Goal: Task Accomplishment & Management: Use online tool/utility

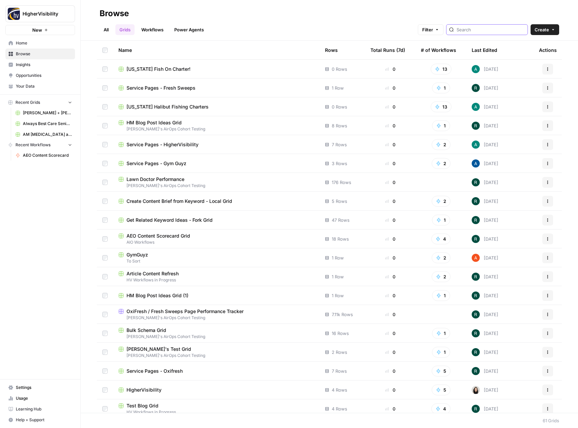
click at [493, 31] on input "search" at bounding box center [491, 29] width 68 height 7
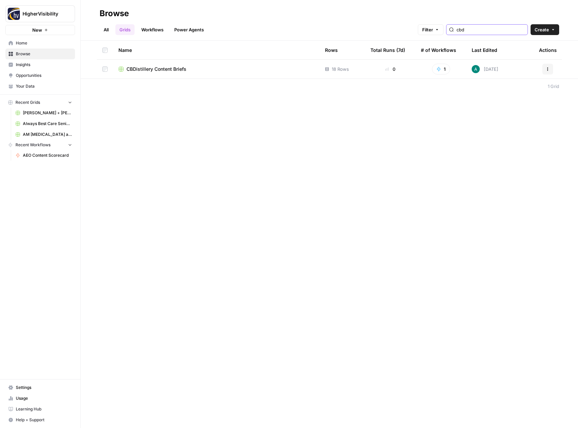
type input "cbd"
click at [147, 72] on span "CBDistillery Content Briefs" at bounding box center [157, 69] width 60 height 7
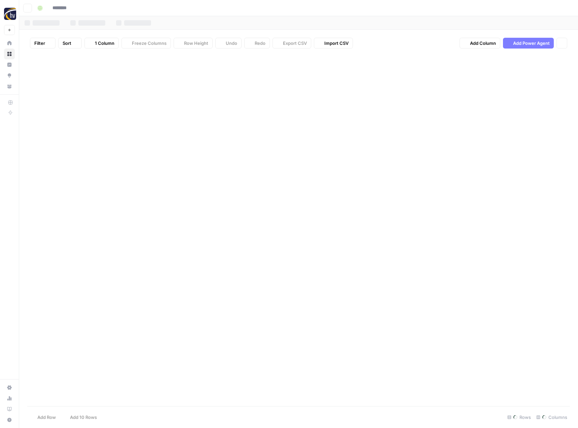
type input "**********"
click at [72, 279] on div "Add Column" at bounding box center [298, 168] width 543 height 228
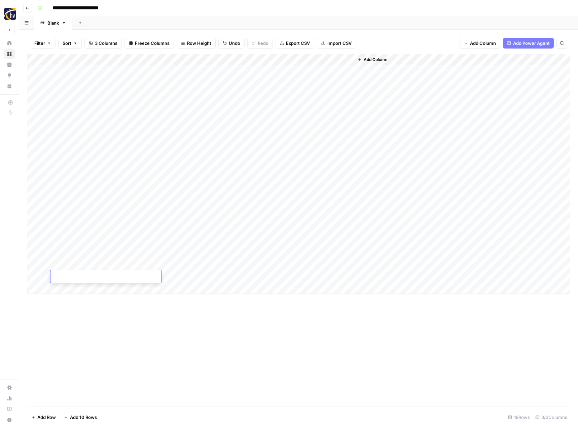
paste textarea "**********"
type textarea "**********"
click at [183, 275] on div "Add Column" at bounding box center [298, 174] width 543 height 240
click at [246, 340] on div "Add Column" at bounding box center [298, 230] width 543 height 352
click at [111, 277] on div "Add Column" at bounding box center [298, 174] width 543 height 240
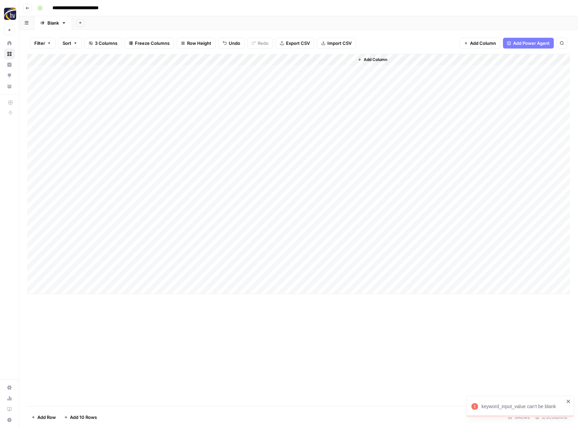
click at [174, 324] on div "Add Column" at bounding box center [298, 230] width 543 height 352
click at [209, 279] on div "Add Column" at bounding box center [298, 174] width 543 height 240
click at [86, 287] on div "Add Column" at bounding box center [298, 174] width 543 height 240
click at [67, 287] on div "Add Column" at bounding box center [298, 179] width 543 height 251
click at [190, 287] on div "Add Column" at bounding box center [298, 179] width 543 height 251
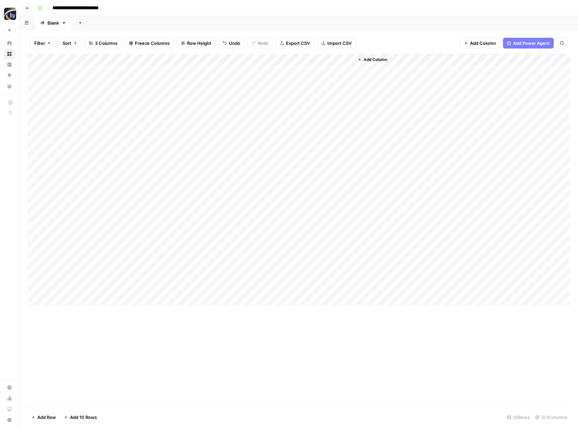
click at [72, 299] on div "Add Column" at bounding box center [298, 179] width 543 height 251
type textarea "**********"
click at [210, 298] on div "Add Column" at bounding box center [298, 185] width 543 height 263
click at [80, 309] on div "Add Column" at bounding box center [298, 185] width 543 height 263
type textarea "**********"
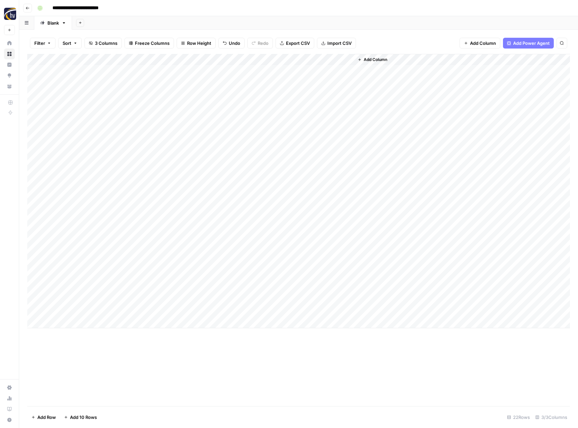
click at [211, 311] on div "Add Column" at bounding box center [298, 191] width 543 height 274
click at [97, 321] on div "Add Column" at bounding box center [298, 191] width 543 height 274
type textarea "**********"
click at [210, 322] on div "Add Column" at bounding box center [298, 196] width 543 height 285
click at [87, 332] on div "Add Column" at bounding box center [298, 196] width 543 height 285
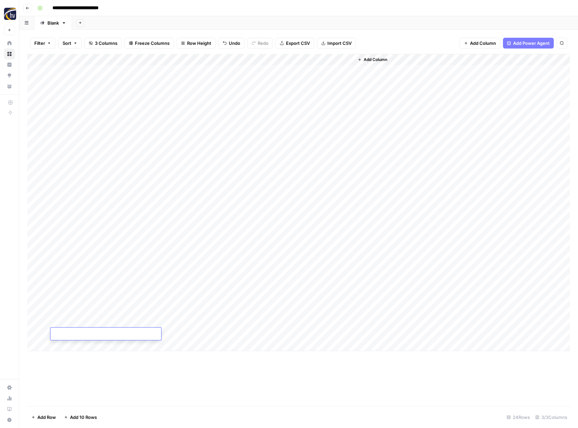
type textarea "**********"
click at [202, 334] on div "Add Column" at bounding box center [298, 202] width 543 height 297
click at [571, 400] on icon "close" at bounding box center [569, 400] width 5 height 5
click at [209, 333] on div "Add Column" at bounding box center [298, 202] width 543 height 297
click at [85, 345] on div "Add Column" at bounding box center [298, 202] width 543 height 297
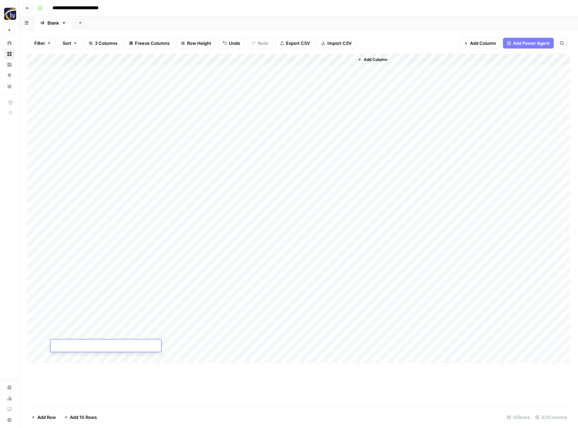
type textarea "**********"
click at [180, 380] on div "Add Column" at bounding box center [298, 230] width 543 height 352
click at [209, 345] on div "Add Column" at bounding box center [298, 208] width 543 height 308
click at [82, 354] on div "Add Column" at bounding box center [298, 208] width 543 height 308
type textarea "*******"
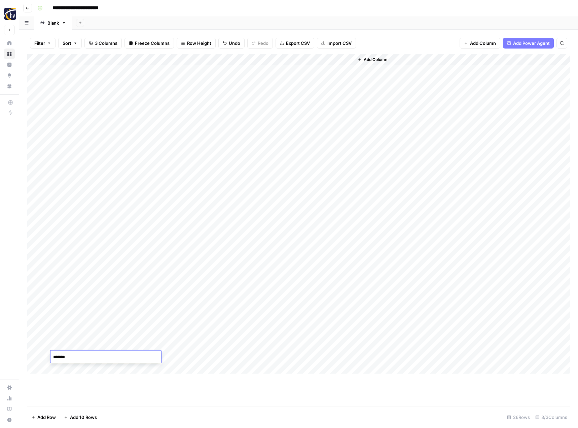
click at [207, 384] on div "Add Column" at bounding box center [298, 230] width 543 height 352
click at [194, 359] on div "Add Column" at bounding box center [298, 214] width 543 height 320
click at [74, 367] on div "Add Column" at bounding box center [298, 214] width 543 height 320
type textarea "**********"
click at [210, 368] on div "Add Column" at bounding box center [298, 219] width 543 height 331
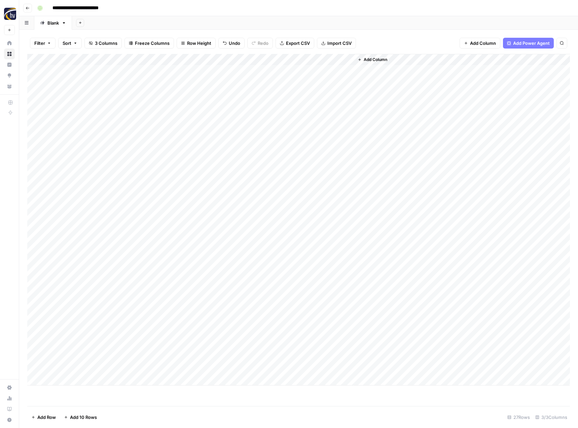
click at [81, 380] on div "Add Column" at bounding box center [298, 219] width 543 height 331
click at [35, 368] on div "Add Column" at bounding box center [298, 225] width 543 height 343
click at [46, 416] on span "Delete 1 Row" at bounding box center [44, 416] width 27 height 7
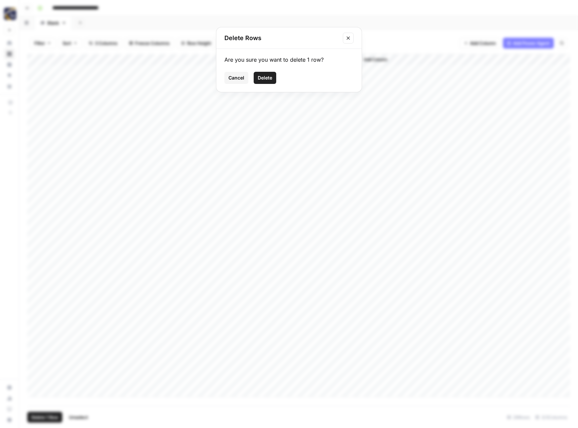
click at [270, 74] on span "Delete" at bounding box center [265, 77] width 14 height 7
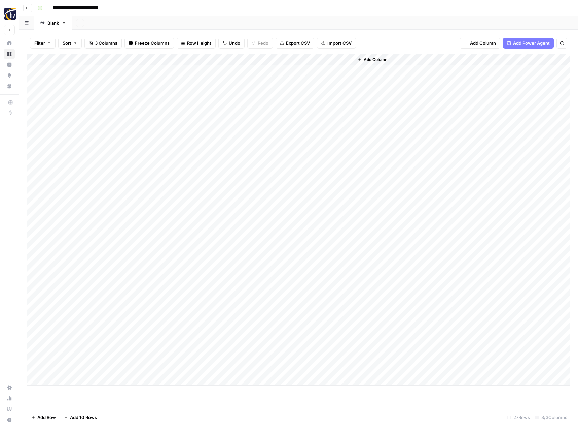
click at [76, 368] on div "Add Column" at bounding box center [298, 219] width 543 height 331
type textarea "**********"
click at [200, 402] on div "Add Column" at bounding box center [298, 230] width 543 height 352
click at [210, 367] on div "Add Column" at bounding box center [298, 219] width 543 height 331
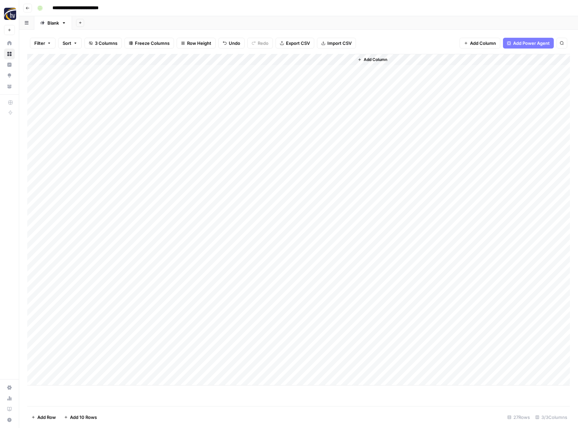
click at [85, 379] on div "Add Column" at bounding box center [298, 219] width 543 height 331
type textarea "**********"
click at [210, 379] on div "Add Column" at bounding box center [298, 225] width 543 height 343
click at [111, 389] on div "Add Column" at bounding box center [298, 225] width 543 height 343
click at [104, 390] on textarea at bounding box center [105, 391] width 111 height 9
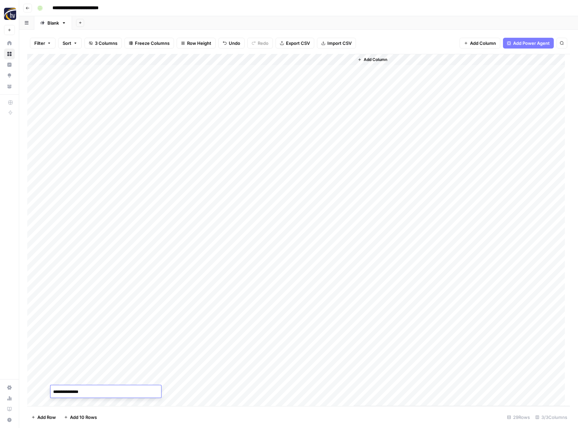
type textarea "**********"
click at [209, 393] on div "Add Column" at bounding box center [298, 230] width 543 height 352
click at [253, 276] on div "Add Column" at bounding box center [298, 230] width 543 height 352
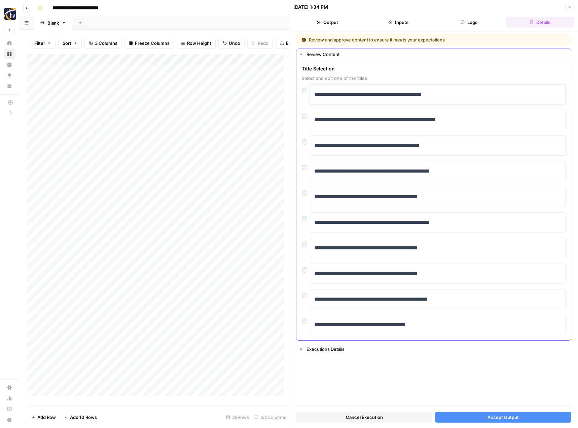
click at [368, 98] on p "**********" at bounding box center [437, 94] width 247 height 9
click at [474, 412] on button "Accept Output" at bounding box center [503, 416] width 136 height 11
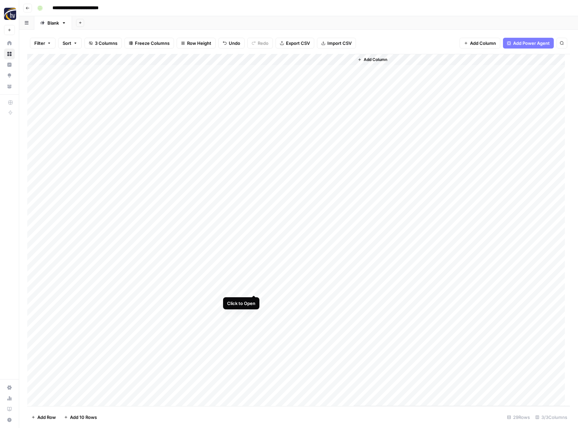
click at [255, 289] on div "Add Column" at bounding box center [298, 230] width 543 height 352
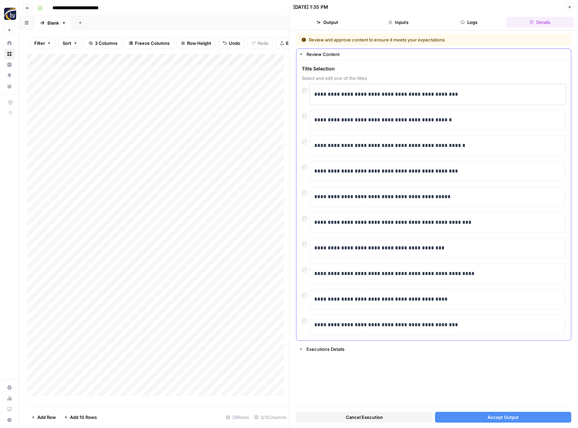
click at [400, 97] on p "**********" at bounding box center [437, 94] width 247 height 9
click at [491, 415] on span "Accept Output" at bounding box center [503, 416] width 31 height 7
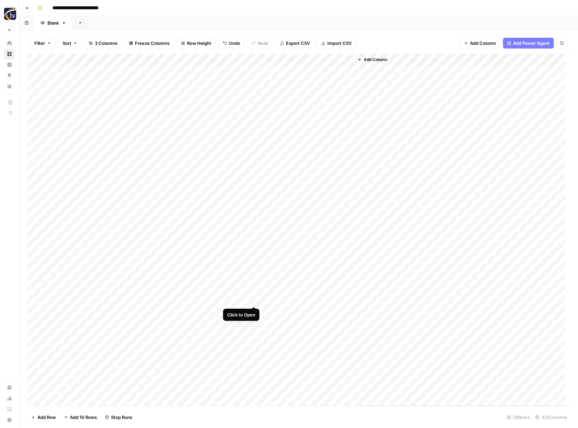
click at [253, 300] on div "Add Column" at bounding box center [298, 230] width 543 height 352
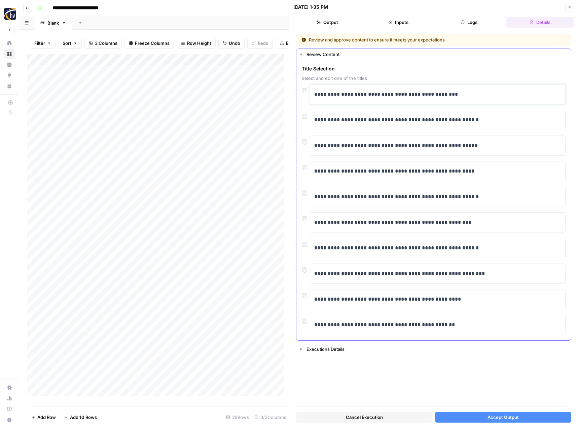
click at [407, 94] on p "**********" at bounding box center [437, 94] width 247 height 9
click at [486, 411] on button "Accept Output" at bounding box center [503, 416] width 136 height 11
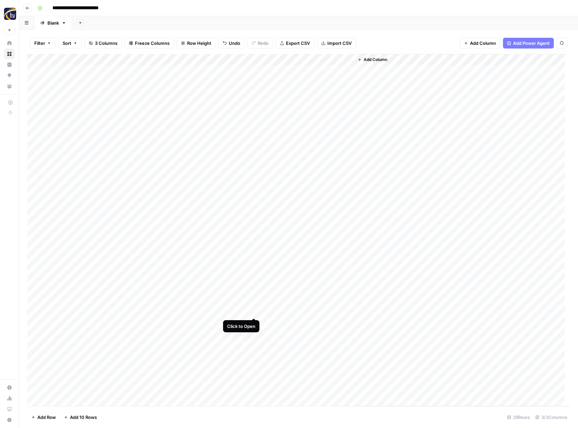
click at [252, 310] on div "Add Column" at bounding box center [298, 230] width 543 height 352
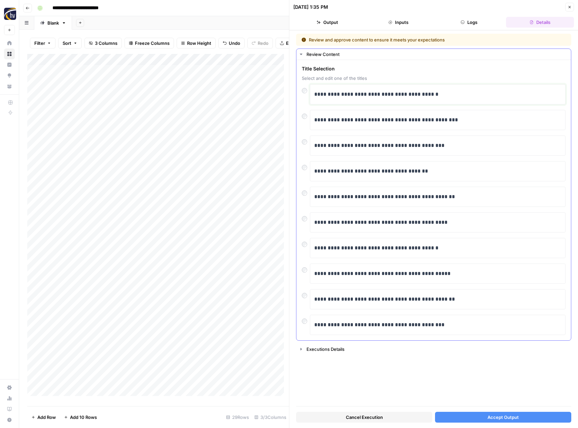
click at [384, 92] on p "**********" at bounding box center [437, 94] width 247 height 9
click at [475, 411] on button "Accept Output" at bounding box center [503, 416] width 136 height 11
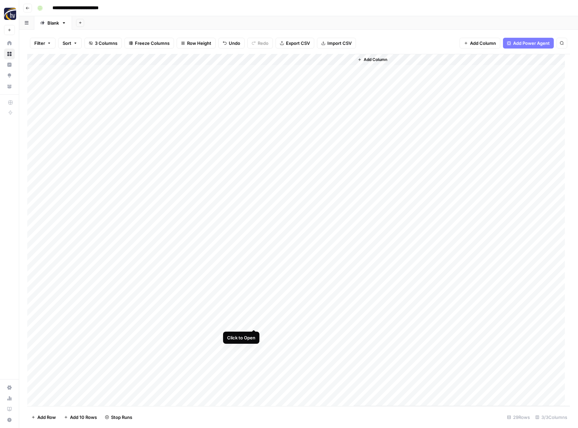
click at [252, 320] on div "Add Column" at bounding box center [298, 230] width 543 height 352
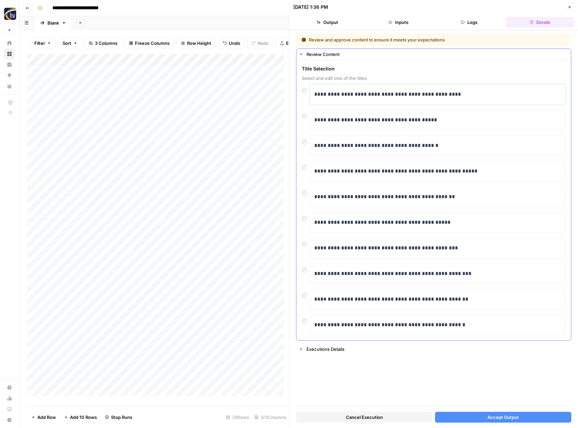
click at [365, 90] on div "**********" at bounding box center [437, 94] width 247 height 14
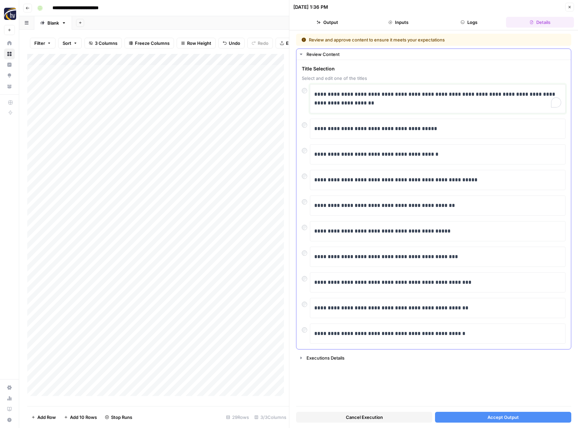
click at [372, 93] on p "**********" at bounding box center [437, 99] width 247 height 18
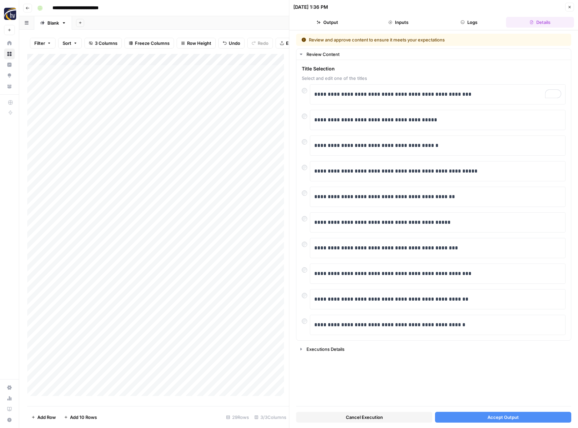
click at [500, 413] on span "Accept Output" at bounding box center [503, 416] width 31 height 7
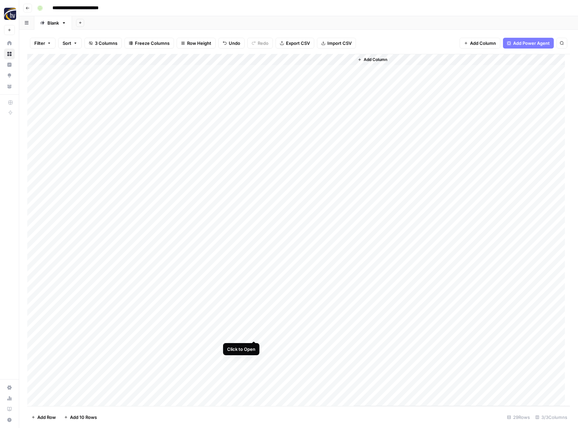
click at [253, 333] on div "Add Column" at bounding box center [298, 230] width 543 height 352
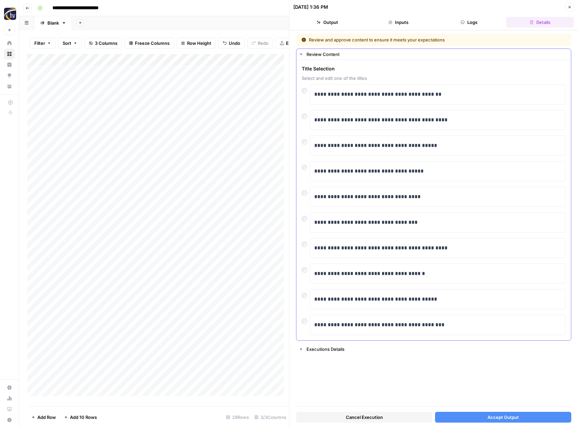
click at [401, 102] on div "**********" at bounding box center [438, 94] width 256 height 20
click at [402, 96] on p "**********" at bounding box center [437, 94] width 247 height 9
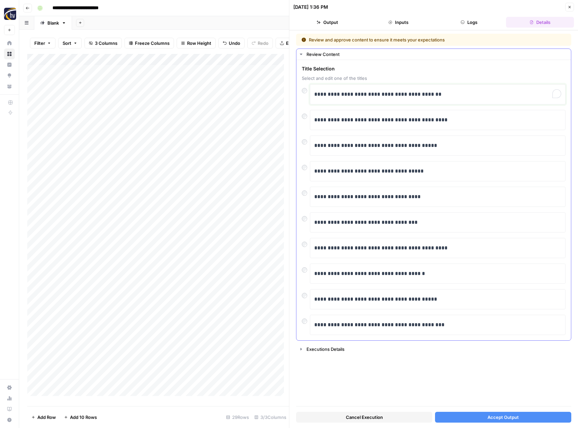
click at [402, 96] on p "**********" at bounding box center [437, 94] width 247 height 9
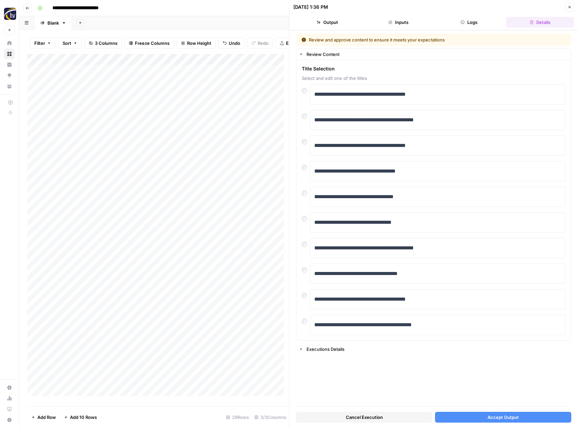
click at [492, 417] on span "Accept Output" at bounding box center [503, 416] width 31 height 7
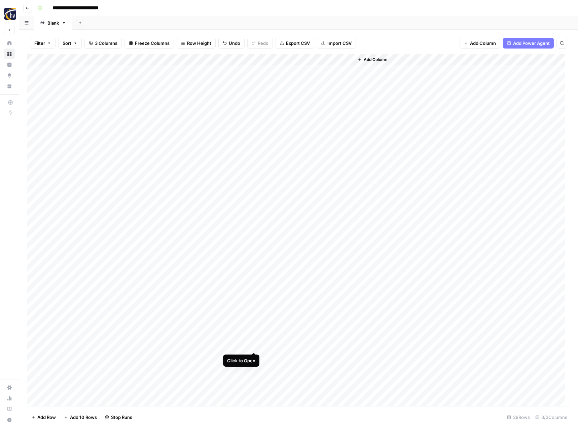
click at [253, 344] on div "Add Column" at bounding box center [298, 230] width 543 height 352
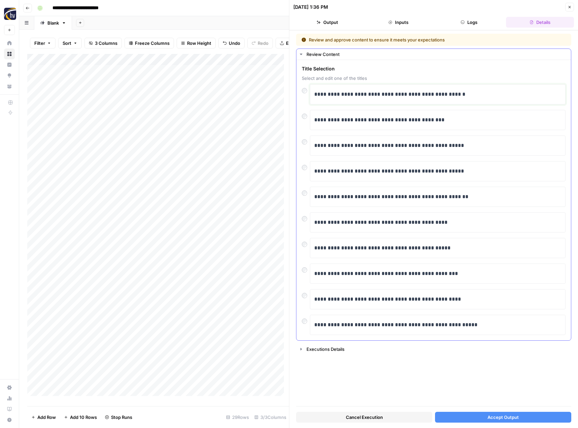
click at [381, 93] on p "**********" at bounding box center [437, 94] width 247 height 9
click at [498, 413] on span "Accept Output" at bounding box center [503, 416] width 31 height 7
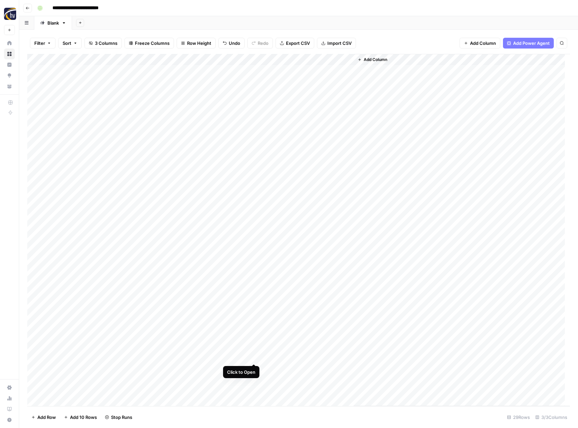
click at [253, 355] on div "Add Column" at bounding box center [298, 230] width 543 height 352
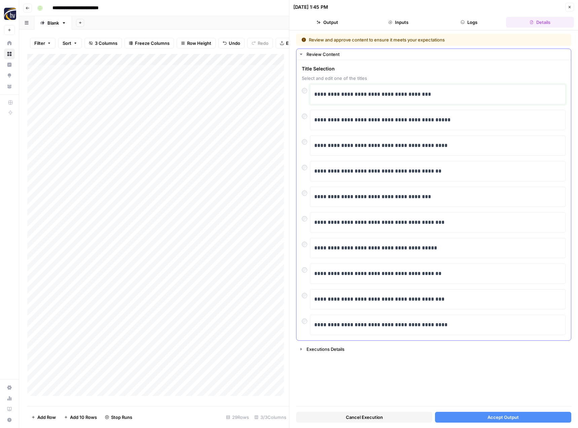
click at [396, 95] on p "**********" at bounding box center [437, 94] width 247 height 9
click at [481, 411] on button "Accept Output" at bounding box center [503, 416] width 136 height 11
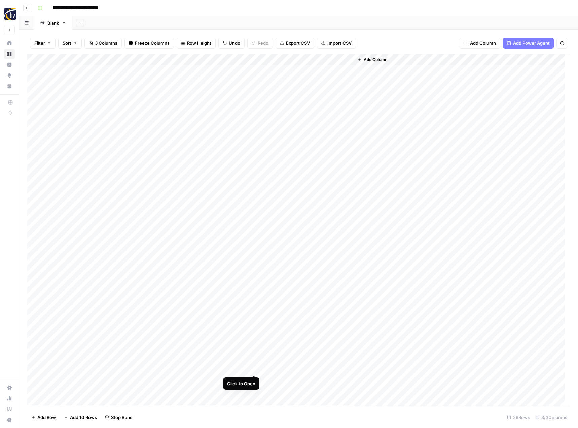
click at [254, 367] on div "Add Column" at bounding box center [298, 230] width 543 height 352
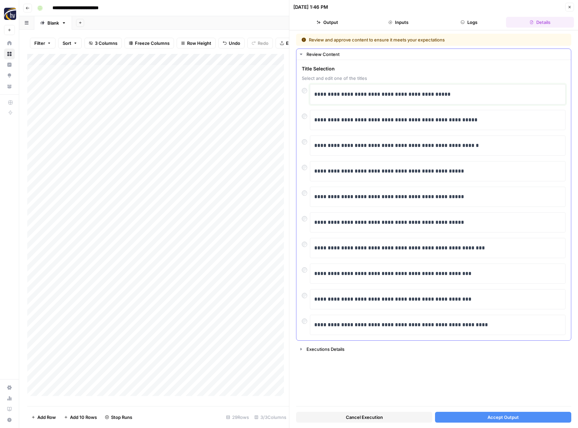
click at [414, 95] on p "**********" at bounding box center [437, 94] width 247 height 9
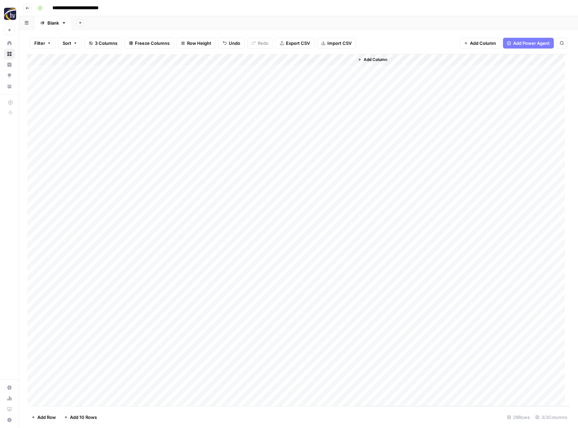
click at [34, 264] on div "Add Column" at bounding box center [298, 230] width 543 height 352
click at [50, 417] on span "Delete 1 Row" at bounding box center [44, 416] width 27 height 7
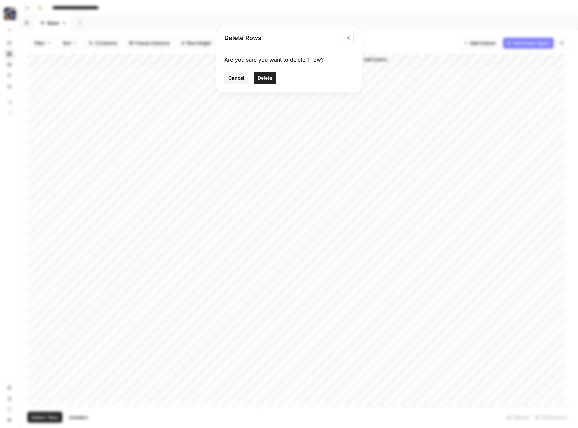
click at [265, 78] on span "Delete" at bounding box center [265, 77] width 14 height 7
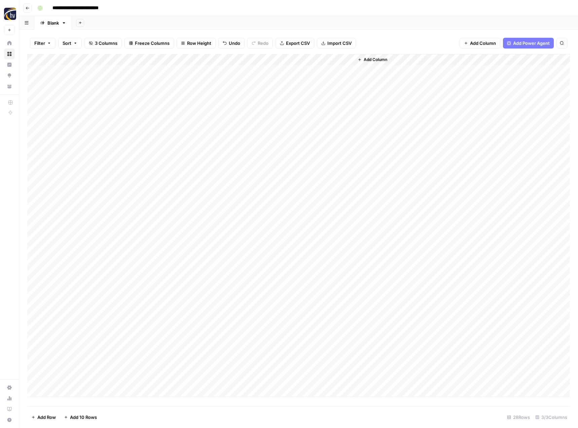
click at [314, 265] on div "Add Column" at bounding box center [298, 225] width 543 height 343
click at [347, 264] on div "Add Column" at bounding box center [298, 225] width 543 height 343
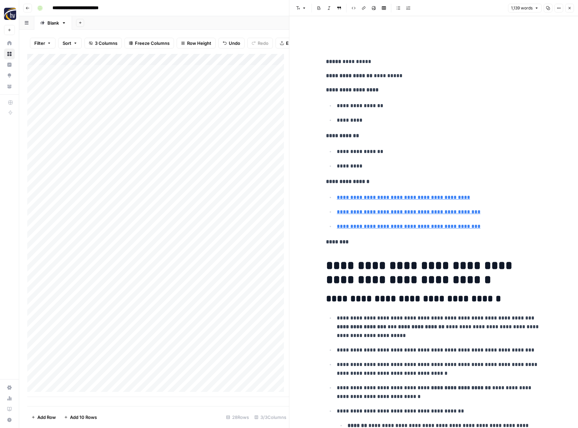
click at [547, 8] on icon "button" at bounding box center [548, 8] width 4 height 4
click at [271, 281] on div "Add Column" at bounding box center [158, 225] width 262 height 343
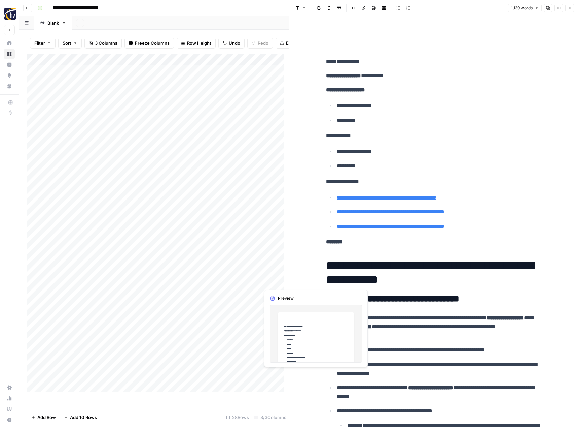
click at [272, 282] on div "Add Column" at bounding box center [158, 225] width 262 height 343
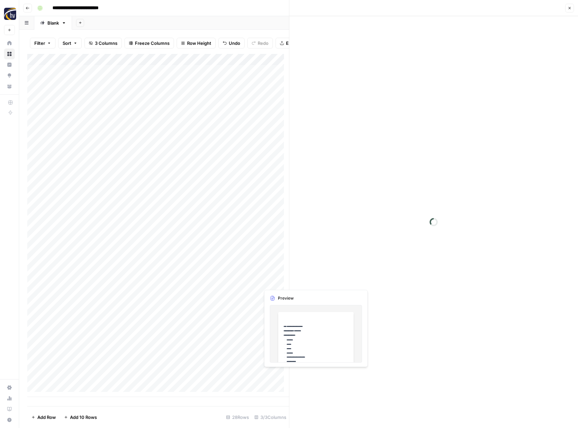
click at [272, 282] on div at bounding box center [307, 281] width 95 height 12
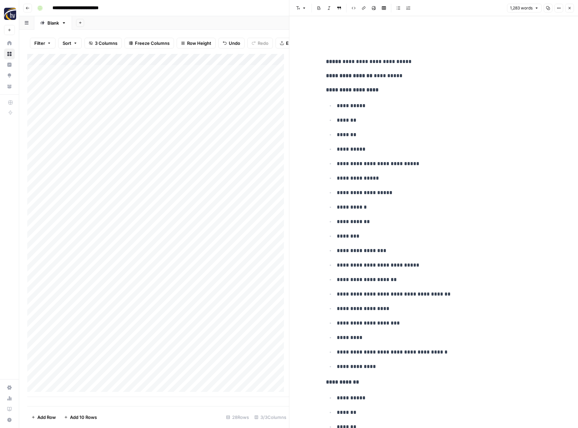
click at [547, 11] on button "Copy" at bounding box center [548, 8] width 9 height 9
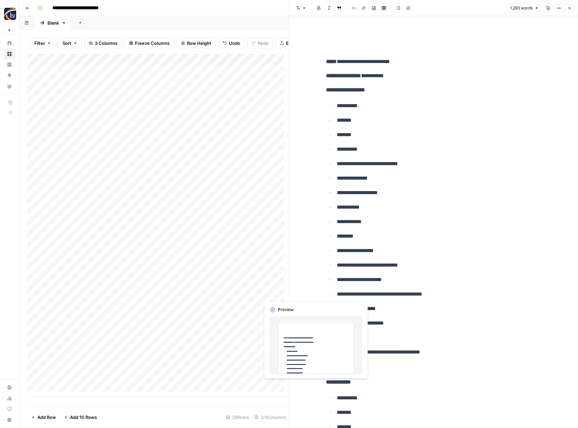
click at [277, 295] on div "Add Column" at bounding box center [158, 225] width 262 height 343
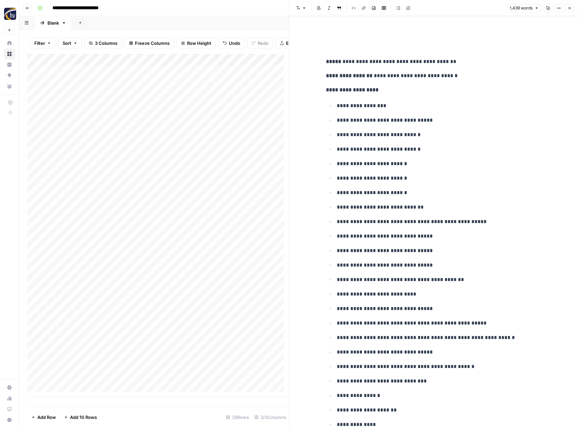
click at [547, 6] on icon "button" at bounding box center [549, 8] width 4 height 4
click at [569, 7] on icon "button" at bounding box center [570, 8] width 4 height 4
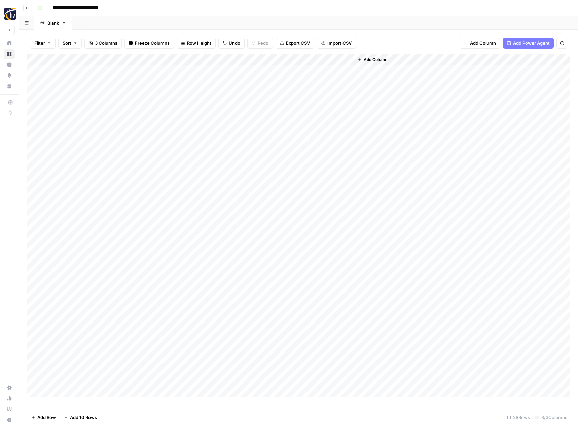
click at [8, 10] on img "Workspace: HigherVisibility" at bounding box center [10, 14] width 12 height 12
click at [29, 10] on button "Go back" at bounding box center [27, 8] width 9 height 9
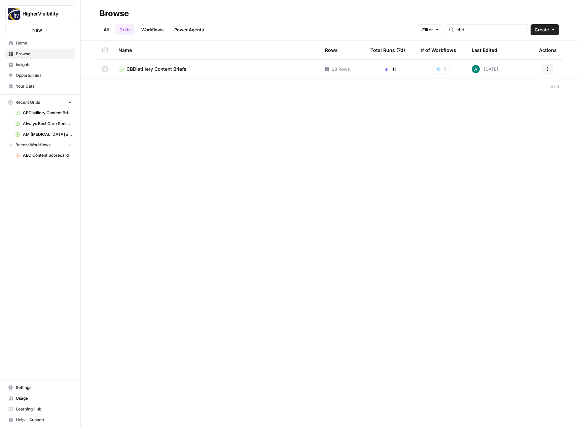
click at [107, 30] on link "All" at bounding box center [106, 29] width 13 height 11
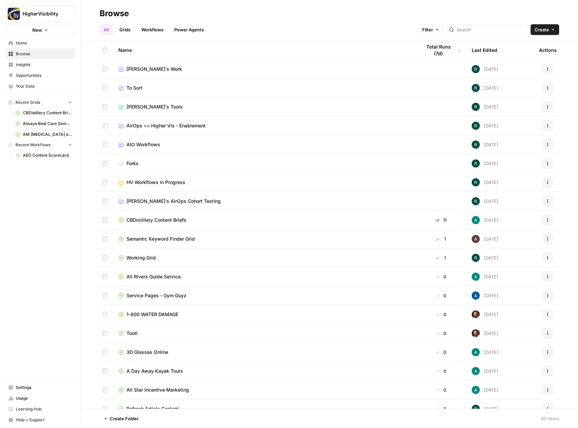
click at [43, 91] on link "Your Data" at bounding box center [40, 86] width 70 height 11
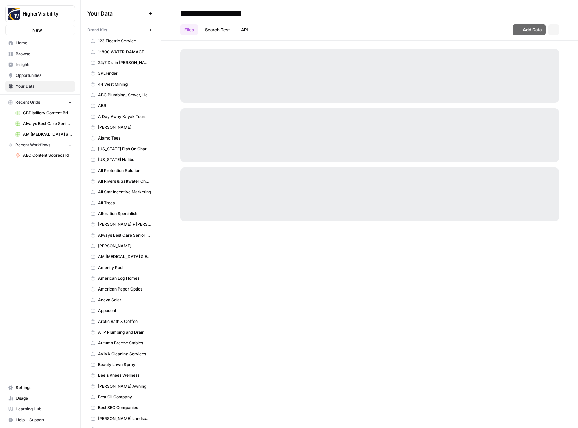
click at [29, 53] on span "Browse" at bounding box center [44, 54] width 56 height 6
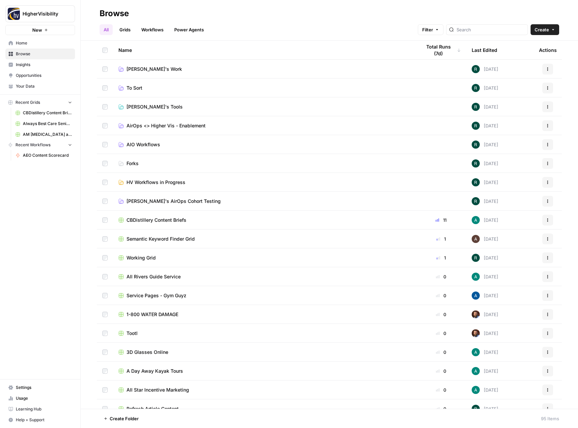
click at [128, 35] on header "Browse All Grids Workflows Power Agents Filter Create" at bounding box center [330, 20] width 498 height 41
click at [123, 31] on link "Grids" at bounding box center [124, 29] width 19 height 11
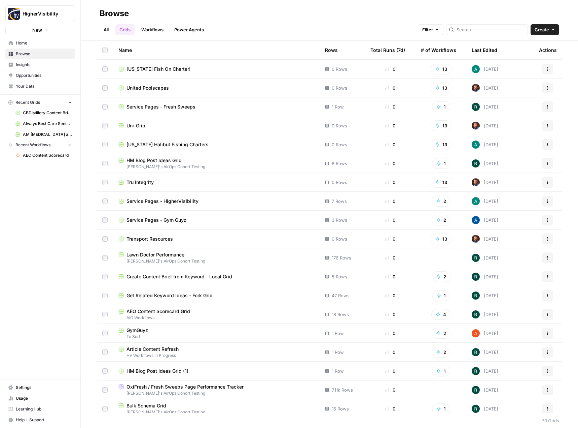
click at [552, 27] on button "Create" at bounding box center [545, 29] width 29 height 11
click at [316, 17] on div "Browse" at bounding box center [330, 13] width 460 height 11
click at [104, 28] on link "All" at bounding box center [106, 29] width 13 height 11
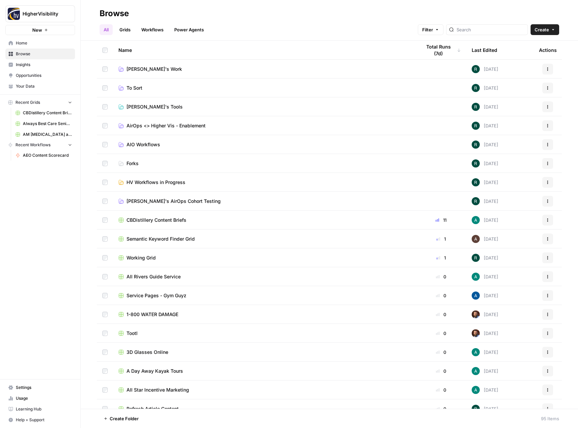
click at [546, 31] on span "Create" at bounding box center [542, 29] width 14 height 7
click at [530, 46] on span "Folder" at bounding box center [532, 45] width 38 height 7
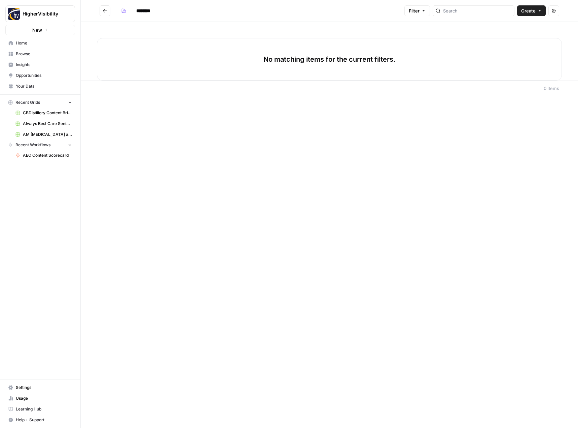
click at [154, 10] on input "********" at bounding box center [152, 10] width 38 height 11
type input "**********"
click at [204, 12] on div "**********" at bounding box center [259, 10] width 283 height 11
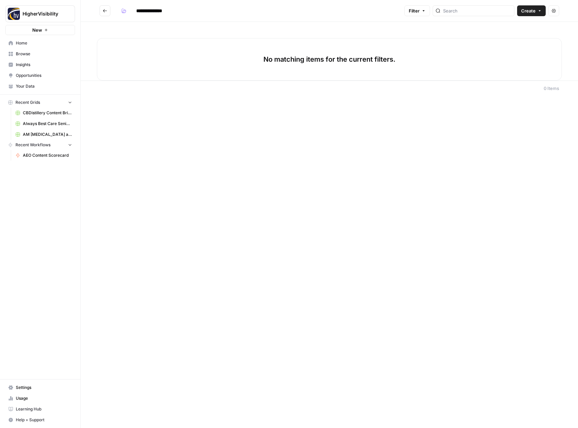
click at [326, 188] on div "**********" at bounding box center [330, 214] width 498 height 428
click at [104, 11] on icon "Go back" at bounding box center [105, 10] width 4 height 3
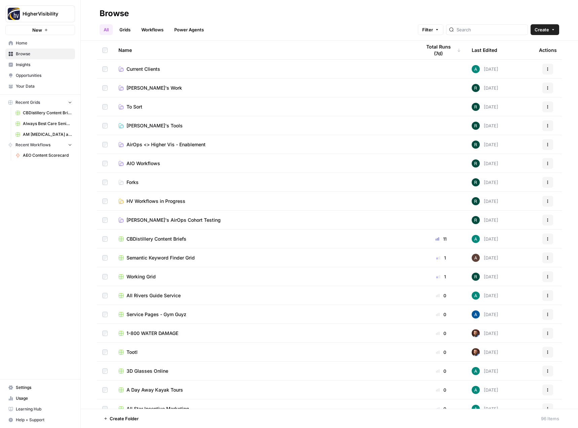
click at [127, 32] on link "Grids" at bounding box center [124, 29] width 19 height 11
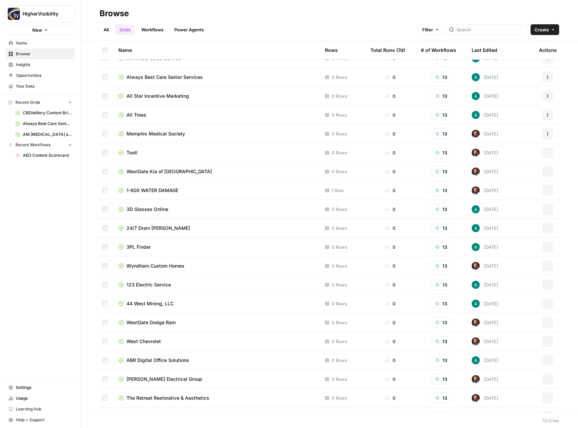
scroll to position [967, 0]
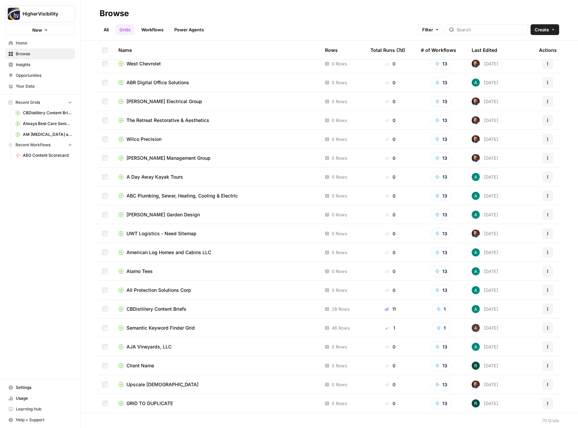
click at [543, 406] on button "Actions" at bounding box center [548, 403] width 11 height 11
click at [518, 348] on span "Duplicate" at bounding box center [513, 347] width 54 height 7
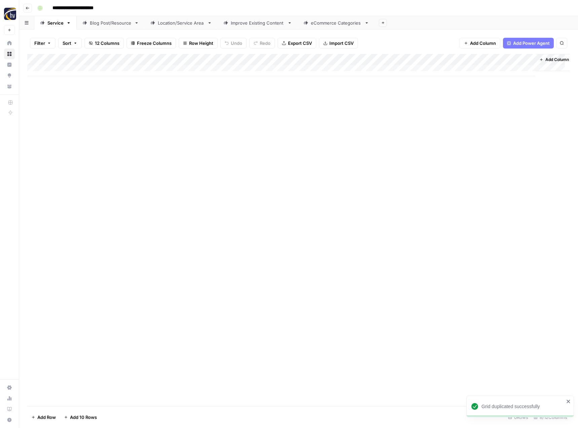
click at [86, 11] on input "**********" at bounding box center [83, 8] width 69 height 11
paste input "**********"
type input "**********"
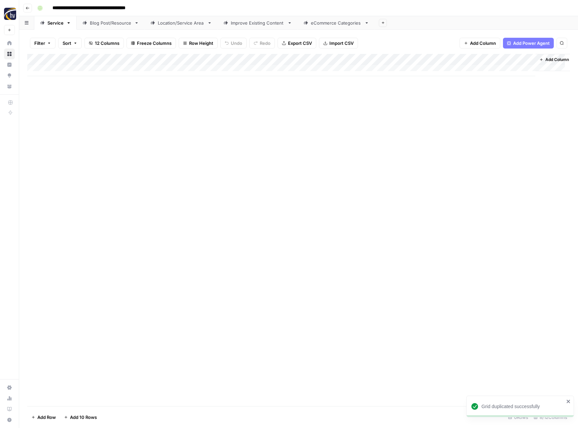
click at [105, 133] on div "Add Column" at bounding box center [298, 230] width 543 height 352
click at [159, 59] on div "Add Column" at bounding box center [298, 65] width 543 height 22
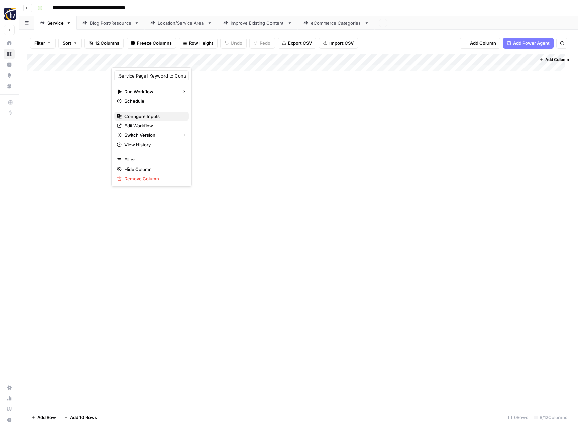
click at [148, 116] on span "Configure Inputs" at bounding box center [154, 116] width 59 height 7
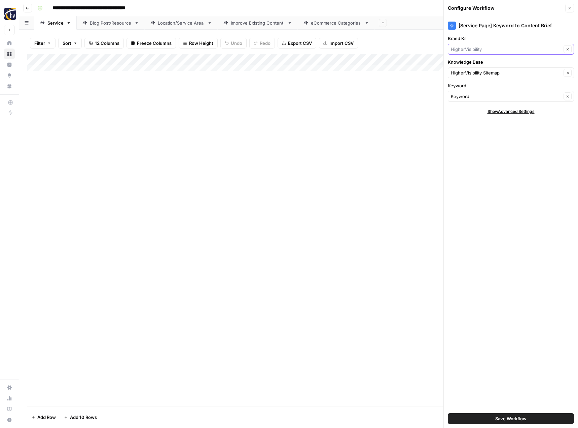
click at [495, 49] on input "Brand Kit" at bounding box center [506, 49] width 111 height 7
type input "ams"
click at [493, 52] on input "Brand Kit" at bounding box center [506, 49] width 111 height 7
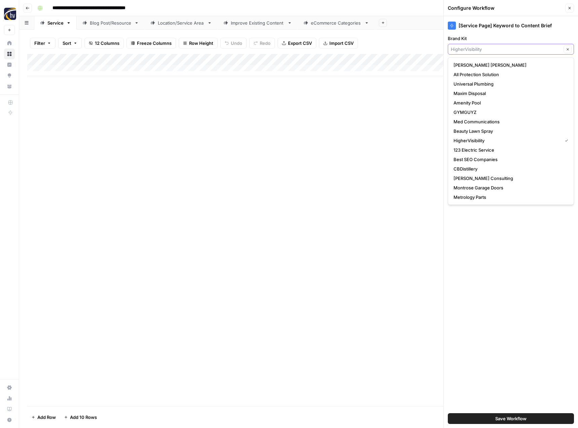
click at [493, 52] on input "Brand Kit" at bounding box center [506, 49] width 111 height 7
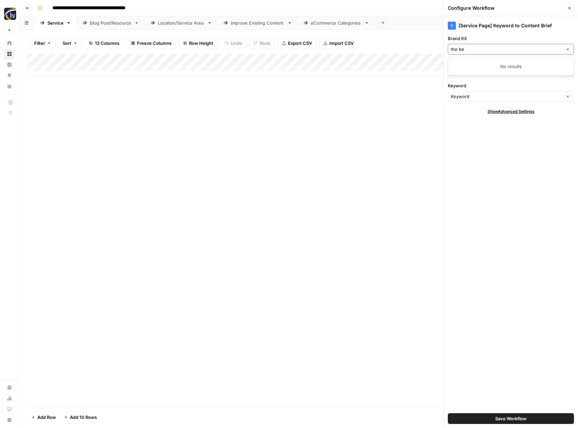
click at [493, 52] on input "the be" at bounding box center [506, 49] width 111 height 7
click at [490, 76] on span "Best Oil Company" at bounding box center [510, 74] width 112 height 7
type input "Best Oil Company"
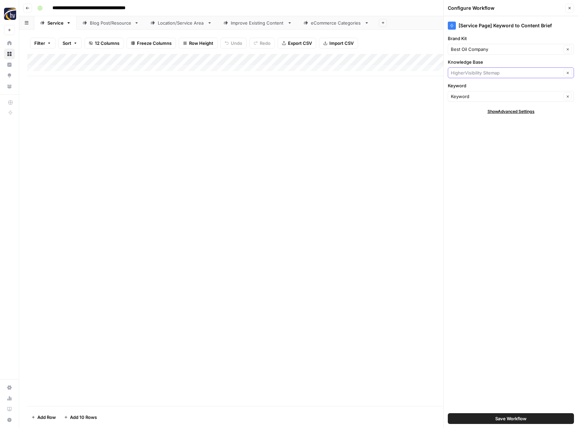
click at [490, 76] on input "Knowledge Base" at bounding box center [506, 72] width 111 height 7
type input "best"
click at [495, 77] on div "best Clear" at bounding box center [511, 72] width 126 height 11
click at [495, 77] on div "Clear" at bounding box center [511, 72] width 126 height 11
type input "the b"
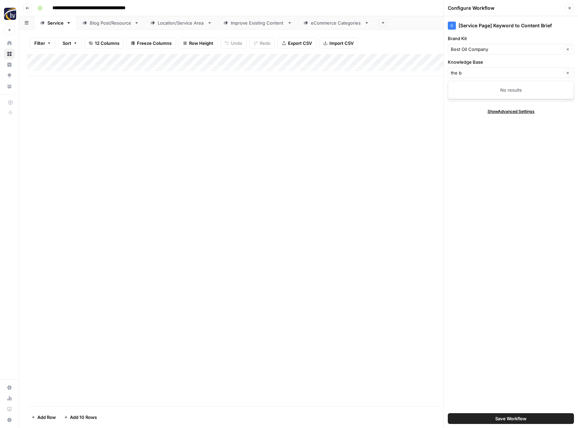
click at [495, 77] on div "the b Clear" at bounding box center [511, 72] width 126 height 11
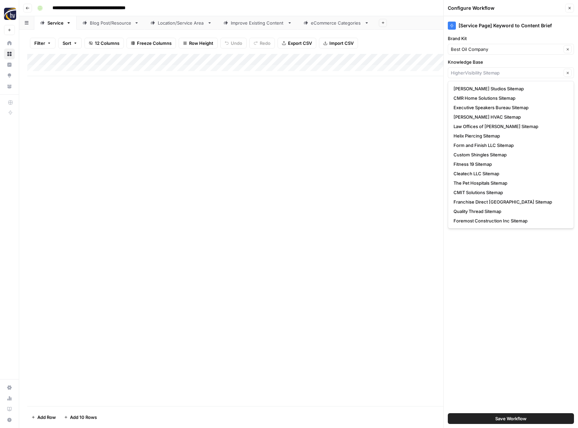
click at [495, 77] on div "Clear" at bounding box center [511, 72] width 126 height 11
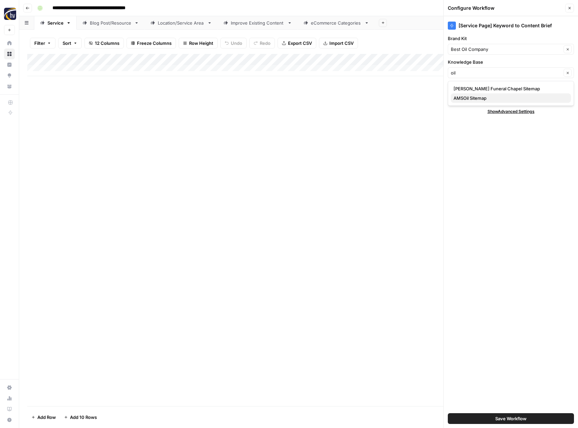
click at [483, 99] on span "AMSOil Sitemap" at bounding box center [510, 98] width 112 height 7
type input "AMSOil Sitemap"
click at [506, 419] on span "Save Workflow" at bounding box center [511, 418] width 31 height 7
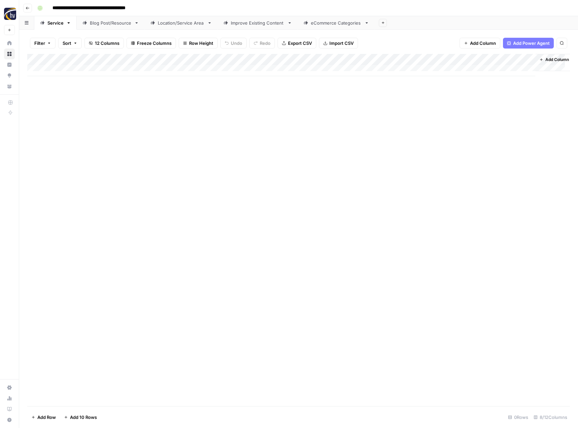
click at [461, 59] on div "Add Column" at bounding box center [298, 65] width 543 height 22
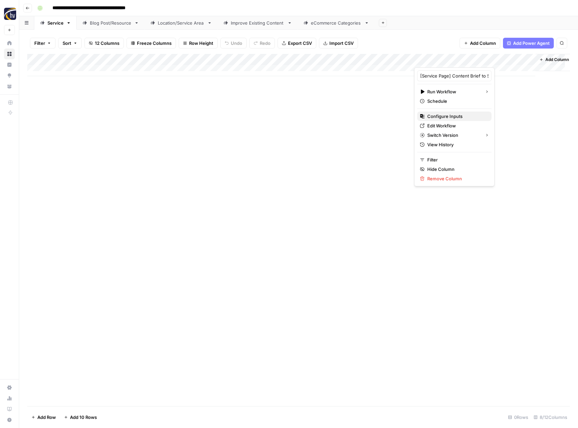
click at [442, 118] on span "Configure Inputs" at bounding box center [457, 116] width 59 height 7
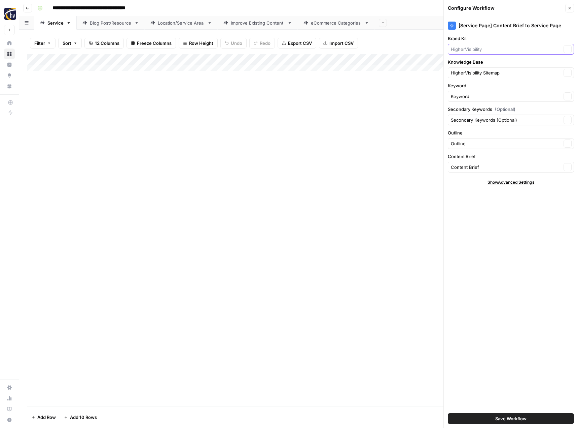
click at [498, 50] on input "Brand Kit" at bounding box center [506, 49] width 111 height 7
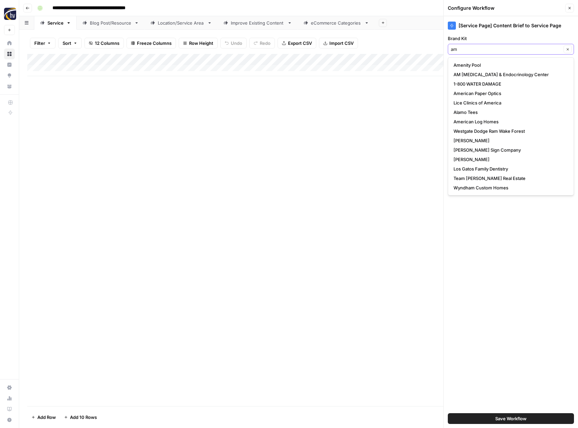
type input "am"
click at [489, 50] on input "Brand Kit" at bounding box center [506, 49] width 111 height 7
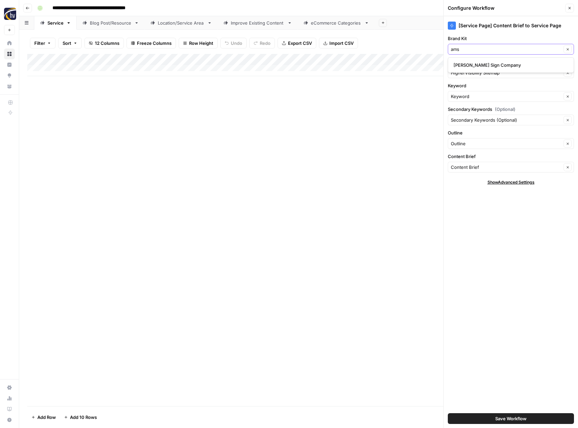
click at [491, 48] on input "ams" at bounding box center [506, 49] width 111 height 7
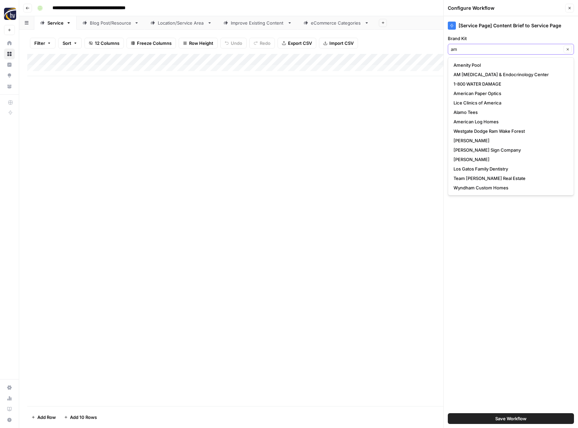
click at [491, 48] on input "am" at bounding box center [506, 49] width 111 height 7
type input "p"
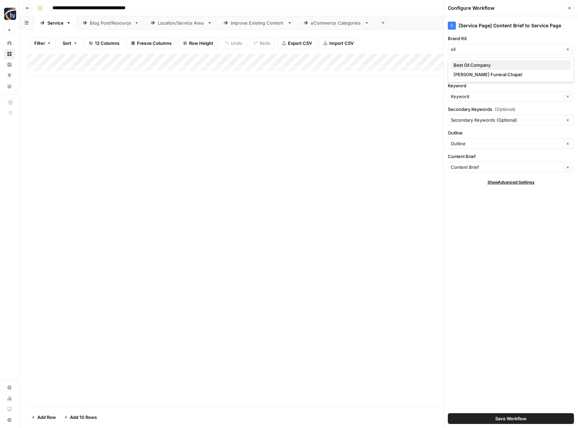
click at [477, 65] on span "Best Oil Company" at bounding box center [510, 65] width 112 height 7
type input "Best Oil Company"
click at [476, 77] on div "HigherVisibility Sitemap Clear" at bounding box center [511, 72] width 126 height 11
click at [470, 102] on button "AMSOil Sitemap" at bounding box center [511, 97] width 120 height 9
type input "AMSOil Sitemap"
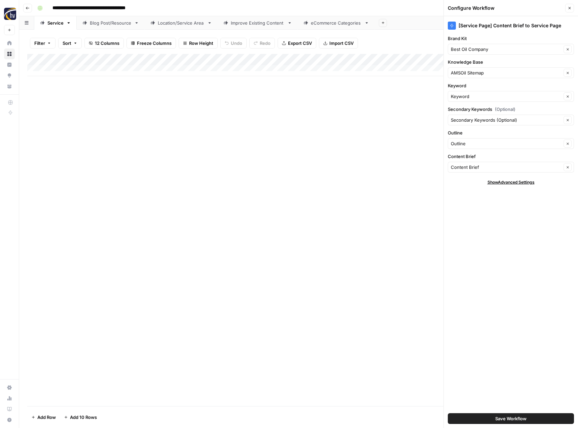
click at [488, 420] on button "Save Workflow" at bounding box center [511, 418] width 126 height 11
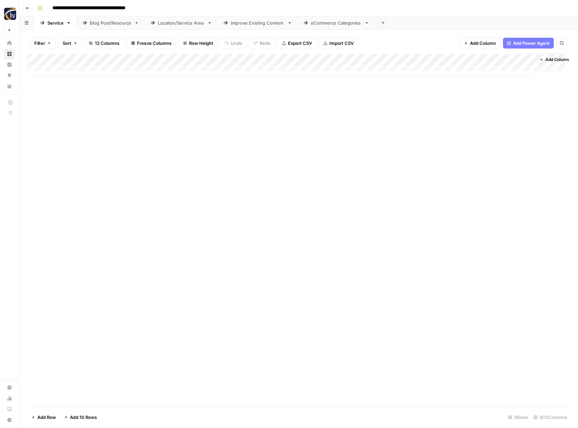
click at [121, 23] on div "Blog Post/Resource" at bounding box center [111, 23] width 42 height 7
click at [158, 59] on div "Add Column" at bounding box center [298, 65] width 543 height 22
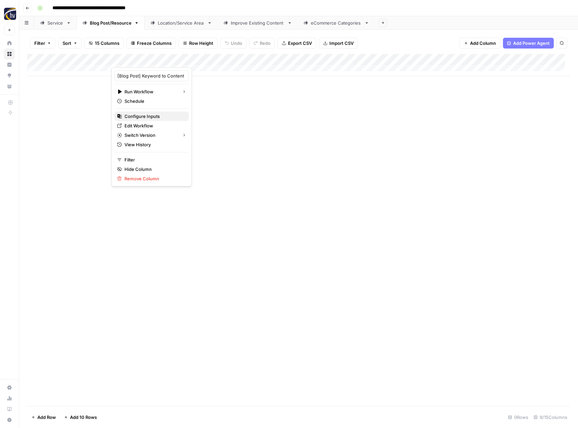
click at [152, 116] on span "Configure Inputs" at bounding box center [154, 116] width 59 height 7
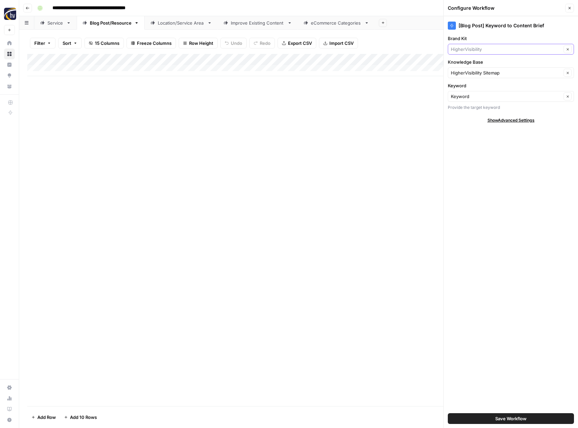
click at [492, 47] on input "Brand Kit" at bounding box center [506, 49] width 111 height 7
click at [484, 74] on span "Best Oil Company" at bounding box center [510, 74] width 112 height 7
type input "Best Oil Company"
click at [484, 74] on input "Knowledge Base" at bounding box center [506, 72] width 111 height 7
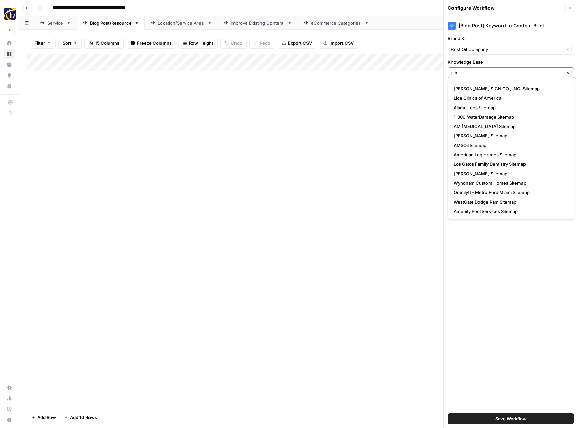
type input "am"
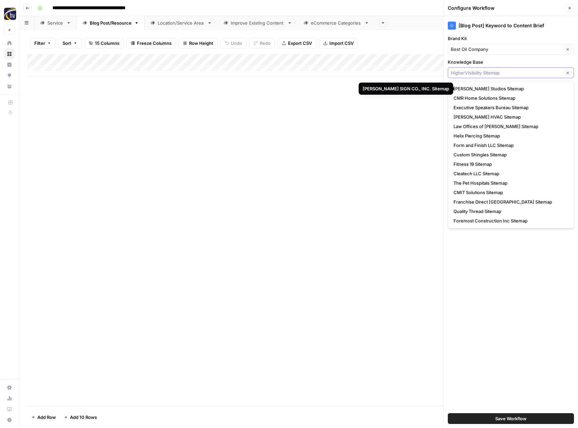
click at [481, 73] on input "Knowledge Base" at bounding box center [506, 72] width 111 height 7
type input "s"
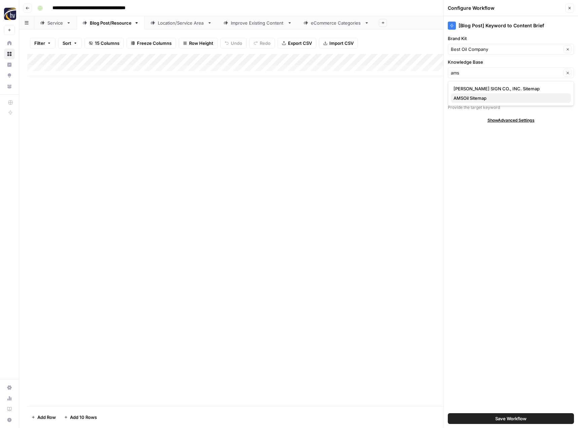
click at [472, 99] on span "AMSOil Sitemap" at bounding box center [510, 98] width 112 height 7
type input "AMSOil Sitemap"
click at [516, 420] on span "Save Workflow" at bounding box center [511, 418] width 31 height 7
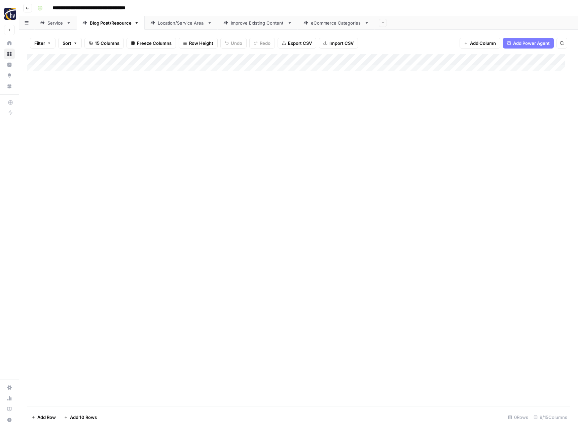
click at [521, 59] on div "Add Column" at bounding box center [298, 65] width 543 height 22
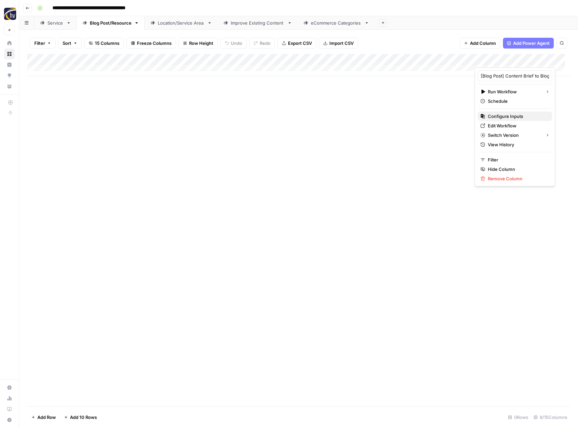
click at [501, 116] on span "Configure Inputs" at bounding box center [517, 116] width 59 height 7
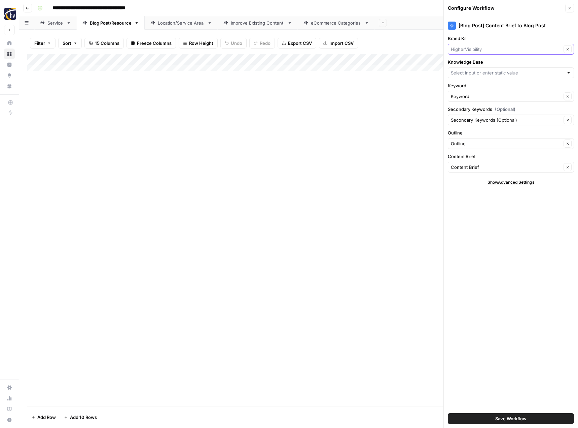
click at [490, 48] on input "Brand Kit" at bounding box center [506, 49] width 111 height 7
click at [482, 76] on span "Best Oil Company" at bounding box center [510, 74] width 112 height 7
type input "Best Oil Company"
click at [482, 76] on input "Knowledge Base" at bounding box center [507, 72] width 113 height 7
click at [477, 94] on button "AMSOil Sitemap" at bounding box center [511, 97] width 120 height 9
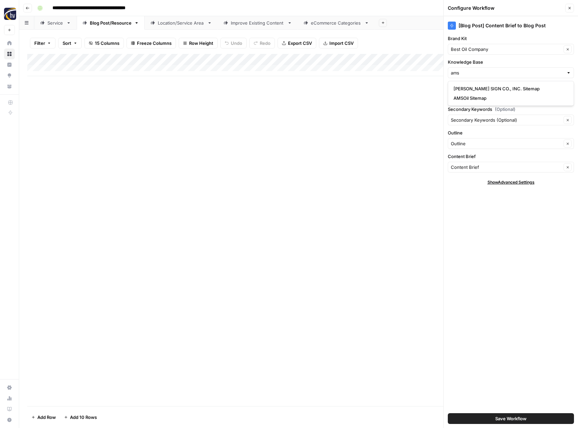
type input "AMSOil Sitemap"
click at [508, 419] on span "Save Workflow" at bounding box center [511, 418] width 31 height 7
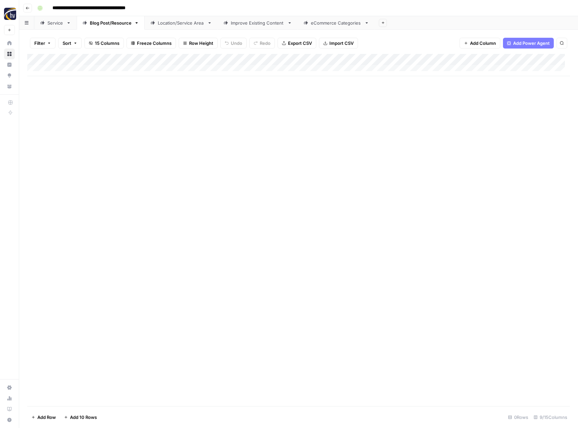
click at [167, 24] on div "Location/Service Area" at bounding box center [181, 23] width 47 height 7
click at [280, 59] on div "Add Column" at bounding box center [298, 65] width 543 height 22
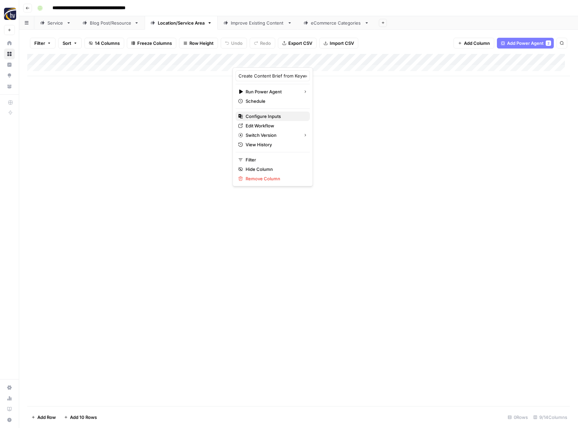
click at [262, 114] on span "Configure Inputs" at bounding box center [275, 116] width 59 height 7
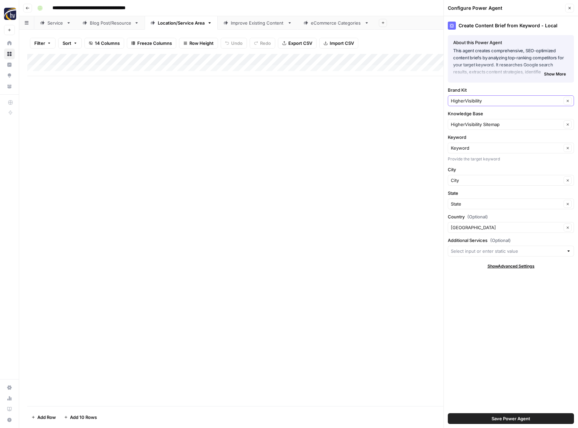
click at [466, 102] on input "HigherVisibility" at bounding box center [506, 100] width 111 height 7
click at [470, 124] on span "Best Oil Company" at bounding box center [510, 126] width 112 height 7
type input "Best Oil Company"
click at [470, 124] on input "Knowledge Base" at bounding box center [506, 124] width 111 height 7
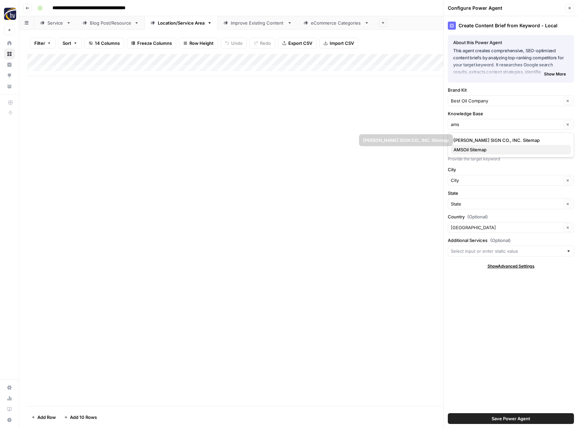
click at [471, 150] on span "AMSOil Sitemap" at bounding box center [510, 149] width 112 height 7
type input "AMSOil Sitemap"
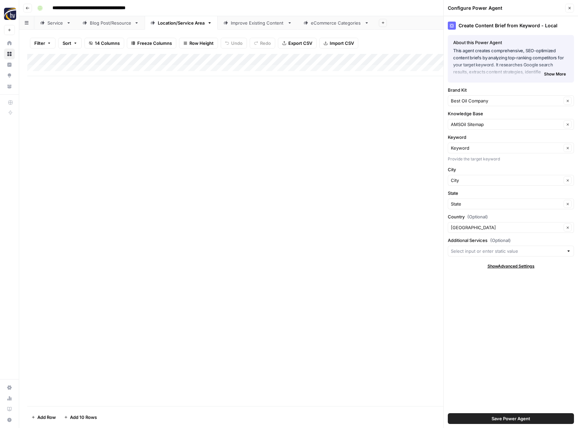
click at [507, 419] on span "Save Power Agent" at bounding box center [511, 418] width 39 height 7
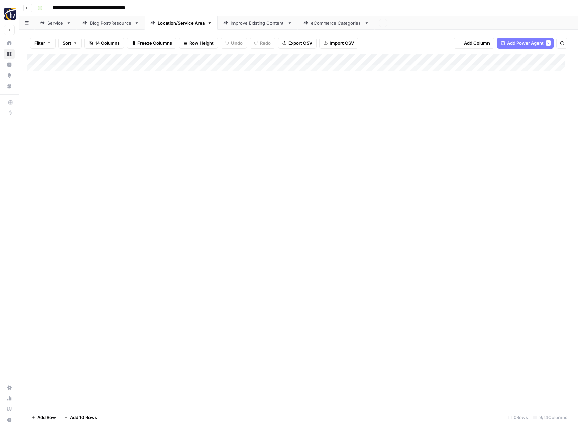
click at [520, 59] on div "Add Column" at bounding box center [298, 65] width 543 height 22
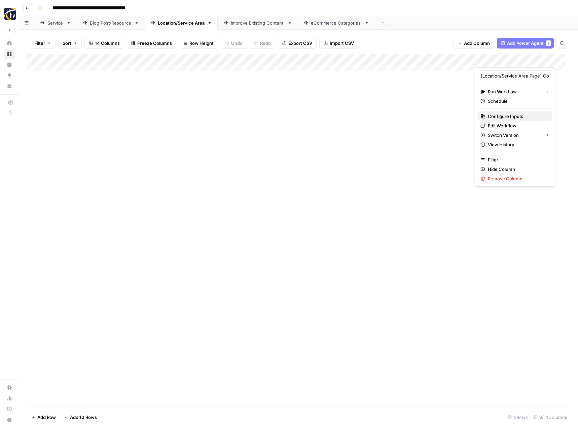
click at [505, 116] on span "Configure Inputs" at bounding box center [517, 116] width 59 height 7
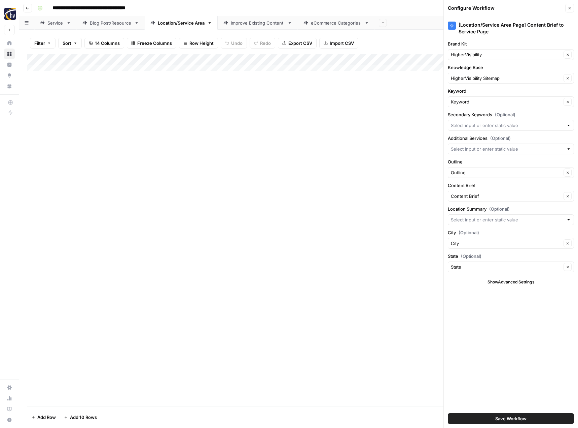
click at [480, 49] on div "HigherVisibility Clear" at bounding box center [511, 54] width 126 height 11
click at [476, 79] on span "Best Oil Company" at bounding box center [510, 79] width 112 height 7
type input "Best Oil Company"
click at [476, 79] on input "Knowledge Base" at bounding box center [506, 78] width 111 height 7
click at [475, 103] on span "AMSOil Sitemap" at bounding box center [510, 103] width 112 height 7
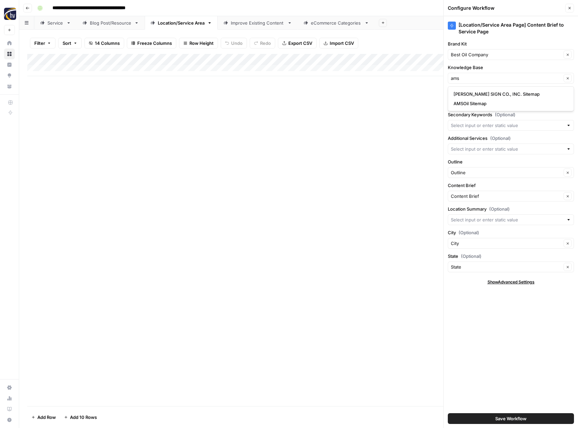
type input "AMSOil Sitemap"
click at [502, 418] on span "Save Workflow" at bounding box center [511, 418] width 31 height 7
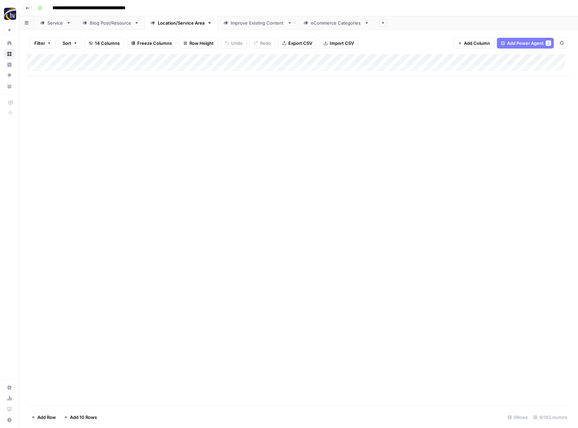
click at [261, 24] on div "Improve Existing Content" at bounding box center [258, 23] width 54 height 7
type input "**********"
click at [389, 60] on div "Add Column" at bounding box center [298, 65] width 543 height 22
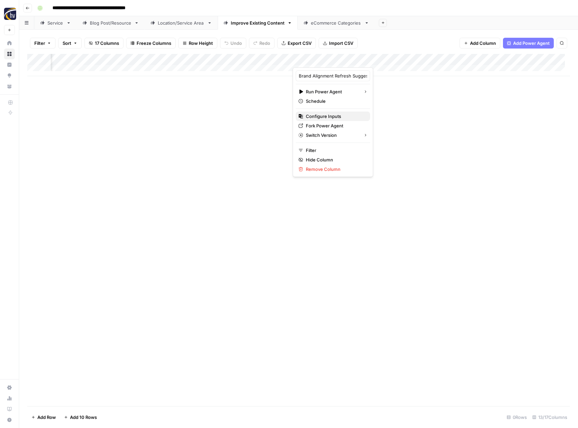
click at [339, 116] on span "Configure Inputs" at bounding box center [335, 116] width 59 height 7
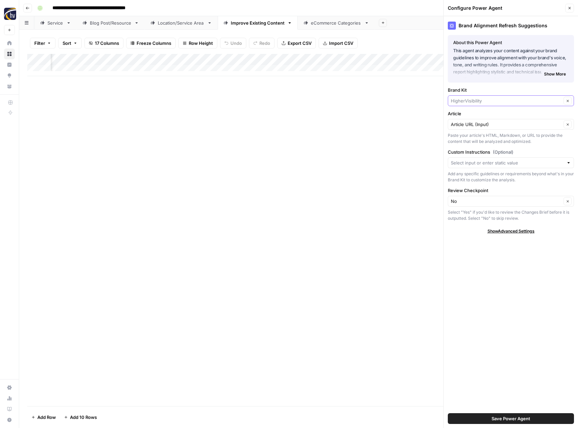
click at [479, 102] on input "Brand Kit" at bounding box center [506, 100] width 111 height 7
click at [472, 123] on span "Best Oil Company" at bounding box center [510, 126] width 112 height 7
type input "Best Oil Company"
click at [496, 417] on span "Save Power Agent" at bounding box center [511, 418] width 39 height 7
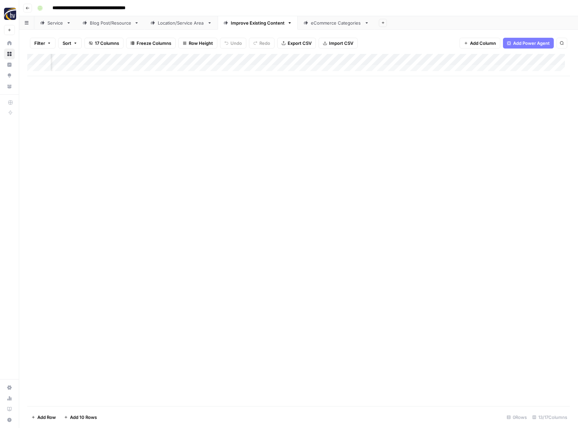
scroll to position [0, 471]
click at [381, 59] on div "Add Column" at bounding box center [298, 65] width 543 height 22
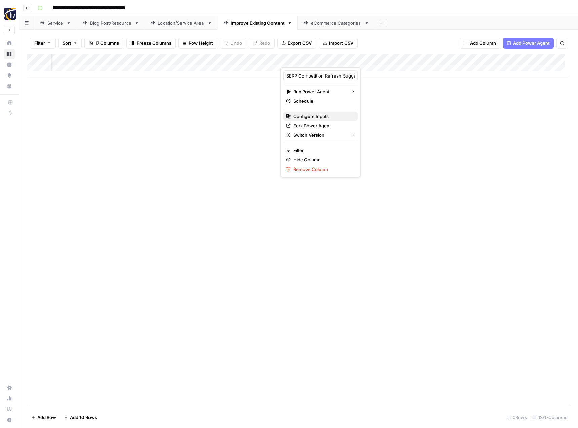
click at [321, 116] on span "Configure Inputs" at bounding box center [323, 116] width 59 height 7
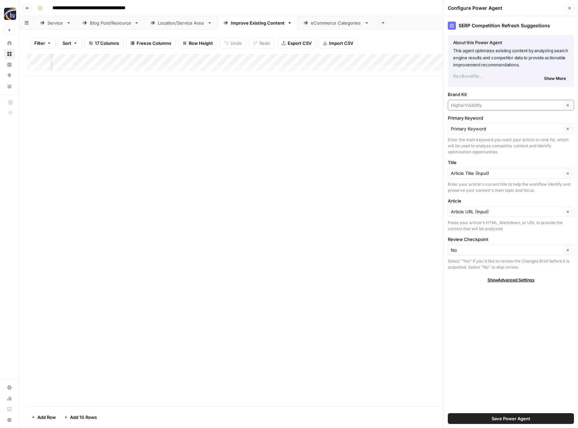
click at [485, 106] on input "Brand Kit" at bounding box center [506, 105] width 111 height 7
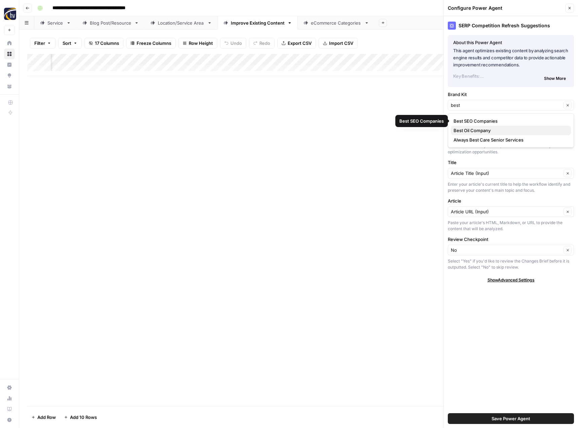
click at [479, 131] on span "Best Oil Company" at bounding box center [510, 130] width 112 height 7
type input "Best Oil Company"
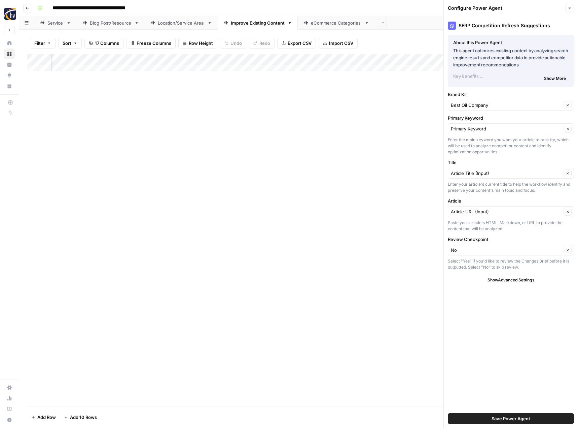
click at [488, 417] on button "Save Power Agent" at bounding box center [511, 418] width 126 height 11
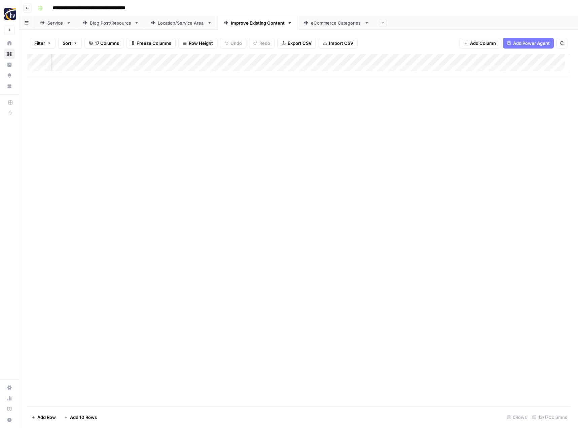
scroll to position [0, 595]
click at [422, 58] on div "Add Column" at bounding box center [298, 65] width 543 height 22
click at [376, 118] on span "Configure Inputs" at bounding box center [373, 116] width 59 height 7
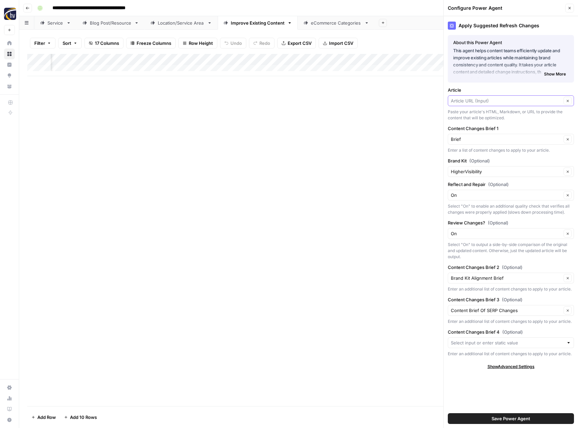
click at [466, 100] on input "Article" at bounding box center [506, 100] width 111 height 7
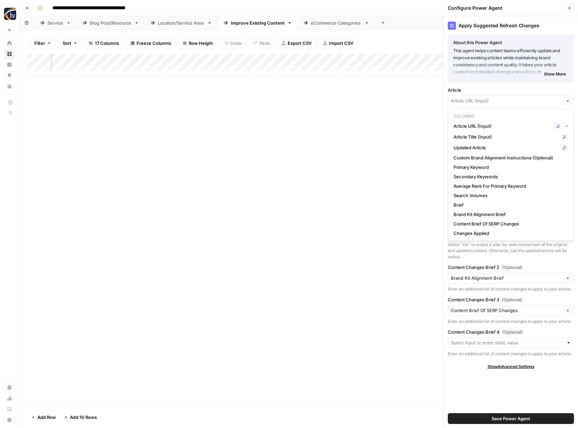
type input "Article URL (Input)"
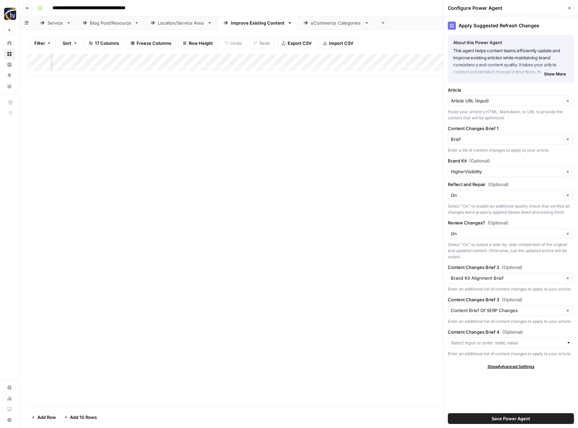
click at [474, 91] on label "Article" at bounding box center [511, 90] width 126 height 7
click at [474, 97] on input "Article URL (Input)" at bounding box center [506, 100] width 111 height 7
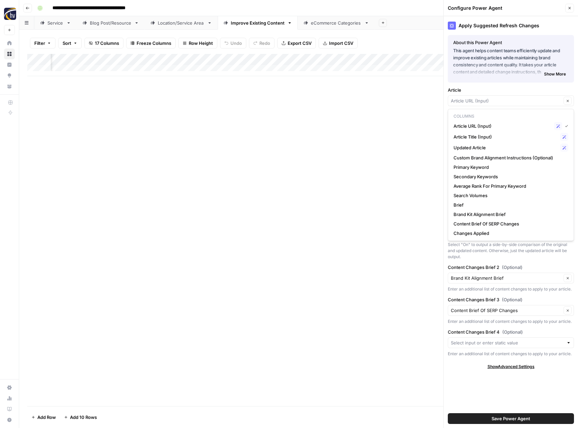
type input "Article URL (Input)"
click at [536, 89] on label "Article" at bounding box center [511, 90] width 126 height 7
click at [536, 97] on input "Article URL (Input)" at bounding box center [506, 100] width 111 height 7
type input "Article URL (Input)"
click at [407, 143] on div "Add Column" at bounding box center [298, 230] width 543 height 352
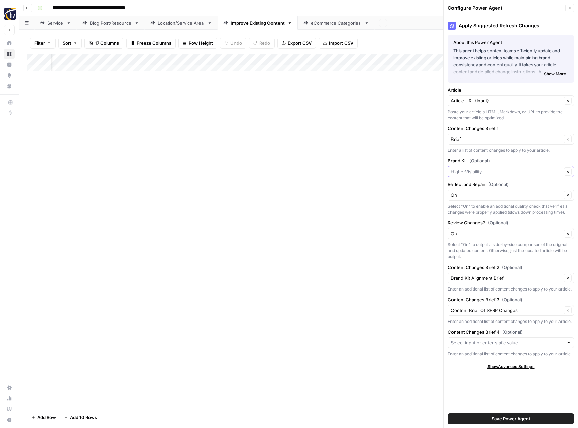
click at [483, 173] on input "Brand Kit (Optional)" at bounding box center [506, 171] width 111 height 7
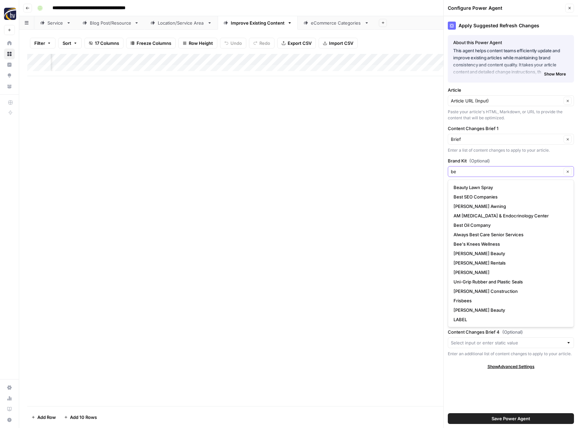
type input "be"
click at [481, 223] on span "Best Oil Company" at bounding box center [510, 225] width 112 height 7
type input "Best Oil Company"
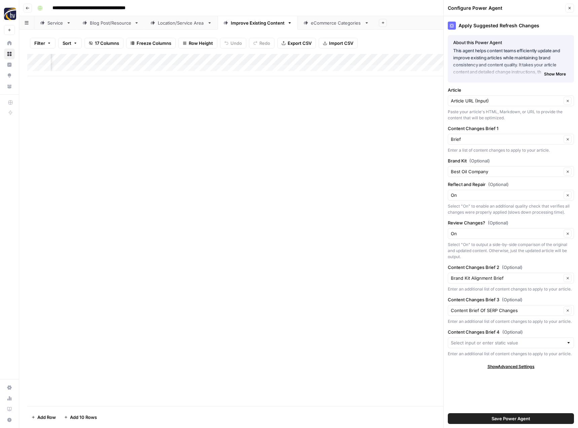
click at [488, 419] on button "Save Power Agent" at bounding box center [511, 418] width 126 height 11
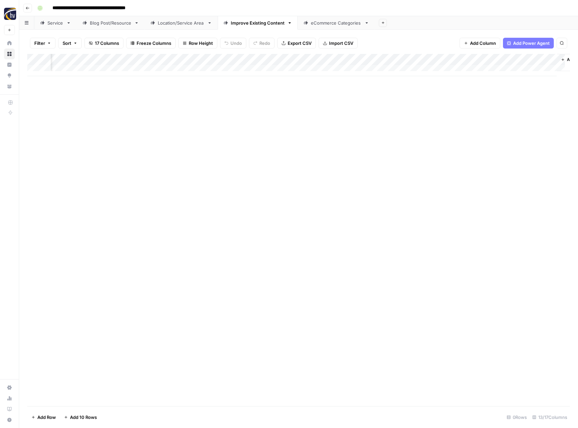
click at [328, 23] on div "eCommerce Categories" at bounding box center [336, 23] width 51 height 7
click at [330, 58] on div "Add Column" at bounding box center [298, 65] width 543 height 22
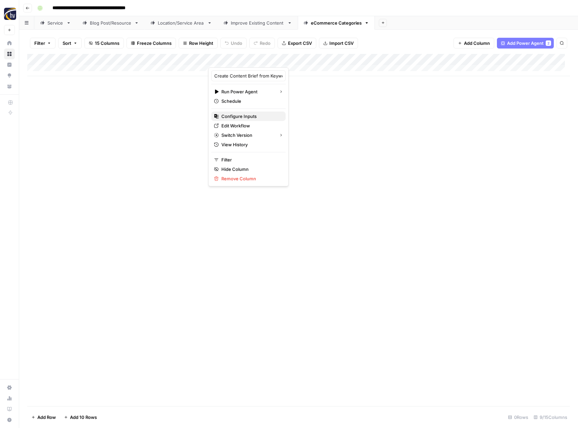
click at [242, 115] on span "Configure Inputs" at bounding box center [251, 116] width 59 height 7
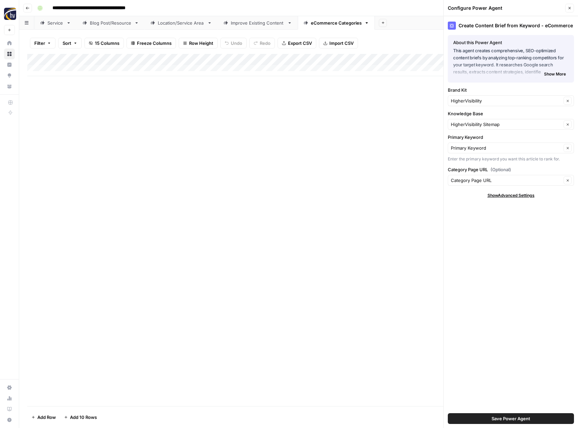
click at [481, 97] on div "HigherVisibility Clear" at bounding box center [511, 100] width 126 height 11
click at [479, 126] on span "Best Oil Company" at bounding box center [510, 126] width 112 height 7
type input "Best Oil Company"
click at [478, 125] on input "Knowledge Base" at bounding box center [506, 124] width 111 height 7
click at [473, 148] on span "AMSOil Sitemap" at bounding box center [510, 149] width 112 height 7
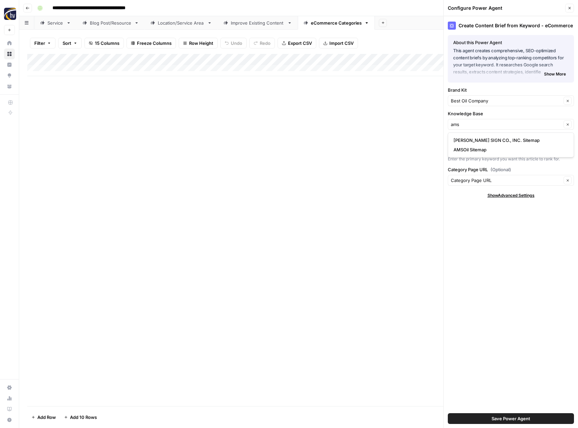
type input "AMSOil Sitemap"
click at [497, 422] on button "Save Power Agent" at bounding box center [511, 418] width 126 height 11
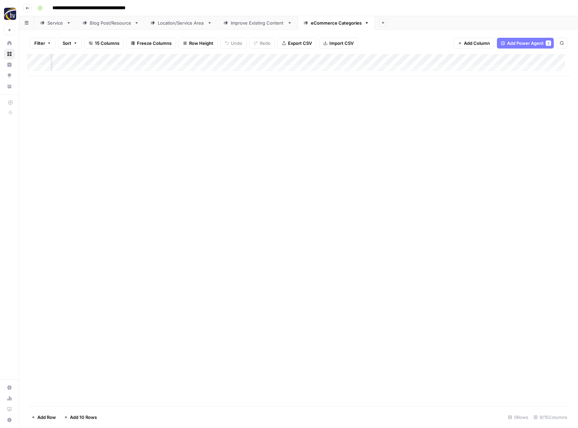
scroll to position [0, 211]
click at [508, 58] on div "Add Column" at bounding box center [298, 65] width 543 height 22
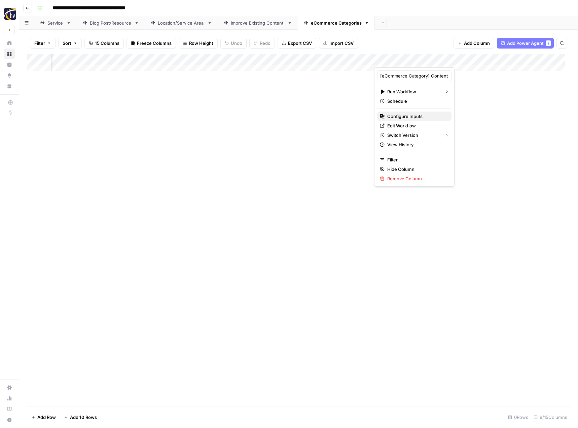
click at [420, 120] on button "Configure Inputs" at bounding box center [414, 115] width 74 height 9
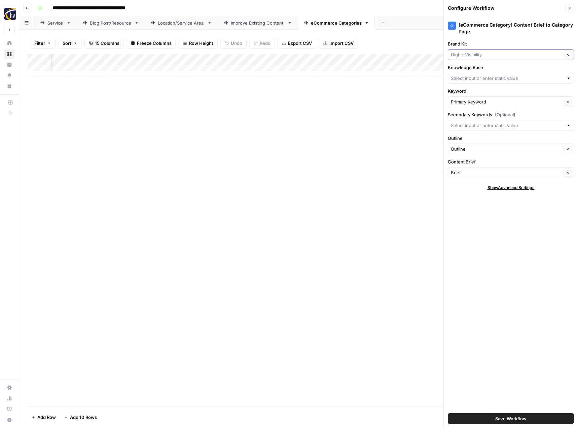
click at [487, 56] on input "Brand Kit" at bounding box center [506, 54] width 111 height 7
click at [477, 80] on span "Best Oil Company" at bounding box center [510, 79] width 112 height 7
type input "Best Oil Company"
click at [477, 80] on input "Knowledge Base" at bounding box center [507, 78] width 113 height 7
click at [471, 101] on span "AMSOil Sitemap" at bounding box center [510, 103] width 112 height 7
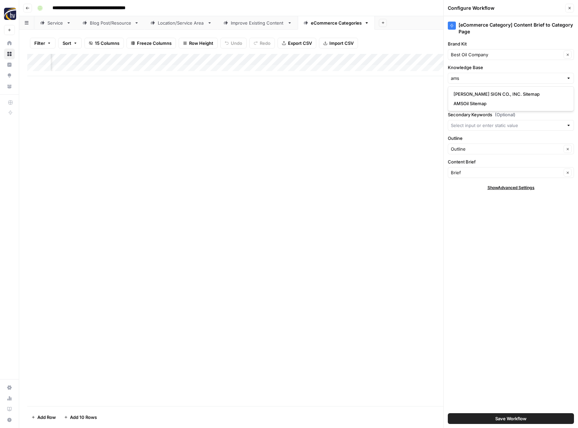
type input "AMSOil Sitemap"
click at [499, 420] on span "Save Workflow" at bounding box center [511, 418] width 31 height 7
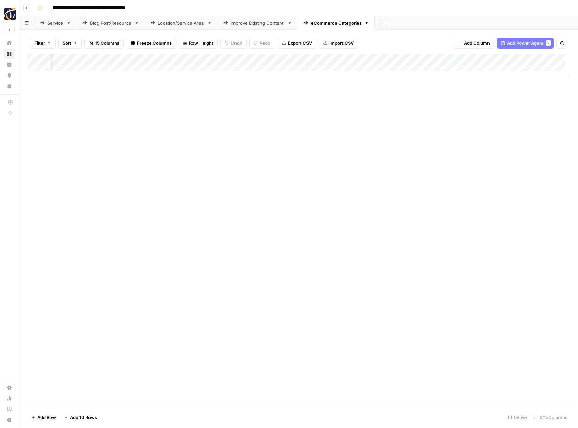
click at [409, 290] on div "Add Column" at bounding box center [298, 230] width 543 height 352
click at [27, 9] on icon "button" at bounding box center [27, 8] width 3 height 3
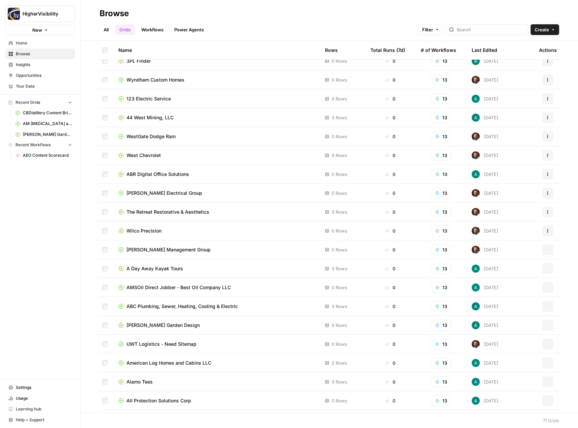
scroll to position [986, 0]
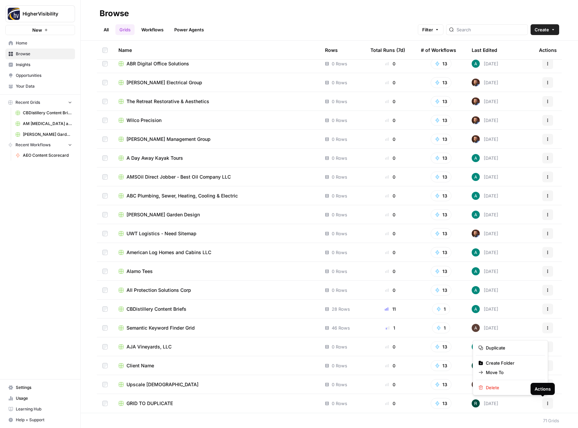
click at [546, 404] on icon "button" at bounding box center [548, 403] width 4 height 4
click at [520, 348] on span "Duplicate" at bounding box center [513, 347] width 54 height 7
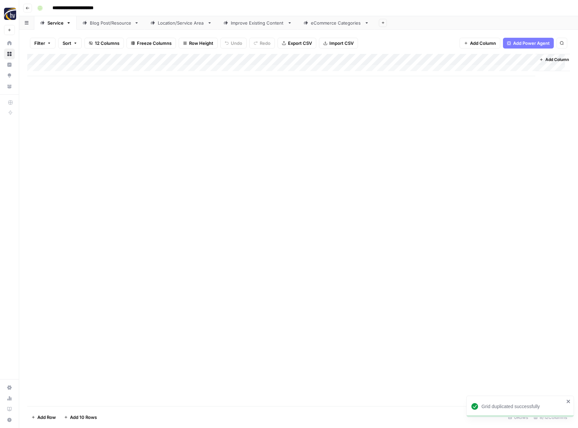
click at [79, 7] on input "**********" at bounding box center [83, 8] width 69 height 11
paste input
type input "**********"
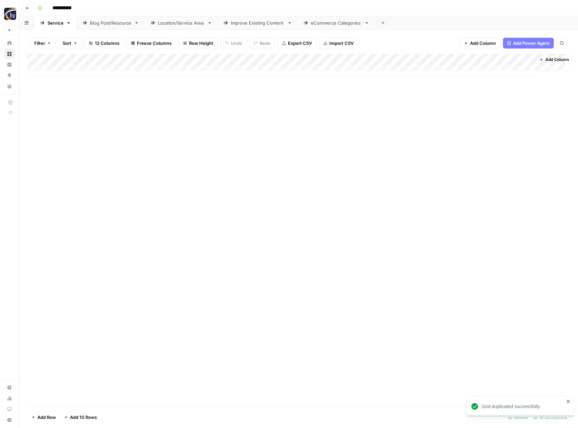
click at [133, 156] on div "Add Column" at bounding box center [298, 230] width 543 height 352
click at [159, 61] on div "Add Column" at bounding box center [298, 65] width 543 height 22
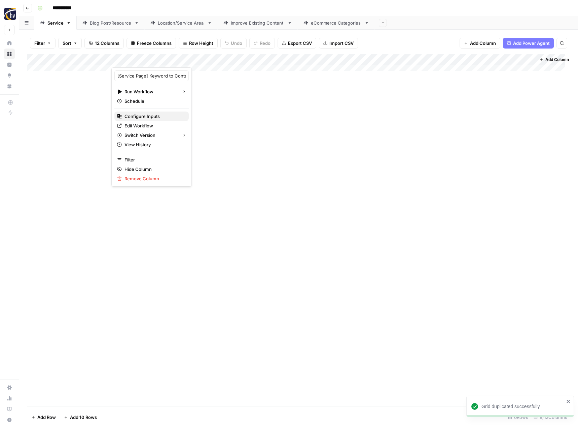
click at [140, 115] on span "Configure Inputs" at bounding box center [154, 116] width 59 height 7
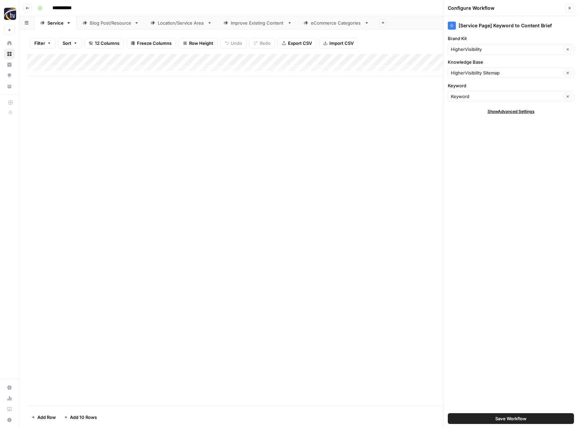
click at [478, 45] on div "HigherVisibility Clear" at bounding box center [511, 49] width 126 height 11
click at [471, 66] on span "Aneva Solar" at bounding box center [510, 65] width 112 height 7
type input "Aneva Solar"
click at [471, 66] on div "Knowledge Base HigherVisibility Sitemap Clear" at bounding box center [511, 69] width 126 height 20
click at [469, 73] on input "Knowledge Base" at bounding box center [506, 72] width 111 height 7
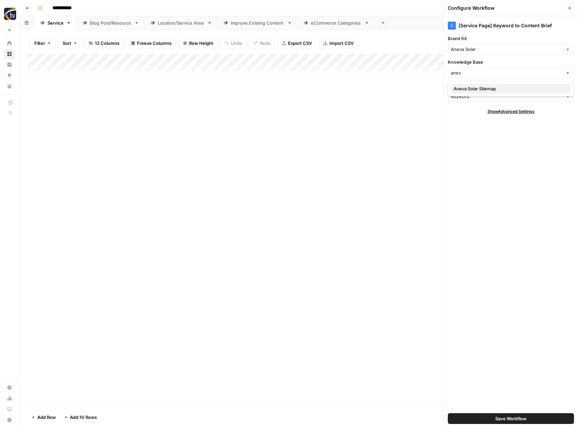
click at [468, 92] on button "Aneva Solar Sitemap" at bounding box center [511, 88] width 120 height 9
type input "Aneva Solar Sitemap"
click at [493, 419] on button "Save Workflow" at bounding box center [511, 418] width 126 height 11
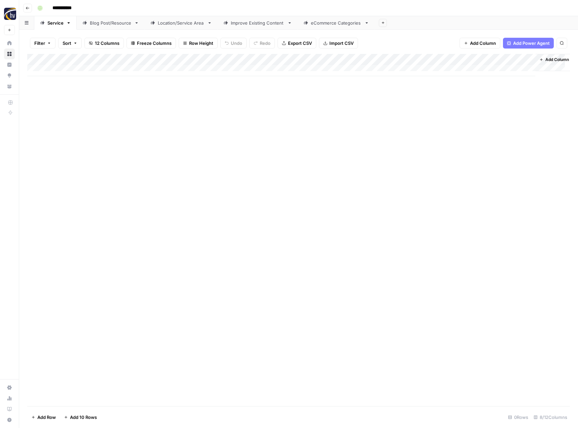
click at [460, 60] on div "Add Column" at bounding box center [298, 65] width 543 height 22
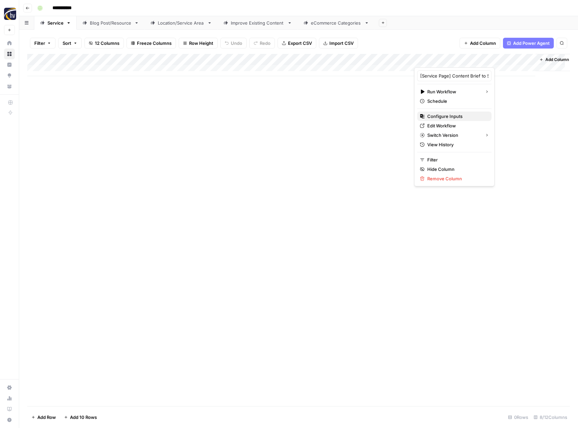
click at [441, 118] on span "Configure Inputs" at bounding box center [457, 116] width 59 height 7
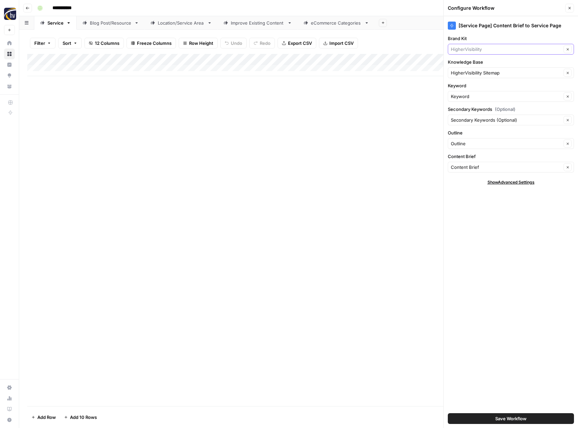
click at [473, 47] on input "Brand Kit" at bounding box center [506, 49] width 111 height 7
click at [472, 63] on span "Aneva Solar" at bounding box center [510, 65] width 112 height 7
type input "Aneva Solar"
click at [469, 71] on input "Knowledge Base" at bounding box center [506, 72] width 111 height 7
click at [469, 87] on span "Aneva Solar Sitemap" at bounding box center [510, 88] width 112 height 7
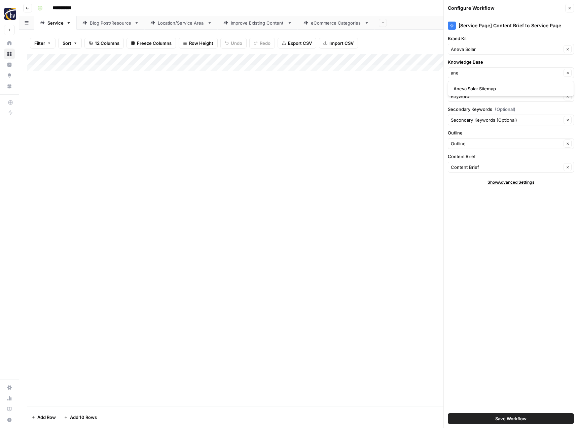
type input "Aneva Solar Sitemap"
click at [492, 417] on button "Save Workflow" at bounding box center [511, 418] width 126 height 11
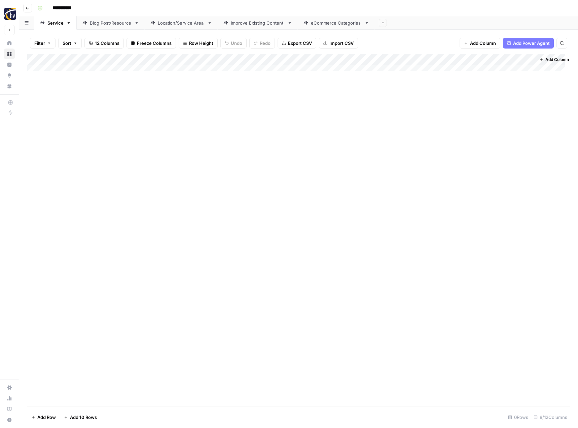
click at [115, 25] on div "Blog Post/Resource" at bounding box center [111, 23] width 42 height 7
click at [158, 59] on div "Add Column" at bounding box center [298, 65] width 543 height 22
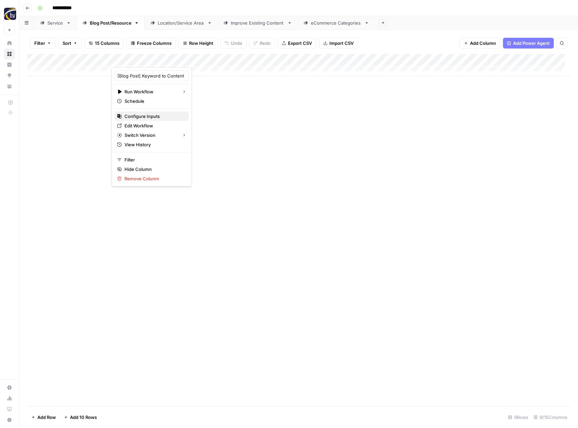
click at [148, 113] on span "Configure Inputs" at bounding box center [154, 116] width 59 height 7
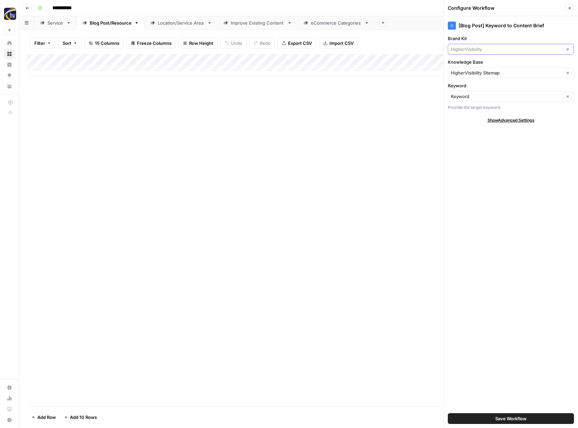
click at [462, 49] on input "Brand Kit" at bounding box center [506, 49] width 111 height 7
click at [470, 64] on span "Aneva Solar" at bounding box center [510, 65] width 112 height 7
type input "Aneva Solar"
click at [465, 72] on input "Knowledge Base" at bounding box center [506, 72] width 111 height 7
click at [467, 91] on span "Aneva Solar Sitemap" at bounding box center [510, 88] width 112 height 7
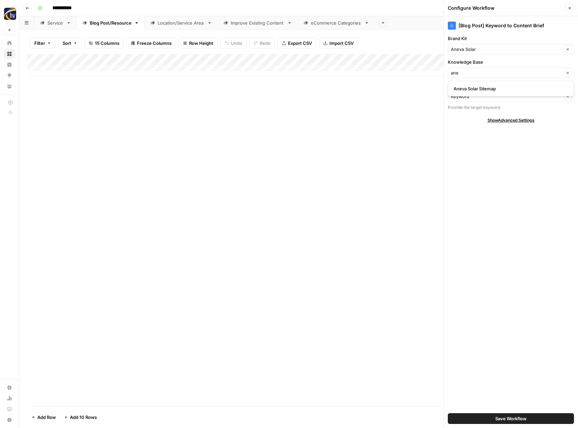
type input "Aneva Solar Sitemap"
click at [515, 418] on span "Save Workflow" at bounding box center [511, 418] width 31 height 7
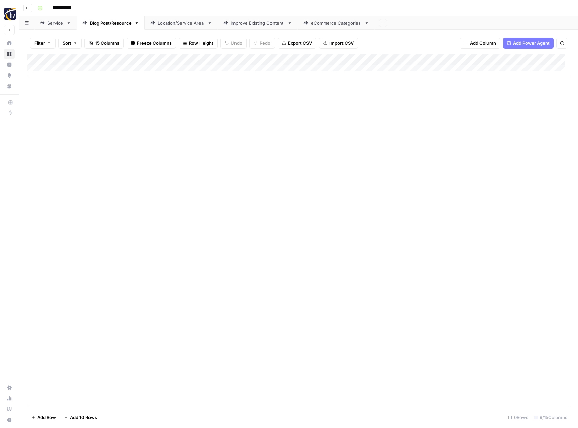
click at [520, 59] on div "Add Column" at bounding box center [298, 65] width 543 height 22
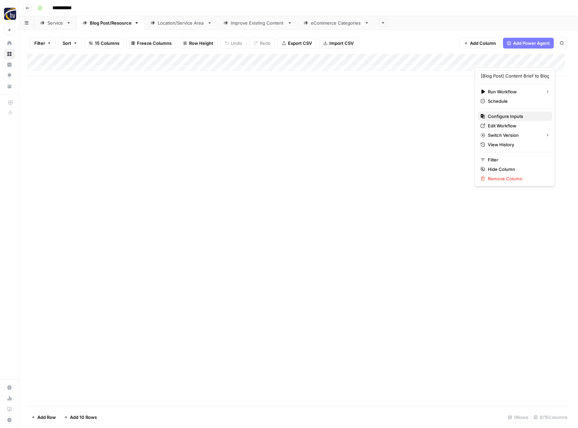
click at [500, 113] on span "Configure Inputs" at bounding box center [517, 116] width 59 height 7
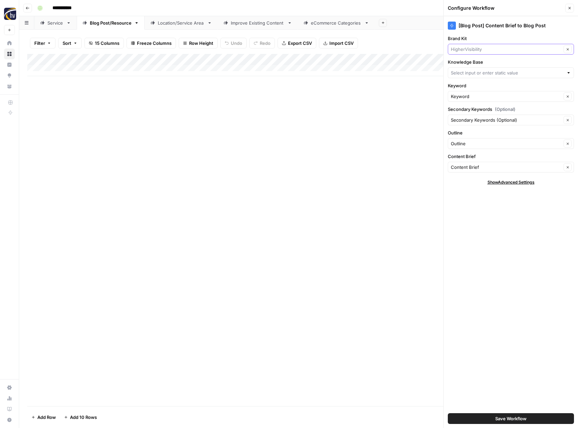
click at [483, 49] on input "Brand Kit" at bounding box center [506, 49] width 111 height 7
click at [484, 65] on span "Aneva Solar" at bounding box center [510, 65] width 112 height 7
type input "Aneva Solar"
click at [481, 70] on input "Knowledge Base" at bounding box center [507, 72] width 113 height 7
click at [479, 90] on span "Aneva Solar Sitemap" at bounding box center [510, 88] width 112 height 7
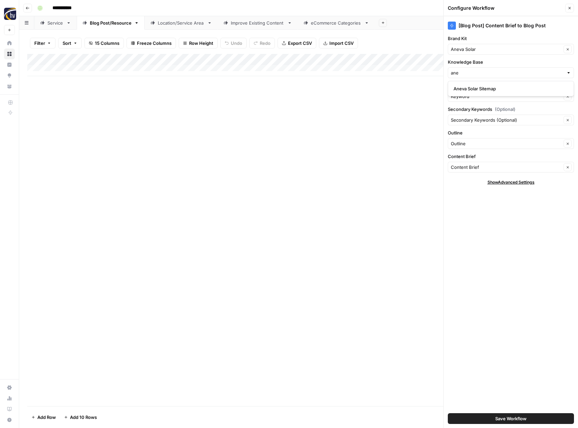
type input "Aneva Solar Sitemap"
click at [484, 418] on button "Save Workflow" at bounding box center [511, 418] width 126 height 11
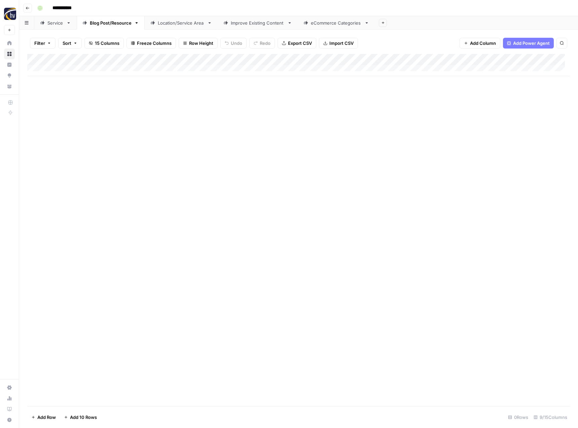
click at [184, 24] on div "Location/Service Area" at bounding box center [181, 23] width 47 height 7
click at [279, 59] on div "Add Column" at bounding box center [298, 65] width 543 height 22
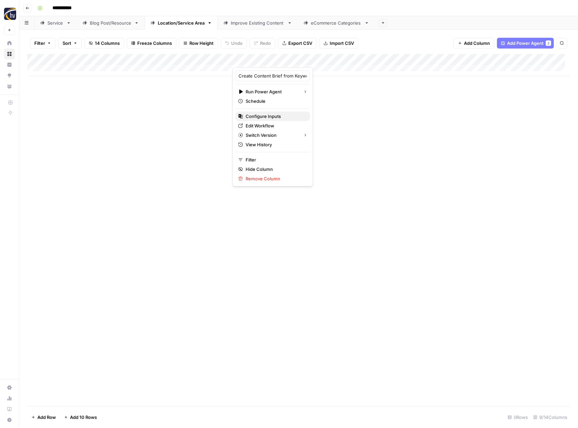
click at [263, 114] on span "Configure Inputs" at bounding box center [275, 116] width 59 height 7
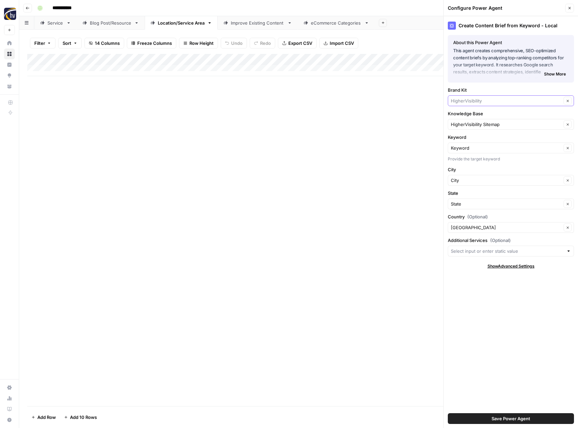
click at [467, 103] on input "Brand Kit" at bounding box center [506, 100] width 111 height 7
click at [467, 120] on span "Aneva Solar" at bounding box center [510, 116] width 112 height 7
type input "Aneva Solar"
click at [466, 125] on input "Knowledge Base" at bounding box center [506, 124] width 111 height 7
click at [466, 139] on span "Aneva Solar Sitemap" at bounding box center [510, 140] width 112 height 7
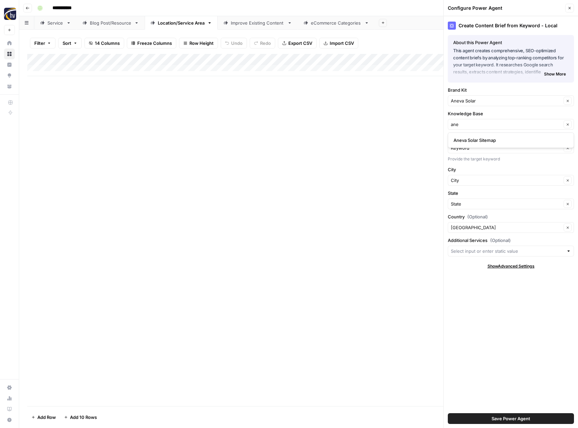
type input "Aneva Solar Sitemap"
click at [502, 417] on span "Save Power Agent" at bounding box center [511, 418] width 39 height 7
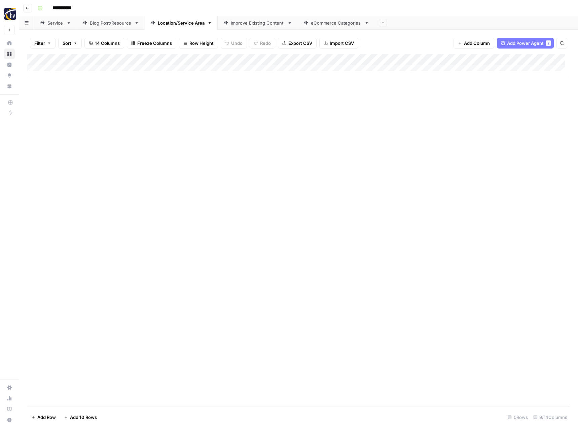
click at [523, 59] on div "Add Column" at bounding box center [298, 65] width 543 height 22
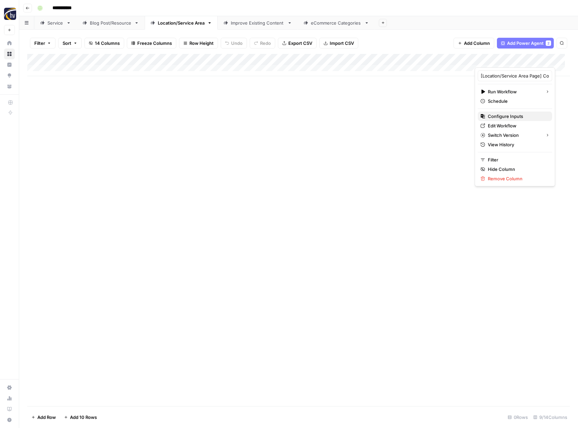
click at [501, 115] on span "Configure Inputs" at bounding box center [517, 116] width 59 height 7
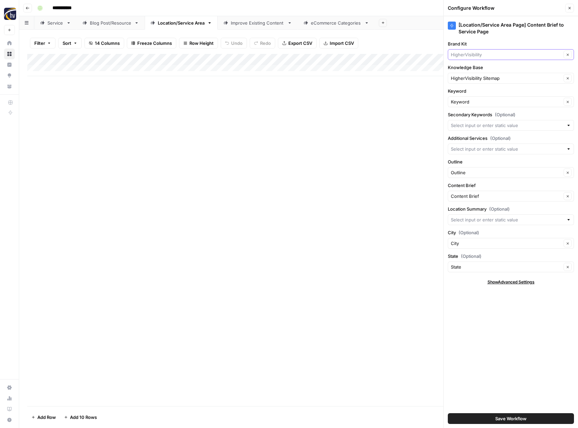
click at [463, 53] on input "Brand Kit" at bounding box center [506, 54] width 111 height 7
click at [463, 66] on button "Aneva Solar" at bounding box center [511, 70] width 120 height 9
type input "Aneva Solar"
click at [462, 80] on input "Knowledge Base" at bounding box center [506, 78] width 111 height 7
click at [465, 90] on button "Aneva Solar Sitemap" at bounding box center [511, 93] width 120 height 9
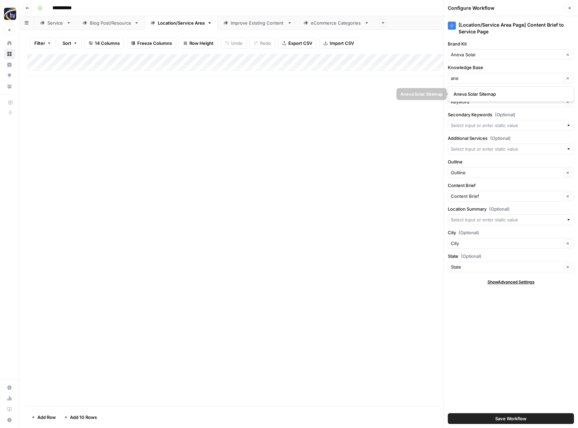
type input "Aneva Solar Sitemap"
click at [487, 418] on button "Save Workflow" at bounding box center [511, 418] width 126 height 11
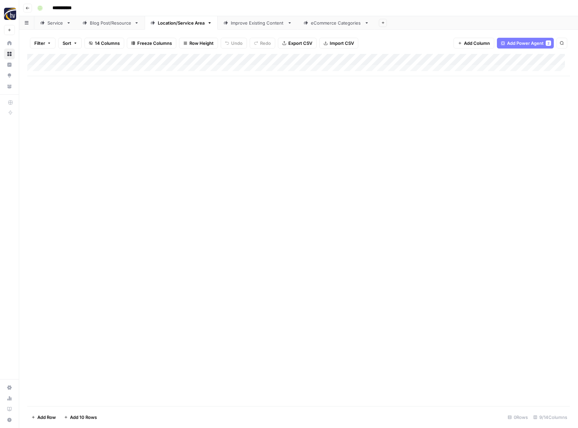
click at [238, 24] on div "Improve Existing Content" at bounding box center [258, 23] width 54 height 7
click at [372, 58] on div "Add Column" at bounding box center [298, 65] width 543 height 22
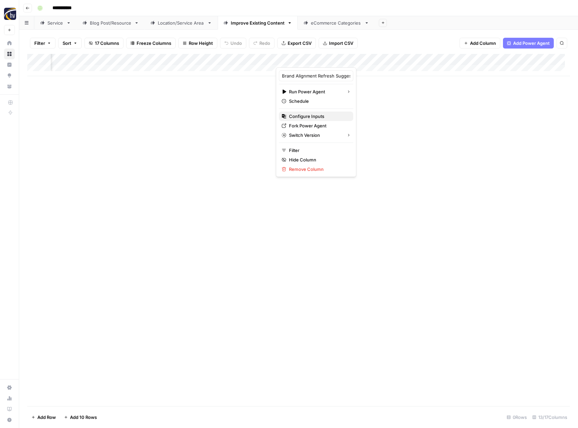
click at [317, 114] on span "Configure Inputs" at bounding box center [318, 116] width 59 height 7
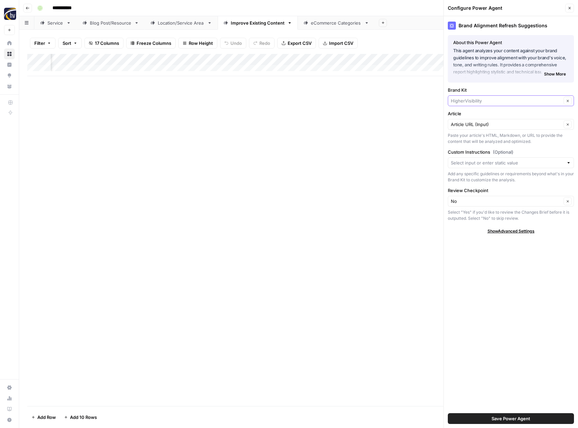
click at [456, 99] on input "Brand Kit" at bounding box center [506, 100] width 111 height 7
click at [486, 115] on span "Aneva Solar" at bounding box center [510, 116] width 112 height 7
type input "Aneva Solar"
click at [489, 415] on button "Save Power Agent" at bounding box center [511, 418] width 126 height 11
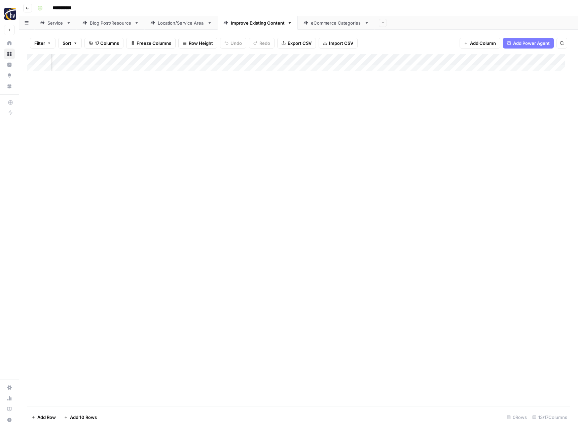
scroll to position [0, 451]
click at [402, 57] on div "Add Column" at bounding box center [298, 65] width 543 height 22
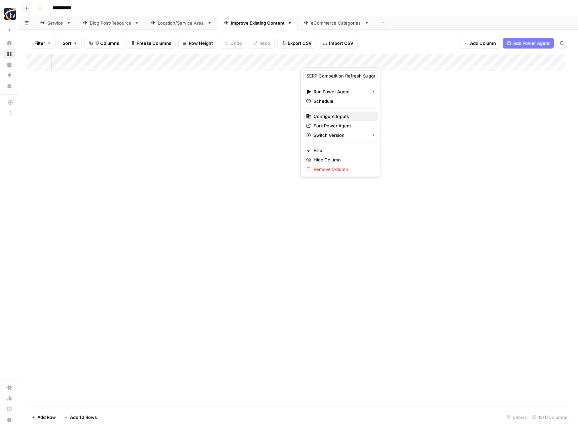
click at [349, 117] on span "Configure Inputs" at bounding box center [343, 116] width 59 height 7
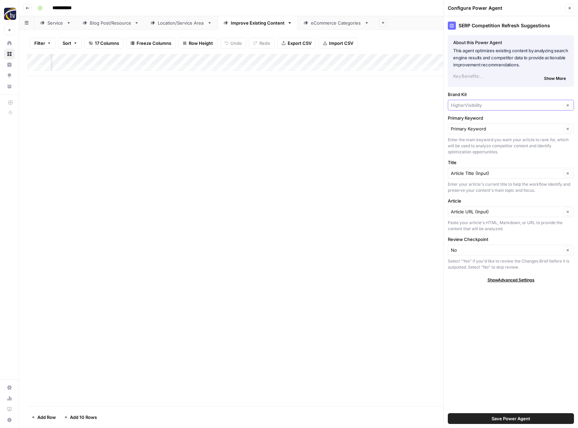
click at [482, 108] on input "Brand Kit" at bounding box center [506, 105] width 111 height 7
click at [482, 120] on span "Aneva Solar" at bounding box center [510, 120] width 112 height 7
type input "Aneva Solar"
click at [507, 418] on span "Save Power Agent" at bounding box center [511, 418] width 39 height 7
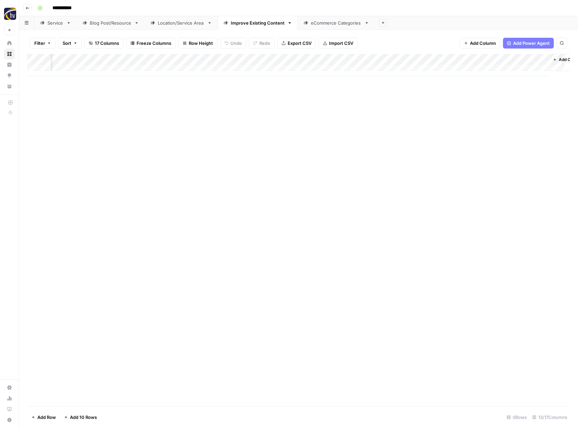
scroll to position [0, 607]
click at [409, 59] on div "Add Column" at bounding box center [298, 65] width 543 height 22
click at [366, 118] on span "Configure Inputs" at bounding box center [362, 116] width 59 height 7
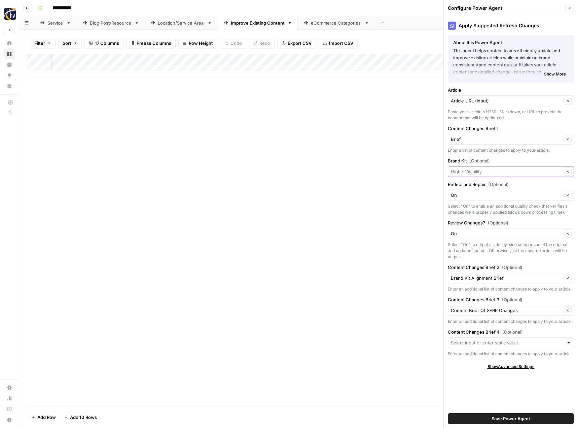
click at [485, 173] on input "Brand Kit (Optional)" at bounding box center [506, 171] width 111 height 7
click at [481, 188] on span "Aneva Solar" at bounding box center [510, 187] width 112 height 7
type input "Aneva Solar"
click at [521, 420] on span "Save Power Agent" at bounding box center [511, 418] width 39 height 7
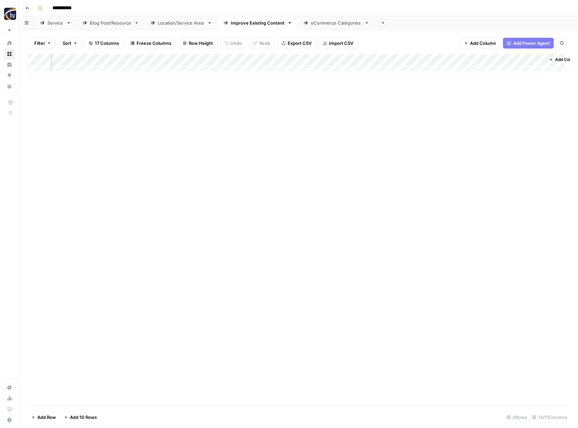
click at [348, 281] on div "Add Column" at bounding box center [298, 230] width 543 height 352
click at [329, 23] on div "eCommerce Categories" at bounding box center [336, 23] width 51 height 7
click at [330, 59] on div "Add Column" at bounding box center [298, 65] width 543 height 22
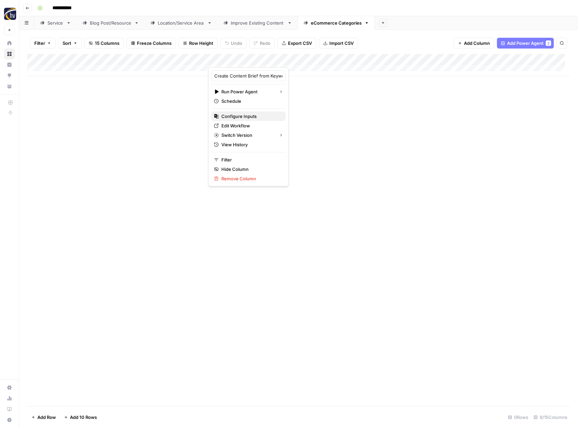
click at [259, 117] on span "Configure Inputs" at bounding box center [251, 116] width 59 height 7
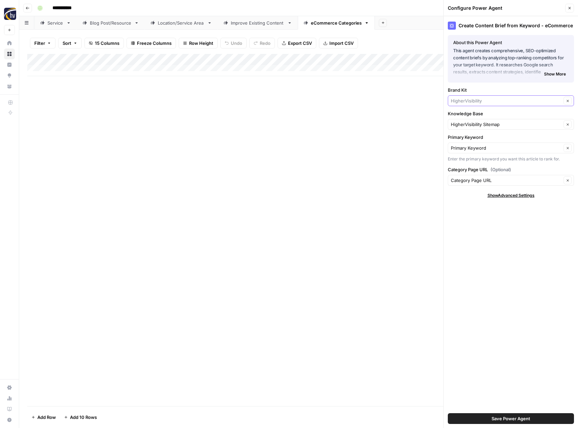
click at [482, 102] on input "Brand Kit" at bounding box center [506, 100] width 111 height 7
click at [481, 117] on span "Aneva Solar" at bounding box center [510, 116] width 112 height 7
type input "Aneva Solar"
click at [479, 123] on input "Knowledge Base" at bounding box center [506, 124] width 111 height 7
click at [477, 137] on span "Aneva Solar Sitemap" at bounding box center [510, 140] width 112 height 7
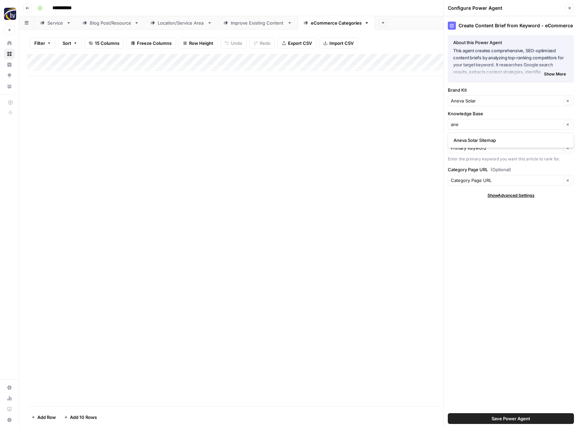
type input "Aneva Solar Sitemap"
click at [498, 419] on span "Save Power Agent" at bounding box center [511, 418] width 39 height 7
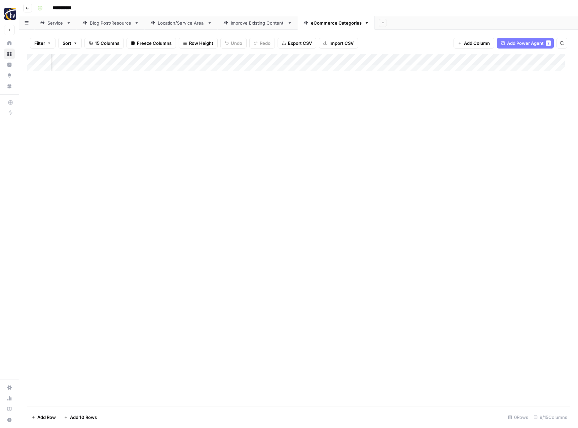
scroll to position [0, 203]
click at [516, 59] on div "Add Column" at bounding box center [298, 65] width 543 height 22
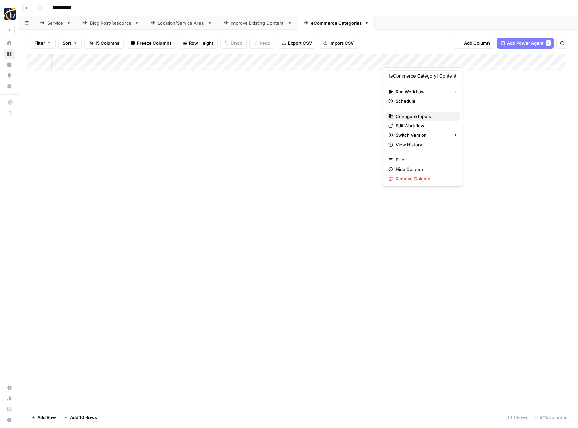
click at [423, 115] on span "Configure Inputs" at bounding box center [425, 116] width 59 height 7
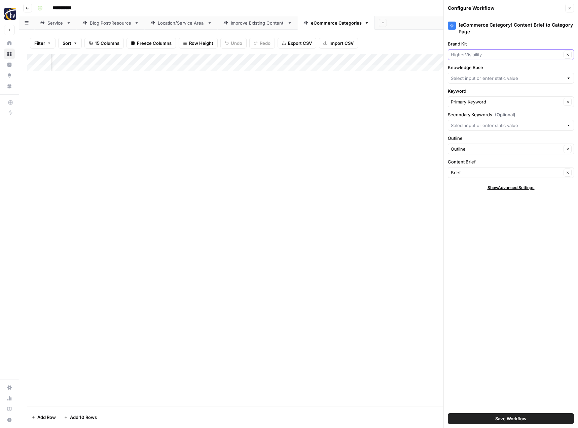
click at [491, 56] on input "Brand Kit" at bounding box center [506, 54] width 111 height 7
click at [488, 66] on div "Aneva Solar" at bounding box center [511, 70] width 126 height 15
click at [482, 68] on span "Aneva Solar" at bounding box center [510, 70] width 112 height 7
type input "Aneva Solar"
click at [475, 77] on input "Knowledge Base" at bounding box center [507, 78] width 113 height 7
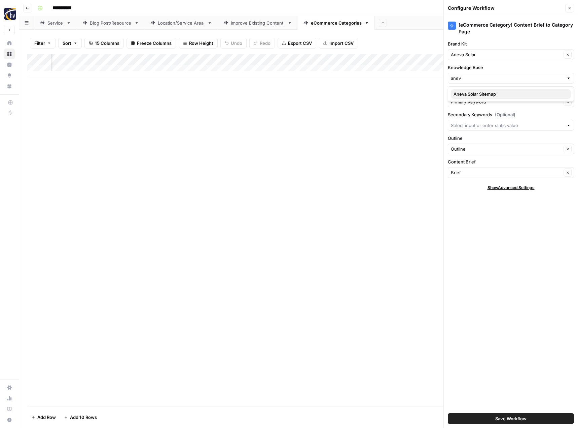
click at [476, 94] on span "Aneva Solar Sitemap" at bounding box center [510, 94] width 112 height 7
type input "Aneva Solar Sitemap"
click at [489, 416] on button "Save Workflow" at bounding box center [511, 418] width 126 height 11
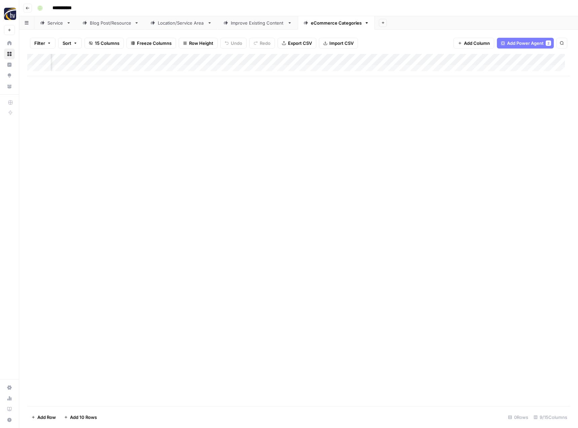
scroll to position [0, 266]
click at [494, 118] on div "Add Column" at bounding box center [298, 230] width 543 height 352
click at [29, 7] on icon "button" at bounding box center [28, 8] width 4 height 4
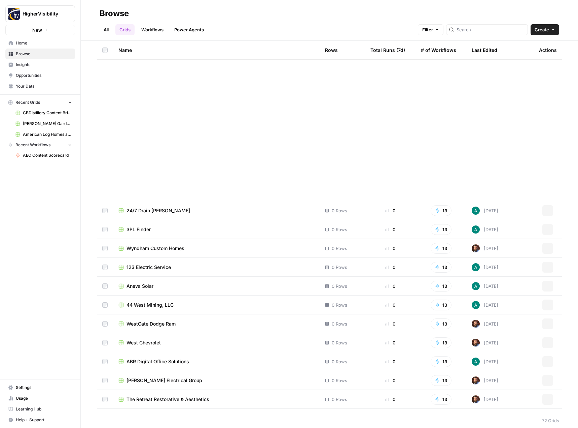
scroll to position [1005, 0]
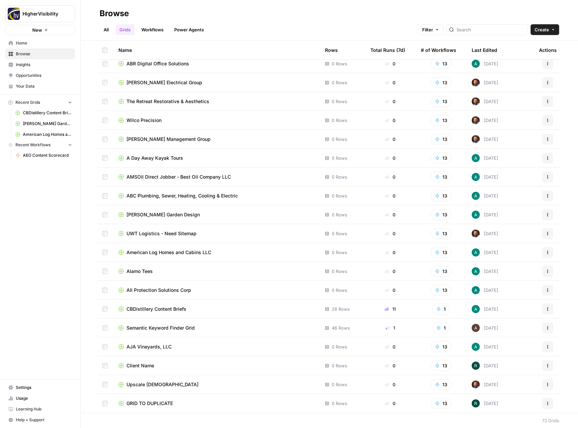
click at [543, 406] on button "Actions" at bounding box center [548, 403] width 11 height 11
click at [518, 350] on span "Duplicate" at bounding box center [513, 347] width 54 height 7
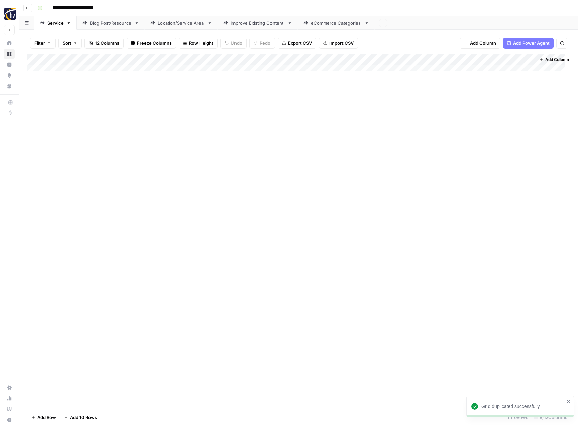
click at [90, 8] on input "**********" at bounding box center [83, 8] width 69 height 11
paste input
type input "********"
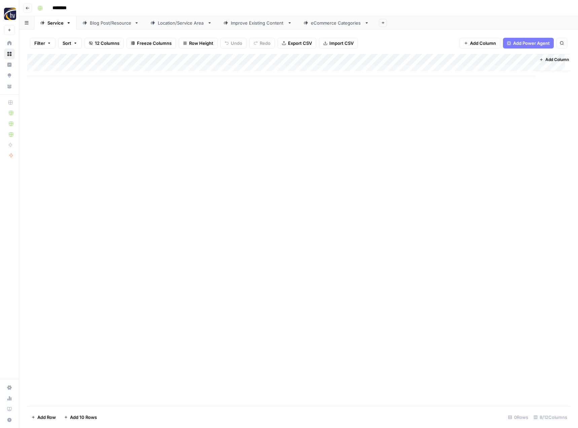
click at [159, 61] on div "Add Column" at bounding box center [298, 65] width 543 height 22
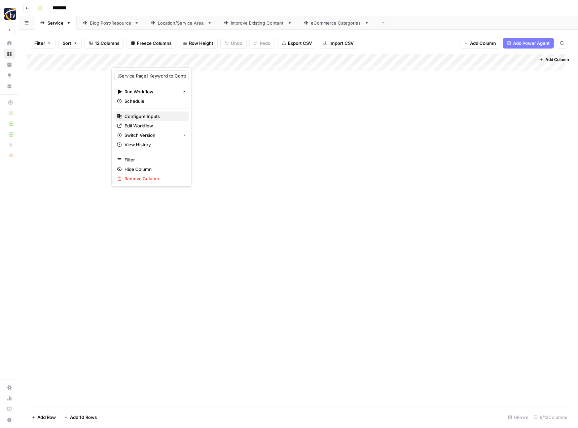
click at [141, 115] on span "Configure Inputs" at bounding box center [154, 116] width 59 height 7
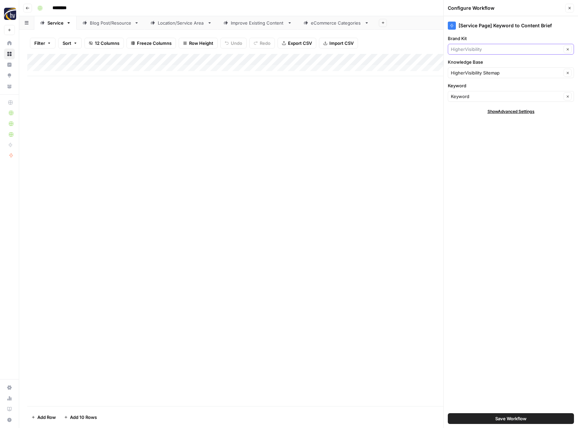
click at [486, 47] on input "Brand Kit" at bounding box center [506, 49] width 111 height 7
click at [480, 63] on span "Appodeal" at bounding box center [510, 65] width 112 height 7
type input "Appodeal"
click at [477, 68] on div "HigherVisibility Sitemap Clear" at bounding box center [511, 72] width 126 height 11
click at [466, 120] on span "Appodeal Sitemap" at bounding box center [510, 116] width 112 height 7
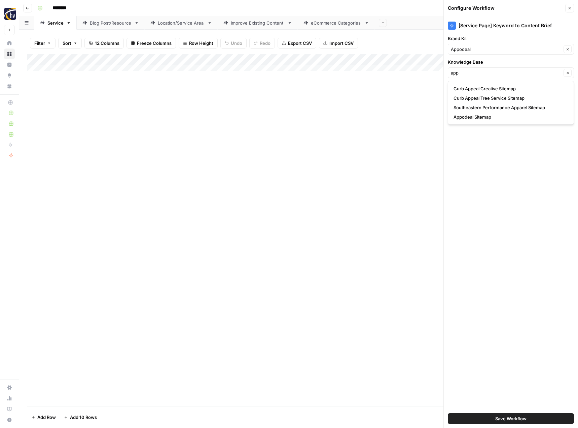
type input "Appodeal Sitemap"
click at [527, 417] on span "Save Workflow" at bounding box center [511, 418] width 31 height 7
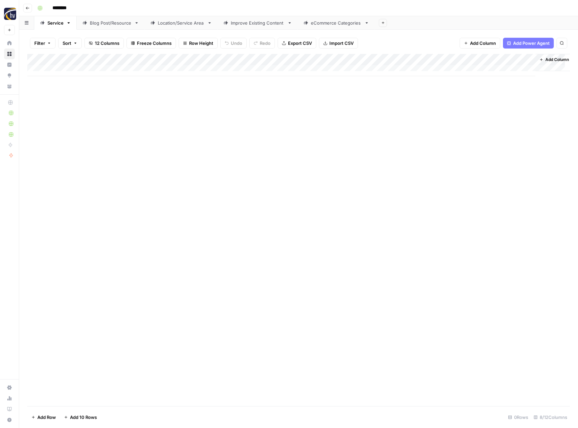
click at [461, 59] on div "Add Column" at bounding box center [298, 65] width 543 height 22
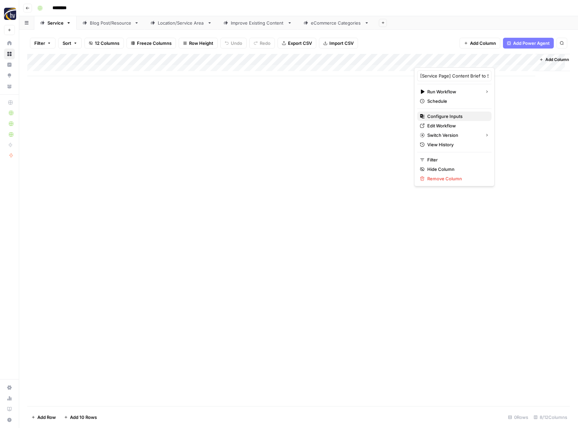
click at [436, 113] on span "Configure Inputs" at bounding box center [457, 116] width 59 height 7
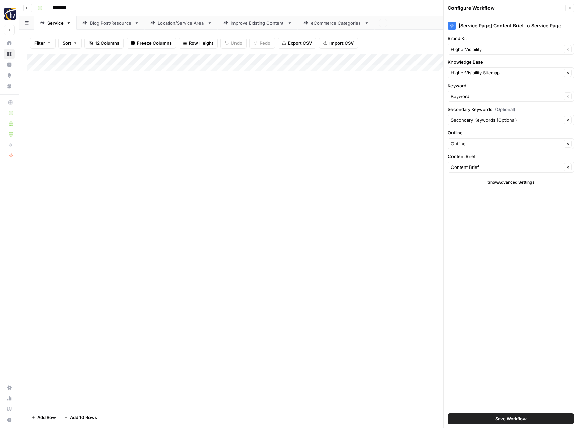
click at [486, 43] on div "Brand Kit HigherVisibility Clear" at bounding box center [511, 45] width 126 height 20
click at [480, 50] on input "Brand Kit" at bounding box center [506, 49] width 111 height 7
click at [476, 63] on span "Appodeal" at bounding box center [510, 65] width 112 height 7
type input "Appodeal"
click at [473, 72] on input "Knowledge Base" at bounding box center [506, 72] width 111 height 7
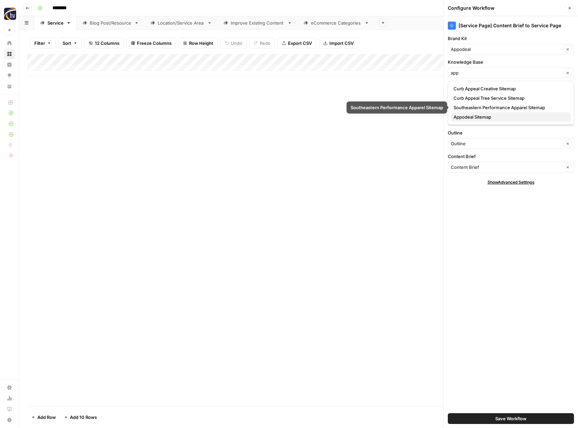
click at [469, 114] on span "Appodeal Sitemap" at bounding box center [510, 116] width 112 height 7
type input "Appodeal Sitemap"
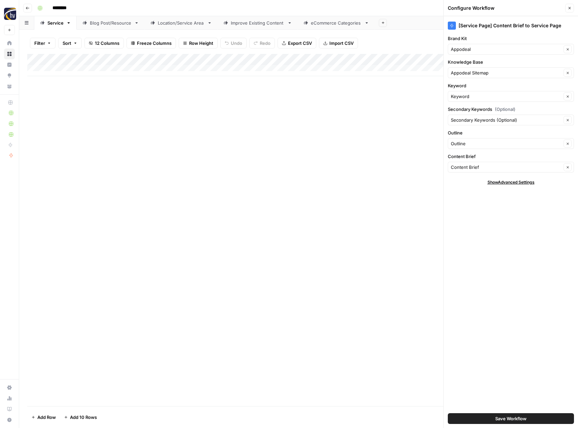
click at [494, 417] on button "Save Workflow" at bounding box center [511, 418] width 126 height 11
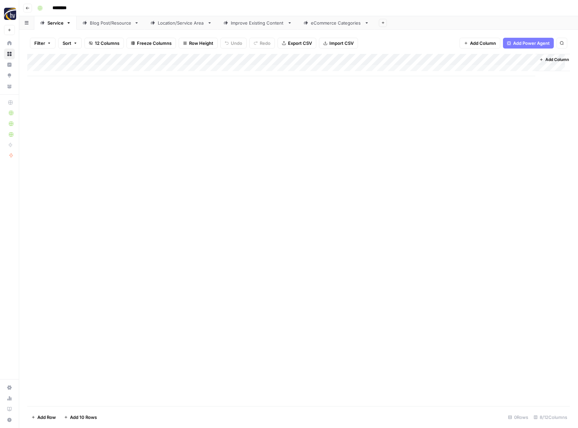
click at [116, 25] on div "Blog Post/Resource" at bounding box center [111, 23] width 42 height 7
click at [158, 59] on div "Add Column" at bounding box center [298, 65] width 543 height 22
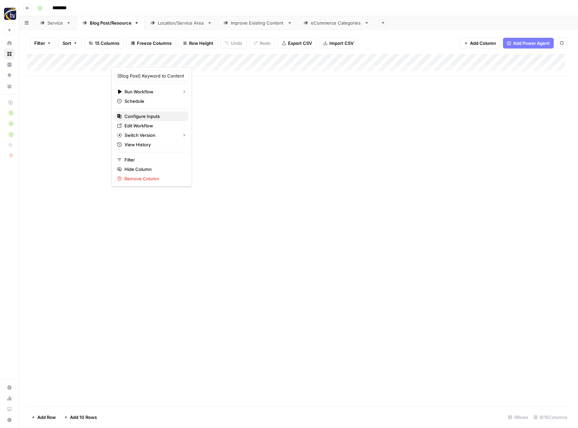
click at [144, 117] on span "Configure Inputs" at bounding box center [154, 116] width 59 height 7
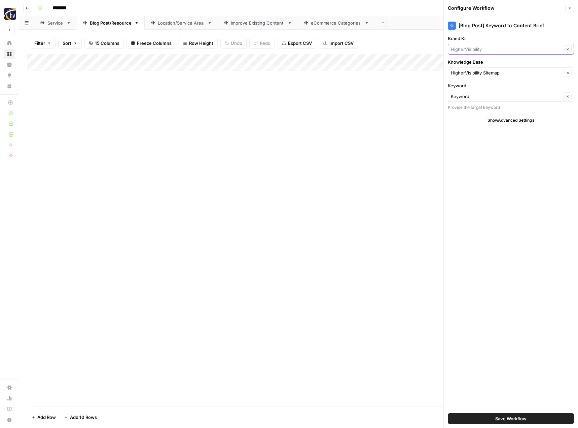
click at [484, 48] on input "Brand Kit" at bounding box center [506, 49] width 111 height 7
click at [469, 65] on span "Appodeal" at bounding box center [510, 65] width 112 height 7
type input "Appodeal"
click at [469, 72] on input "Knowledge Base" at bounding box center [506, 72] width 111 height 7
click at [466, 87] on span "Appodeal Sitemap" at bounding box center [510, 88] width 112 height 7
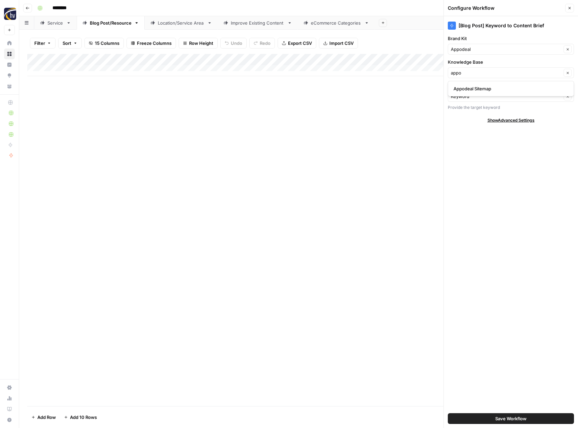
type input "Appodeal Sitemap"
drag, startPoint x: 523, startPoint y: 416, endPoint x: 518, endPoint y: 408, distance: 8.9
click at [522, 415] on span "Save Workflow" at bounding box center [511, 418] width 31 height 7
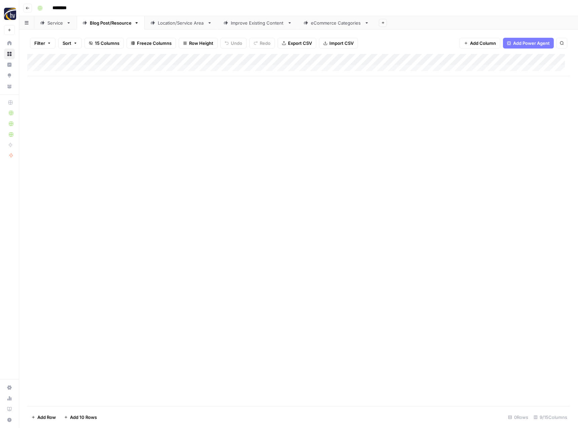
click at [522, 61] on div "Add Column" at bounding box center [298, 65] width 543 height 22
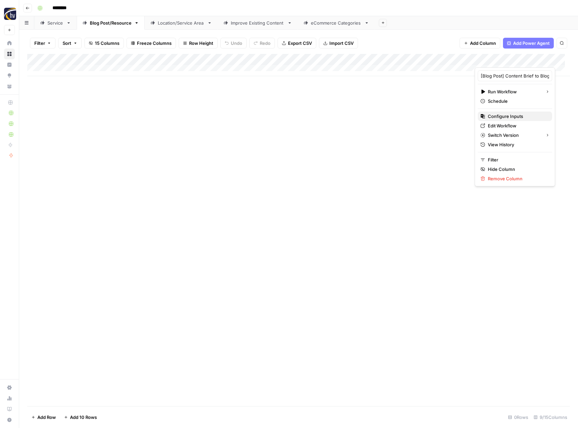
click at [502, 114] on span "Configure Inputs" at bounding box center [517, 116] width 59 height 7
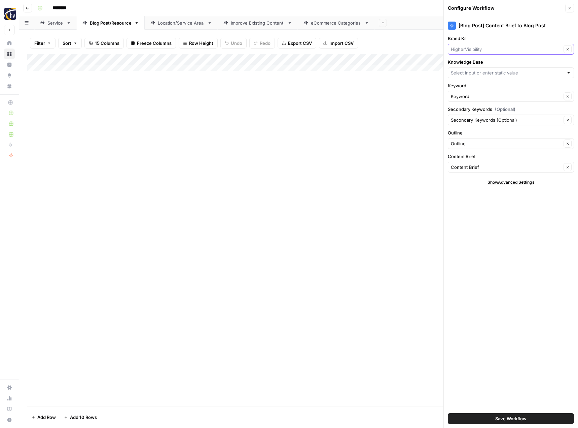
click at [463, 50] on input "Brand Kit" at bounding box center [506, 49] width 111 height 7
click at [469, 69] on button "Appodeal" at bounding box center [511, 64] width 120 height 9
type input "Appodeal"
click at [465, 74] on input "Knowledge Base" at bounding box center [507, 72] width 113 height 7
click at [457, 87] on span "Appodeal Sitemap" at bounding box center [510, 88] width 112 height 7
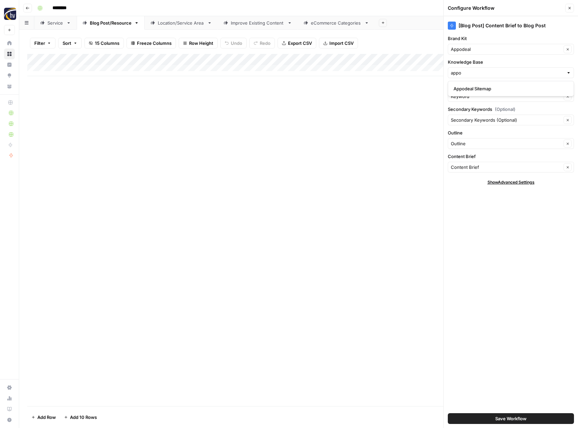
type input "Appodeal Sitemap"
click at [507, 419] on span "Save Workflow" at bounding box center [511, 418] width 31 height 7
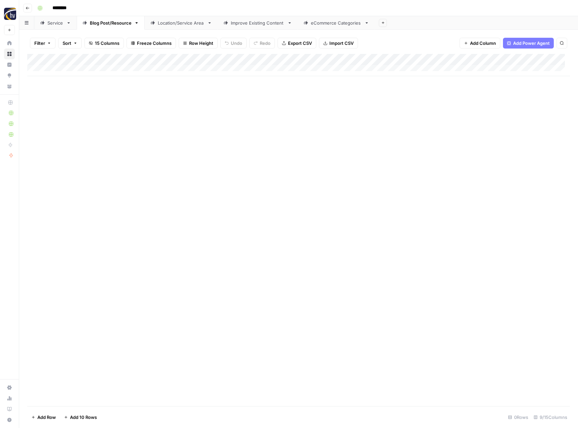
click at [177, 24] on div "Location/Service Area" at bounding box center [181, 23] width 47 height 7
click at [278, 58] on div "Add Column" at bounding box center [298, 65] width 543 height 22
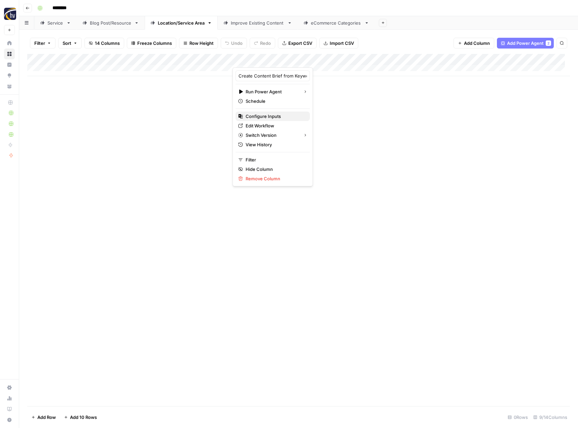
click at [261, 117] on span "Configure Inputs" at bounding box center [275, 116] width 59 height 7
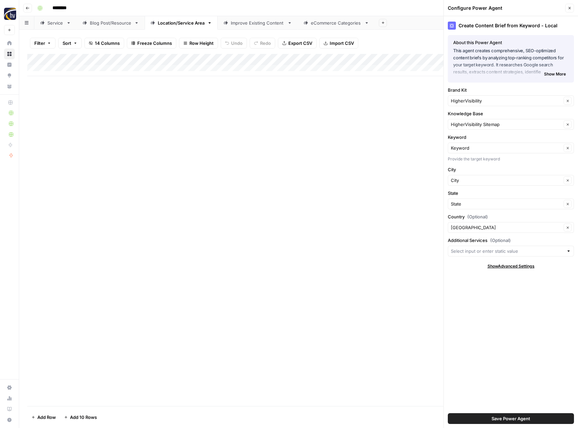
click at [461, 104] on div "HigherVisibility Clear" at bounding box center [511, 100] width 126 height 11
click at [466, 119] on span "Appodeal" at bounding box center [510, 116] width 112 height 7
type input "Appodeal"
click at [464, 126] on input "Knowledge Base" at bounding box center [506, 124] width 111 height 7
click at [465, 136] on button "Appodeal Sitemap" at bounding box center [511, 139] width 120 height 9
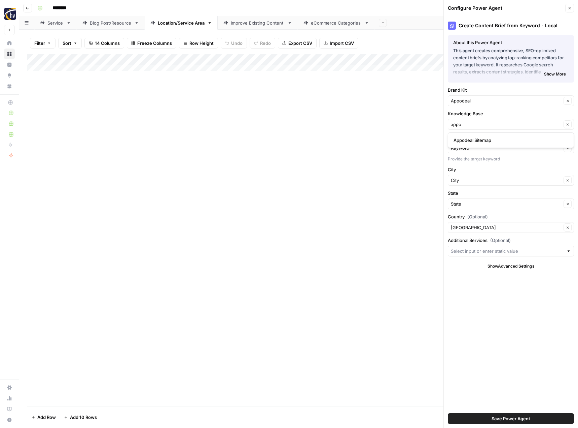
type input "Appodeal Sitemap"
click at [487, 417] on button "Save Power Agent" at bounding box center [511, 418] width 126 height 11
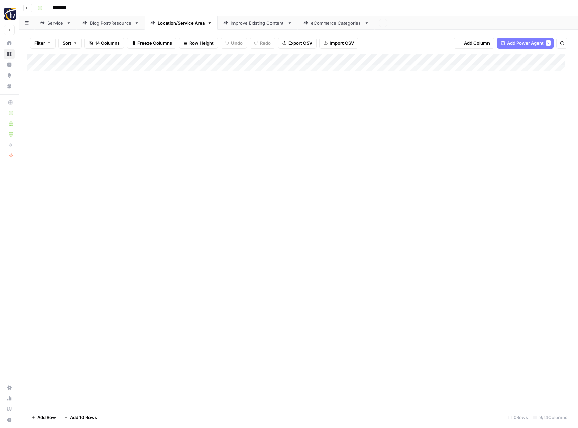
click at [523, 59] on div "Add Column" at bounding box center [298, 65] width 543 height 22
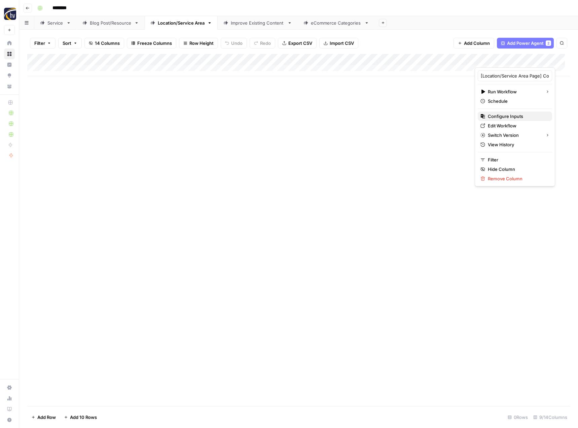
click at [499, 115] on span "Configure Inputs" at bounding box center [517, 116] width 59 height 7
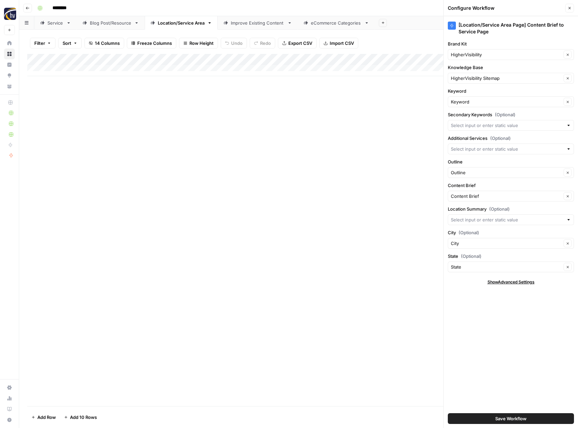
click at [483, 49] on div "HigherVisibility Clear" at bounding box center [511, 54] width 126 height 11
click at [480, 68] on span "Appodeal" at bounding box center [510, 70] width 112 height 7
type input "Appodeal"
click at [477, 76] on input "Knowledge Base" at bounding box center [506, 78] width 111 height 7
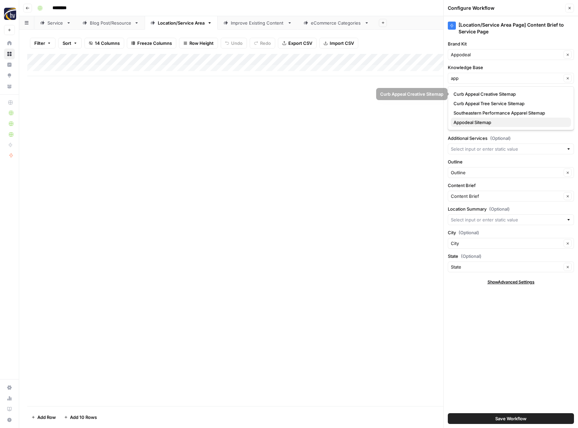
click at [471, 120] on span "Appodeal Sitemap" at bounding box center [510, 122] width 112 height 7
type input "Appodeal Sitemap"
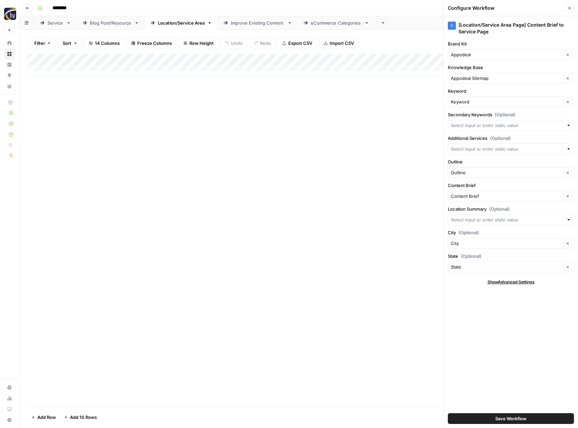
click at [504, 419] on span "Save Workflow" at bounding box center [511, 418] width 31 height 7
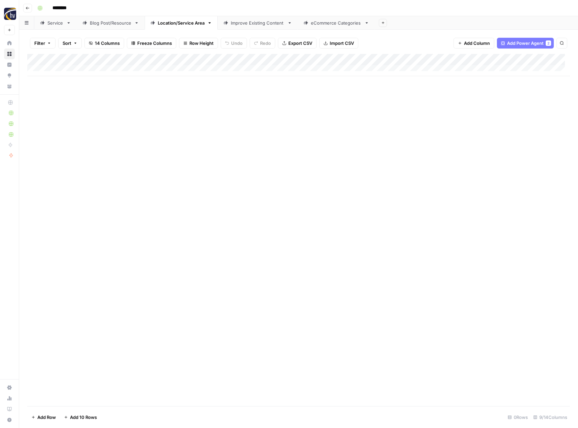
click at [260, 24] on div "Improve Existing Content" at bounding box center [258, 23] width 54 height 7
click at [385, 60] on div "Add Column" at bounding box center [298, 65] width 543 height 22
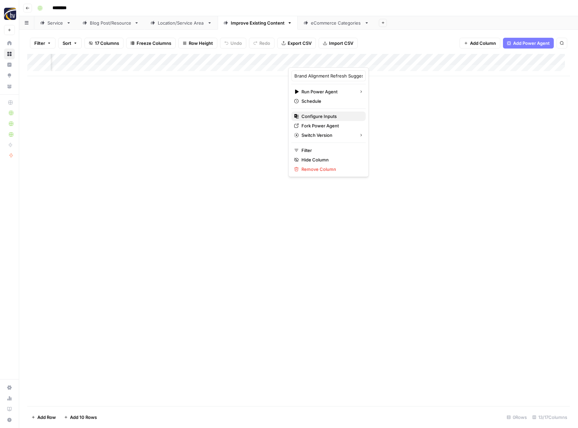
click at [329, 119] on span "Configure Inputs" at bounding box center [331, 116] width 59 height 7
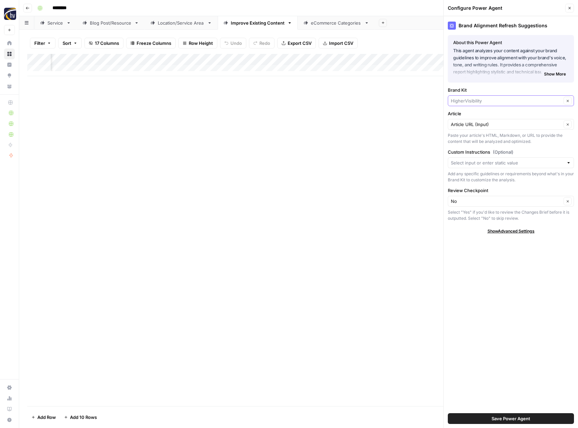
click at [468, 100] on input "Brand Kit" at bounding box center [506, 100] width 111 height 7
click at [468, 116] on span "Appodeal" at bounding box center [510, 116] width 112 height 7
type input "Appodeal"
click at [501, 416] on span "Save Power Agent" at bounding box center [511, 418] width 39 height 7
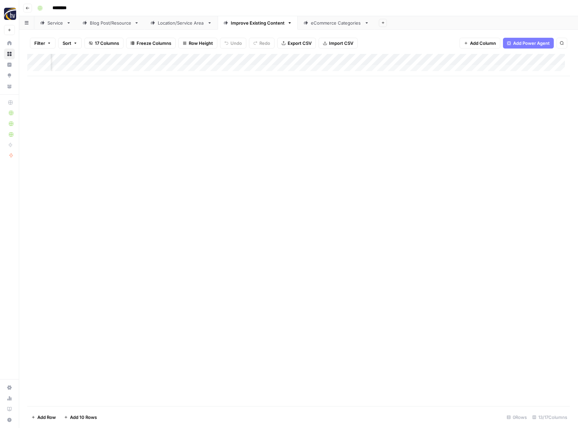
scroll to position [0, 473]
click at [378, 58] on div "Add Column" at bounding box center [298, 65] width 543 height 22
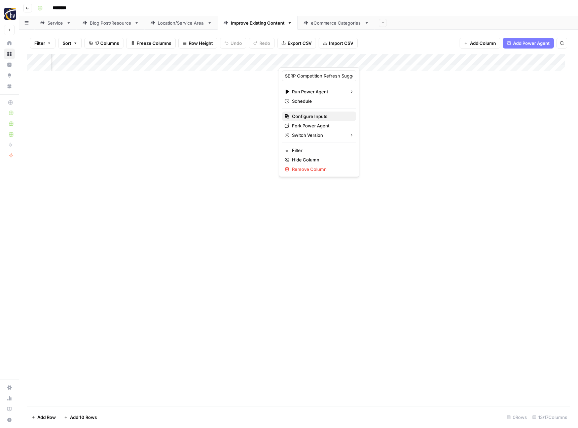
click at [333, 116] on span "Configure Inputs" at bounding box center [321, 116] width 59 height 7
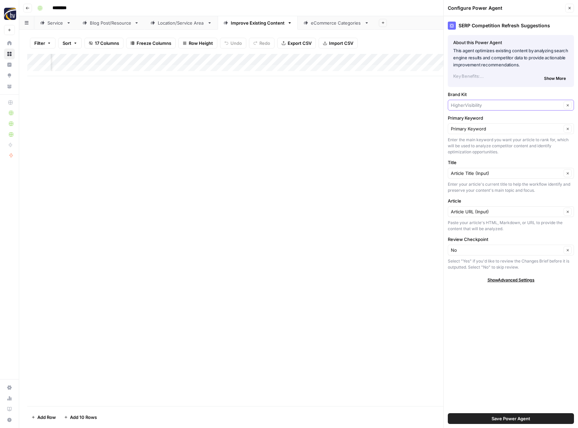
click at [471, 107] on input "Brand Kit" at bounding box center [506, 105] width 111 height 7
click at [473, 121] on span "Appodeal" at bounding box center [510, 120] width 112 height 7
type input "Appodeal"
click at [489, 417] on button "Save Power Agent" at bounding box center [511, 418] width 126 height 11
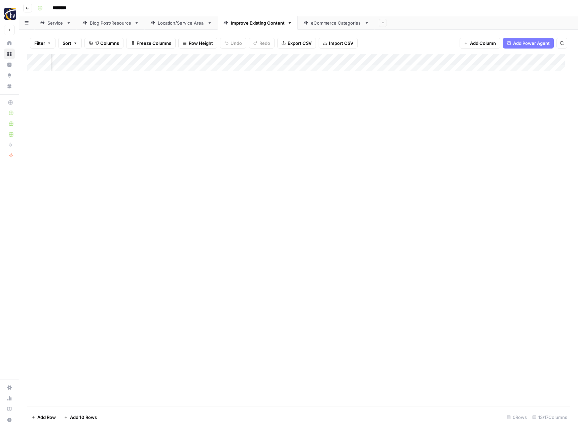
click at [544, 58] on div "Add Column" at bounding box center [298, 65] width 543 height 22
click at [498, 120] on button "Configure Inputs" at bounding box center [493, 115] width 74 height 9
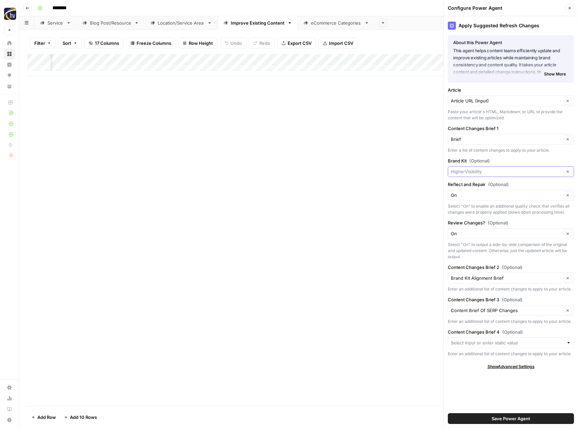
click at [476, 171] on input "Brand Kit (Optional)" at bounding box center [506, 171] width 111 height 7
click at [472, 182] on button "Appodeal" at bounding box center [511, 186] width 120 height 9
type input "Appodeal"
click at [530, 420] on span "Save Power Agent" at bounding box center [511, 418] width 39 height 7
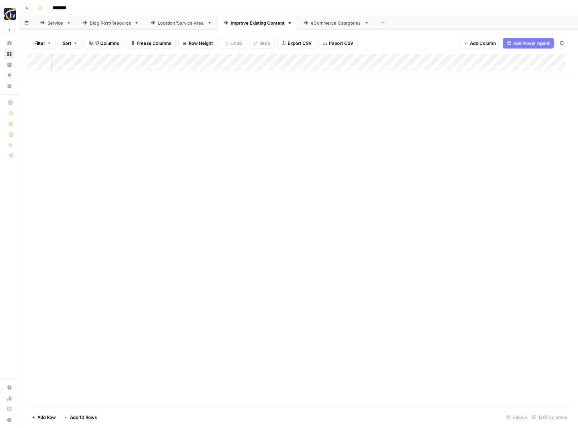
click at [321, 22] on div "eCommerce Categories" at bounding box center [336, 23] width 51 height 7
click at [327, 61] on div "Add Column" at bounding box center [298, 65] width 543 height 22
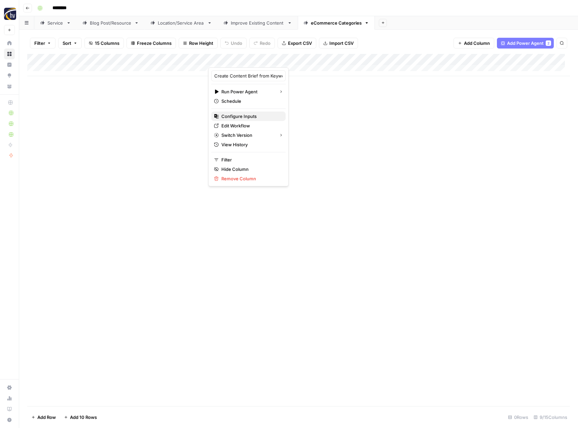
click at [249, 116] on span "Configure Inputs" at bounding box center [251, 116] width 59 height 7
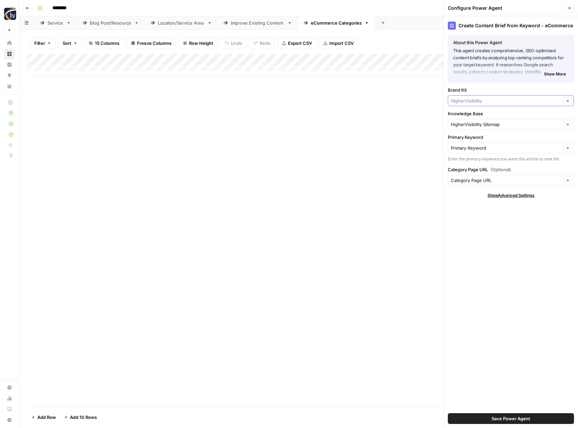
click at [473, 101] on input "Brand Kit" at bounding box center [506, 100] width 111 height 7
click at [473, 113] on span "Appodeal" at bounding box center [510, 116] width 112 height 7
type input "Appodeal"
click at [489, 123] on input "Knowledge Base" at bounding box center [506, 124] width 111 height 7
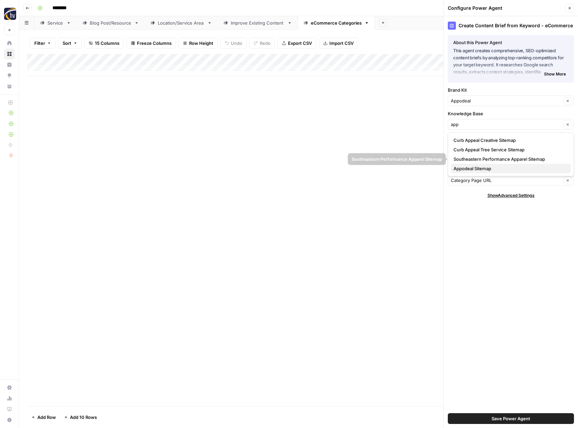
click at [475, 167] on span "Appodeal Sitemap" at bounding box center [510, 168] width 112 height 7
type input "Appodeal Sitemap"
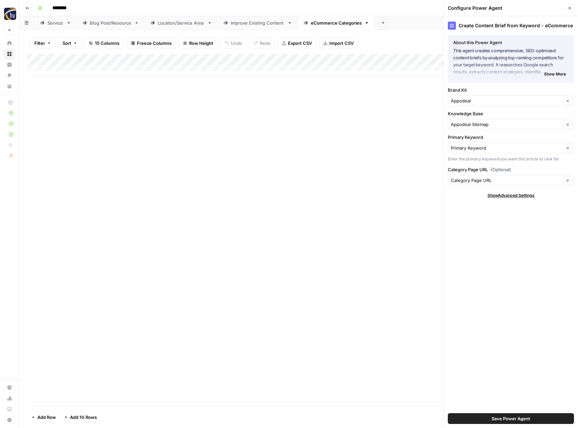
click at [523, 417] on span "Save Power Agent" at bounding box center [511, 418] width 39 height 7
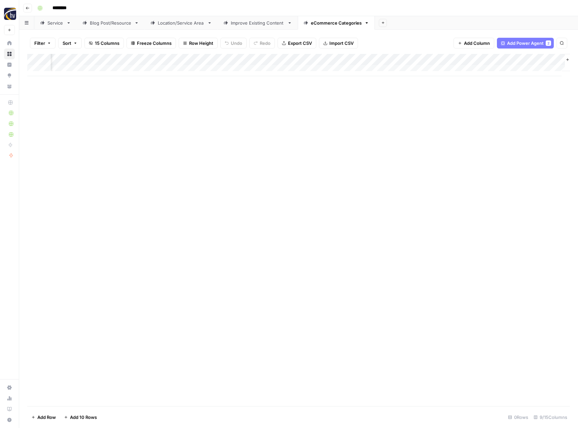
scroll to position [0, 234]
click at [484, 60] on div "Add Column" at bounding box center [298, 65] width 543 height 22
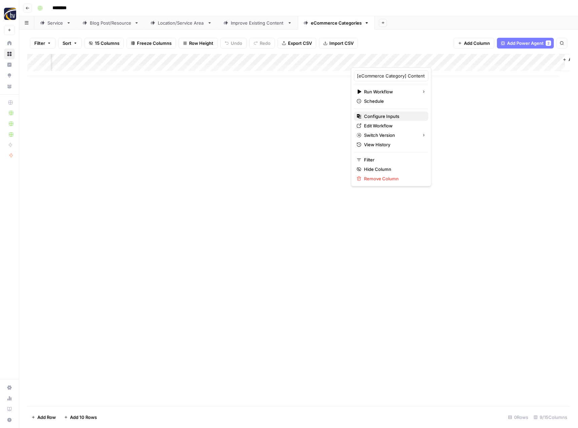
click at [386, 115] on span "Configure Inputs" at bounding box center [393, 116] width 59 height 7
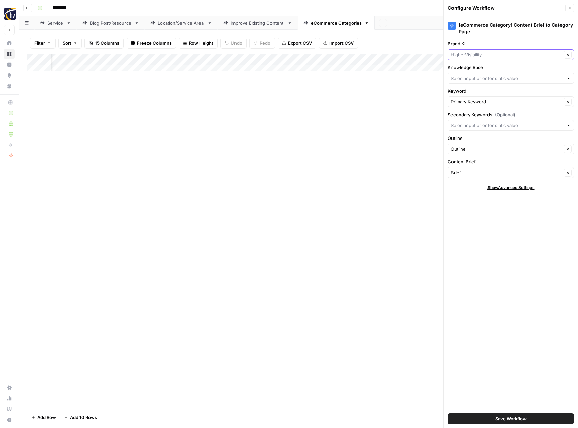
click at [476, 53] on input "Brand Kit" at bounding box center [506, 54] width 111 height 7
click at [469, 68] on span "Appodeal" at bounding box center [510, 70] width 112 height 7
type input "Appodeal"
click at [466, 79] on input "Knowledge Base" at bounding box center [507, 78] width 113 height 7
click at [472, 126] on button "Appodeal Sitemap" at bounding box center [511, 121] width 120 height 9
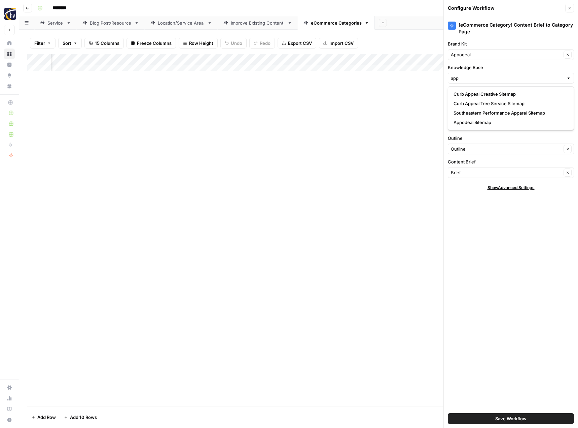
type input "Appodeal Sitemap"
click at [514, 418] on span "Save Workflow" at bounding box center [511, 418] width 31 height 7
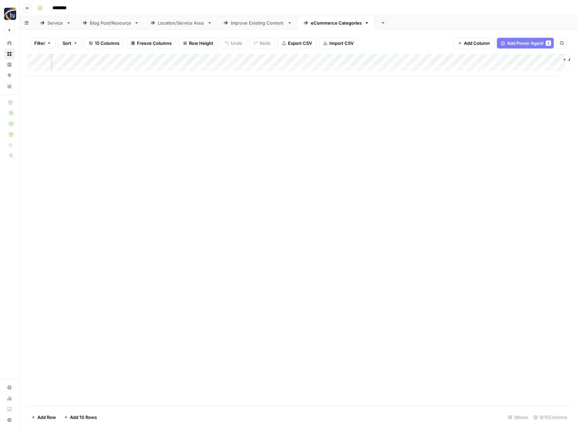
click at [269, 241] on div "Add Column" at bounding box center [298, 230] width 543 height 352
click at [28, 7] on icon "button" at bounding box center [28, 8] width 4 height 4
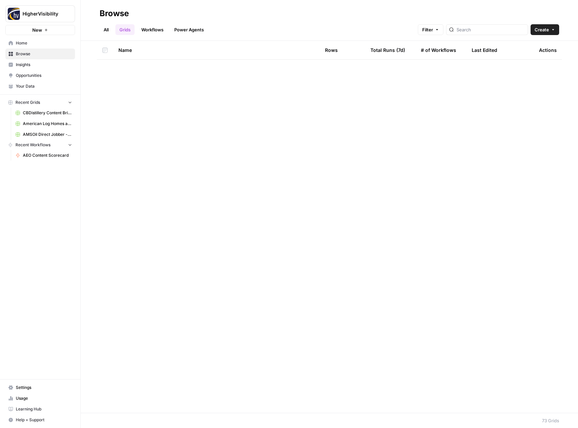
scroll to position [1023, 0]
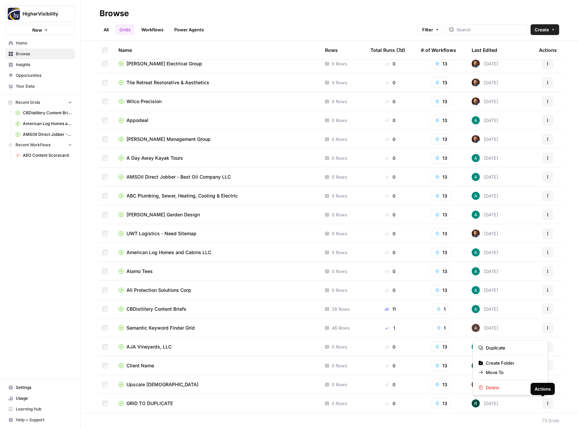
click at [546, 403] on icon "button" at bounding box center [548, 403] width 4 height 4
click at [515, 349] on span "Duplicate" at bounding box center [513, 347] width 54 height 7
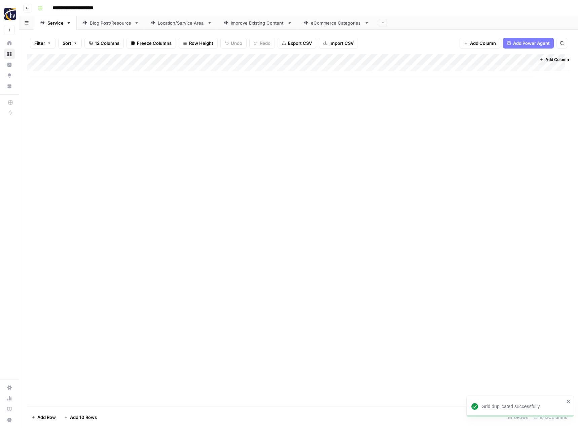
click at [81, 9] on input "**********" at bounding box center [83, 8] width 69 height 11
paste input
type input "**********"
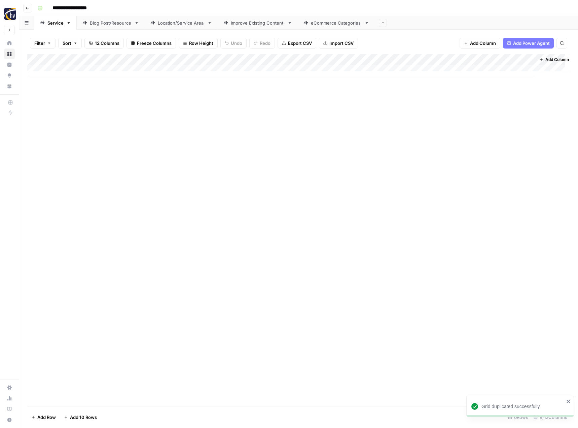
click at [110, 166] on div "Add Column" at bounding box center [298, 230] width 543 height 352
click at [158, 60] on div "Add Column" at bounding box center [298, 65] width 543 height 22
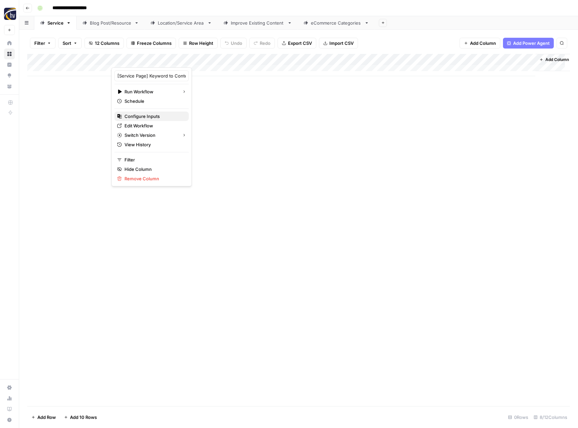
click at [145, 115] on span "Configure Inputs" at bounding box center [154, 116] width 59 height 7
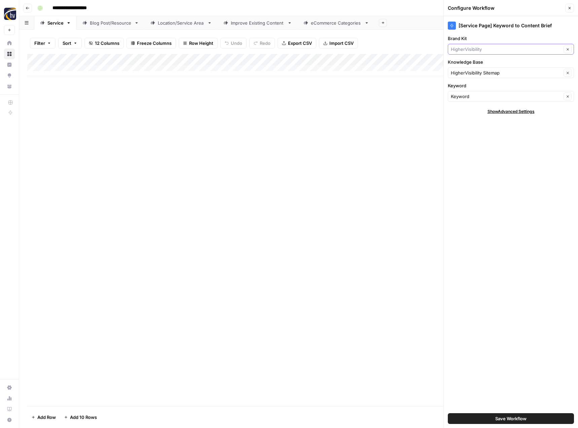
click at [467, 52] on input "Brand Kit" at bounding box center [506, 49] width 111 height 7
click at [473, 62] on span "Arctic Bath & Coffee" at bounding box center [510, 65] width 112 height 7
type input "Arctic Bath & Coffee"
click at [471, 73] on input "Knowledge Base" at bounding box center [506, 72] width 111 height 7
type input "arc"
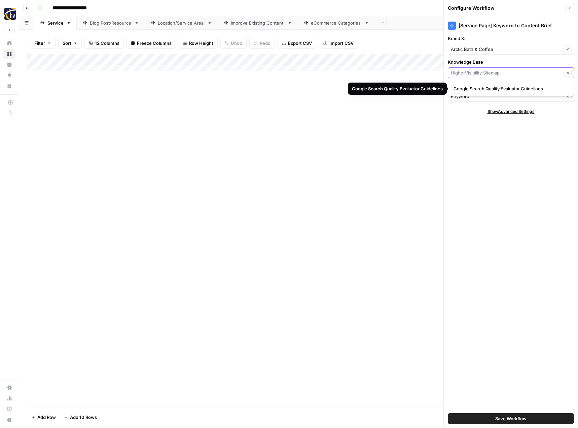
click at [472, 72] on input "Knowledge Base" at bounding box center [506, 72] width 111 height 7
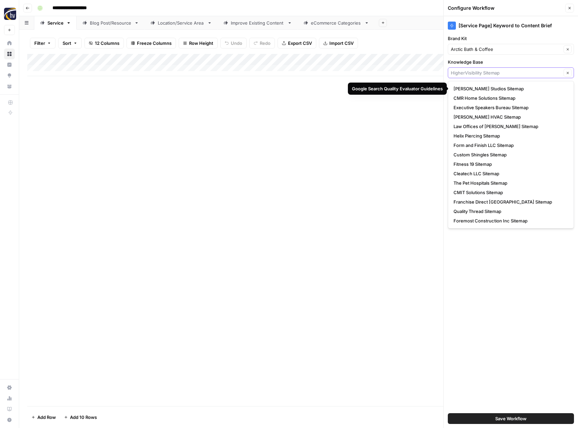
click at [472, 72] on input "Knowledge Base" at bounding box center [506, 72] width 111 height 7
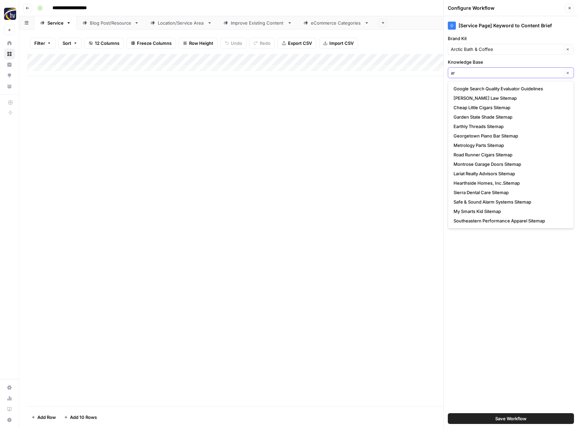
type input "arc"
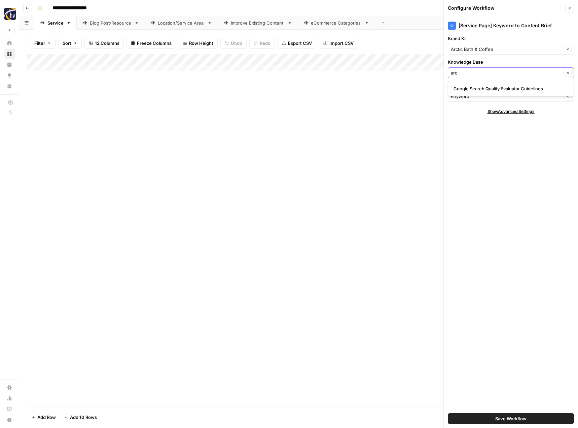
click at [470, 74] on input "arc" at bounding box center [506, 72] width 111 height 7
type input "b"
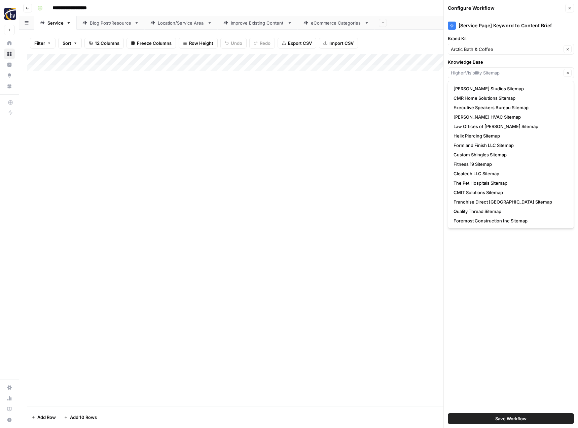
type input "HigherVisibility Sitemap"
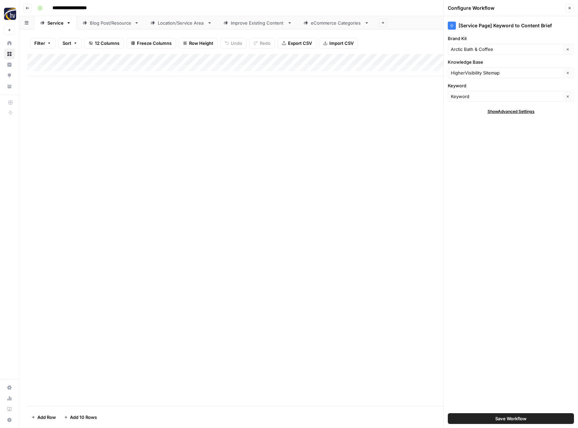
click at [277, 204] on div "Add Column" at bounding box center [298, 230] width 543 height 352
click at [479, 419] on button "Save Workflow" at bounding box center [511, 418] width 126 height 11
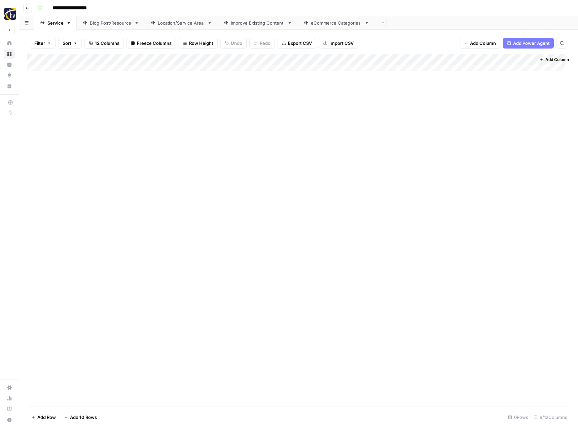
click at [461, 61] on div "Add Column" at bounding box center [298, 65] width 543 height 22
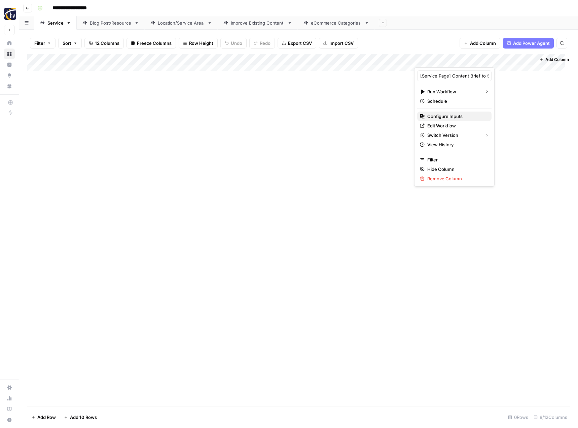
click at [449, 120] on button "Configure Inputs" at bounding box center [454, 115] width 74 height 9
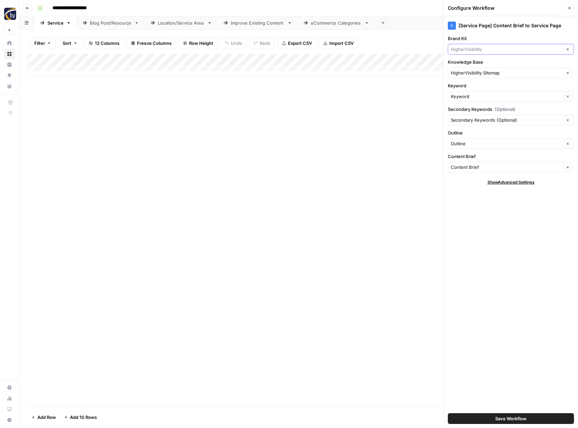
click at [480, 47] on input "Brand Kit" at bounding box center [506, 49] width 111 height 7
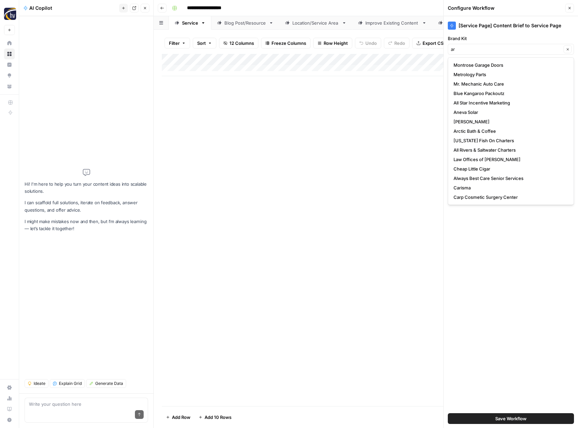
type input "HigherVisibility"
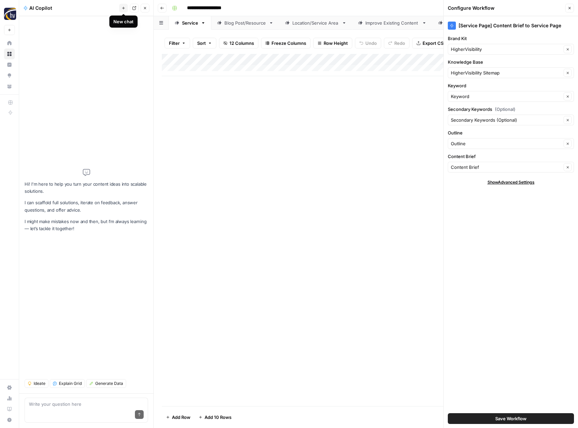
click at [124, 8] on icon "button" at bounding box center [123, 8] width 3 height 3
click at [146, 9] on icon "button" at bounding box center [145, 8] width 2 height 2
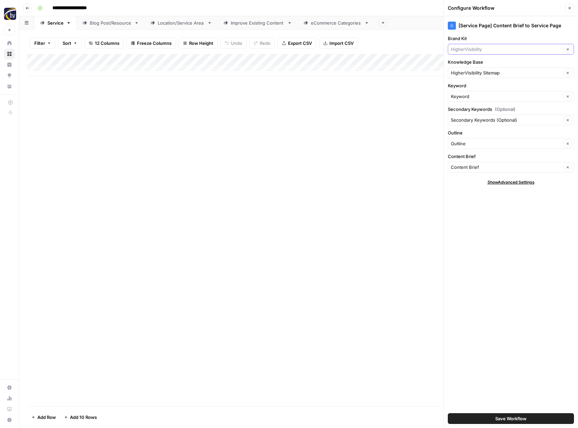
click at [504, 50] on input "Brand Kit" at bounding box center [506, 49] width 111 height 7
click at [498, 66] on span "Arctic Bath & Coffee" at bounding box center [510, 65] width 112 height 7
type input "Arctic Bath & Coffee"
click at [499, 415] on span "Save Workflow" at bounding box center [511, 418] width 31 height 7
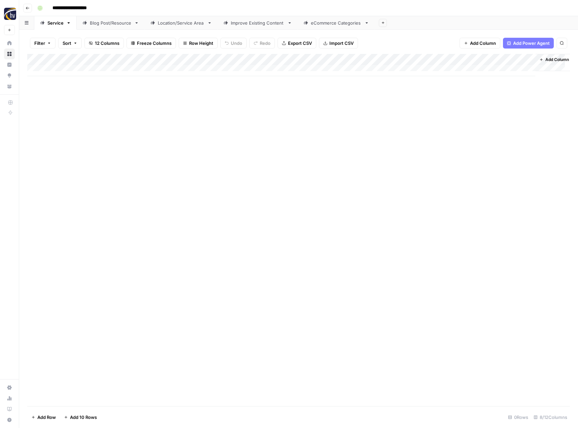
click at [119, 23] on div "Blog Post/Resource" at bounding box center [111, 23] width 42 height 7
click at [158, 61] on div "Add Column" at bounding box center [298, 65] width 543 height 22
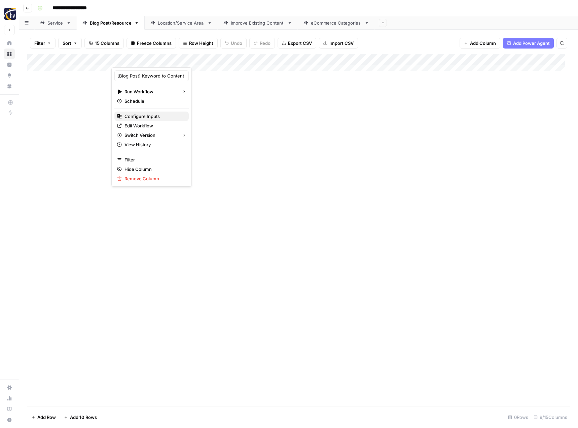
click at [149, 115] on span "Configure Inputs" at bounding box center [154, 116] width 59 height 7
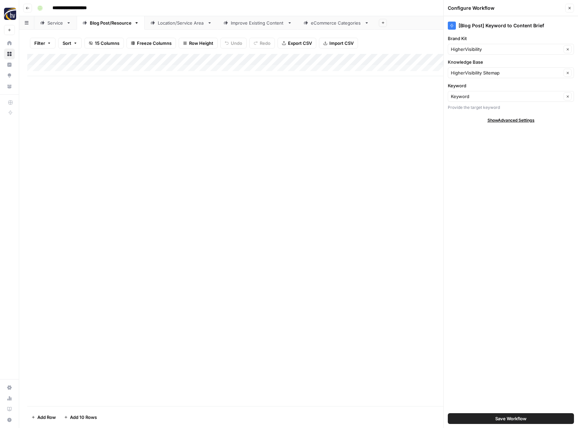
click at [508, 45] on div "HigherVisibility Clear" at bounding box center [511, 49] width 126 height 11
click at [487, 66] on span "Arctic Bath & Coffee" at bounding box center [510, 65] width 112 height 7
type input "Arctic Bath & Coffee"
drag, startPoint x: 495, startPoint y: 418, endPoint x: 496, endPoint y: 414, distance: 4.2
click at [495, 418] on button "Save Workflow" at bounding box center [511, 418] width 126 height 11
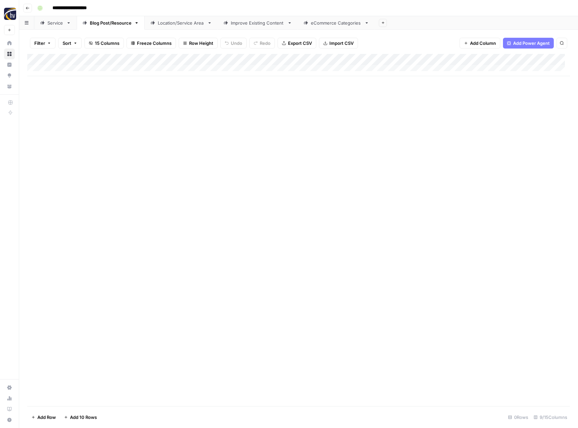
click at [522, 59] on div "Add Column" at bounding box center [298, 65] width 543 height 22
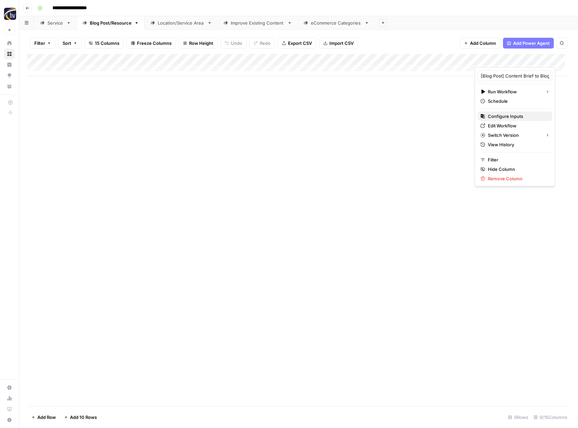
click at [496, 116] on span "Configure Inputs" at bounding box center [517, 116] width 59 height 7
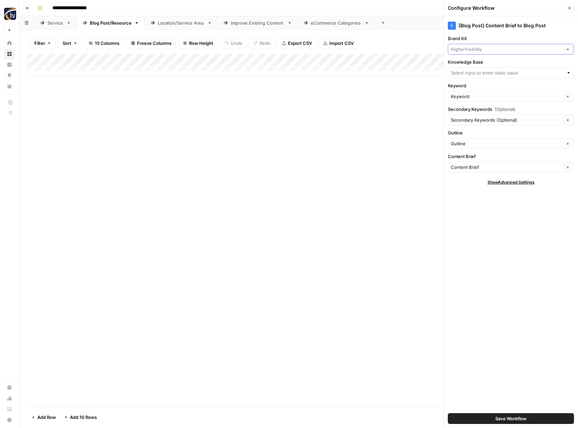
click at [483, 49] on input "Brand Kit" at bounding box center [506, 49] width 111 height 7
click at [479, 65] on span "Arctic Bath & Coffee" at bounding box center [510, 65] width 112 height 7
type input "Arctic Bath & Coffee"
click at [515, 418] on span "Save Workflow" at bounding box center [511, 418] width 31 height 7
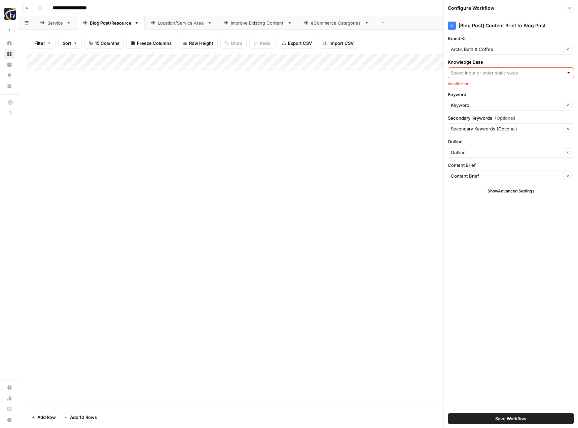
click at [489, 75] on input "Knowledge Base" at bounding box center [507, 72] width 113 height 7
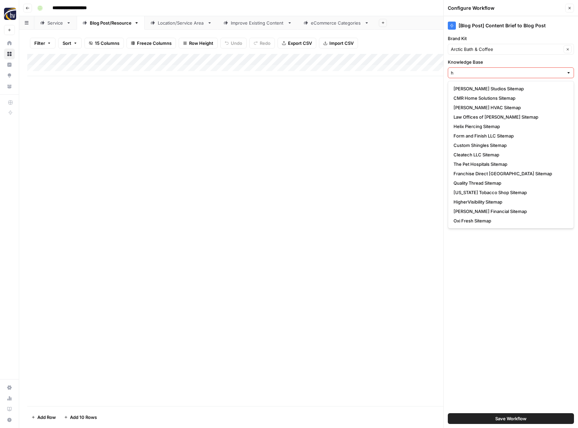
type input "h"
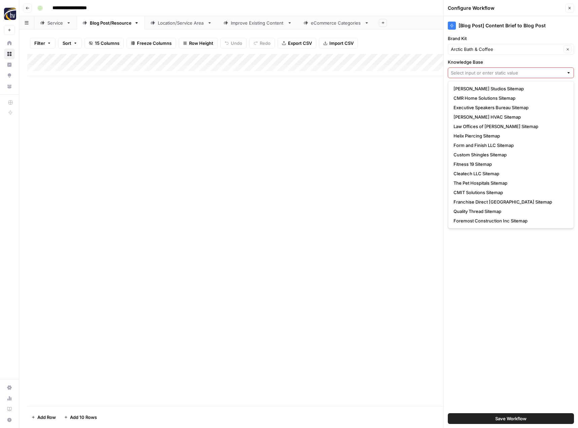
click at [479, 72] on input "Knowledge Base" at bounding box center [507, 72] width 113 height 7
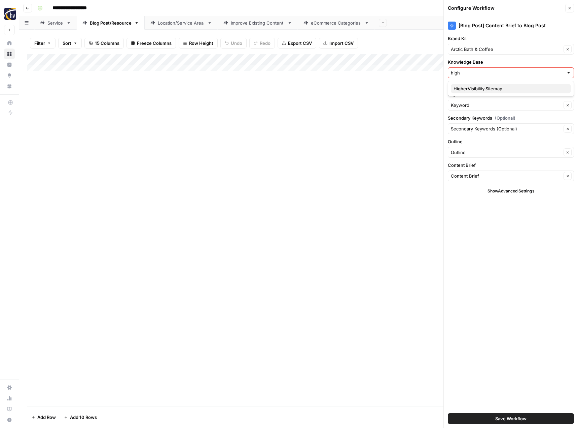
click at [479, 90] on span "HigherVisibility Sitemap" at bounding box center [510, 88] width 112 height 7
type input "HigherVisibility Sitemap"
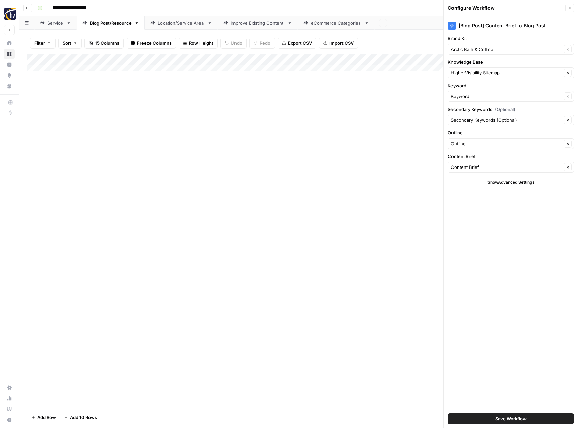
click at [493, 417] on button "Save Workflow" at bounding box center [511, 418] width 126 height 11
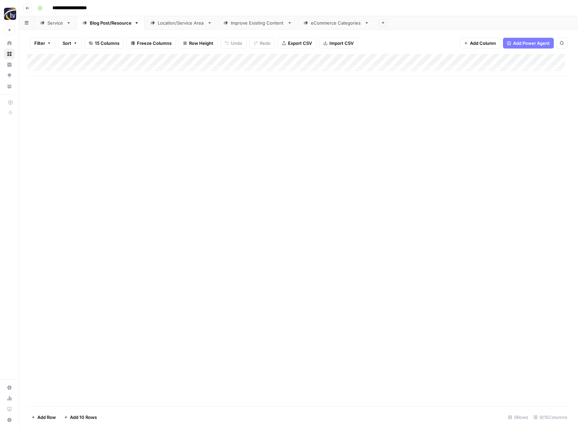
click at [186, 22] on div "Location/Service Area" at bounding box center [181, 23] width 47 height 7
click at [279, 59] on div "Add Column" at bounding box center [298, 65] width 543 height 22
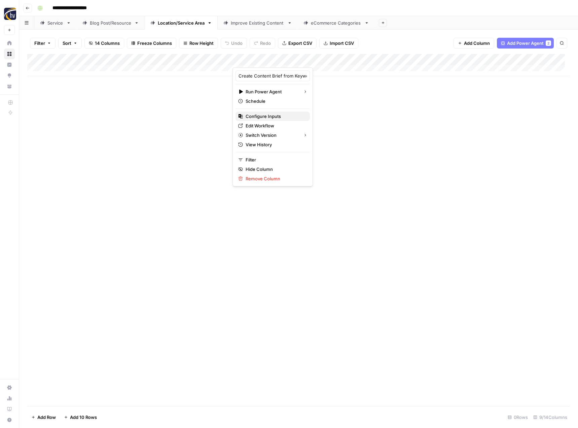
click at [274, 119] on span "Configure Inputs" at bounding box center [275, 116] width 59 height 7
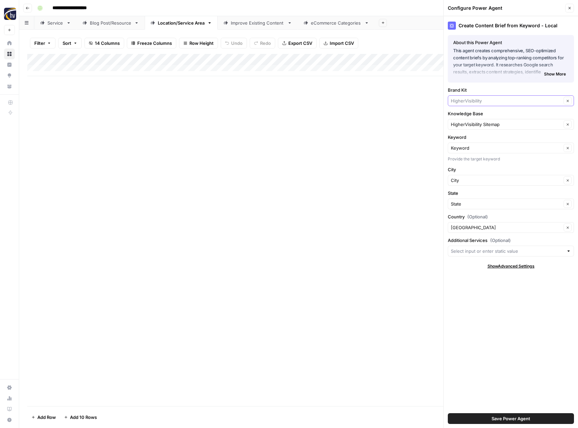
click at [470, 102] on input "Brand Kit" at bounding box center [506, 100] width 111 height 7
click at [470, 117] on span "Arctic Bath & Coffee" at bounding box center [510, 116] width 112 height 7
type input "Arctic Bath & Coffee"
click at [491, 418] on button "Save Power Agent" at bounding box center [511, 418] width 126 height 11
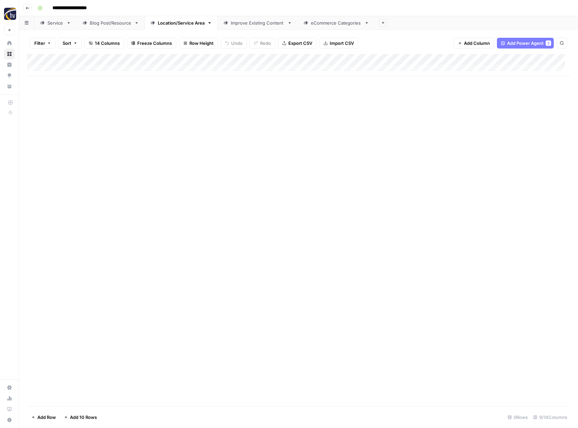
click at [521, 60] on div "Add Column" at bounding box center [298, 65] width 543 height 22
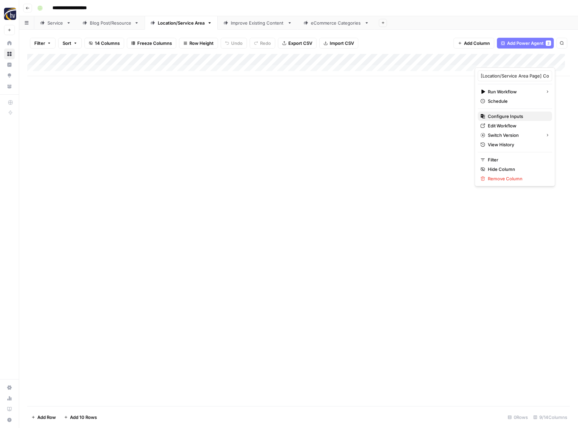
click at [505, 113] on span "Configure Inputs" at bounding box center [517, 116] width 59 height 7
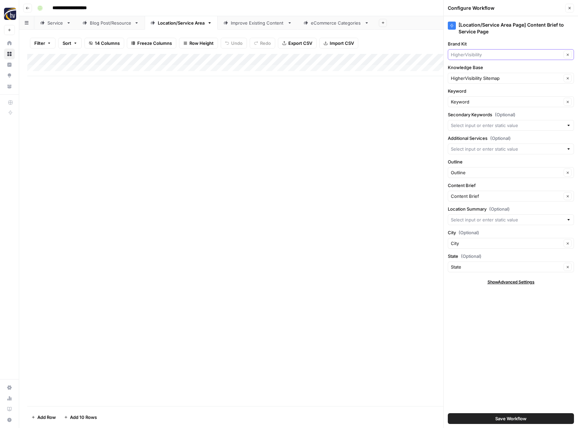
click at [492, 57] on input "Brand Kit" at bounding box center [506, 54] width 111 height 7
click at [491, 71] on span "Arctic Bath & Coffee" at bounding box center [510, 70] width 112 height 7
type input "Arctic Bath & Coffee"
click at [512, 418] on span "Save Workflow" at bounding box center [511, 418] width 31 height 7
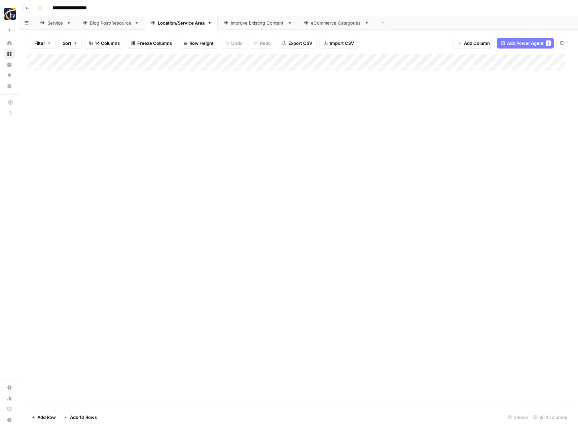
click at [258, 22] on div "Improve Existing Content" at bounding box center [258, 23] width 54 height 7
click at [357, 58] on div "Add Column" at bounding box center [298, 65] width 543 height 22
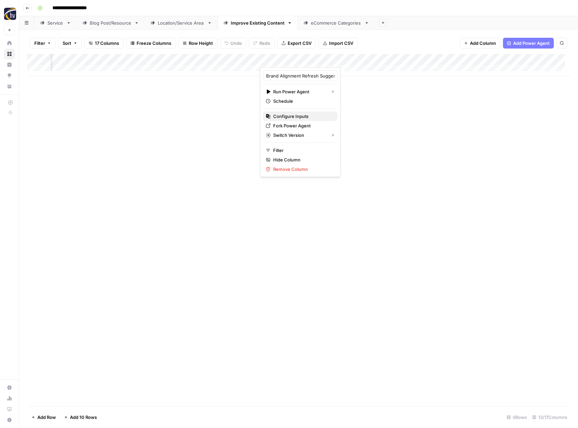
click at [304, 115] on span "Configure Inputs" at bounding box center [302, 116] width 59 height 7
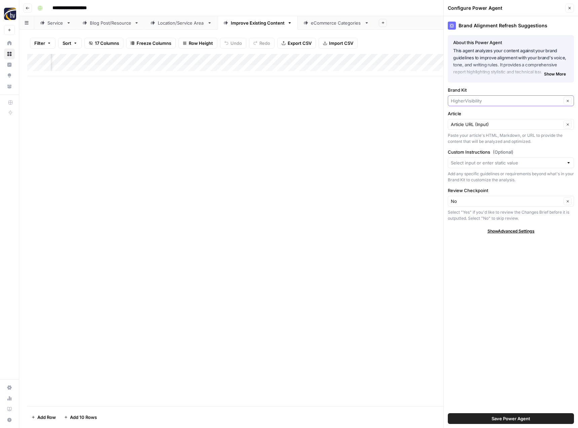
click at [462, 99] on input "Brand Kit" at bounding box center [506, 100] width 111 height 7
click at [471, 114] on span "Arctic Bath & Coffee" at bounding box center [510, 116] width 112 height 7
type input "Arctic Bath & Coffee"
click at [493, 419] on span "Save Power Agent" at bounding box center [511, 418] width 39 height 7
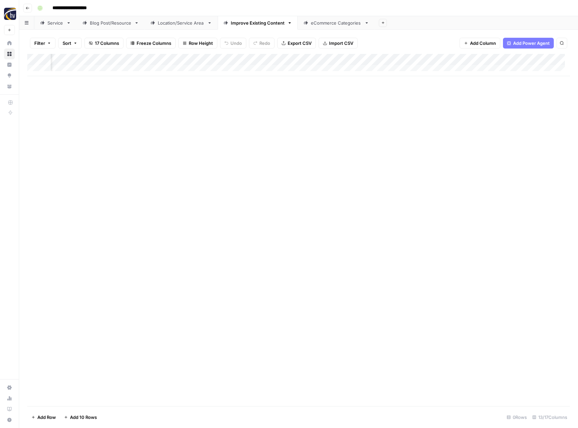
scroll to position [0, 540]
click at [311, 59] on div "Add Column" at bounding box center [298, 65] width 543 height 22
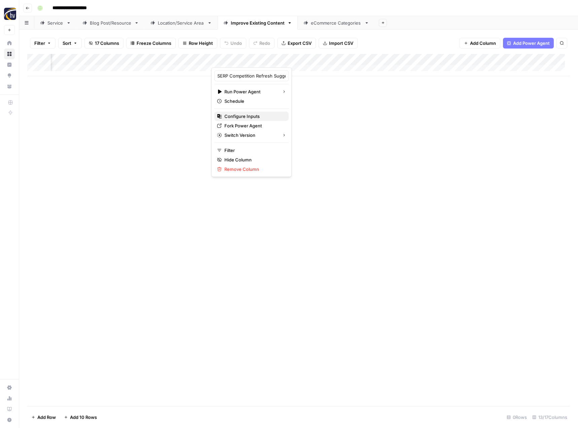
click at [267, 115] on span "Configure Inputs" at bounding box center [254, 116] width 59 height 7
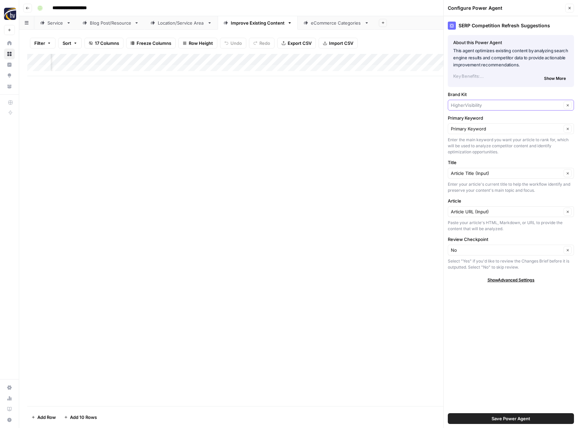
click at [482, 107] on input "Brand Kit" at bounding box center [506, 105] width 111 height 7
click at [481, 119] on span "Arctic Bath & Coffee" at bounding box center [510, 120] width 112 height 7
type input "Arctic Bath & Coffee"
click at [482, 416] on button "Save Power Agent" at bounding box center [511, 418] width 126 height 11
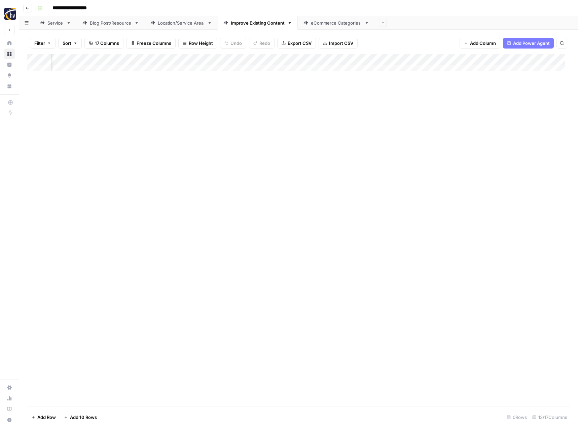
click at [476, 60] on div "Add Column" at bounding box center [298, 65] width 543 height 22
click at [427, 113] on span "Configure Inputs" at bounding box center [428, 116] width 59 height 7
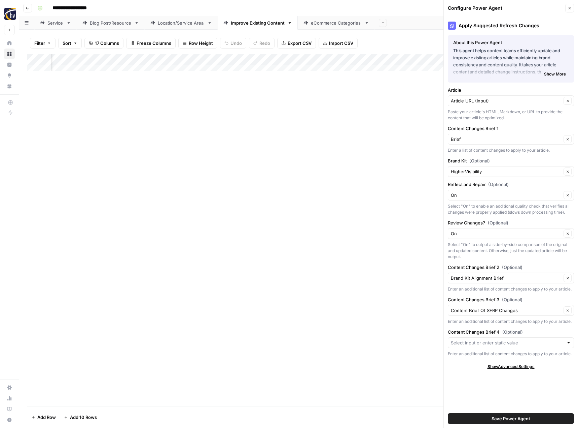
click at [468, 167] on div "HigherVisibility Clear" at bounding box center [511, 171] width 126 height 11
click at [471, 186] on span "Arctic Bath & Coffee" at bounding box center [510, 187] width 112 height 7
type input "Arctic Bath & Coffee"
click at [487, 416] on button "Save Power Agent" at bounding box center [511, 418] width 126 height 11
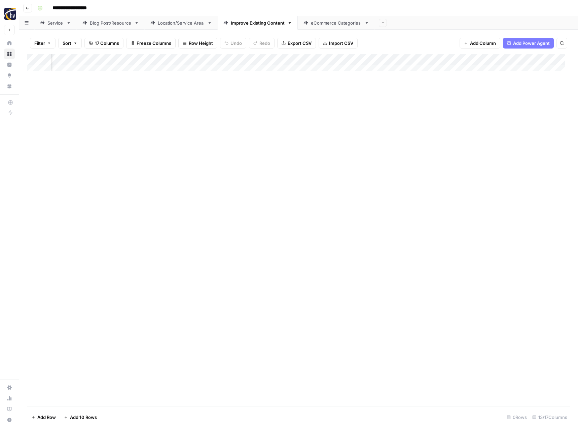
click at [329, 25] on div "eCommerce Categories" at bounding box center [336, 23] width 51 height 7
click at [330, 58] on div "Add Column" at bounding box center [298, 65] width 543 height 22
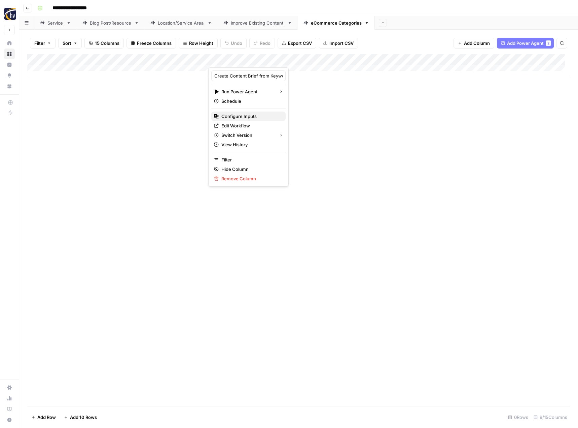
click at [261, 114] on span "Configure Inputs" at bounding box center [251, 116] width 59 height 7
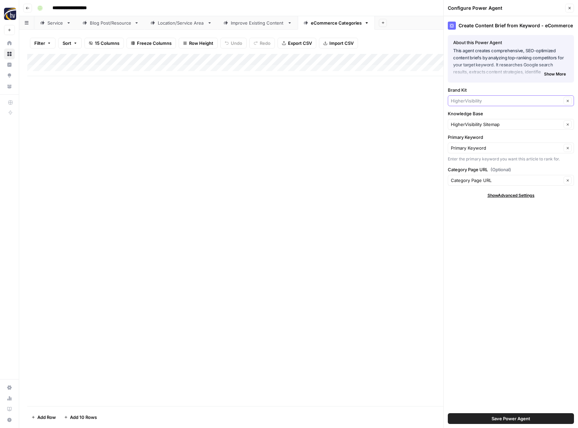
click at [459, 100] on input "Brand Kit" at bounding box center [506, 100] width 111 height 7
click at [462, 117] on span "Arctic Bath & Coffee" at bounding box center [510, 116] width 112 height 7
type input "Arctic Bath & Coffee"
click at [498, 417] on span "Save Power Agent" at bounding box center [511, 418] width 39 height 7
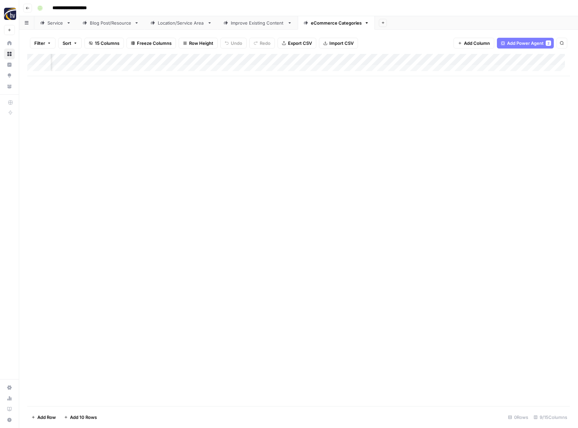
scroll to position [0, 202]
click at [516, 58] on div "Add Column" at bounding box center [298, 65] width 543 height 22
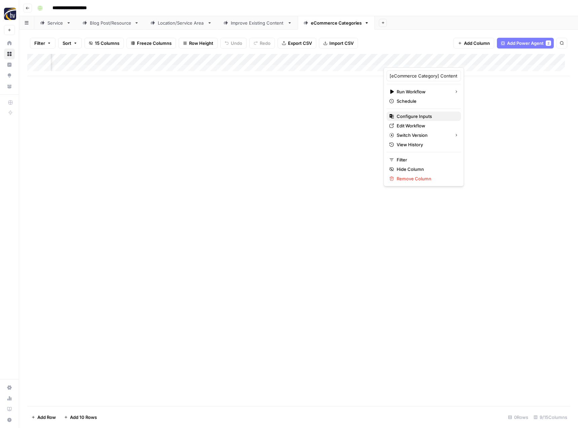
click at [412, 116] on span "Configure Inputs" at bounding box center [426, 116] width 59 height 7
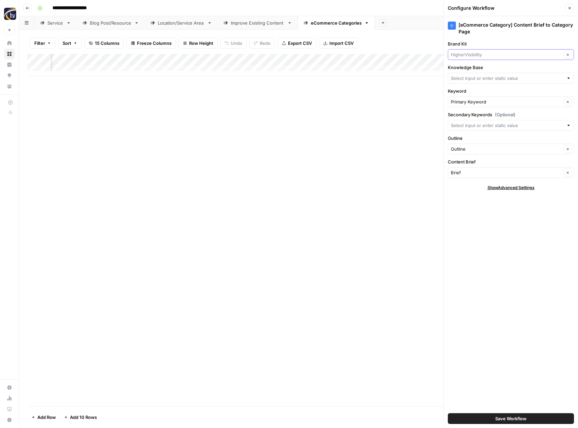
click at [475, 55] on input "Brand Kit" at bounding box center [506, 54] width 111 height 7
click at [473, 69] on span "Arctic Bath & Coffee" at bounding box center [510, 70] width 112 height 7
type input "Arctic Bath & Coffee"
click at [469, 78] on input "Knowledge Base" at bounding box center [507, 78] width 113 height 7
click at [471, 92] on span "HigherVisibility Sitemap" at bounding box center [510, 94] width 112 height 7
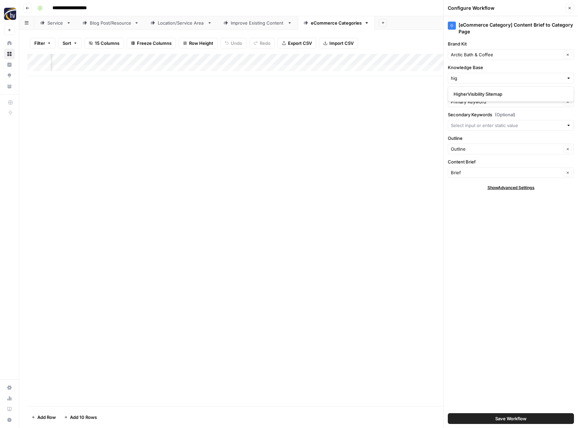
type input "HigherVisibility Sitemap"
click at [518, 417] on span "Save Workflow" at bounding box center [511, 418] width 31 height 7
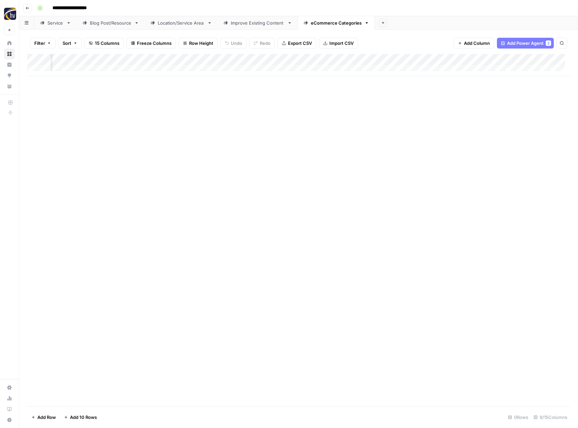
click at [27, 8] on icon "button" at bounding box center [28, 8] width 4 height 4
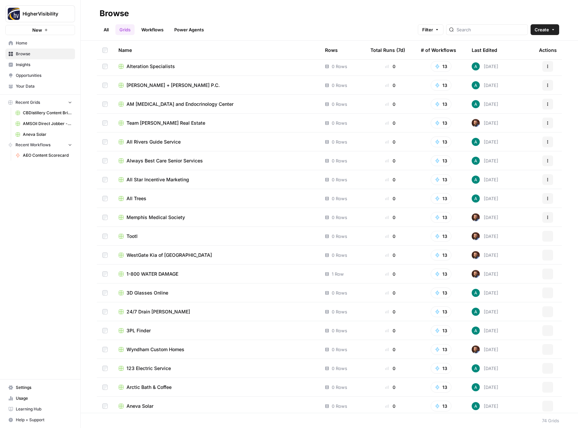
scroll to position [1042, 0]
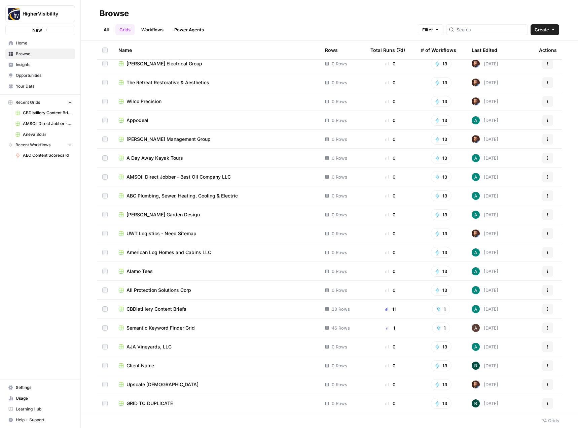
click at [543, 400] on button "Actions" at bounding box center [548, 403] width 11 height 11
click at [510, 347] on span "Duplicate" at bounding box center [513, 347] width 54 height 7
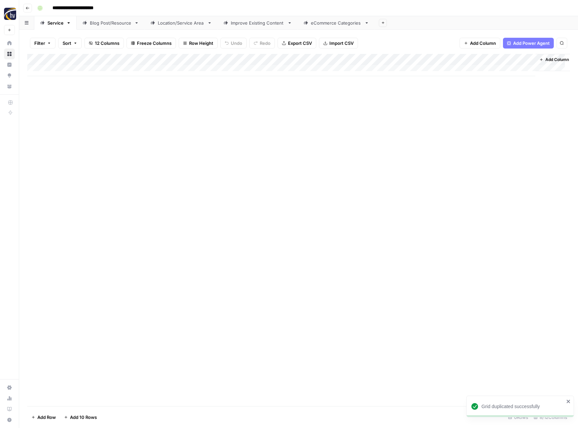
click at [77, 8] on input "**********" at bounding box center [83, 8] width 69 height 11
paste input
type input "**********"
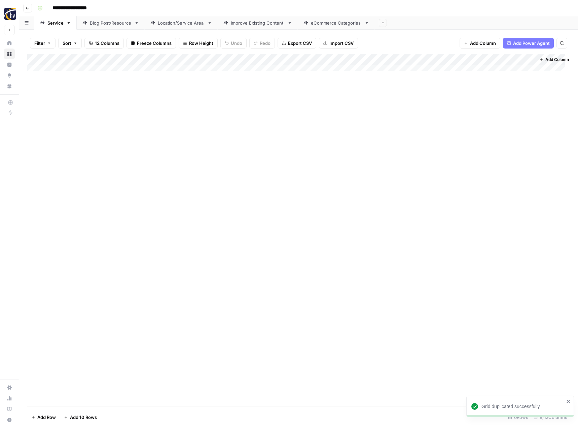
click at [102, 159] on div "Add Column" at bounding box center [298, 230] width 543 height 352
click at [157, 59] on div "Add Column" at bounding box center [298, 65] width 543 height 22
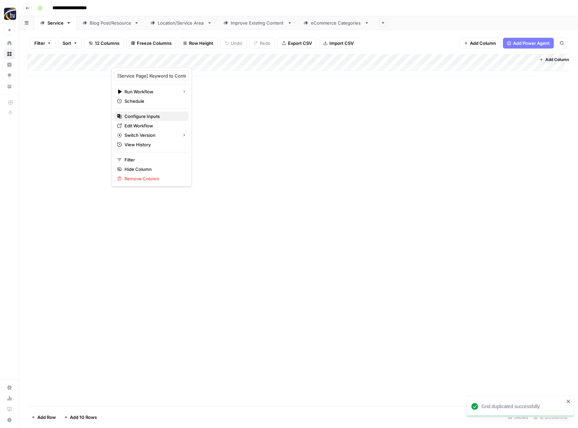
click at [154, 117] on span "Configure Inputs" at bounding box center [154, 116] width 59 height 7
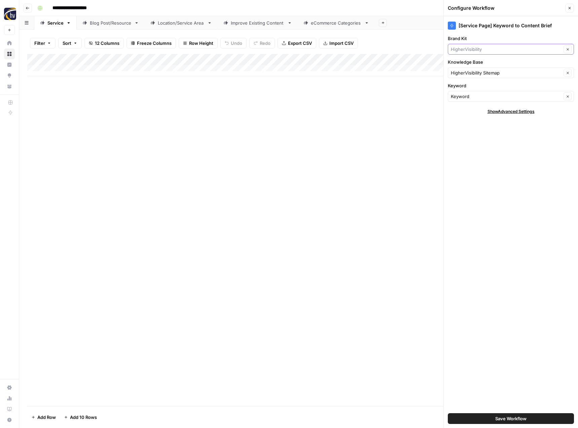
click at [501, 46] on input "Brand Kit" at bounding box center [506, 49] width 111 height 7
click at [497, 63] on span "ATP Plumbing and Drain" at bounding box center [510, 65] width 112 height 7
type input "ATP Plumbing and Drain"
click at [464, 72] on input "Knowledge Base" at bounding box center [506, 72] width 111 height 7
click at [464, 88] on span "ATP Plumbing & Drain Sitemap" at bounding box center [510, 88] width 112 height 7
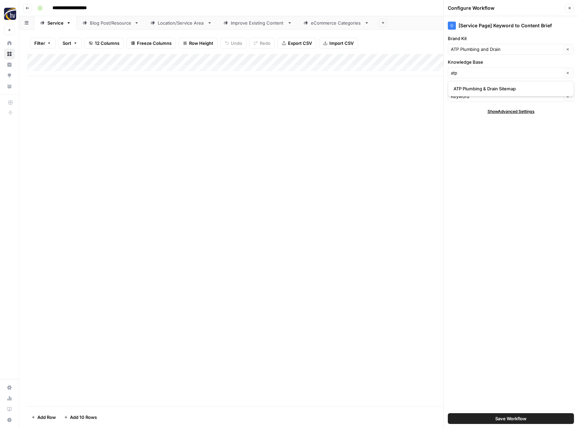
type input "ATP Plumbing & Drain Sitemap"
click at [502, 419] on span "Save Workflow" at bounding box center [511, 418] width 31 height 7
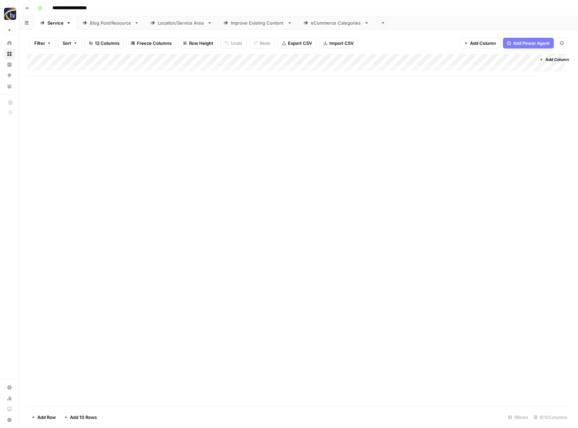
click at [461, 60] on div "Add Column" at bounding box center [298, 65] width 543 height 22
click at [436, 111] on div "[Service Page] Content Brief to Service Page Run Workflow Schedule Configure In…" at bounding box center [454, 126] width 80 height 119
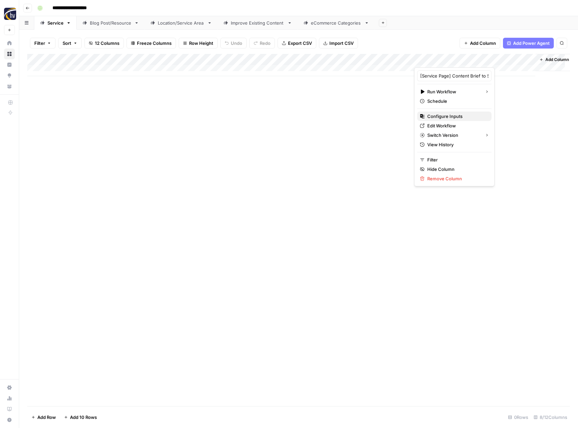
click at [436, 114] on span "Configure Inputs" at bounding box center [457, 116] width 59 height 7
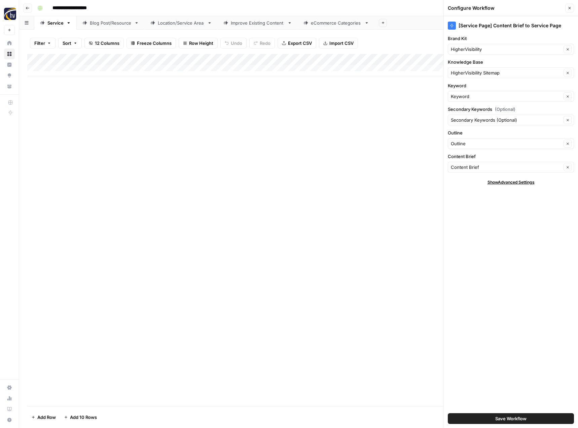
click at [479, 45] on div "HigherVisibility Clear" at bounding box center [511, 49] width 126 height 11
click at [484, 67] on span "ATP Plumbing and Drain" at bounding box center [510, 65] width 112 height 7
type input "ATP Plumbing and Drain"
click at [479, 71] on input "Knowledge Base" at bounding box center [506, 72] width 111 height 7
click at [482, 88] on span "ATP Plumbing & Drain Sitemap" at bounding box center [510, 88] width 112 height 7
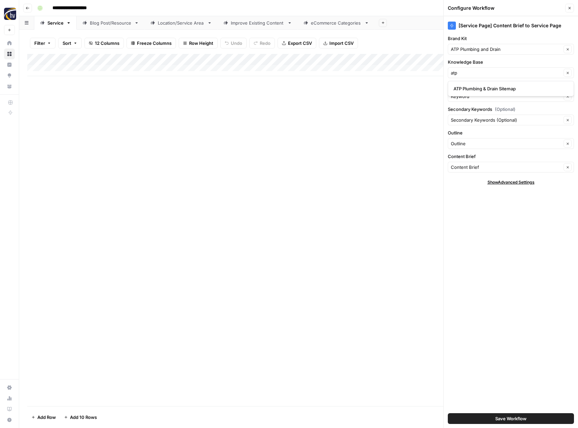
type input "ATP Plumbing & Drain Sitemap"
click at [498, 418] on span "Save Workflow" at bounding box center [511, 418] width 31 height 7
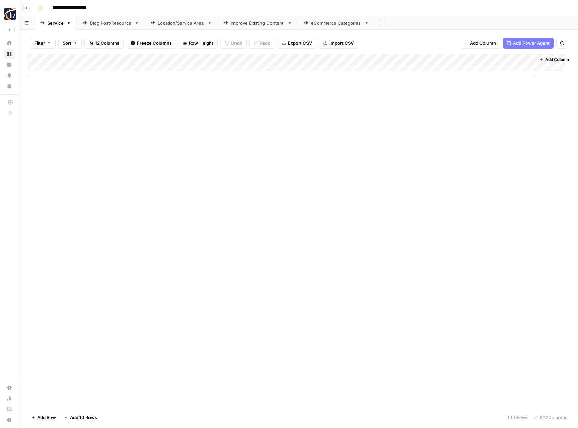
click at [119, 25] on div "Blog Post/Resource" at bounding box center [111, 23] width 42 height 7
click at [155, 59] on div "Add Column" at bounding box center [298, 65] width 543 height 22
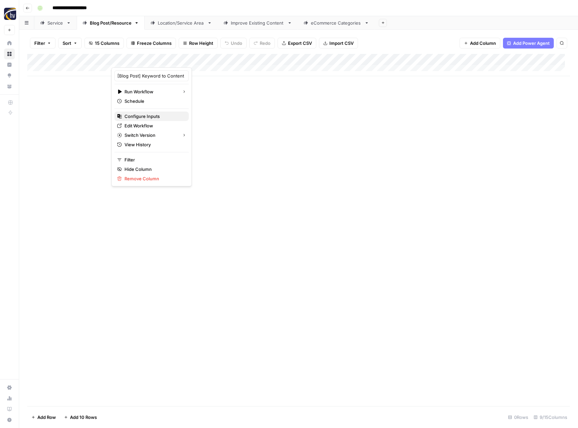
click at [143, 112] on button "Configure Inputs" at bounding box center [151, 115] width 74 height 9
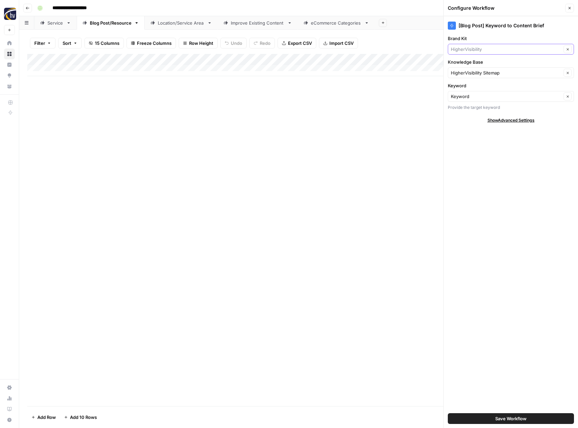
click at [479, 48] on input "Brand Kit" at bounding box center [506, 49] width 111 height 7
click at [478, 63] on span "ATP Plumbing and Drain" at bounding box center [510, 65] width 112 height 7
type input "ATP Plumbing and Drain"
click at [473, 74] on input "Knowledge Base" at bounding box center [506, 72] width 111 height 7
click at [480, 90] on span "ATP Plumbing & Drain Sitemap" at bounding box center [510, 88] width 112 height 7
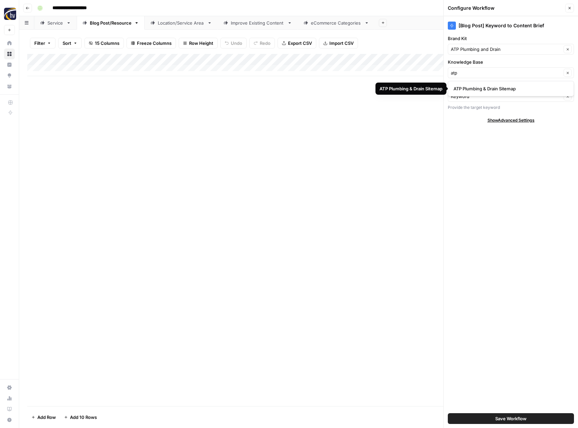
type input "ATP Plumbing & Drain Sitemap"
click at [515, 417] on span "Save Workflow" at bounding box center [511, 418] width 31 height 7
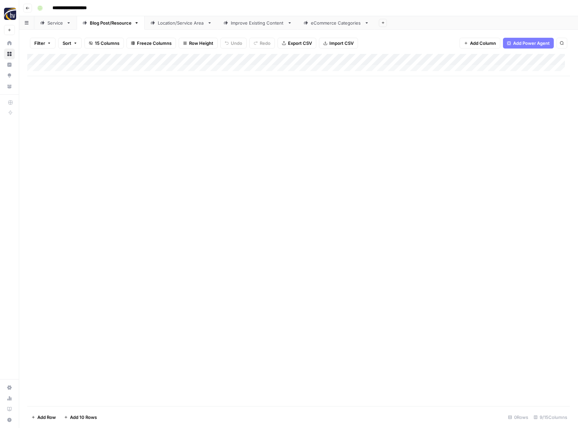
click at [521, 61] on div "Add Column" at bounding box center [298, 65] width 543 height 22
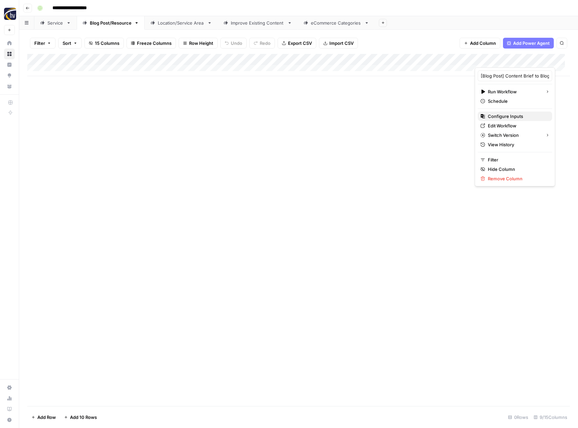
click at [498, 114] on span "Configure Inputs" at bounding box center [517, 116] width 59 height 7
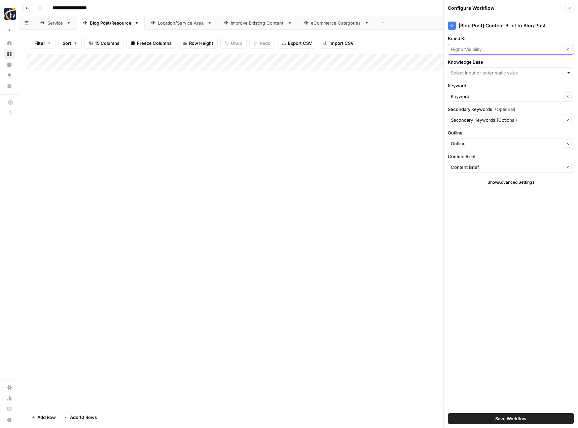
click at [478, 48] on input "Brand Kit" at bounding box center [506, 49] width 111 height 7
click at [477, 64] on span "ATP Plumbing and Drain" at bounding box center [510, 65] width 112 height 7
type input "ATP Plumbing and Drain"
click at [471, 73] on input "Knowledge Base" at bounding box center [507, 72] width 113 height 7
click at [472, 91] on span "ATP Plumbing & Drain Sitemap" at bounding box center [510, 88] width 112 height 7
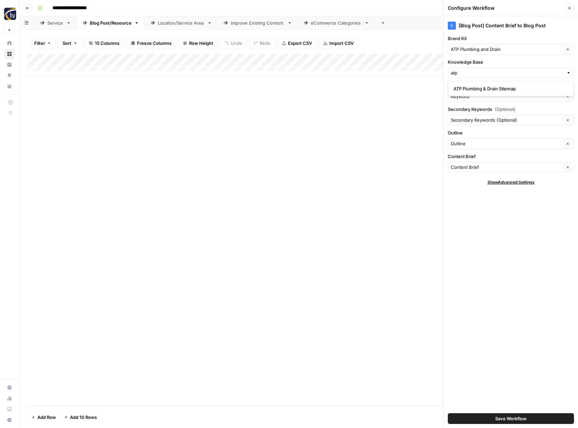
type input "ATP Plumbing & Drain Sitemap"
click at [502, 417] on span "Save Workflow" at bounding box center [511, 418] width 31 height 7
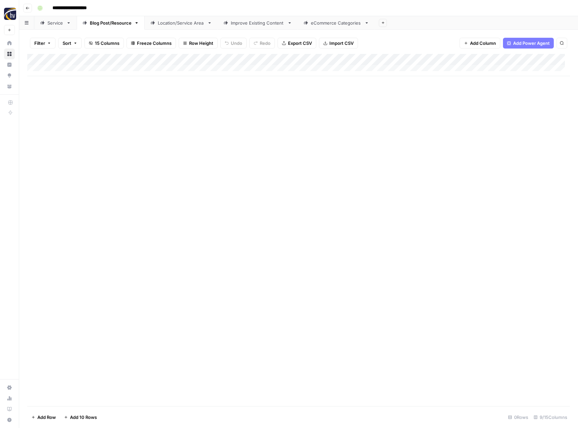
click at [187, 25] on div "Location/Service Area" at bounding box center [181, 23] width 47 height 7
click at [278, 59] on div "Add Column" at bounding box center [298, 65] width 543 height 22
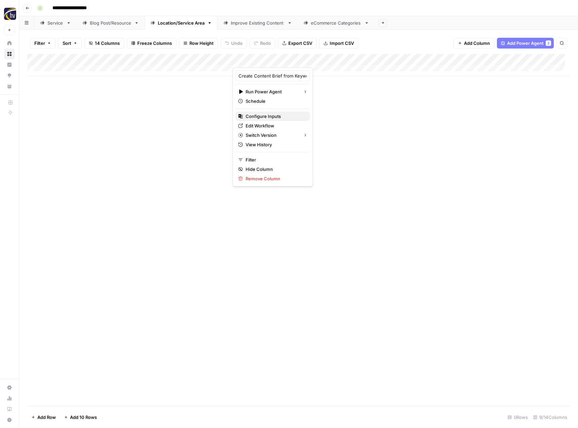
click at [266, 114] on span "Configure Inputs" at bounding box center [275, 116] width 59 height 7
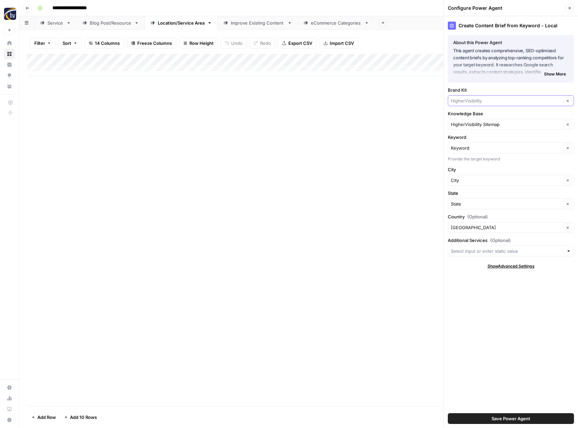
click at [465, 98] on input "Brand Kit" at bounding box center [506, 100] width 111 height 7
click at [468, 115] on span "ATP Plumbing and Drain" at bounding box center [510, 116] width 112 height 7
type input "ATP Plumbing and Drain"
click at [468, 128] on div "HigherVisibility Sitemap Clear" at bounding box center [511, 124] width 126 height 11
click at [470, 142] on span "ATP Plumbing & Drain Sitemap" at bounding box center [510, 140] width 112 height 7
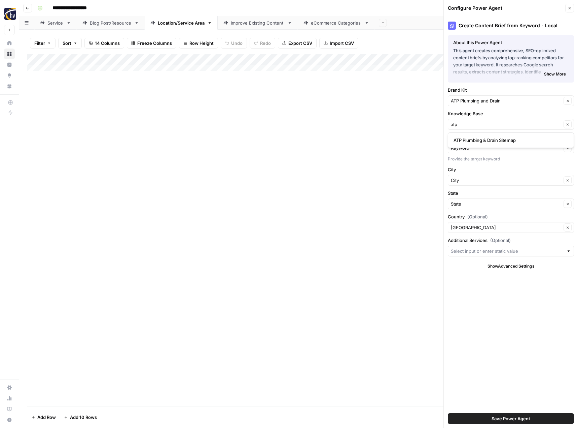
type input "ATP Plumbing & Drain Sitemap"
click at [507, 417] on span "Save Power Agent" at bounding box center [511, 418] width 39 height 7
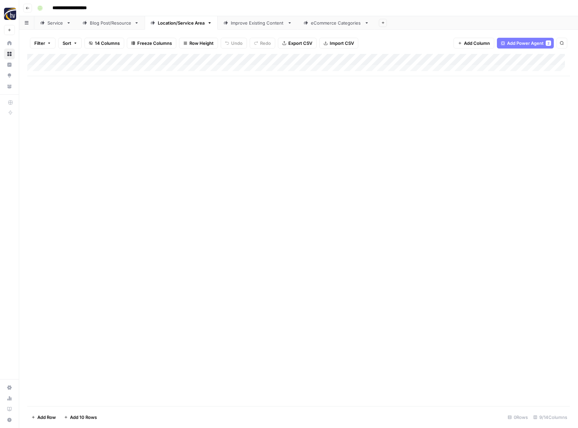
click at [522, 58] on div "Add Column" at bounding box center [298, 65] width 543 height 22
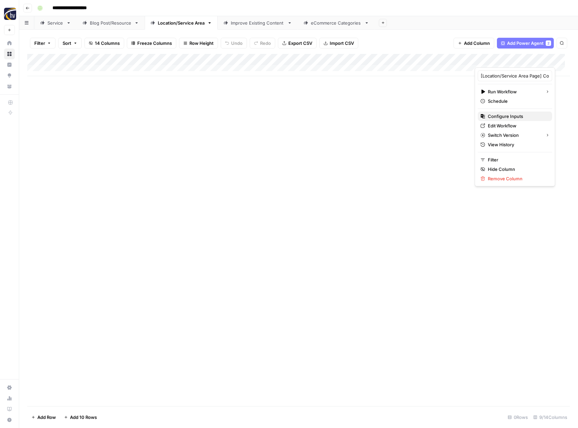
click at [497, 114] on span "Configure Inputs" at bounding box center [517, 116] width 59 height 7
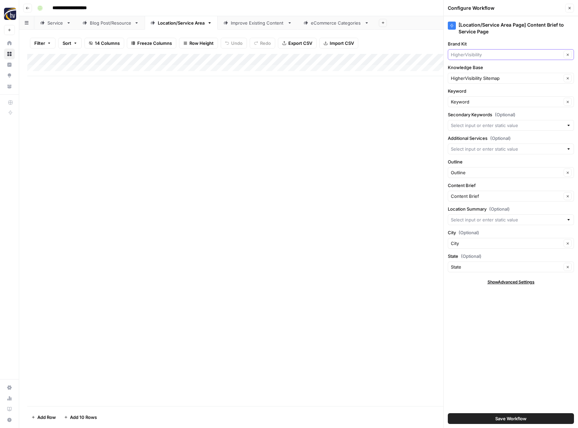
click at [490, 55] on input "Brand Kit" at bounding box center [506, 54] width 111 height 7
click at [491, 67] on span "ATP Plumbing and Drain" at bounding box center [510, 70] width 112 height 7
type input "ATP Plumbing and Drain"
click at [487, 76] on input "Knowledge Base" at bounding box center [506, 78] width 111 height 7
click at [486, 91] on span "ATP Plumbing & Drain Sitemap" at bounding box center [510, 94] width 112 height 7
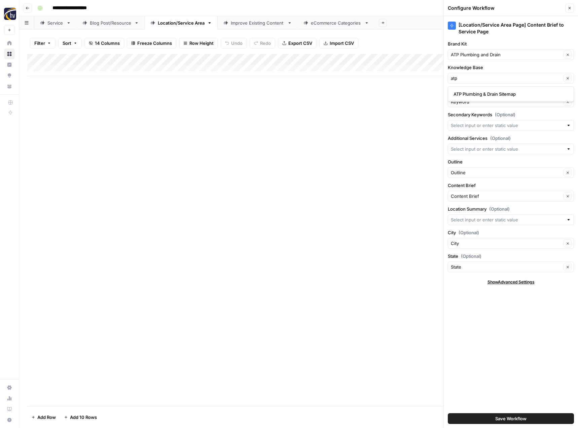
type input "ATP Plumbing & Drain Sitemap"
click at [518, 418] on span "Save Workflow" at bounding box center [511, 418] width 31 height 7
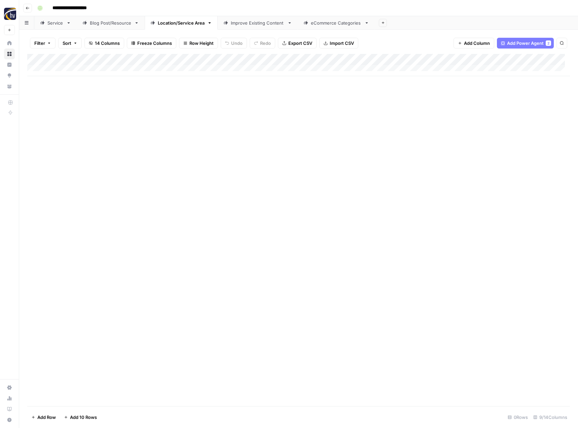
click at [262, 25] on div "Improve Existing Content" at bounding box center [258, 23] width 54 height 7
click at [342, 60] on div "Add Column" at bounding box center [298, 65] width 543 height 22
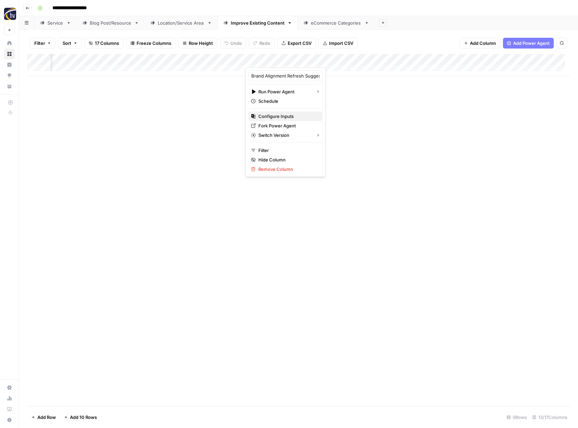
click at [293, 115] on span "Configure Inputs" at bounding box center [288, 116] width 59 height 7
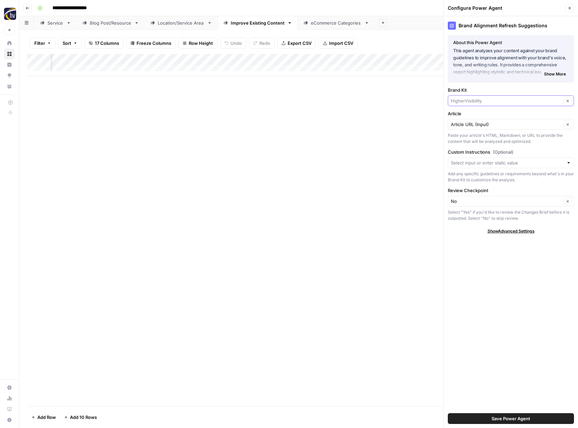
click at [466, 98] on input "Brand Kit" at bounding box center [506, 100] width 111 height 7
click at [465, 116] on span "ATP Plumbing and Drain" at bounding box center [510, 116] width 112 height 7
type input "ATP Plumbing and Drain"
click at [501, 420] on span "Save Power Agent" at bounding box center [511, 418] width 39 height 7
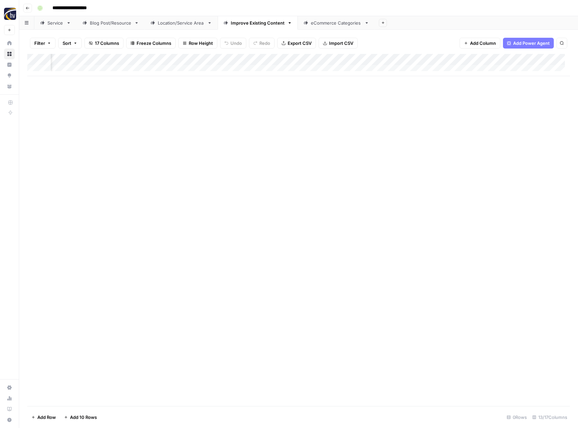
click at [517, 59] on div "Add Column" at bounding box center [298, 65] width 543 height 22
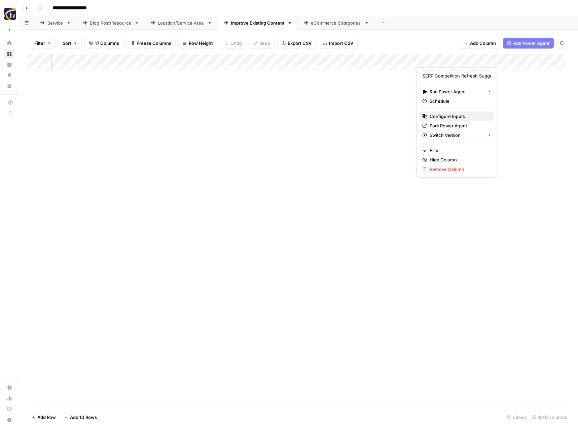
click at [457, 114] on span "Configure Inputs" at bounding box center [459, 116] width 59 height 7
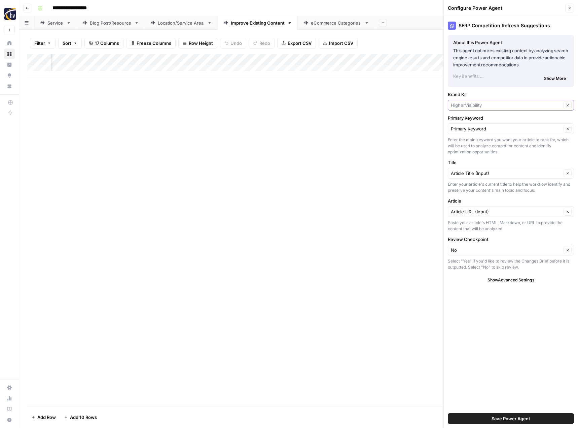
click at [494, 106] on input "Brand Kit" at bounding box center [506, 105] width 111 height 7
click at [487, 123] on span "ATP Plumbing and Drain" at bounding box center [510, 120] width 112 height 7
type input "ATP Plumbing and Drain"
click at [506, 417] on span "Save Power Agent" at bounding box center [511, 418] width 39 height 7
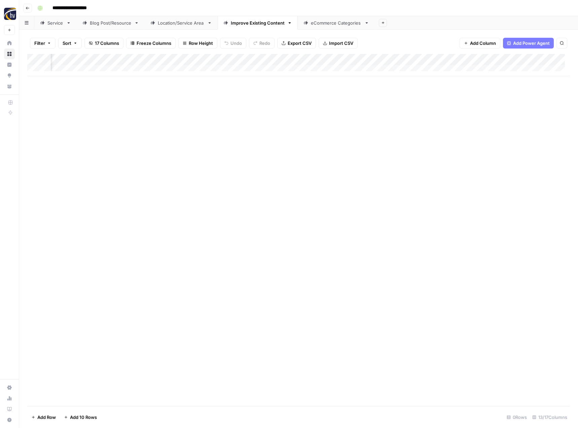
scroll to position [0, 573]
click at [445, 59] on div "Add Column" at bounding box center [298, 65] width 543 height 22
click at [399, 117] on span "Configure Inputs" at bounding box center [395, 116] width 59 height 7
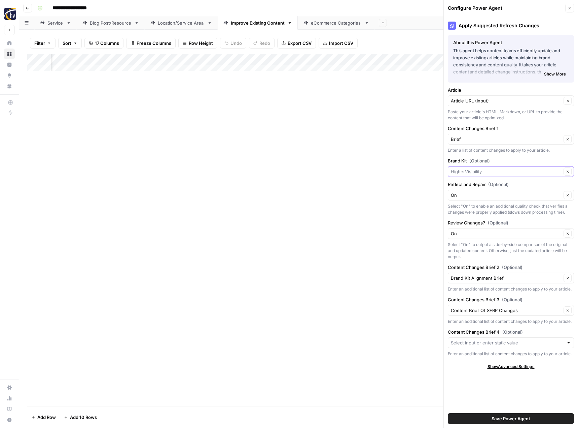
click at [468, 168] on input "Brand Kit (Optional)" at bounding box center [506, 171] width 111 height 7
click at [470, 185] on span "ATP Plumbing and Drain" at bounding box center [510, 187] width 112 height 7
type input "ATP Plumbing and Drain"
click at [523, 420] on span "Save Power Agent" at bounding box center [511, 418] width 39 height 7
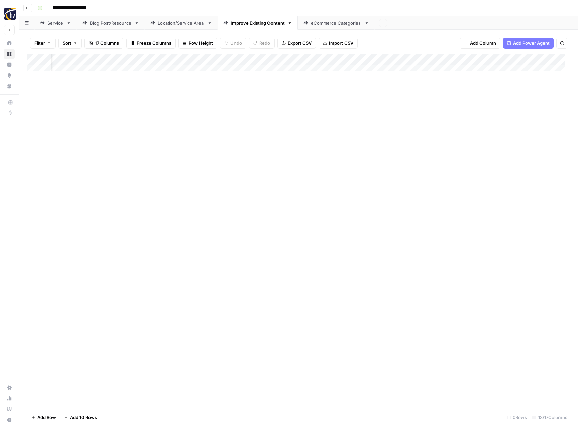
click at [329, 22] on div "eCommerce Categories" at bounding box center [336, 23] width 51 height 7
click at [329, 58] on div "Add Column" at bounding box center [298, 65] width 543 height 22
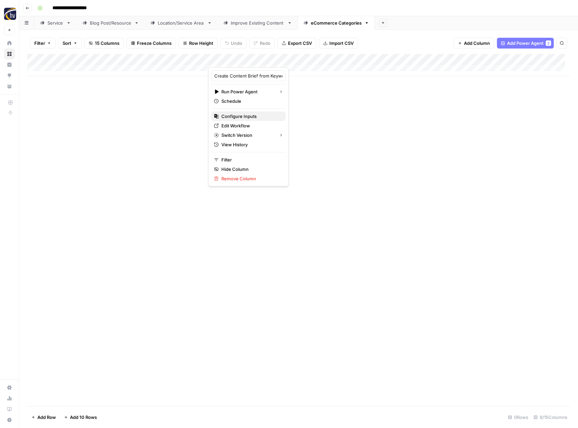
click at [258, 116] on span "Configure Inputs" at bounding box center [251, 116] width 59 height 7
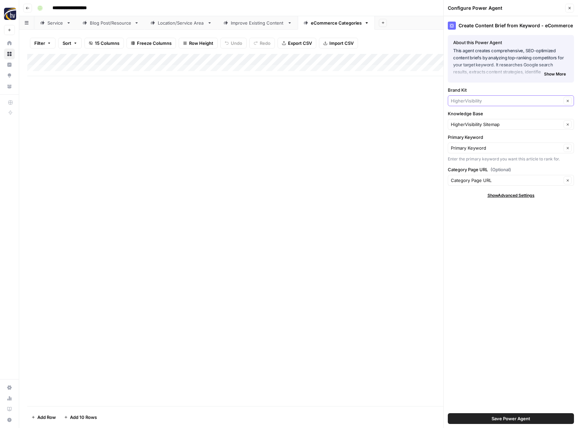
click at [466, 104] on div "Clear" at bounding box center [511, 100] width 126 height 11
click at [467, 117] on span "ATP Plumbing and Drain" at bounding box center [510, 116] width 112 height 7
type input "ATP Plumbing and Drain"
click at [467, 127] on input "Knowledge Base" at bounding box center [506, 124] width 111 height 7
click at [465, 142] on span "ATP Plumbing & Drain Sitemap" at bounding box center [510, 140] width 112 height 7
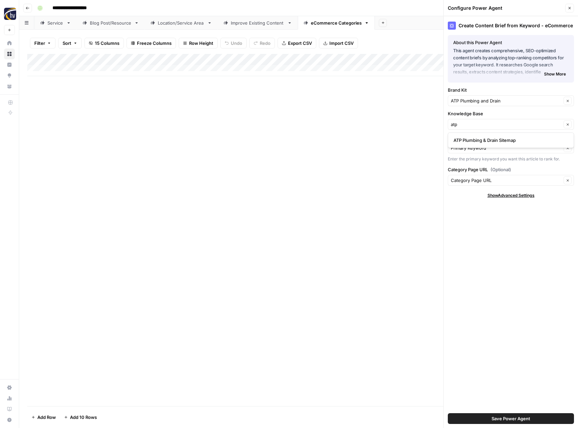
type input "ATP Plumbing & Drain Sitemap"
click at [503, 419] on span "Save Power Agent" at bounding box center [511, 418] width 39 height 7
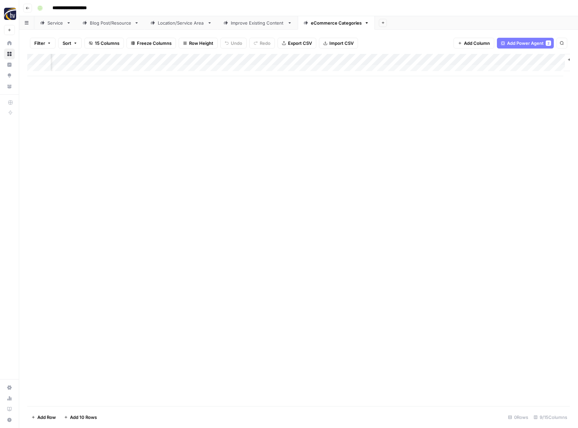
scroll to position [0, 234]
click at [485, 61] on div "Add Column" at bounding box center [298, 65] width 543 height 22
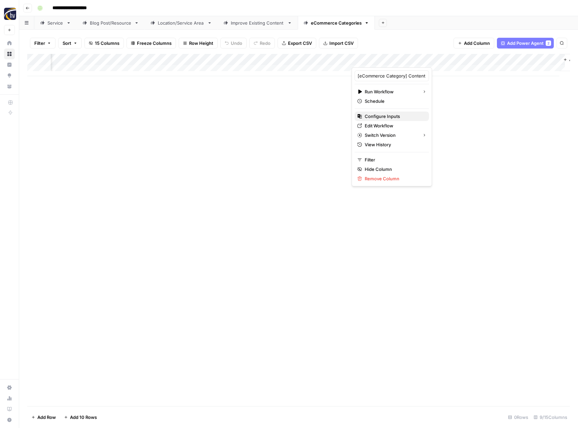
click at [396, 116] on span "Configure Inputs" at bounding box center [394, 116] width 59 height 7
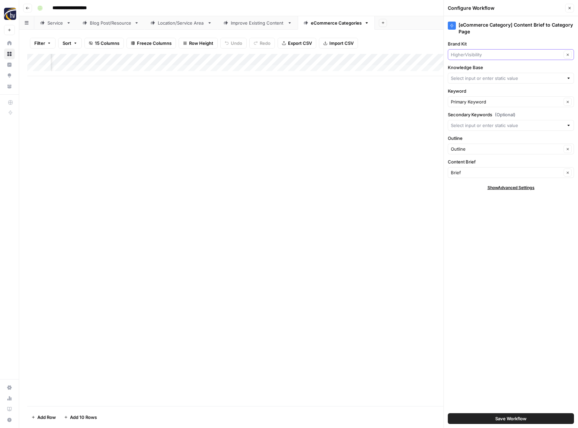
click at [478, 54] on input "Brand Kit" at bounding box center [506, 54] width 111 height 7
click at [471, 74] on button "ATP Plumbing and Drain" at bounding box center [511, 70] width 120 height 9
type input "ATP Plumbing and Drain"
click at [466, 79] on input "Knowledge Base" at bounding box center [507, 78] width 113 height 7
click at [465, 92] on span "ATP Plumbing & Drain Sitemap" at bounding box center [510, 94] width 112 height 7
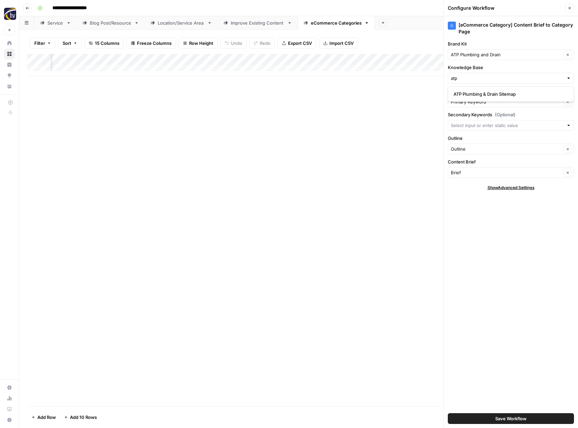
type input "ATP Plumbing & Drain Sitemap"
click at [491, 417] on button "Save Workflow" at bounding box center [511, 418] width 126 height 11
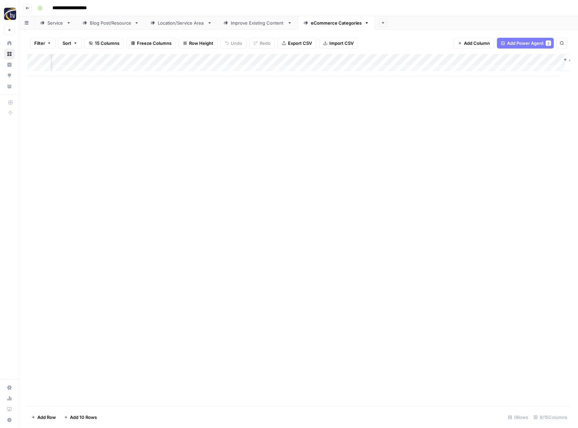
click at [29, 8] on icon "button" at bounding box center [28, 8] width 4 height 4
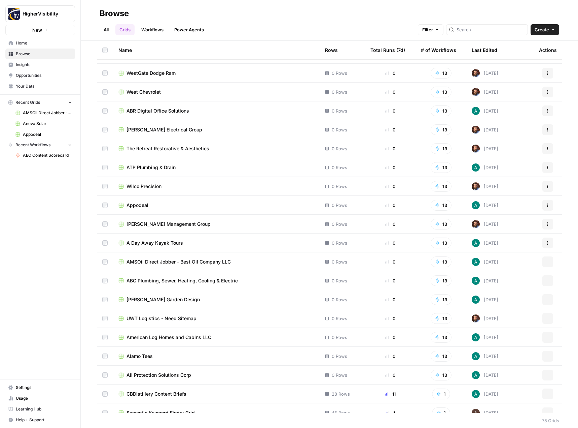
scroll to position [1061, 0]
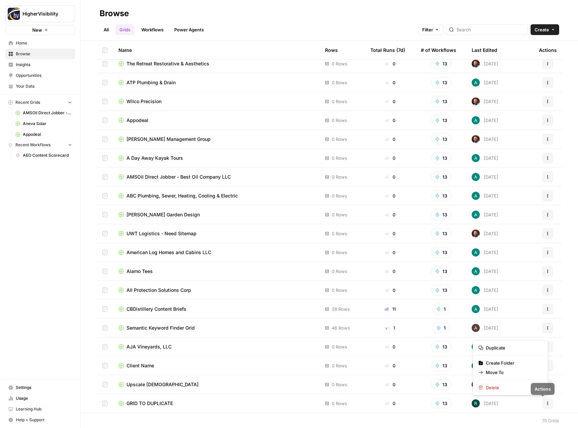
click at [546, 405] on icon "button" at bounding box center [548, 403] width 4 height 4
click at [509, 350] on span "Duplicate" at bounding box center [513, 347] width 54 height 7
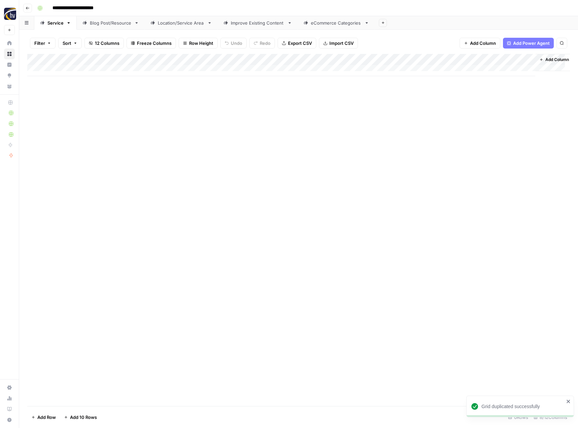
click at [77, 10] on input "**********" at bounding box center [83, 8] width 69 height 11
paste input
type input "**********"
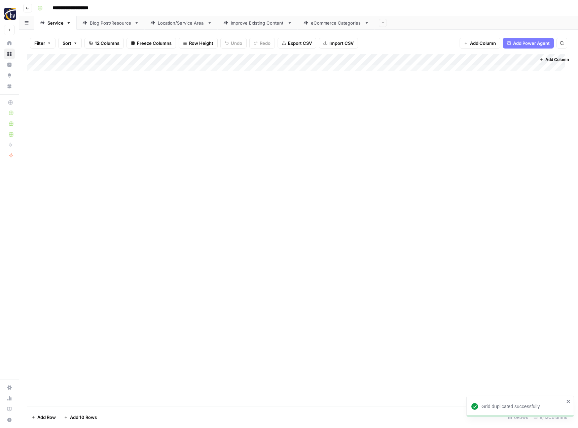
click at [167, 134] on div "Add Column" at bounding box center [298, 230] width 543 height 352
click at [159, 60] on div "Add Column" at bounding box center [298, 65] width 543 height 22
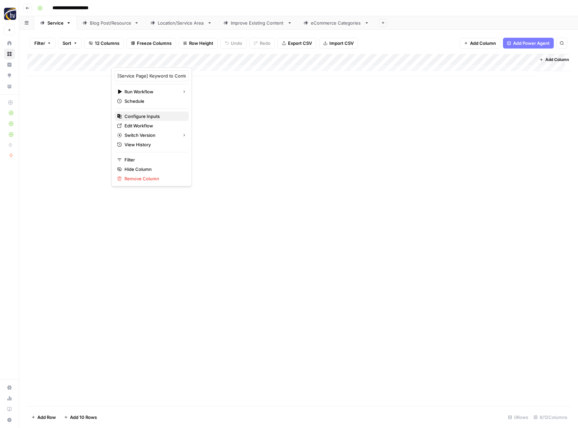
click at [143, 118] on span "Configure Inputs" at bounding box center [154, 116] width 59 height 7
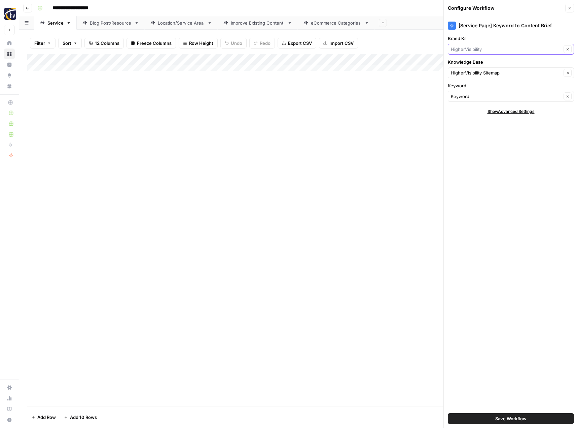
click at [486, 47] on input "Brand Kit" at bounding box center [506, 49] width 111 height 7
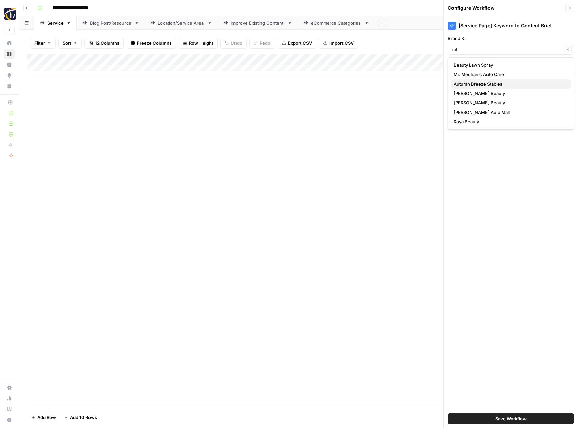
click at [471, 86] on span "Autumn Breeze Stables" at bounding box center [510, 83] width 112 height 7
type input "Autumn Breeze Stables"
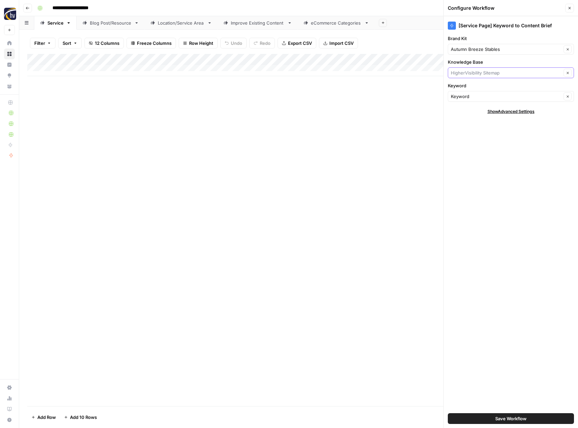
click at [476, 71] on input "Knowledge Base" at bounding box center [506, 72] width 111 height 7
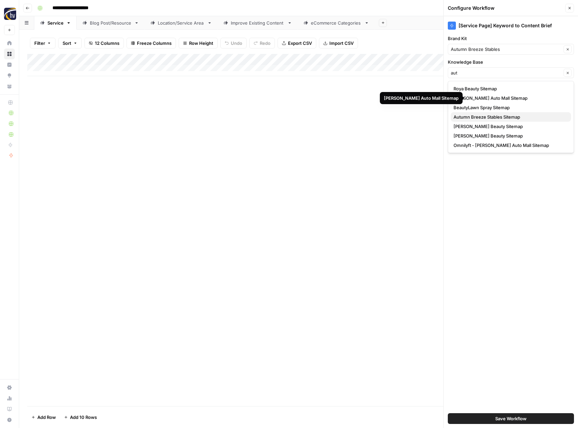
click at [473, 116] on span "Autumn Breeze Stables Sitemap" at bounding box center [510, 116] width 112 height 7
type input "Autumn Breeze Stables Sitemap"
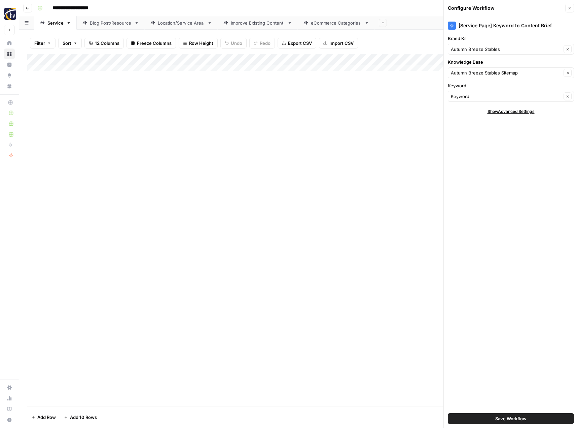
click at [485, 419] on button "Save Workflow" at bounding box center [511, 418] width 126 height 11
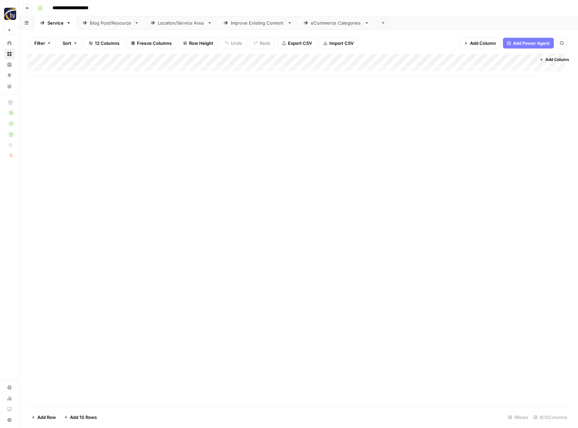
click at [460, 60] on div "Add Column" at bounding box center [298, 65] width 543 height 22
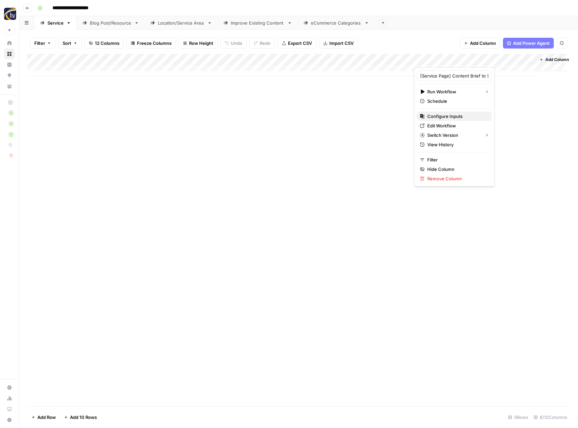
click at [438, 114] on span "Configure Inputs" at bounding box center [457, 116] width 59 height 7
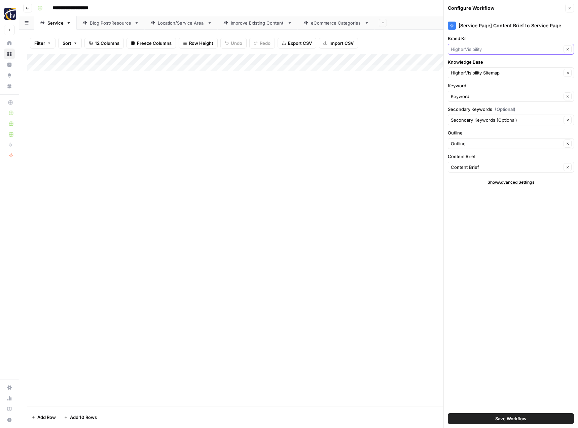
click at [481, 52] on input "Brand Kit" at bounding box center [506, 49] width 111 height 7
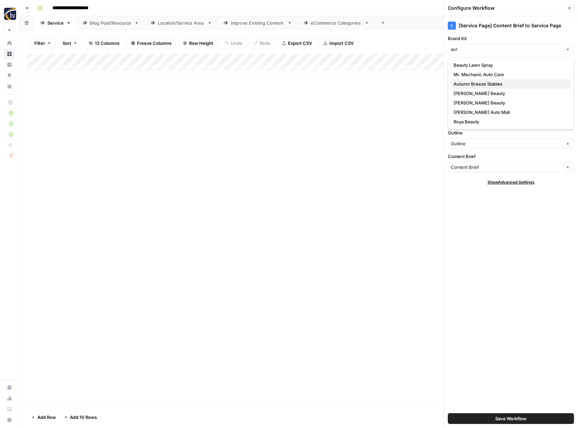
click at [471, 82] on span "Autumn Breeze Stables" at bounding box center [510, 83] width 112 height 7
type input "Autumn Breeze Stables"
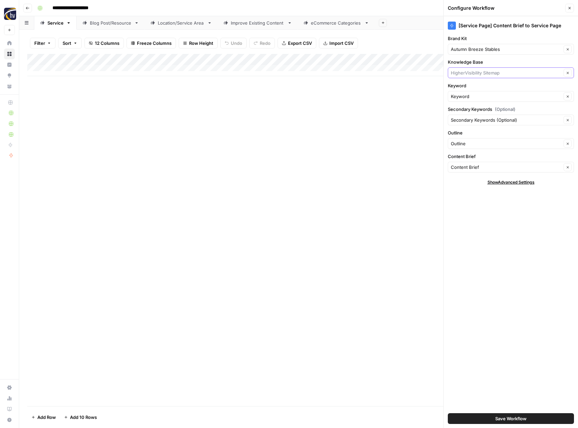
click at [474, 74] on input "Knowledge Base" at bounding box center [506, 72] width 111 height 7
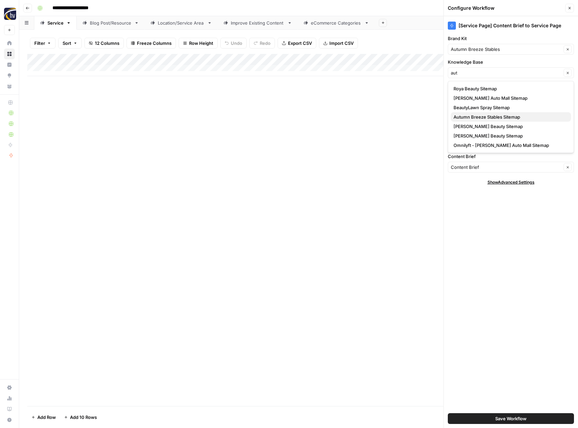
click at [470, 117] on span "Autumn Breeze Stables Sitemap" at bounding box center [510, 116] width 112 height 7
type input "Autumn Breeze Stables Sitemap"
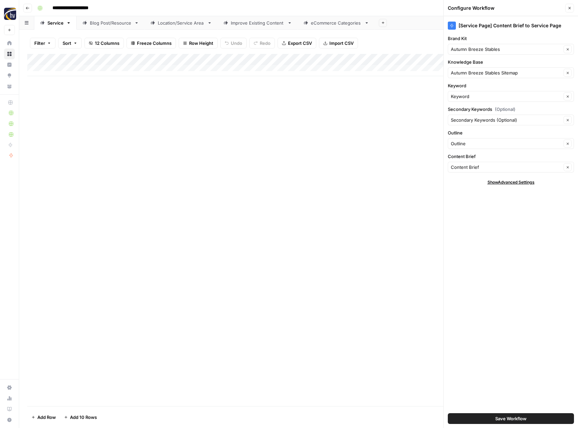
click at [509, 419] on span "Save Workflow" at bounding box center [511, 418] width 31 height 7
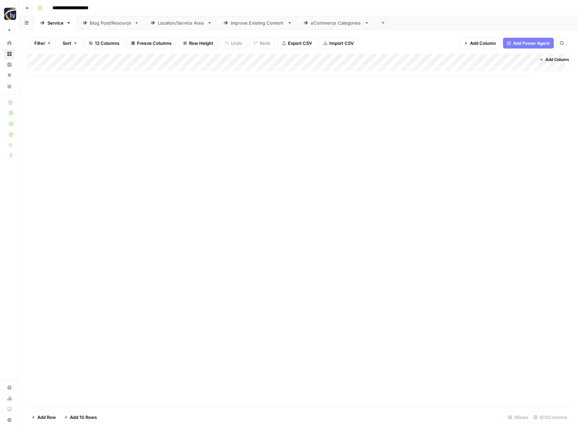
click at [113, 23] on div "Blog Post/Resource" at bounding box center [111, 23] width 42 height 7
click at [159, 60] on div "Add Column" at bounding box center [298, 65] width 543 height 22
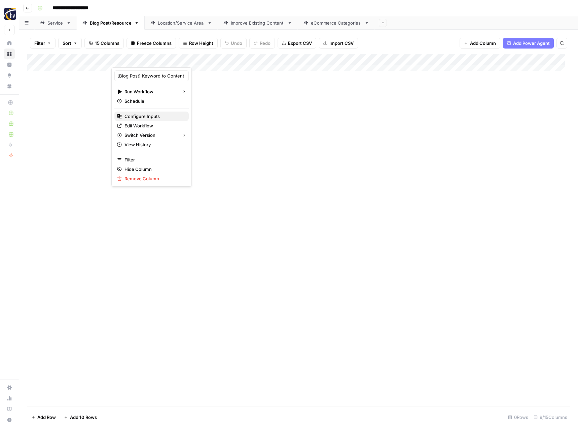
click at [154, 117] on span "Configure Inputs" at bounding box center [154, 116] width 59 height 7
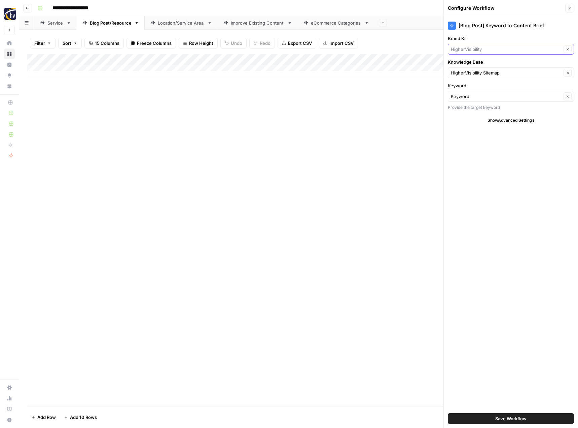
click at [481, 48] on input "Brand Kit" at bounding box center [506, 49] width 111 height 7
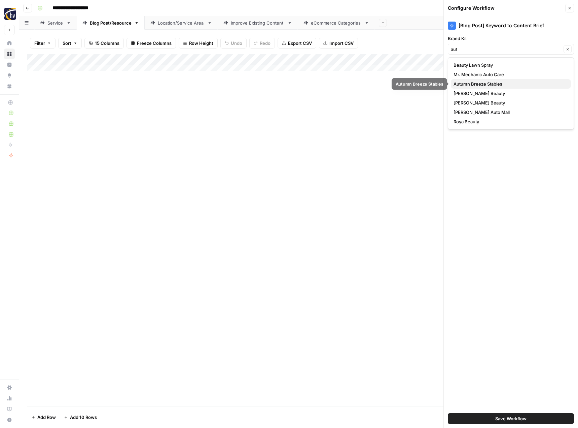
click at [479, 85] on span "Autumn Breeze Stables" at bounding box center [510, 83] width 112 height 7
type input "Autumn Breeze Stables"
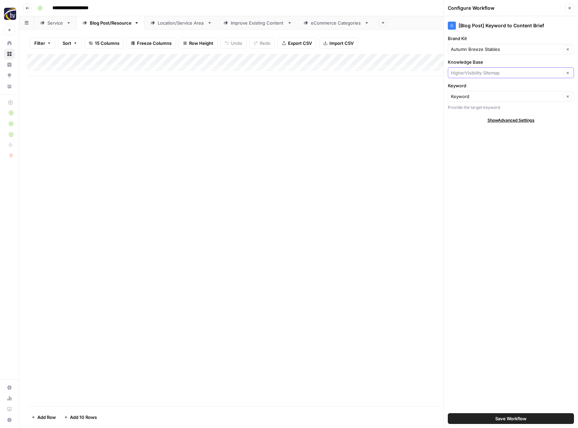
click at [482, 73] on input "Knowledge Base" at bounding box center [506, 72] width 111 height 7
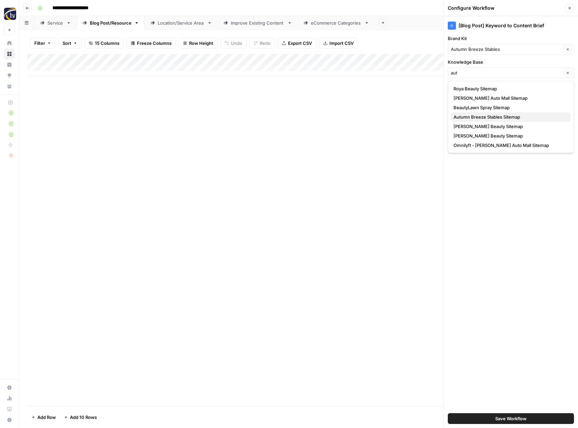
click at [479, 116] on span "Autumn Breeze Stables Sitemap" at bounding box center [510, 116] width 112 height 7
type input "Autumn Breeze Stables Sitemap"
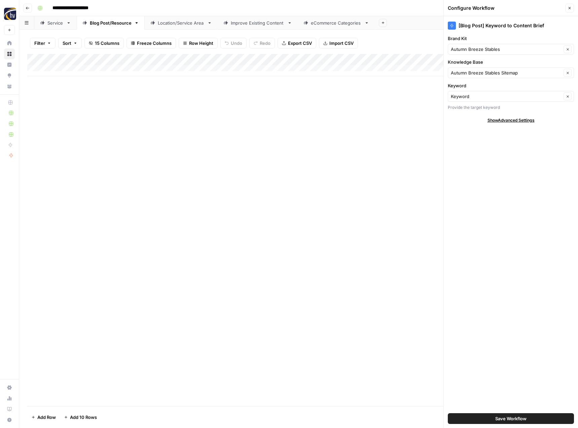
click at [516, 420] on span "Save Workflow" at bounding box center [511, 418] width 31 height 7
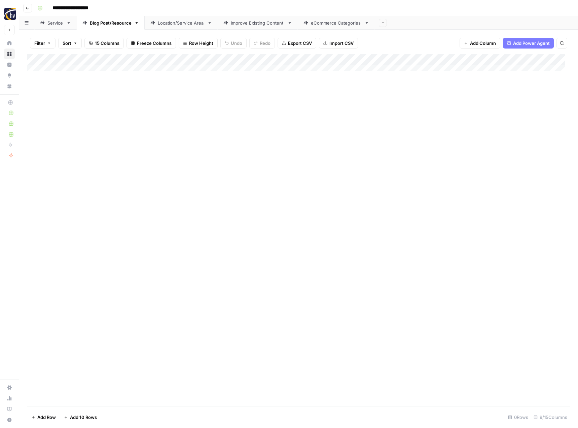
click at [521, 56] on div "Add Column" at bounding box center [298, 65] width 543 height 22
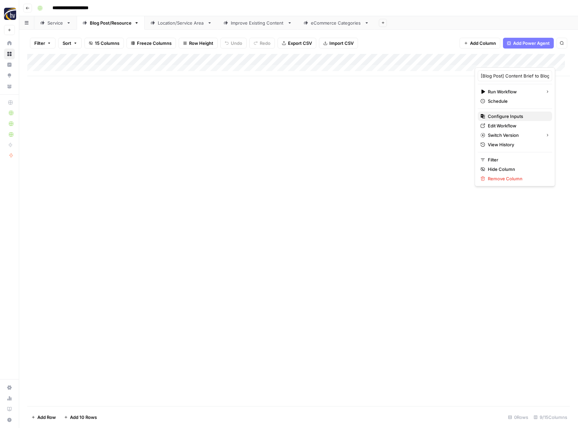
click at [507, 117] on span "Configure Inputs" at bounding box center [517, 116] width 59 height 7
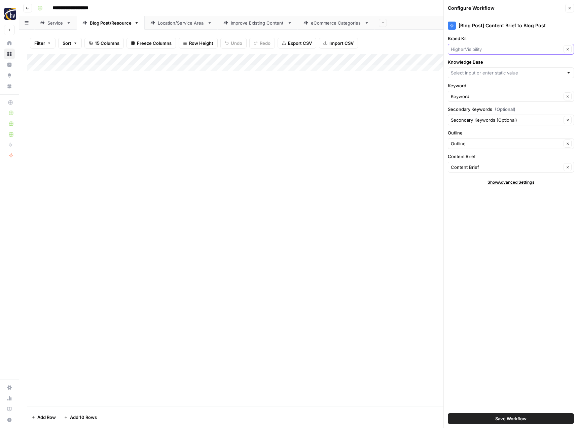
click at [492, 49] on input "Brand Kit" at bounding box center [506, 49] width 111 height 7
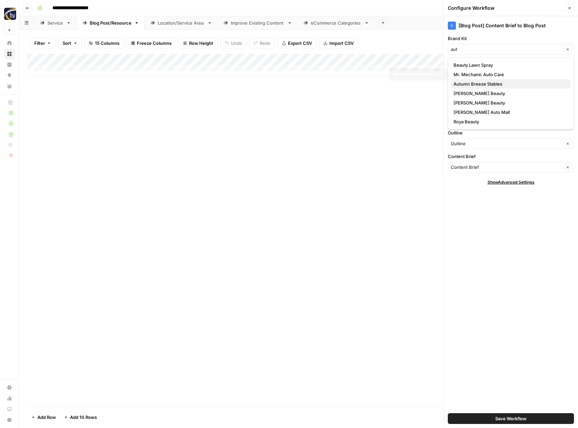
click at [494, 82] on span "Autumn Breeze Stables" at bounding box center [510, 83] width 112 height 7
type input "Autumn Breeze Stables"
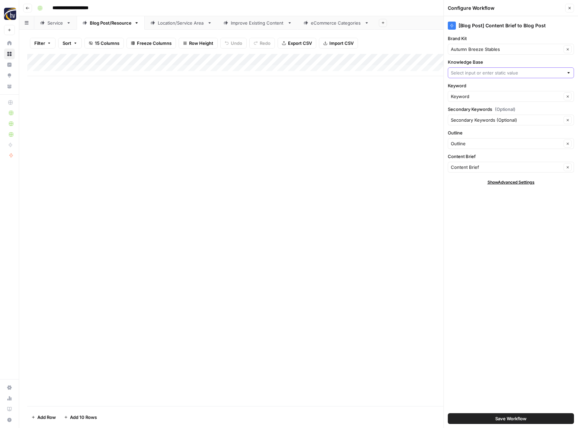
click at [495, 74] on input "Knowledge Base" at bounding box center [507, 72] width 113 height 7
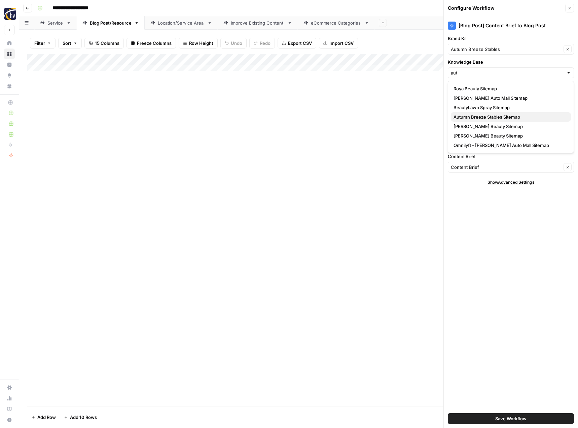
click at [485, 118] on span "Autumn Breeze Stables Sitemap" at bounding box center [510, 116] width 112 height 7
type input "Autumn Breeze Stables Sitemap"
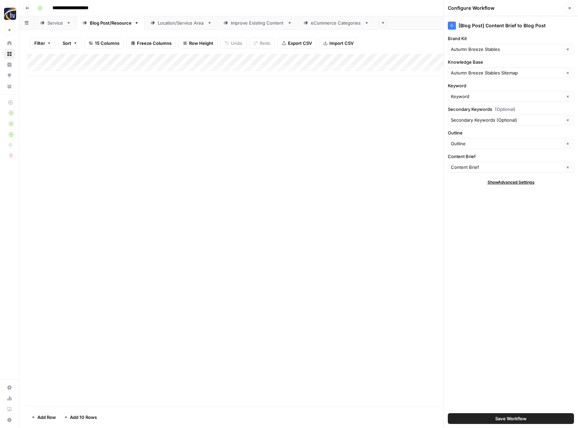
click at [499, 418] on span "Save Workflow" at bounding box center [511, 418] width 31 height 7
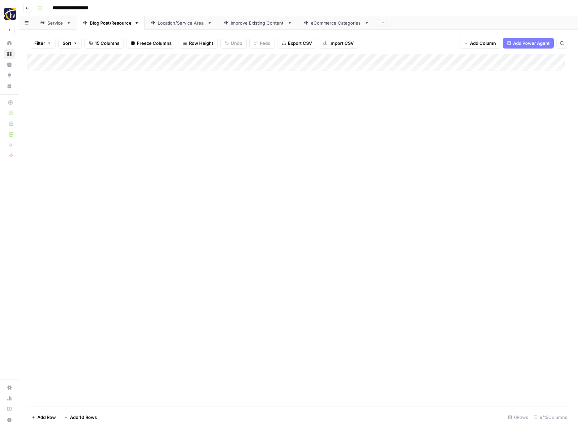
click at [181, 24] on div "Location/Service Area" at bounding box center [181, 23] width 47 height 7
click at [278, 57] on div "Add Column" at bounding box center [298, 65] width 543 height 22
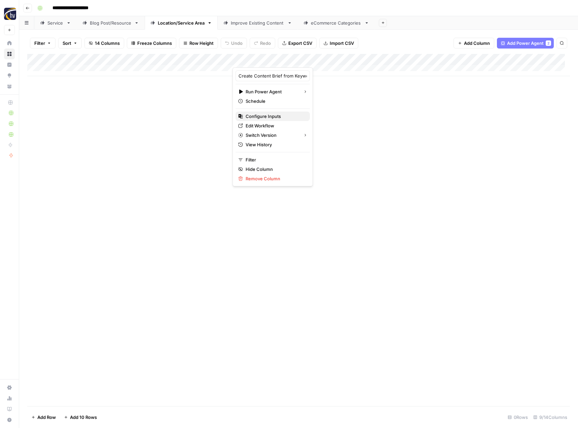
click at [269, 116] on span "Configure Inputs" at bounding box center [275, 116] width 59 height 7
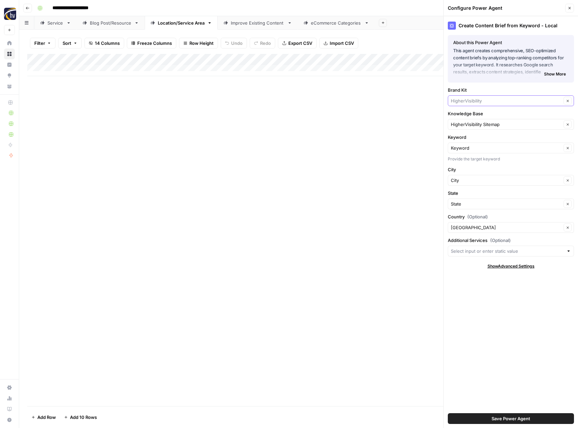
click at [460, 100] on input "Brand Kit" at bounding box center [506, 100] width 111 height 7
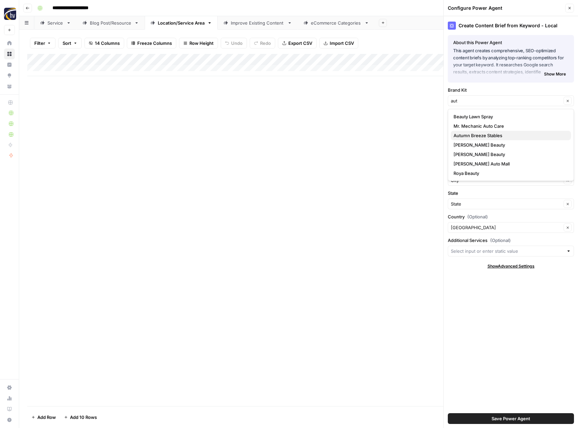
click at [470, 138] on span "Autumn Breeze Stables" at bounding box center [510, 135] width 112 height 7
type input "Autumn Breeze Stables"
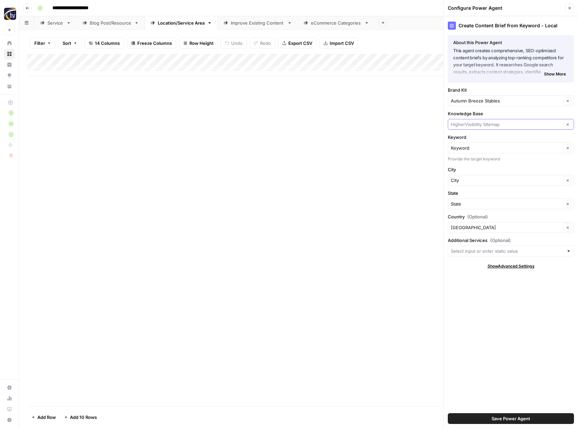
click at [474, 126] on input "Knowledge Base" at bounding box center [506, 124] width 111 height 7
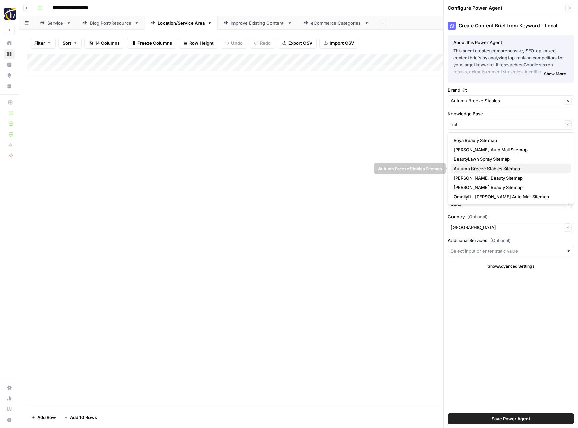
click at [472, 171] on span "Autumn Breeze Stables Sitemap" at bounding box center [510, 168] width 112 height 7
type input "Autumn Breeze Stables Sitemap"
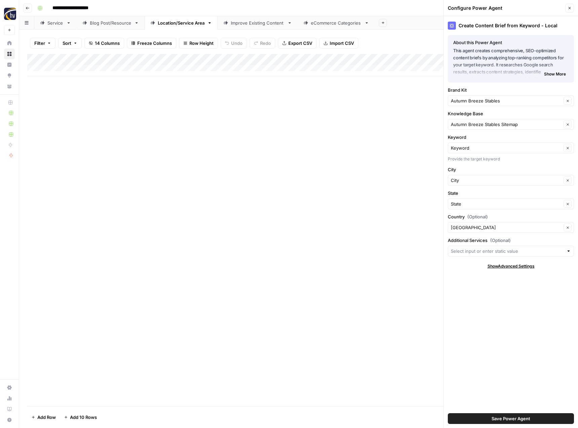
click at [513, 420] on span "Save Power Agent" at bounding box center [511, 418] width 39 height 7
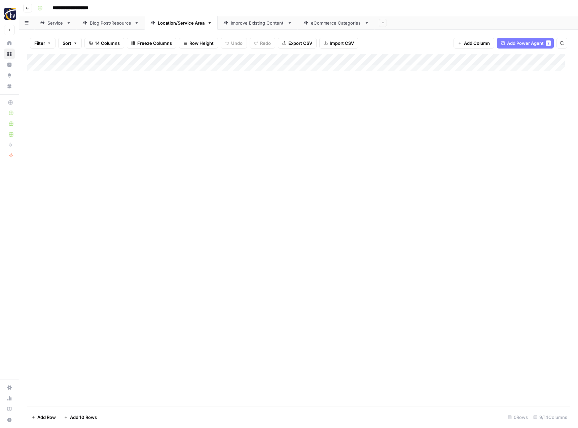
click at [522, 60] on div "Add Column" at bounding box center [298, 65] width 543 height 22
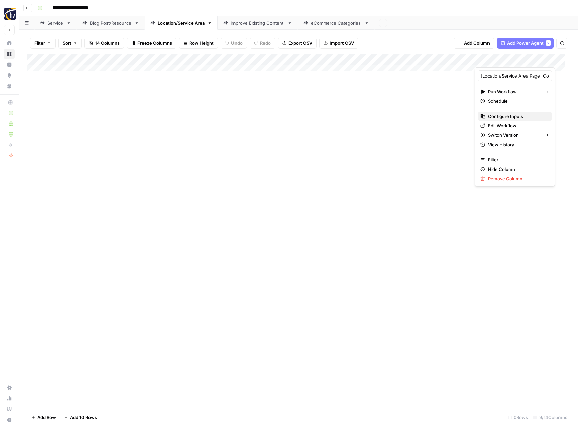
click at [506, 114] on span "Configure Inputs" at bounding box center [517, 116] width 59 height 7
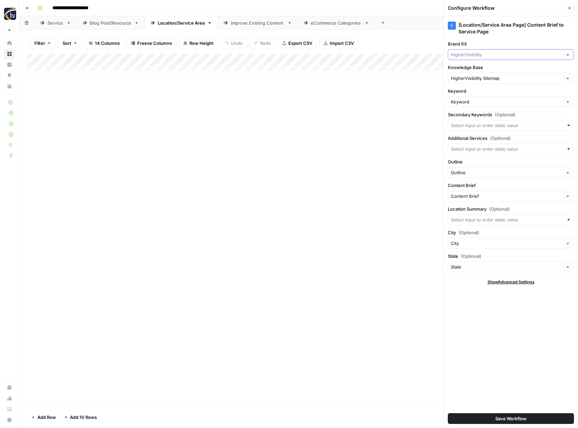
click at [477, 52] on input "Brand Kit" at bounding box center [506, 54] width 111 height 7
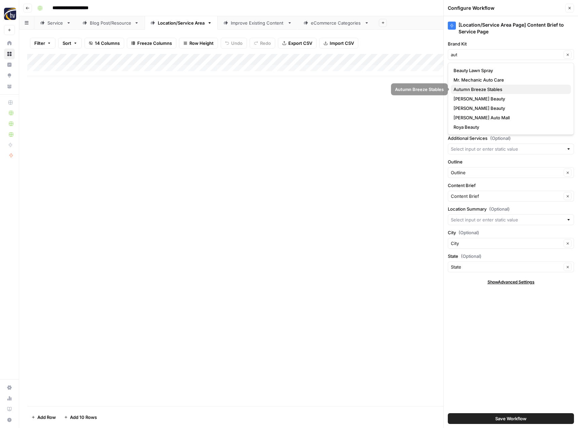
click at [476, 90] on span "Autumn Breeze Stables" at bounding box center [510, 89] width 112 height 7
type input "Autumn Breeze Stables"
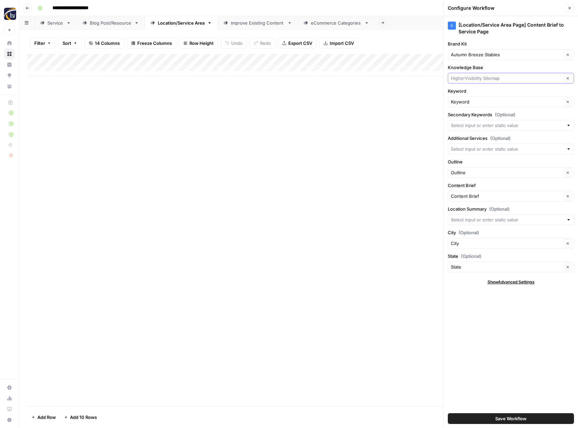
click at [477, 81] on input "Knowledge Base" at bounding box center [506, 78] width 111 height 7
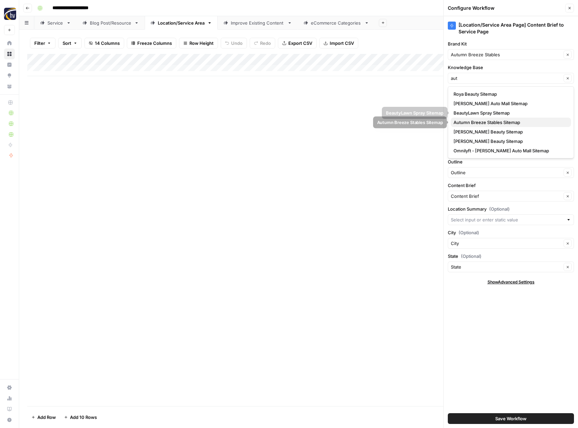
click at [474, 122] on span "Autumn Breeze Stables Sitemap" at bounding box center [510, 122] width 112 height 7
type input "Autumn Breeze Stables Sitemap"
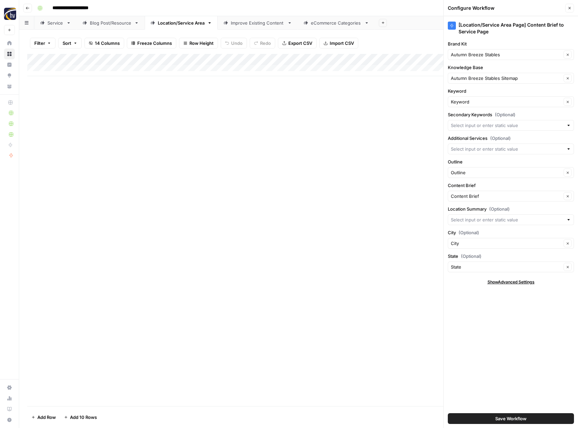
click at [500, 418] on span "Save Workflow" at bounding box center [511, 418] width 31 height 7
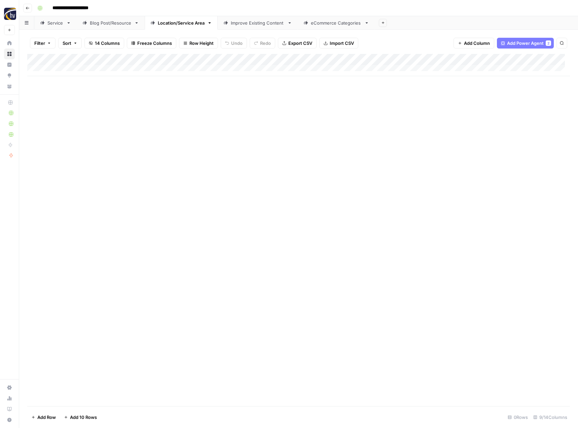
click at [259, 24] on div "Improve Existing Content" at bounding box center [258, 23] width 54 height 7
click at [394, 58] on div "Add Column" at bounding box center [298, 65] width 543 height 22
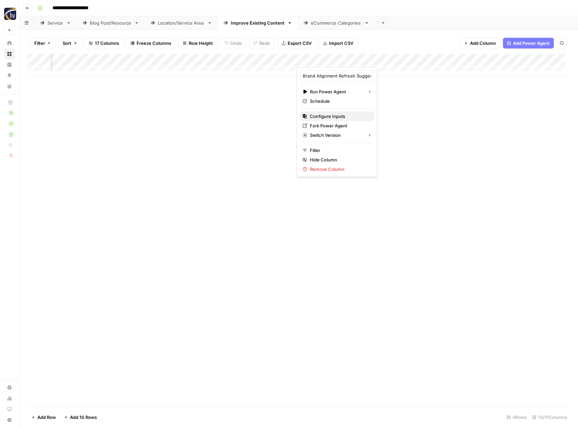
click at [334, 116] on span "Configure Inputs" at bounding box center [339, 116] width 59 height 7
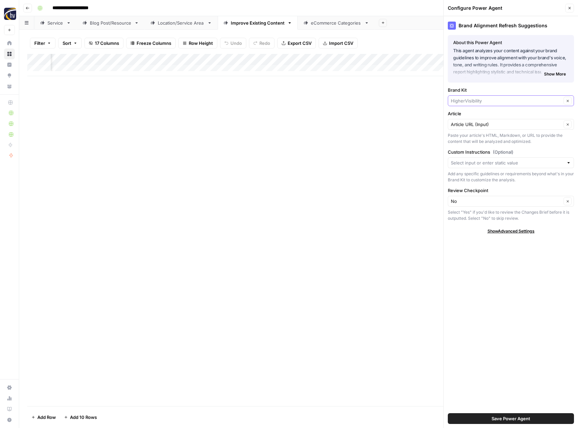
click at [458, 99] on input "Brand Kit" at bounding box center [506, 100] width 111 height 7
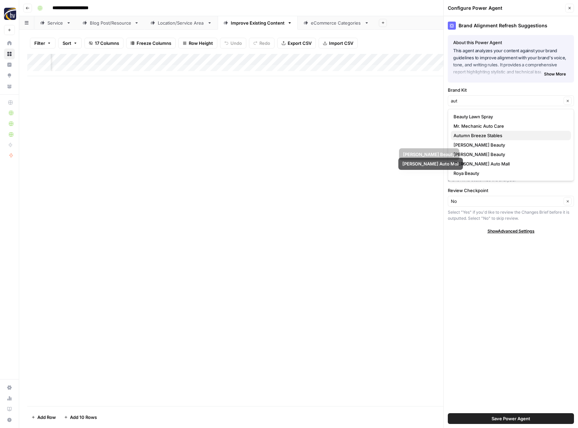
click at [471, 131] on button "Autumn Breeze Stables" at bounding box center [511, 135] width 120 height 9
type input "Autumn Breeze Stables"
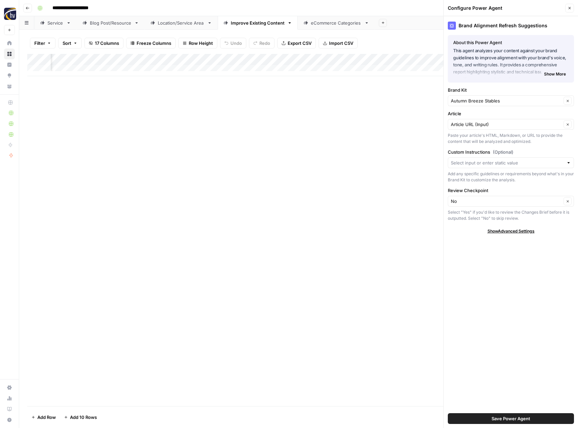
click at [516, 418] on span "Save Power Agent" at bounding box center [511, 418] width 39 height 7
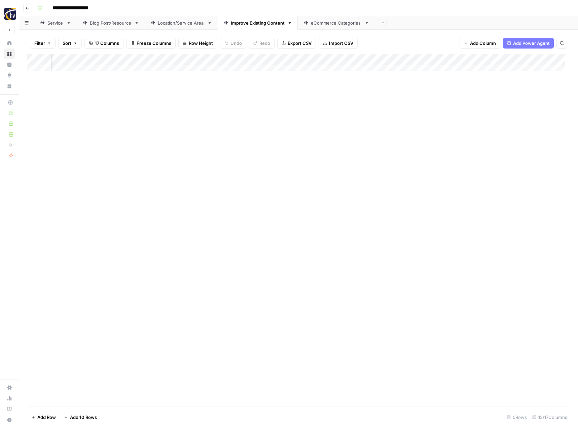
scroll to position [0, 455]
click at [396, 59] on div "Add Column" at bounding box center [298, 65] width 543 height 22
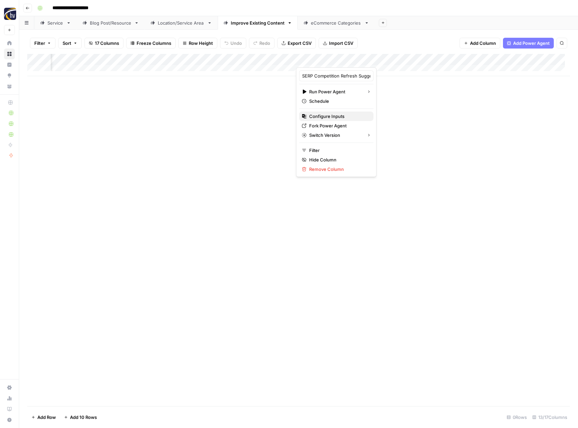
click at [337, 115] on span "Configure Inputs" at bounding box center [338, 116] width 59 height 7
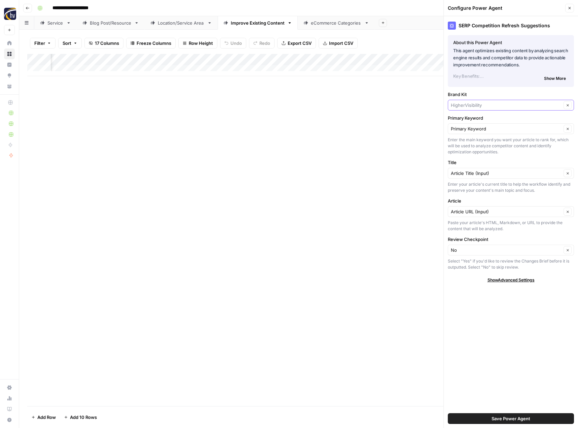
click at [464, 105] on input "Brand Kit" at bounding box center [506, 105] width 111 height 7
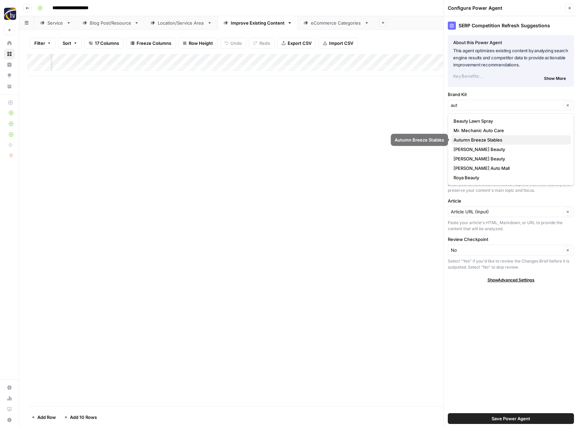
click at [470, 141] on span "Autumn Breeze Stables" at bounding box center [510, 139] width 112 height 7
type input "Autumn Breeze Stables"
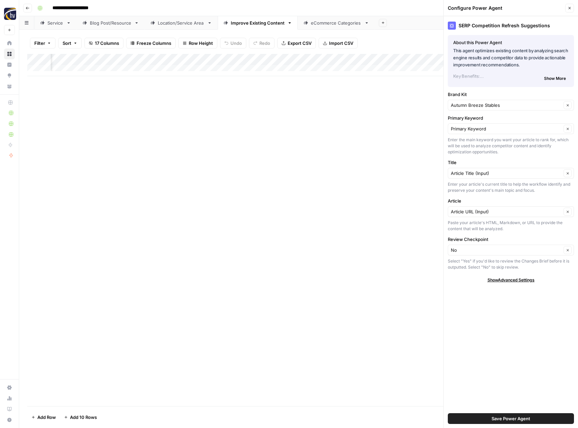
click at [499, 419] on span "Save Power Agent" at bounding box center [511, 418] width 39 height 7
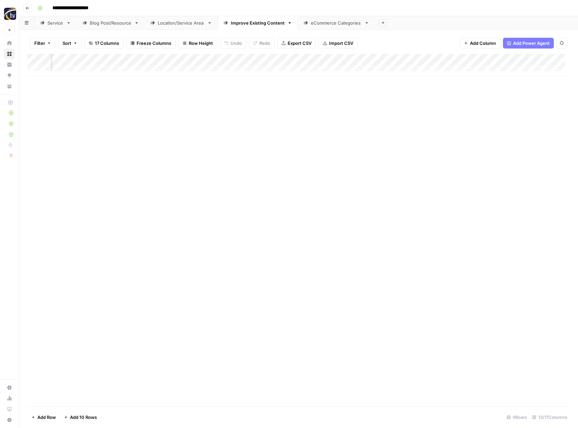
click at [561, 59] on div "Add Column" at bounding box center [298, 65] width 543 height 22
click at [512, 117] on span "Configure Inputs" at bounding box center [513, 116] width 59 height 7
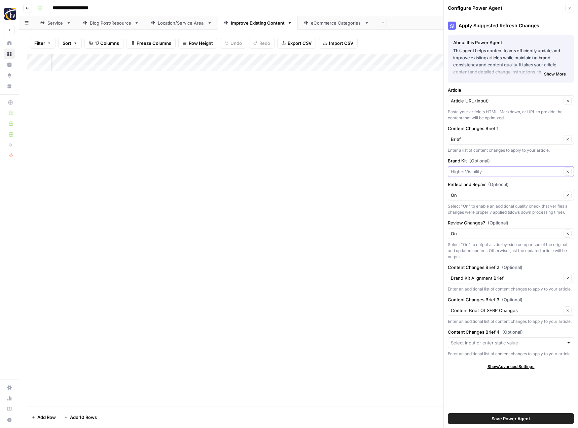
click at [475, 168] on input "Brand Kit (Optional)" at bounding box center [506, 171] width 111 height 7
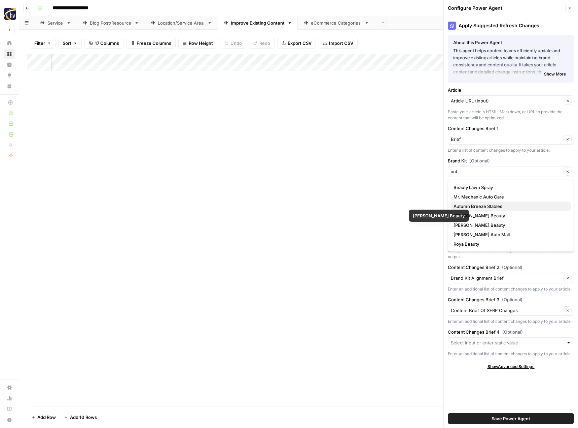
click at [490, 210] on button "Autumn Breeze Stables" at bounding box center [511, 205] width 120 height 9
type input "Autumn Breeze Stables"
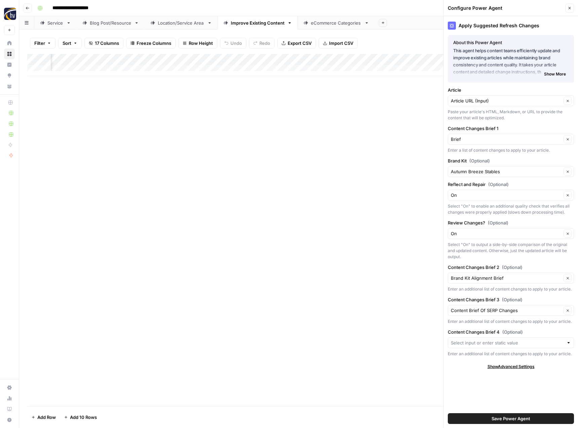
click at [490, 210] on div "Select "On" to enable an additional quality check that verifies all changes wer…" at bounding box center [511, 209] width 126 height 12
click at [416, 198] on div "Add Column" at bounding box center [298, 230] width 543 height 352
click at [525, 414] on button "Save Power Agent" at bounding box center [511, 418] width 126 height 11
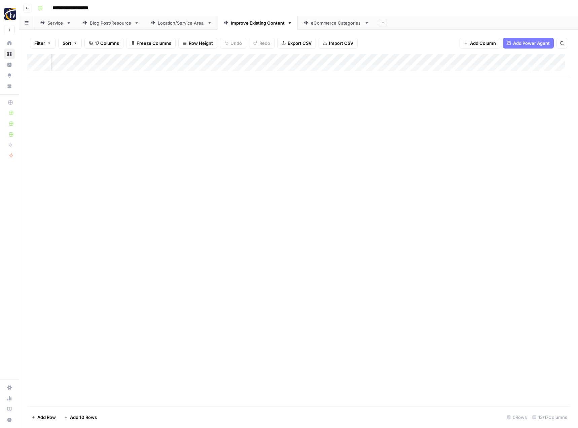
click at [348, 157] on div "Add Column" at bounding box center [298, 230] width 543 height 352
click at [325, 23] on div "eCommerce Categories" at bounding box center [336, 23] width 51 height 7
click at [329, 57] on div "Add Column" at bounding box center [298, 65] width 543 height 22
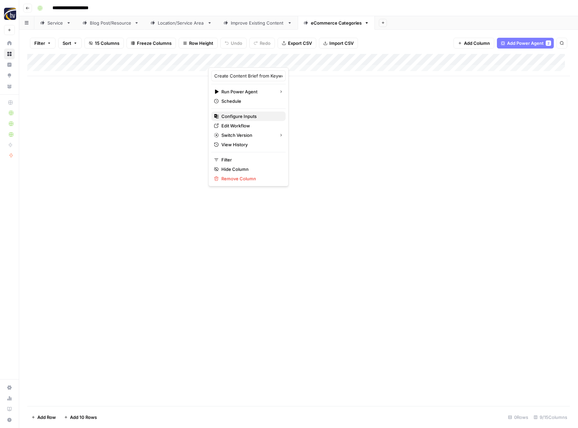
click at [266, 116] on span "Configure Inputs" at bounding box center [251, 116] width 59 height 7
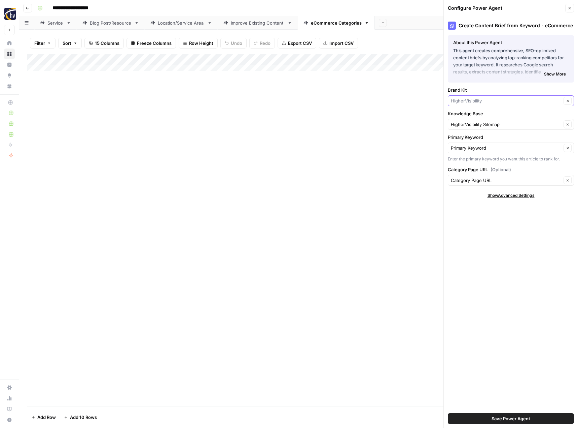
click at [470, 99] on input "Brand Kit" at bounding box center [506, 100] width 111 height 7
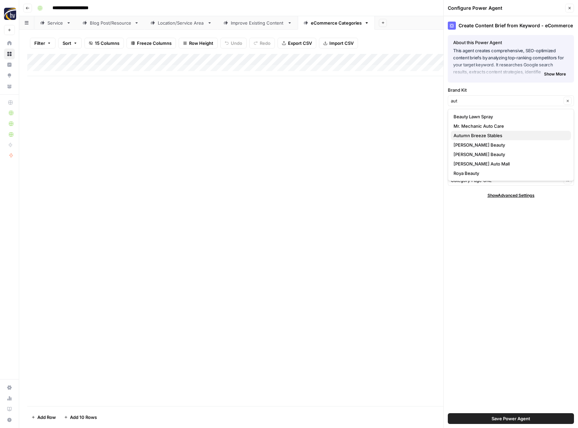
click at [477, 137] on span "Autumn Breeze Stables" at bounding box center [510, 135] width 112 height 7
type input "Autumn Breeze Stables"
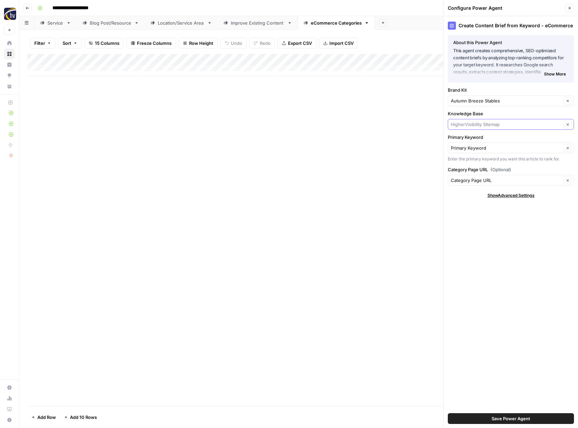
click at [482, 123] on input "Knowledge Base" at bounding box center [506, 124] width 111 height 7
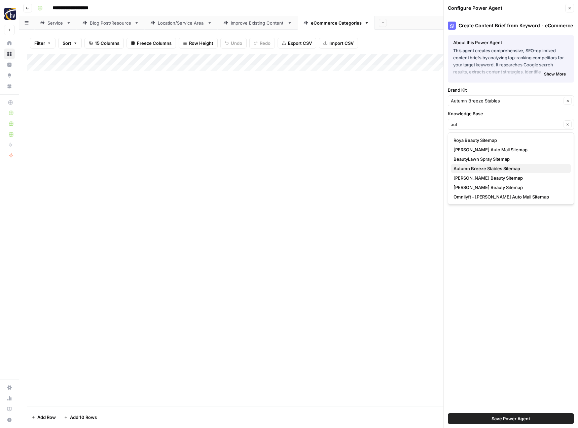
click at [478, 170] on span "Autumn Breeze Stables Sitemap" at bounding box center [510, 168] width 112 height 7
type input "Autumn Breeze Stables Sitemap"
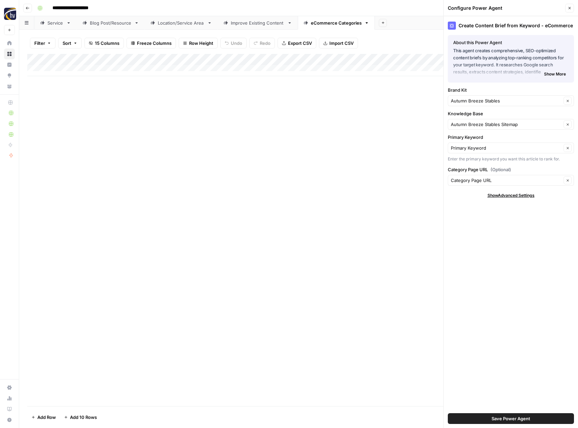
click at [506, 417] on span "Save Power Agent" at bounding box center [511, 418] width 39 height 7
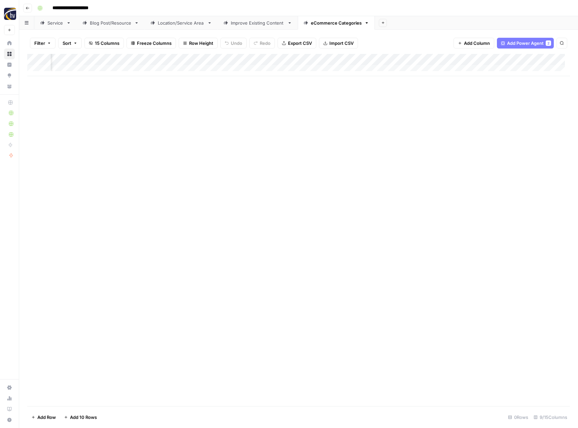
scroll to position [0, 225]
click at [494, 58] on div "Add Column" at bounding box center [298, 65] width 543 height 22
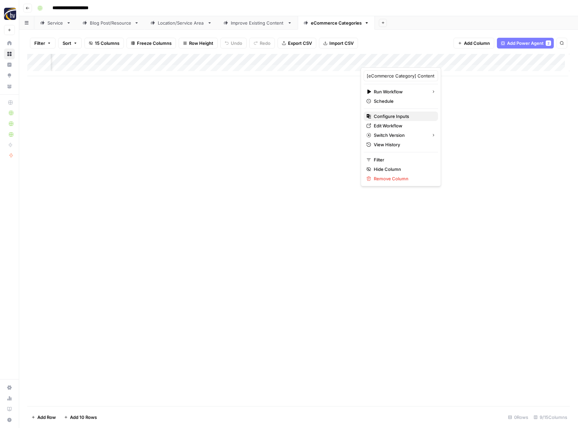
click at [407, 115] on span "Configure Inputs" at bounding box center [403, 116] width 59 height 7
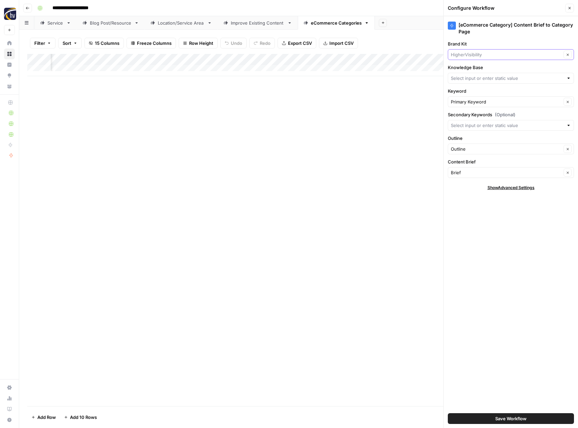
click at [480, 51] on input "Brand Kit" at bounding box center [506, 54] width 111 height 7
click at [482, 90] on span "Autumn Breeze Stables" at bounding box center [510, 89] width 112 height 7
type input "Autumn Breeze Stables"
click at [481, 79] on input "Knowledge Base" at bounding box center [507, 78] width 113 height 7
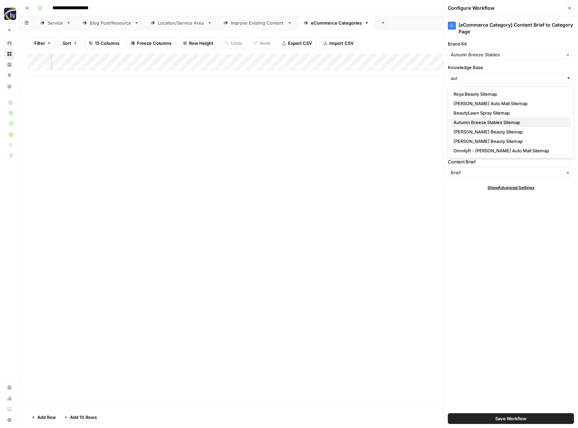
click at [481, 124] on span "Autumn Breeze Stables Sitemap" at bounding box center [510, 122] width 112 height 7
type input "Autumn Breeze Stables Sitemap"
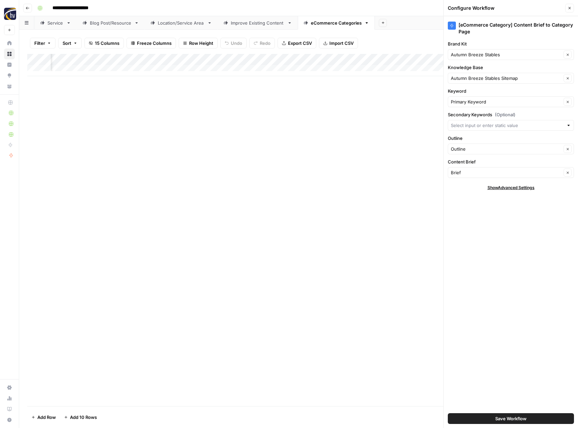
click at [499, 417] on span "Save Workflow" at bounding box center [511, 418] width 31 height 7
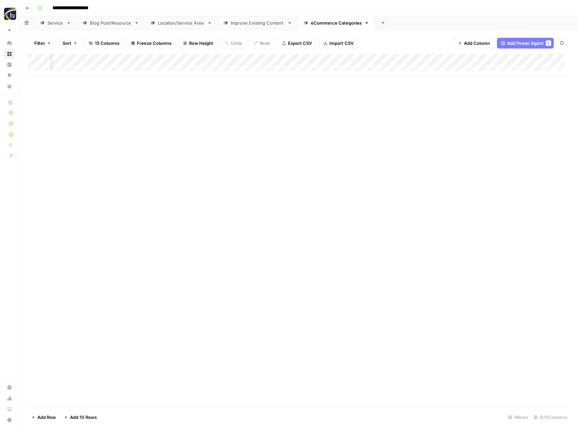
click at [394, 251] on div "Add Column" at bounding box center [298, 230] width 543 height 352
click at [28, 8] on icon "button" at bounding box center [28, 8] width 4 height 4
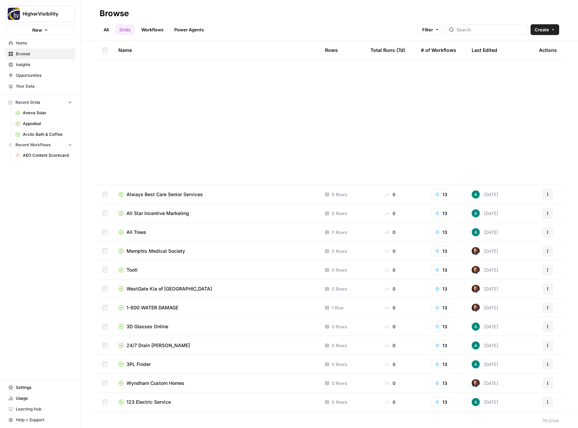
scroll to position [1080, 0]
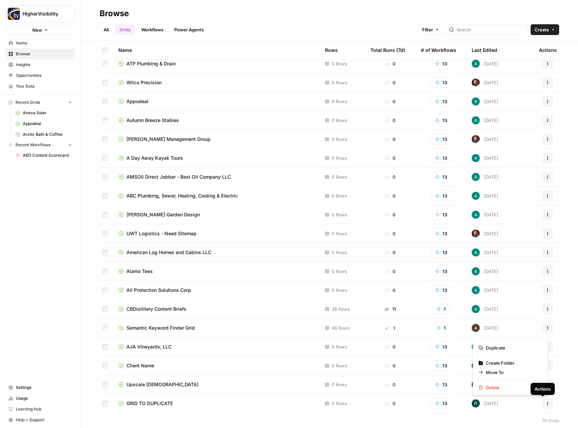
click at [548, 403] on icon "button" at bounding box center [548, 403] width 1 height 1
click at [508, 347] on span "Duplicate" at bounding box center [513, 347] width 54 height 7
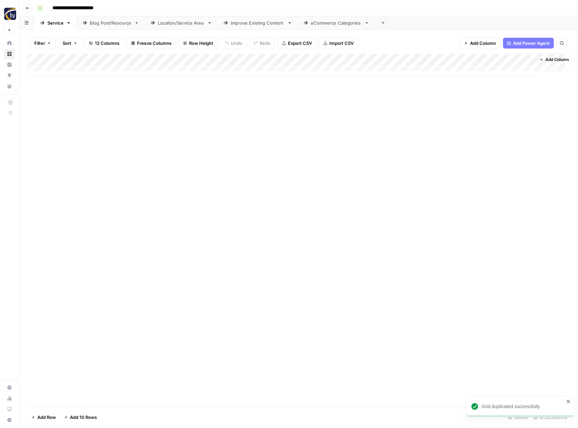
click at [68, 6] on input "**********" at bounding box center [83, 8] width 69 height 11
paste input "**********"
type input "**********"
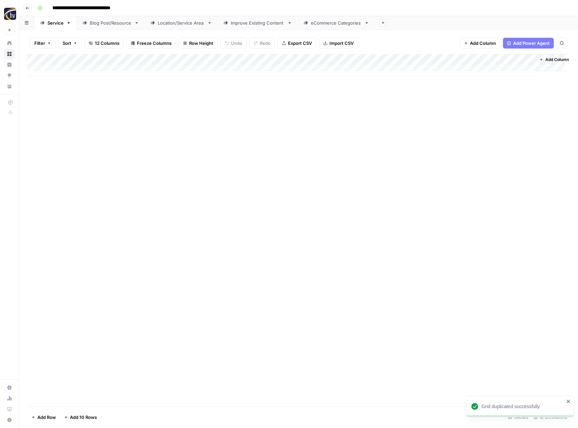
click at [127, 156] on div "Add Column" at bounding box center [298, 230] width 543 height 352
click at [158, 60] on div "Add Column" at bounding box center [298, 65] width 543 height 22
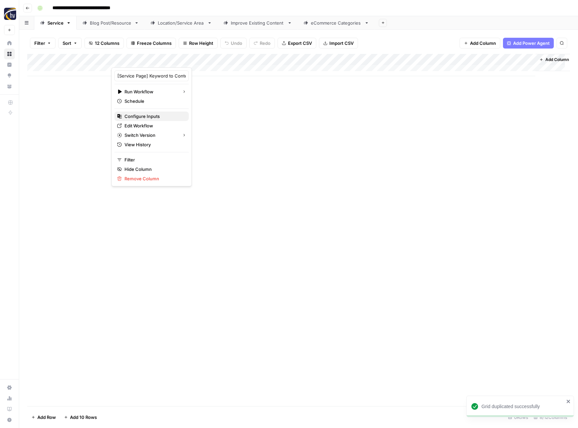
click at [151, 116] on span "Configure Inputs" at bounding box center [154, 116] width 59 height 7
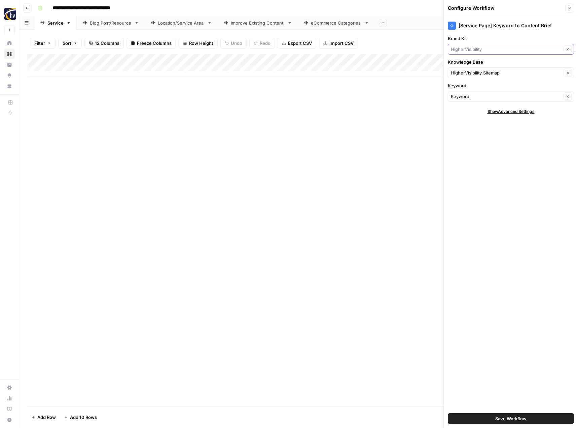
click at [491, 46] on input "Brand Kit" at bounding box center [506, 49] width 111 height 7
click at [486, 63] on span "AViVA Cleaning Services" at bounding box center [510, 65] width 112 height 7
type input "AViVA Cleaning Services"
click at [474, 72] on input "Knowledge Base" at bounding box center [506, 72] width 111 height 7
click at [475, 89] on span "Aviva Cleaning Sitemap" at bounding box center [510, 88] width 112 height 7
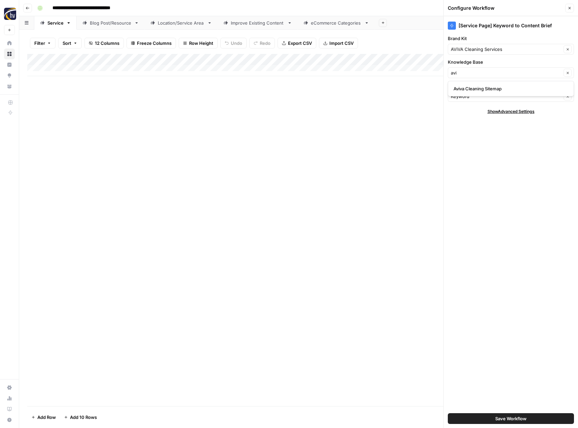
type input "Aviva Cleaning Sitemap"
click at [498, 419] on span "Save Workflow" at bounding box center [511, 418] width 31 height 7
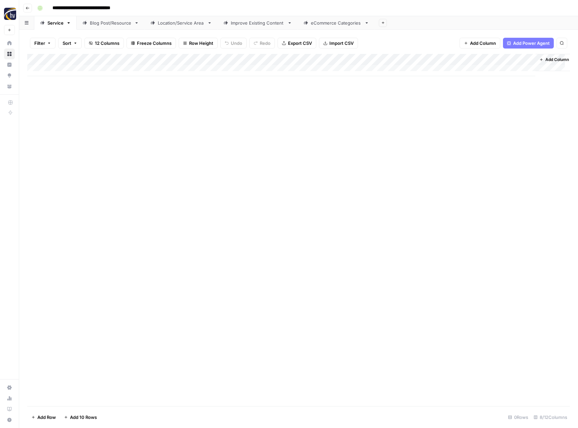
click at [461, 60] on div "Add Column" at bounding box center [298, 65] width 543 height 22
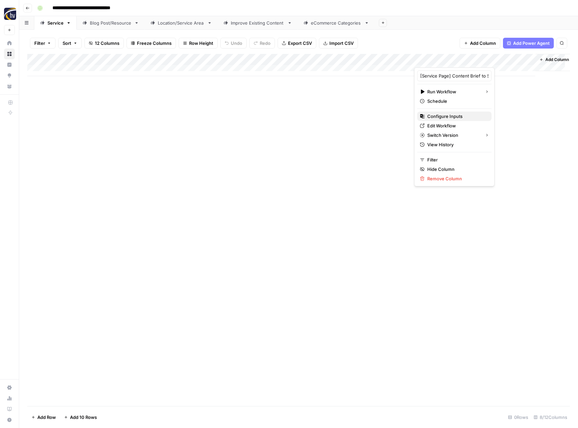
click at [440, 116] on span "Configure Inputs" at bounding box center [457, 116] width 59 height 7
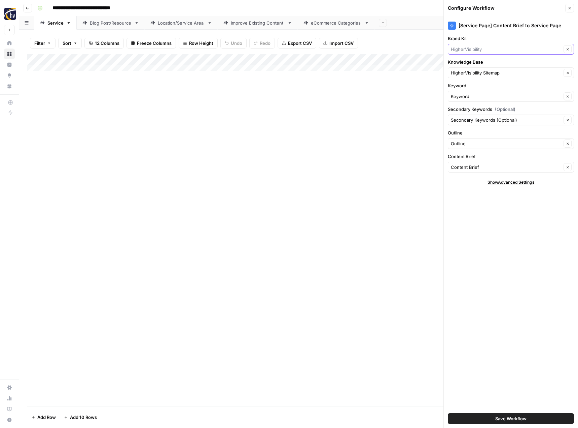
click at [474, 47] on input "Brand Kit" at bounding box center [506, 49] width 111 height 7
click at [477, 63] on span "AViVA Cleaning Services" at bounding box center [510, 65] width 112 height 7
type input "AViVA Cleaning Services"
click at [475, 73] on input "Knowledge Base" at bounding box center [506, 72] width 111 height 7
click at [479, 93] on button "Aviva Cleaning Sitemap" at bounding box center [511, 88] width 120 height 9
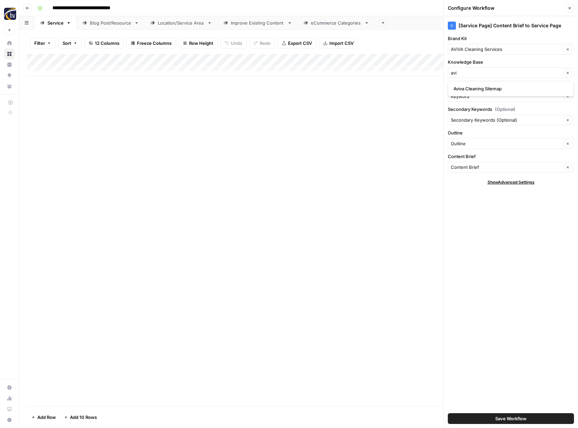
type input "Aviva Cleaning Sitemap"
click at [513, 417] on span "Save Workflow" at bounding box center [511, 418] width 31 height 7
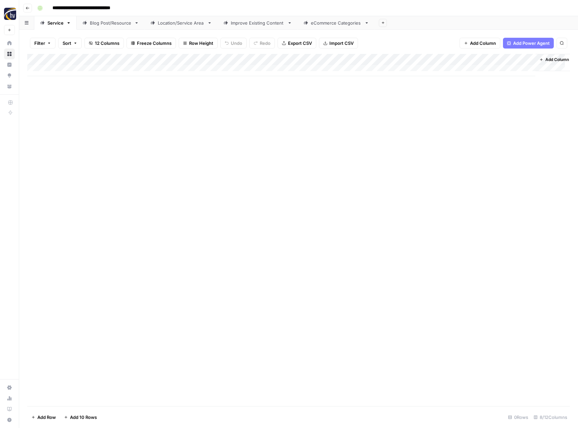
click at [106, 25] on div "Blog Post/Resource" at bounding box center [111, 23] width 42 height 7
click at [159, 59] on div "Add Column" at bounding box center [298, 65] width 543 height 22
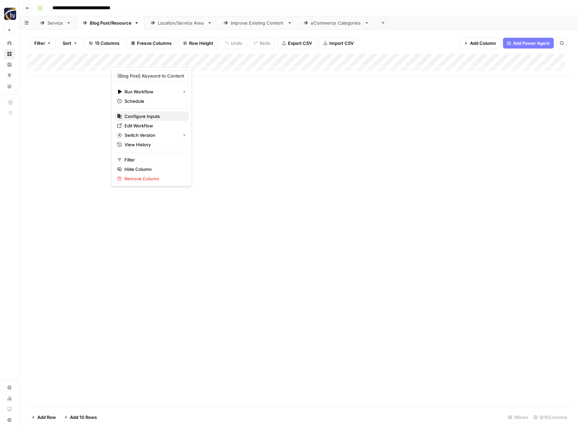
click at [146, 116] on span "Configure Inputs" at bounding box center [154, 116] width 59 height 7
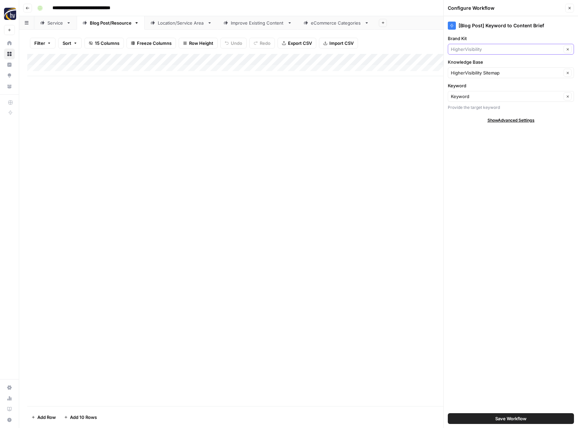
click at [482, 47] on input "Brand Kit" at bounding box center [506, 49] width 111 height 7
click at [483, 66] on span "AViVA Cleaning Services" at bounding box center [510, 65] width 112 height 7
type input "AViVA Cleaning Services"
click at [476, 75] on input "Knowledge Base" at bounding box center [506, 72] width 111 height 7
click at [473, 90] on span "Aviva Cleaning Sitemap" at bounding box center [510, 88] width 112 height 7
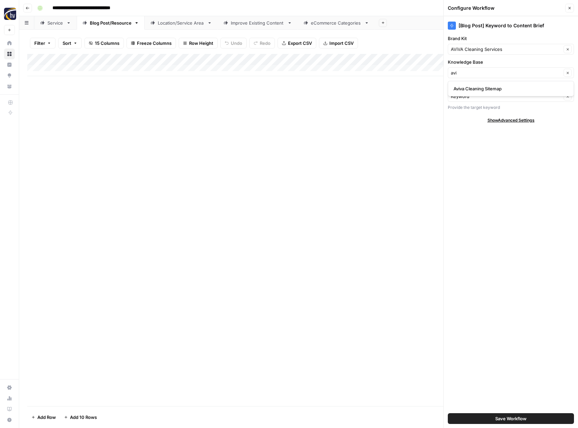
type input "Aviva Cleaning Sitemap"
click at [506, 417] on span "Save Workflow" at bounding box center [511, 418] width 31 height 7
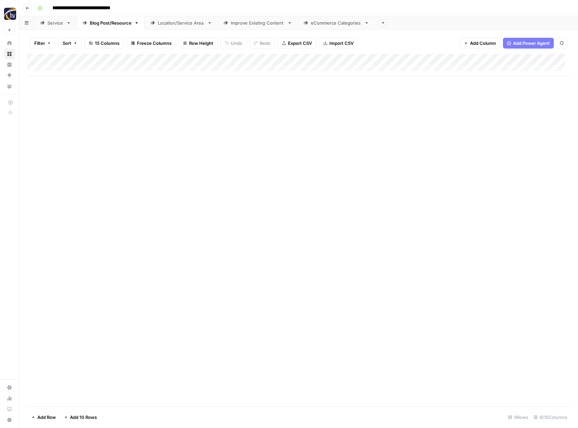
click at [522, 60] on div "Add Column" at bounding box center [298, 65] width 543 height 22
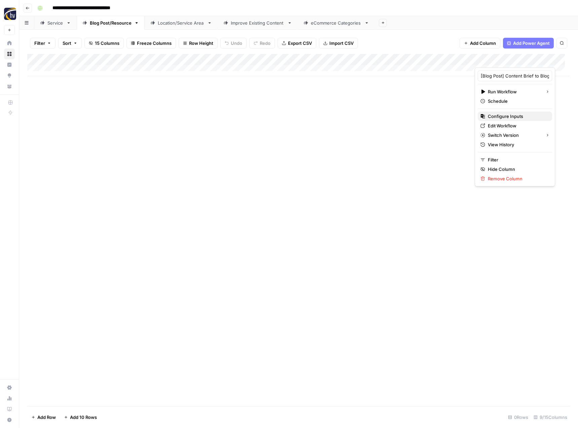
click at [502, 118] on span "Configure Inputs" at bounding box center [517, 116] width 59 height 7
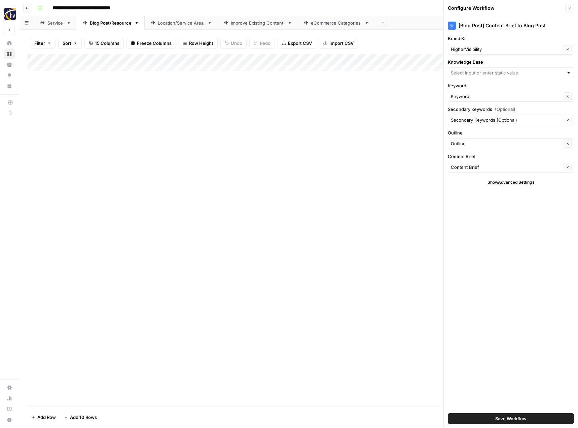
click at [469, 44] on div "HigherVisibility Clear" at bounding box center [511, 49] width 126 height 11
click at [472, 68] on button "AViVA Cleaning Services" at bounding box center [511, 64] width 120 height 9
type input "AViVA Cleaning Services"
click at [470, 75] on input "Knowledge Base" at bounding box center [507, 72] width 113 height 7
click at [474, 89] on span "Aviva Cleaning Sitemap" at bounding box center [510, 88] width 112 height 7
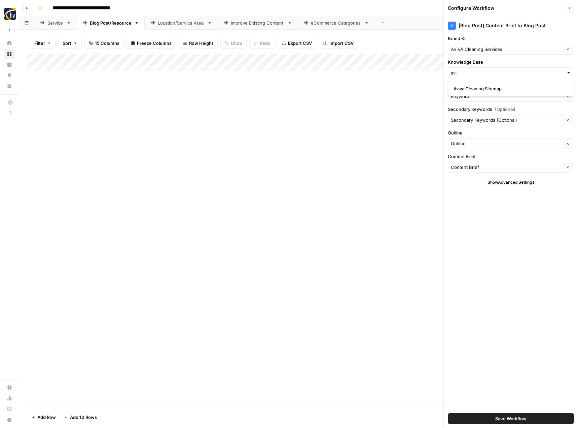
type input "Aviva Cleaning Sitemap"
click at [504, 418] on span "Save Workflow" at bounding box center [511, 418] width 31 height 7
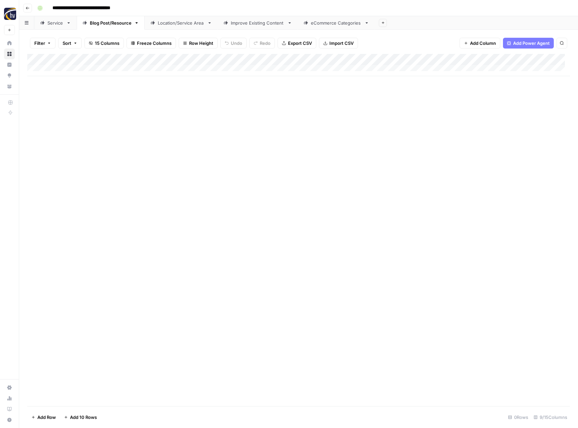
click at [192, 24] on div "Location/Service Area" at bounding box center [181, 23] width 47 height 7
click at [278, 59] on div "Add Column" at bounding box center [298, 65] width 543 height 22
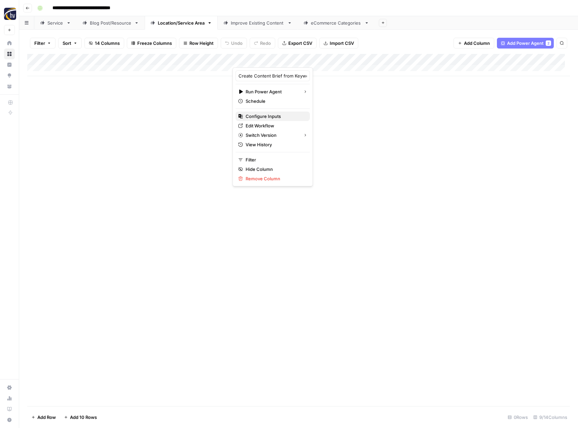
click at [267, 113] on span "Configure Inputs" at bounding box center [275, 116] width 59 height 7
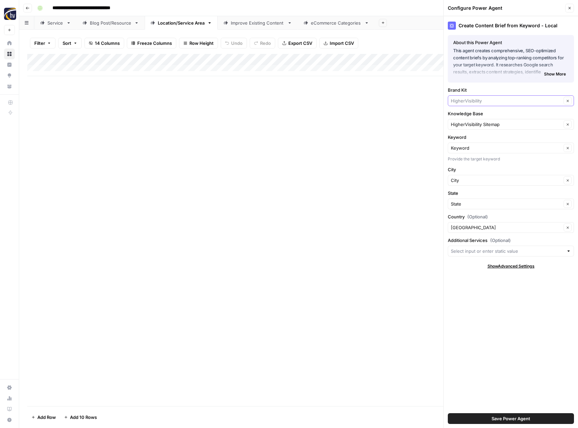
click at [477, 100] on input "Brand Kit" at bounding box center [506, 100] width 111 height 7
click at [472, 115] on span "AViVA Cleaning Services" at bounding box center [510, 116] width 112 height 7
type input "AViVA Cleaning Services"
click at [469, 122] on input "Knowledge Base" at bounding box center [506, 124] width 111 height 7
click at [467, 139] on span "Aviva Cleaning Sitemap" at bounding box center [510, 140] width 112 height 7
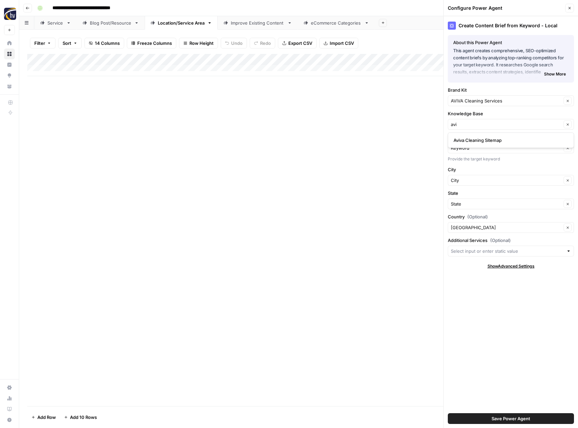
type input "Aviva Cleaning Sitemap"
click at [512, 422] on button "Save Power Agent" at bounding box center [511, 418] width 126 height 11
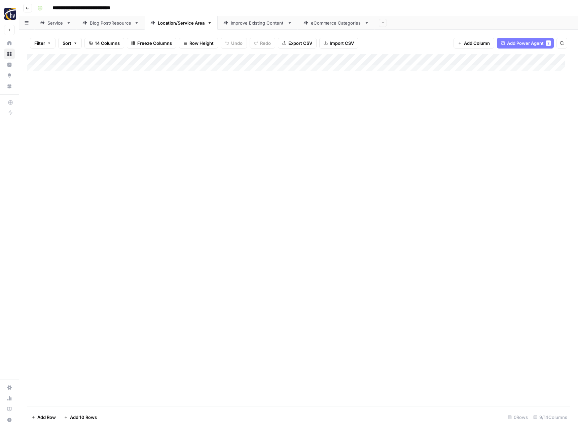
click at [521, 58] on div "Add Column" at bounding box center [298, 65] width 543 height 22
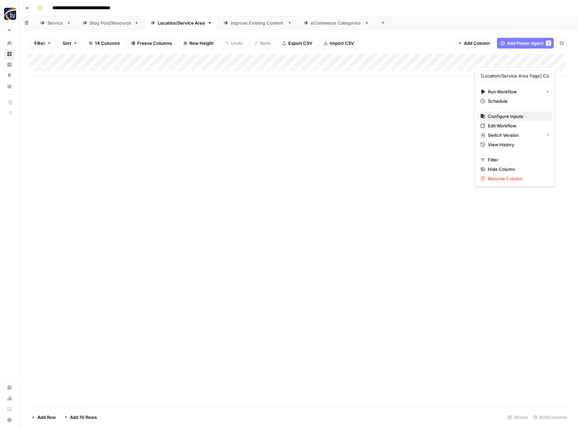
click at [498, 113] on span "Configure Inputs" at bounding box center [517, 116] width 59 height 7
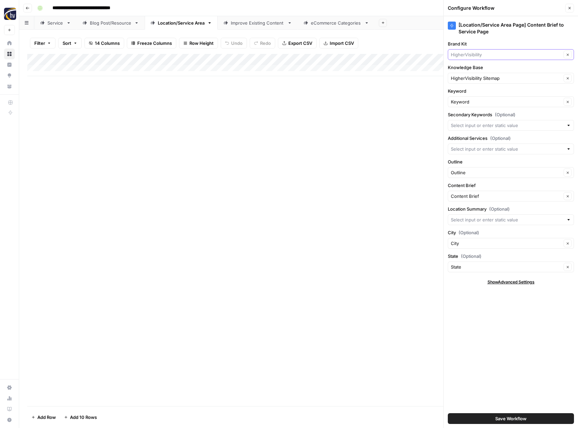
click at [475, 54] on input "Brand Kit" at bounding box center [506, 54] width 111 height 7
click at [479, 68] on span "AViVA Cleaning Services" at bounding box center [510, 70] width 112 height 7
type input "AViVA Cleaning Services"
click at [477, 80] on input "Knowledge Base" at bounding box center [506, 78] width 111 height 7
click at [475, 91] on span "Aviva Cleaning Sitemap" at bounding box center [510, 94] width 112 height 7
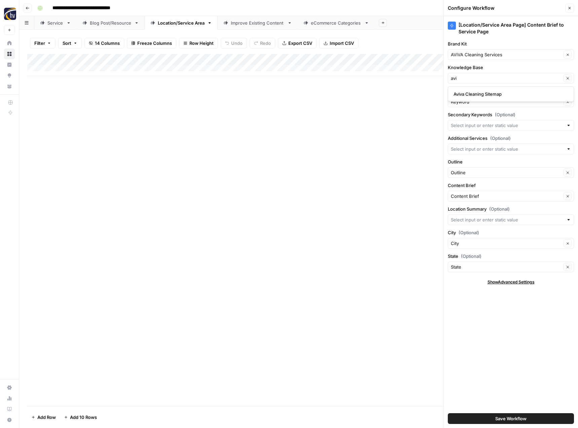
type input "Aviva Cleaning Sitemap"
click at [514, 420] on span "Save Workflow" at bounding box center [511, 418] width 31 height 7
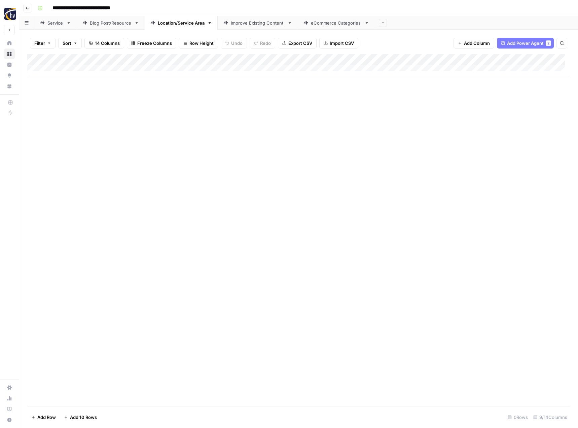
click at [251, 25] on div "Improve Existing Content" at bounding box center [258, 23] width 54 height 7
click at [344, 60] on div "Add Column" at bounding box center [298, 65] width 543 height 22
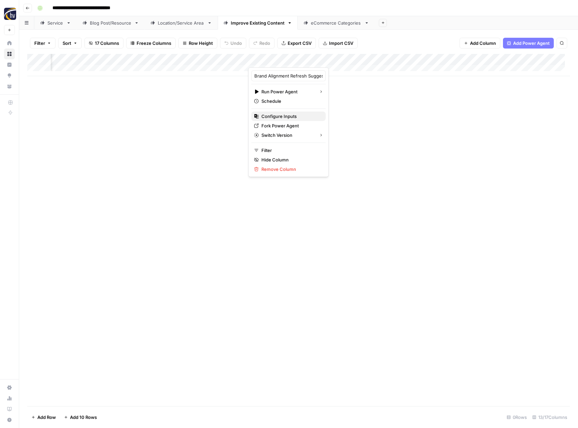
click at [291, 114] on span "Configure Inputs" at bounding box center [291, 116] width 59 height 7
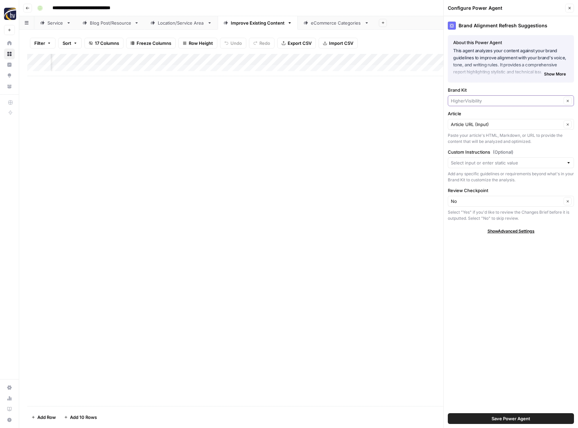
click at [462, 102] on input "Brand Kit" at bounding box center [506, 100] width 111 height 7
click at [462, 114] on span "AViVA Cleaning Services" at bounding box center [510, 116] width 112 height 7
type input "AViVA Cleaning Services"
click at [508, 421] on span "Save Power Agent" at bounding box center [511, 418] width 39 height 7
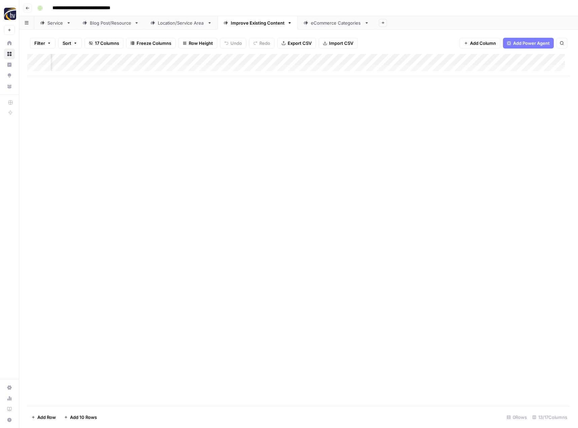
scroll to position [0, 533]
click at [318, 60] on div "Add Column" at bounding box center [298, 65] width 543 height 22
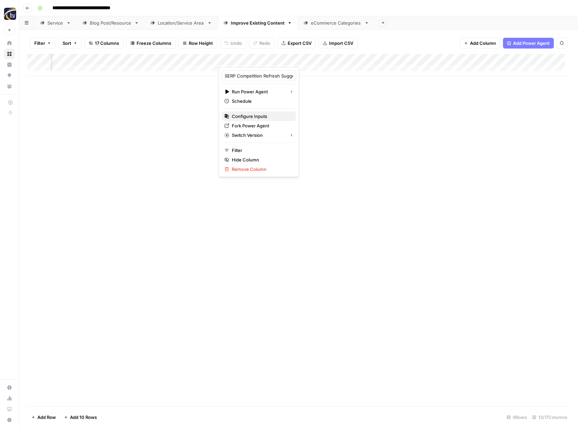
click at [265, 118] on span "Configure Inputs" at bounding box center [261, 116] width 59 height 7
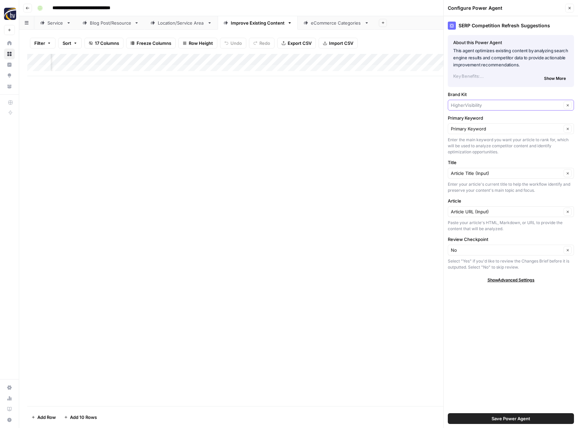
click at [477, 108] on input "Brand Kit" at bounding box center [506, 105] width 111 height 7
click at [481, 122] on span "AViVA Cleaning Services" at bounding box center [510, 120] width 112 height 7
type input "AViVA Cleaning Services"
click at [524, 420] on span "Save Power Agent" at bounding box center [511, 418] width 39 height 7
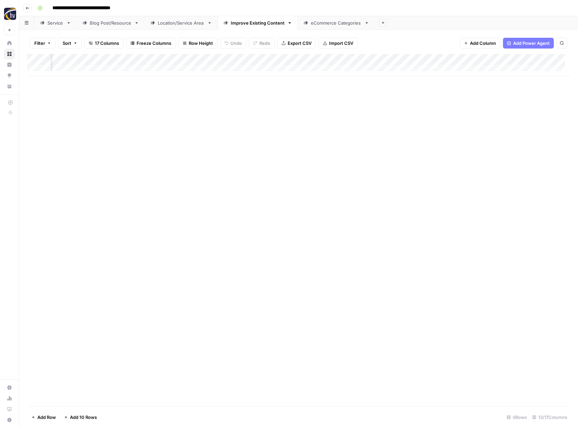
click at [483, 58] on div "Add Column" at bounding box center [298, 65] width 543 height 22
click at [447, 114] on span "Configure Inputs" at bounding box center [435, 116] width 59 height 7
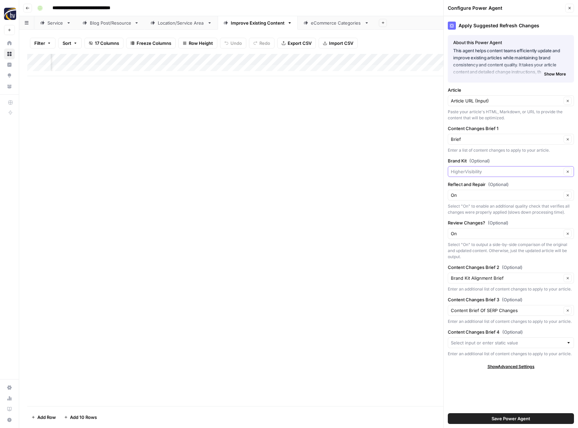
click at [472, 169] on input "Brand Kit (Optional)" at bounding box center [506, 171] width 111 height 7
click at [483, 182] on button "AViVA Cleaning Services" at bounding box center [511, 186] width 120 height 9
type input "AViVA Cleaning Services"
click at [508, 418] on span "Save Power Agent" at bounding box center [511, 418] width 39 height 7
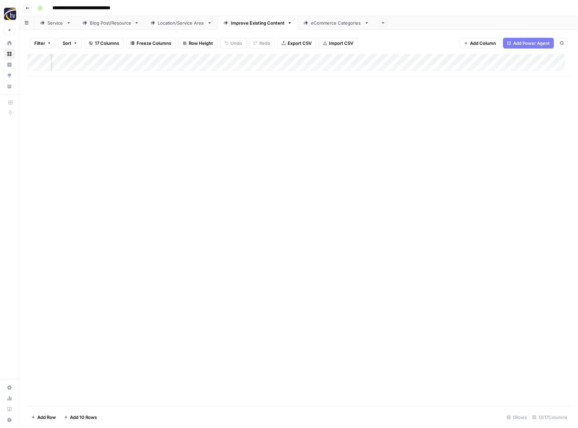
click at [340, 23] on div "eCommerce Categories" at bounding box center [336, 23] width 51 height 7
click at [330, 59] on div "Add Column" at bounding box center [298, 65] width 543 height 22
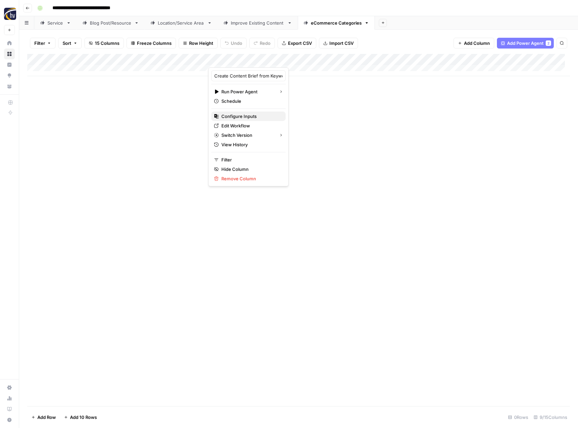
click at [261, 116] on span "Configure Inputs" at bounding box center [251, 116] width 59 height 7
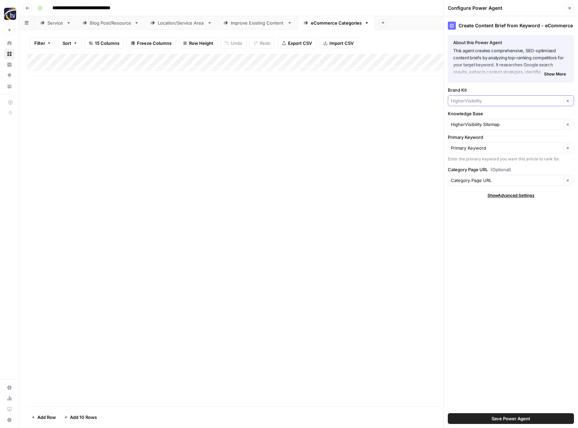
click at [471, 102] on input "Brand Kit" at bounding box center [506, 100] width 111 height 7
click at [472, 116] on span "AViVA Cleaning Services" at bounding box center [510, 116] width 112 height 7
type input "AViVA Cleaning Services"
click at [471, 131] on div "Create Content Brief from Keyword - eCommerce About this Power Agent This agent…" at bounding box center [511, 221] width 134 height 411
click at [473, 125] on input "Knowledge Base" at bounding box center [506, 124] width 111 height 7
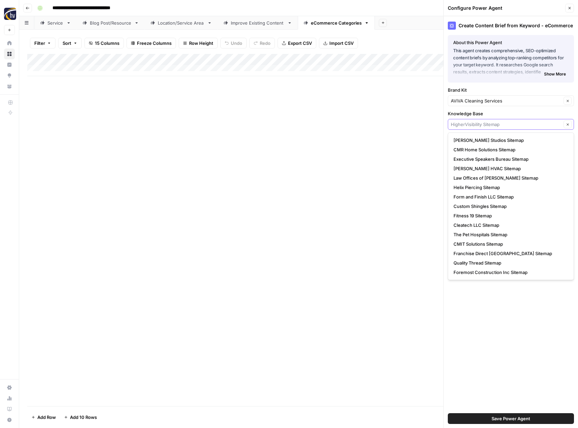
click at [473, 125] on input "Knowledge Base" at bounding box center [506, 124] width 111 height 7
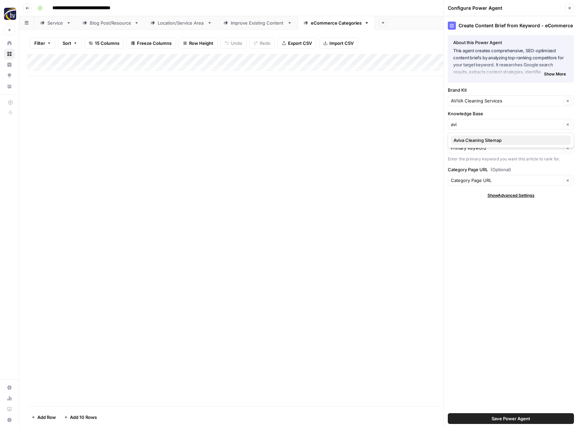
click at [473, 136] on button "Aviva Cleaning Sitemap" at bounding box center [511, 139] width 120 height 9
type input "Aviva Cleaning Sitemap"
click at [514, 417] on span "Save Power Agent" at bounding box center [511, 418] width 39 height 7
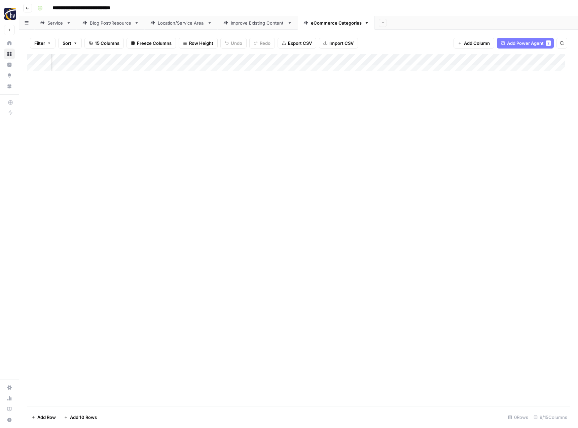
scroll to position [0, 245]
click at [475, 60] on div "Add Column" at bounding box center [298, 65] width 543 height 22
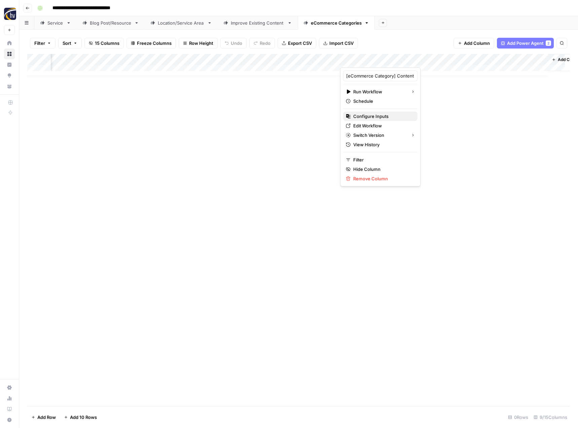
click at [393, 120] on button "Configure Inputs" at bounding box center [380, 115] width 74 height 9
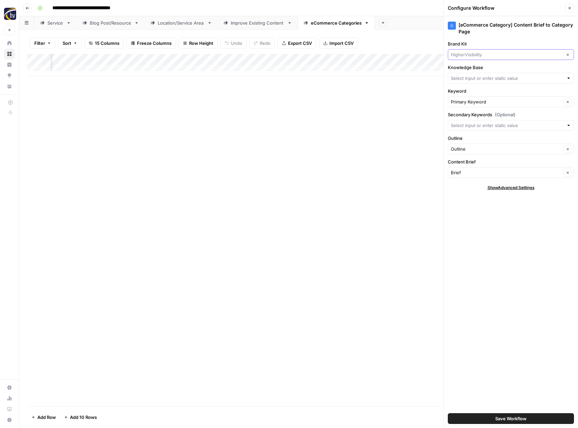
click at [493, 56] on input "Brand Kit" at bounding box center [506, 54] width 111 height 7
click at [481, 75] on button "AViVA Cleaning Services" at bounding box center [511, 70] width 120 height 9
type input "AViVA Cleaning Services"
click at [476, 76] on input "Knowledge Base" at bounding box center [507, 78] width 113 height 7
click at [473, 91] on span "Aviva Cleaning Sitemap" at bounding box center [510, 94] width 112 height 7
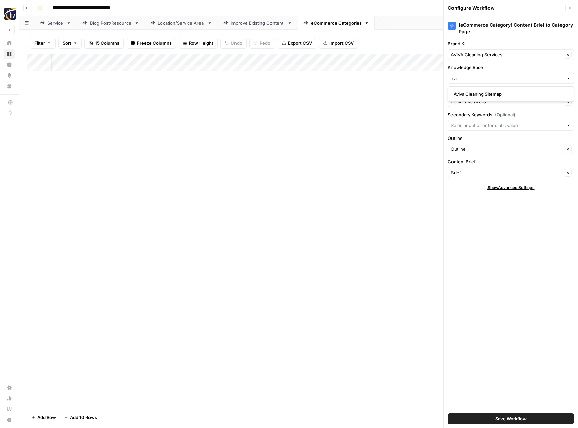
type input "Aviva Cleaning Sitemap"
click at [530, 420] on button "Save Workflow" at bounding box center [511, 418] width 126 height 11
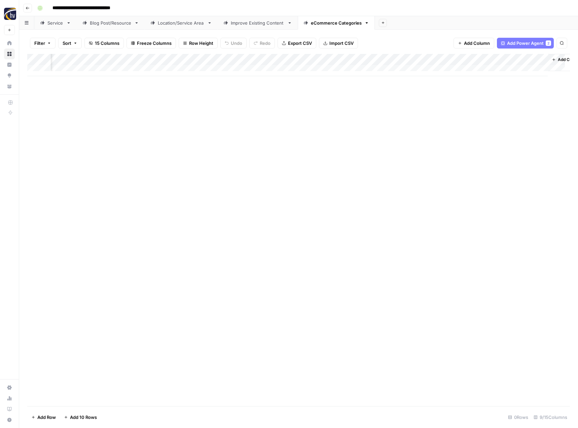
click at [27, 8] on icon "button" at bounding box center [28, 8] width 4 height 4
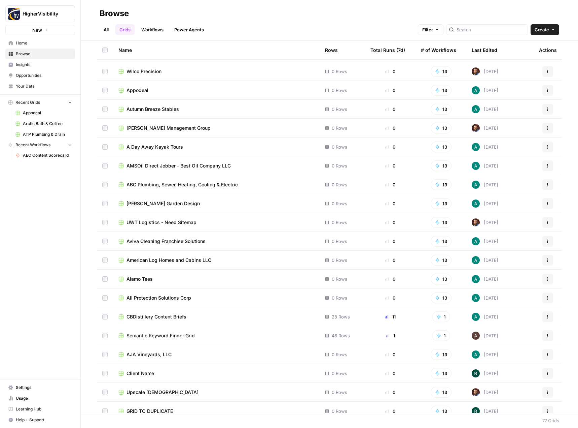
scroll to position [1099, 0]
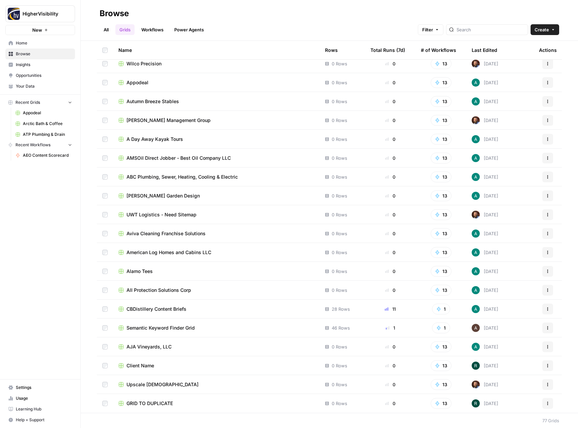
click at [546, 403] on icon "button" at bounding box center [548, 403] width 4 height 4
click at [516, 348] on span "Duplicate" at bounding box center [513, 347] width 54 height 7
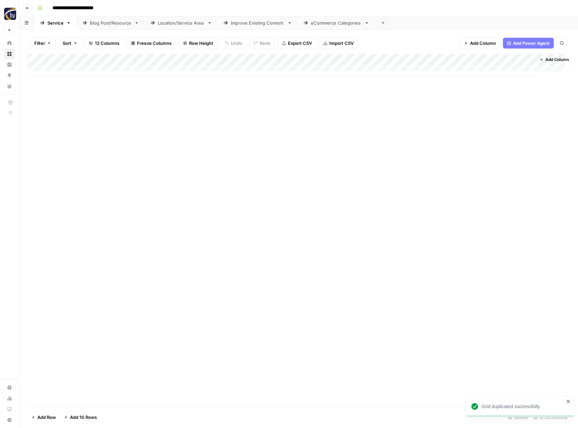
click at [88, 5] on input "**********" at bounding box center [83, 8] width 69 height 11
paste input "******"
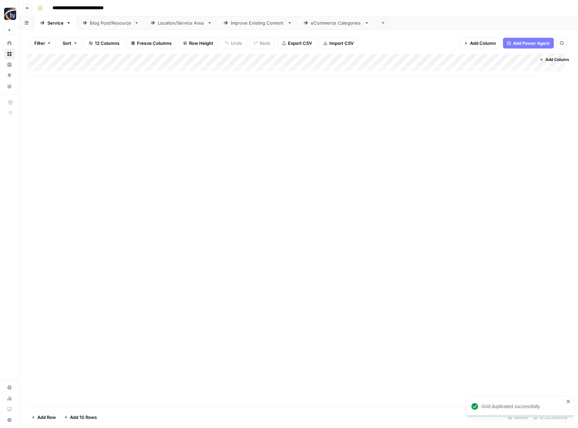
type input "**********"
click at [116, 108] on div "Add Column" at bounding box center [298, 230] width 543 height 352
click at [159, 58] on div "Add Column" at bounding box center [298, 65] width 543 height 22
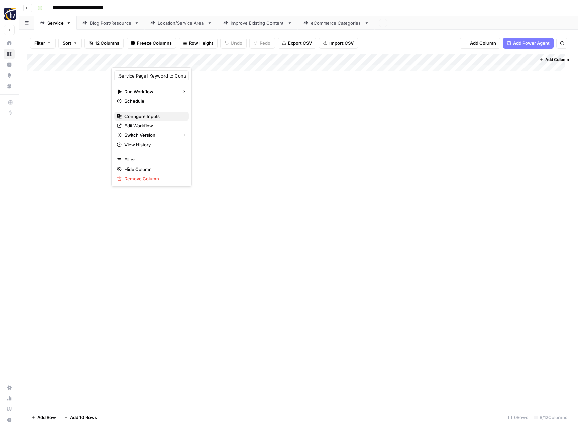
click at [145, 116] on span "Configure Inputs" at bounding box center [154, 116] width 59 height 7
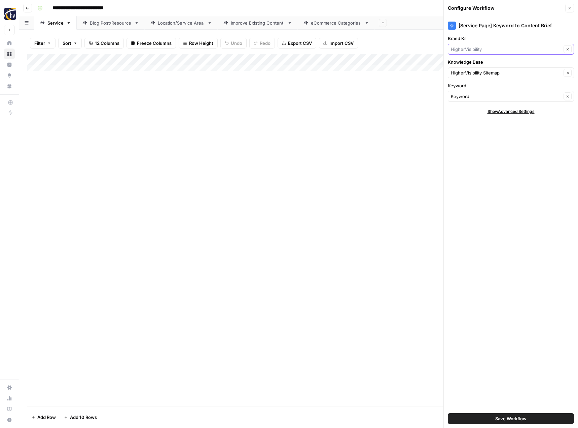
click at [497, 49] on input "Brand Kit" at bounding box center [506, 49] width 111 height 7
type input "b"
click at [477, 65] on span "[PERSON_NAME] Landscapes" at bounding box center [510, 65] width 112 height 7
type input "[PERSON_NAME] Landscapes"
click at [467, 75] on input "Knowledge Base" at bounding box center [506, 72] width 111 height 7
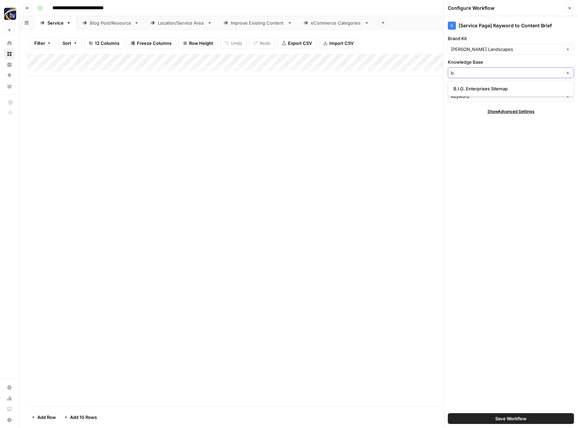
type input "b"
click at [465, 86] on span "HigherVisibility Sitemap" at bounding box center [507, 88] width 106 height 7
type input "HigherVisibility Sitemap"
click at [477, 416] on button "Save Workflow" at bounding box center [511, 418] width 126 height 11
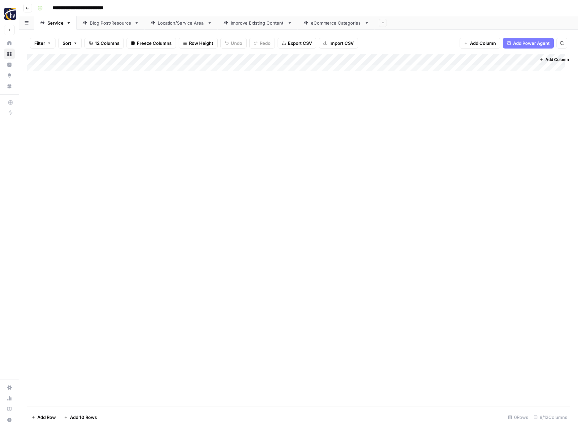
click at [461, 59] on div "Add Column" at bounding box center [298, 65] width 543 height 22
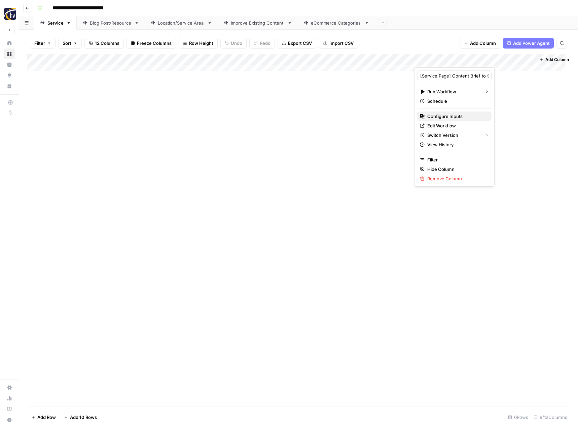
click at [447, 118] on span "Configure Inputs" at bounding box center [457, 116] width 59 height 7
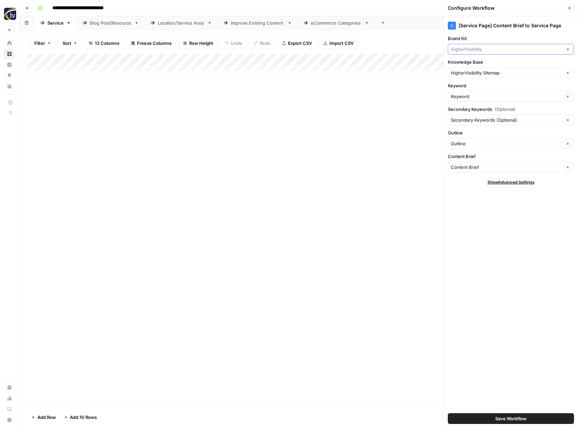
click at [486, 50] on input "Brand Kit" at bounding box center [506, 49] width 111 height 7
click at [483, 61] on button "[PERSON_NAME] Landscapes" at bounding box center [511, 64] width 120 height 9
type input "[PERSON_NAME] Landscapes"
click at [480, 417] on button "Save Workflow" at bounding box center [511, 418] width 126 height 11
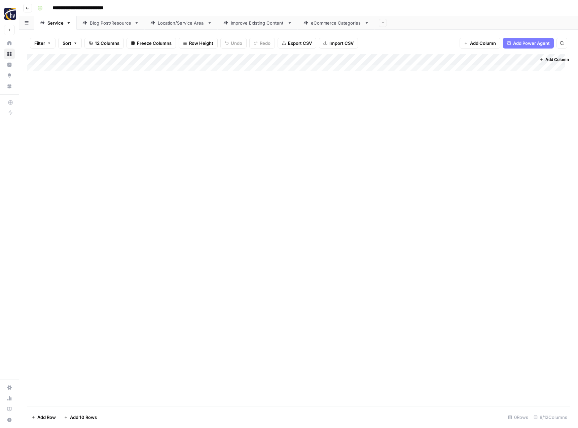
click at [119, 23] on div "Blog Post/Resource" at bounding box center [111, 23] width 42 height 7
click at [158, 59] on div "Add Column" at bounding box center [298, 65] width 543 height 22
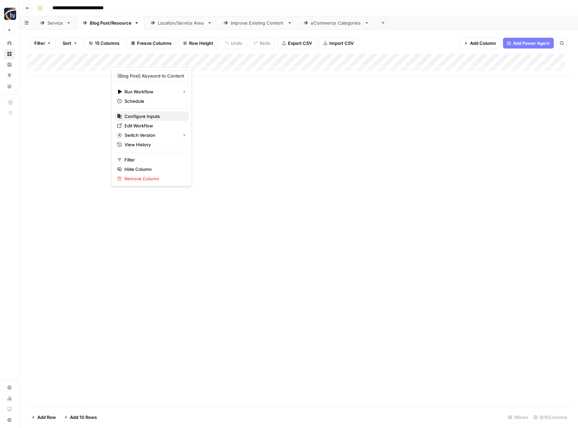
click at [155, 113] on span "Configure Inputs" at bounding box center [154, 116] width 59 height 7
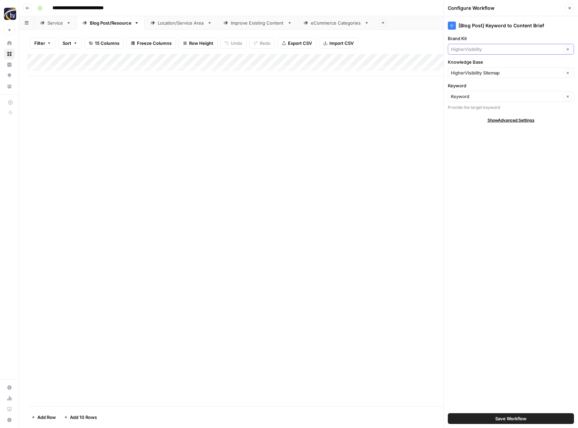
click at [470, 48] on input "Brand Kit" at bounding box center [506, 49] width 111 height 7
click at [470, 63] on span "[PERSON_NAME] Landscapes" at bounding box center [510, 65] width 112 height 7
type input "[PERSON_NAME] Landscapes"
click at [518, 417] on span "Save Workflow" at bounding box center [511, 418] width 31 height 7
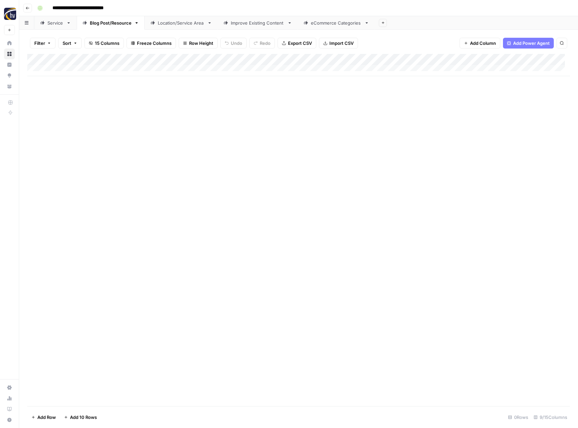
click at [522, 60] on div "Add Column" at bounding box center [298, 65] width 543 height 22
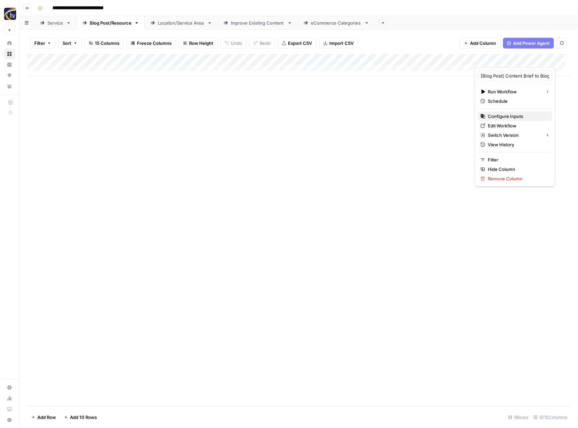
click at [493, 114] on span "Configure Inputs" at bounding box center [517, 116] width 59 height 7
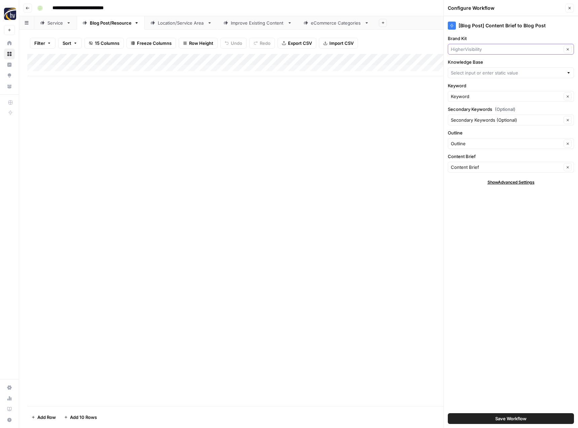
click at [491, 49] on input "Brand Kit" at bounding box center [506, 49] width 111 height 7
click at [486, 63] on span "[PERSON_NAME] Landscapes" at bounding box center [510, 65] width 112 height 7
type input "[PERSON_NAME] Landscapes"
click at [480, 70] on input "Knowledge Base" at bounding box center [507, 72] width 113 height 7
click at [476, 89] on span "HigherVisibility Sitemap" at bounding box center [510, 88] width 112 height 7
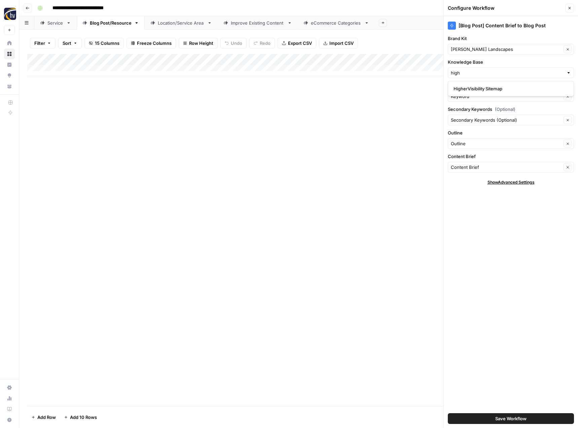
type input "HigherVisibility Sitemap"
click at [496, 417] on span "Save Workflow" at bounding box center [511, 418] width 31 height 7
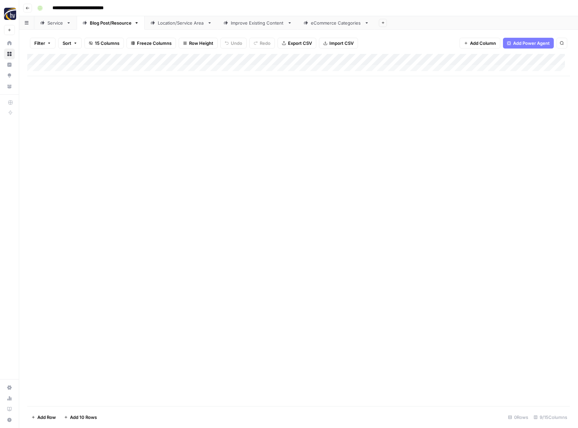
click at [195, 24] on div "Location/Service Area" at bounding box center [181, 23] width 47 height 7
click at [278, 61] on div "Add Column" at bounding box center [298, 65] width 543 height 22
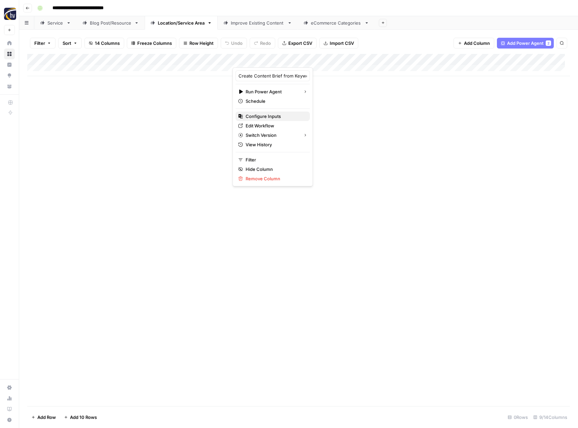
click at [264, 115] on span "Configure Inputs" at bounding box center [275, 116] width 59 height 7
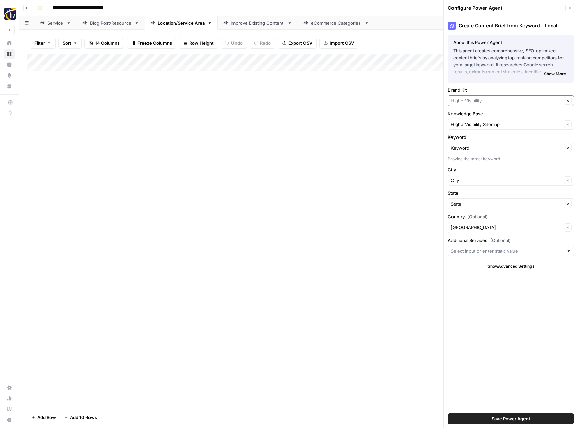
click at [468, 102] on input "Brand Kit" at bounding box center [506, 100] width 111 height 7
click at [468, 116] on span "[PERSON_NAME] Landscapes" at bounding box center [510, 116] width 112 height 7
type input "[PERSON_NAME] Landscapes"
click at [507, 418] on span "Save Power Agent" at bounding box center [511, 418] width 39 height 7
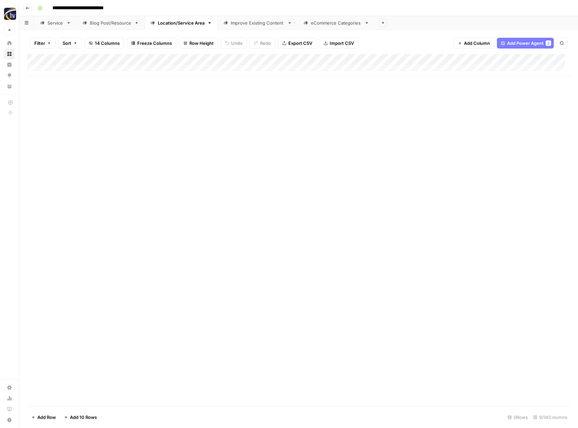
click at [523, 60] on div "Add Column" at bounding box center [298, 65] width 543 height 22
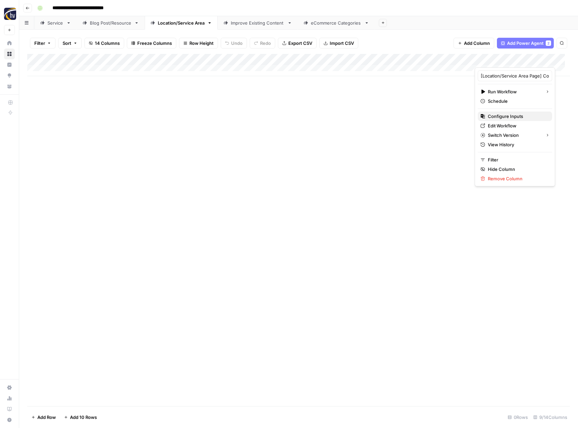
click at [488, 115] on span "Configure Inputs" at bounding box center [517, 116] width 59 height 7
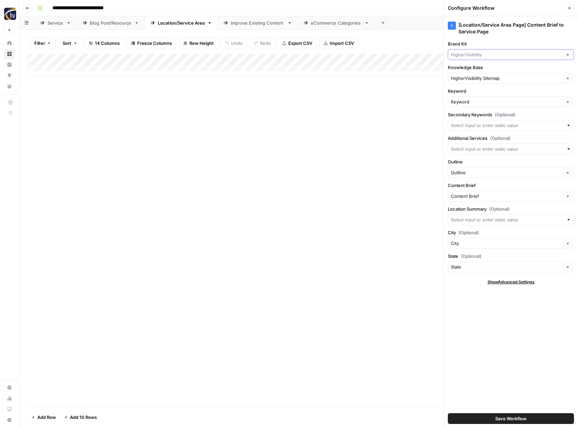
click at [476, 56] on input "Brand Kit" at bounding box center [506, 54] width 111 height 7
click at [474, 70] on span "[PERSON_NAME] Landscapes" at bounding box center [510, 70] width 112 height 7
type input "[PERSON_NAME] Landscapes"
click at [522, 418] on span "Save Workflow" at bounding box center [511, 418] width 31 height 7
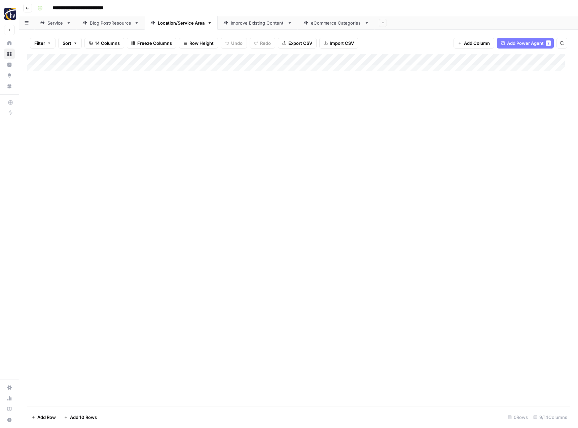
click at [270, 25] on div "Improve Existing Content" at bounding box center [258, 23] width 54 height 7
click at [377, 59] on div "Add Column" at bounding box center [298, 65] width 543 height 22
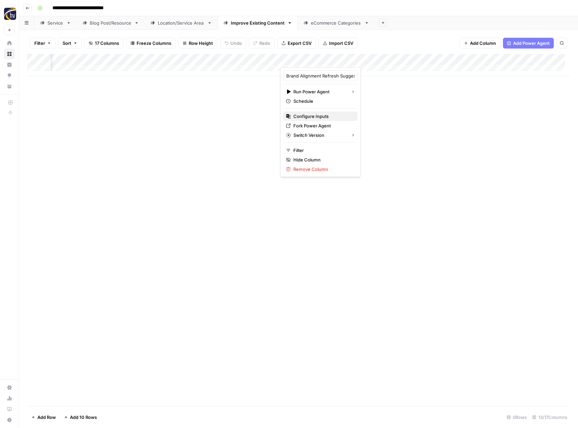
click at [322, 114] on span "Configure Inputs" at bounding box center [323, 116] width 59 height 7
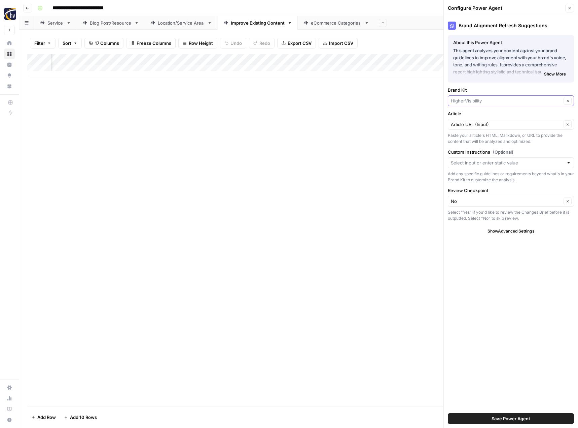
click at [463, 98] on input "Brand Kit" at bounding box center [506, 100] width 111 height 7
click at [464, 113] on button "[PERSON_NAME] Landscapes" at bounding box center [511, 116] width 120 height 9
type input "[PERSON_NAME] Landscapes"
click at [514, 419] on span "Save Power Agent" at bounding box center [511, 418] width 39 height 7
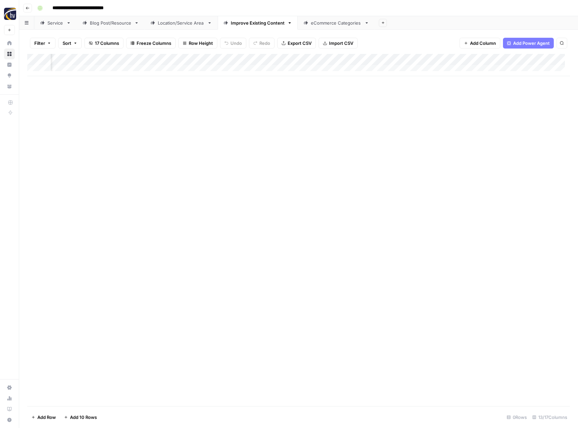
click at [552, 61] on div "Add Column" at bounding box center [298, 65] width 543 height 22
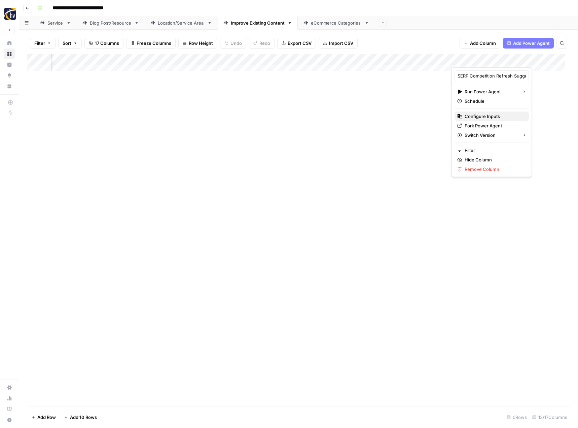
click at [492, 113] on span "Configure Inputs" at bounding box center [494, 116] width 59 height 7
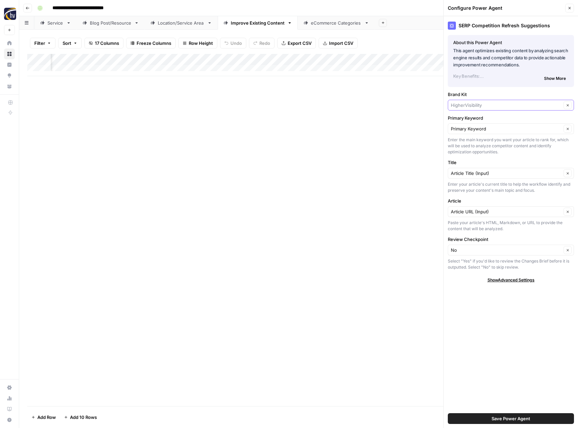
click at [473, 104] on input "Brand Kit" at bounding box center [506, 105] width 111 height 7
click at [475, 118] on span "[PERSON_NAME] Landscapes" at bounding box center [510, 120] width 112 height 7
type input "[PERSON_NAME] Landscapes"
click at [514, 413] on button "Save Power Agent" at bounding box center [511, 418] width 126 height 11
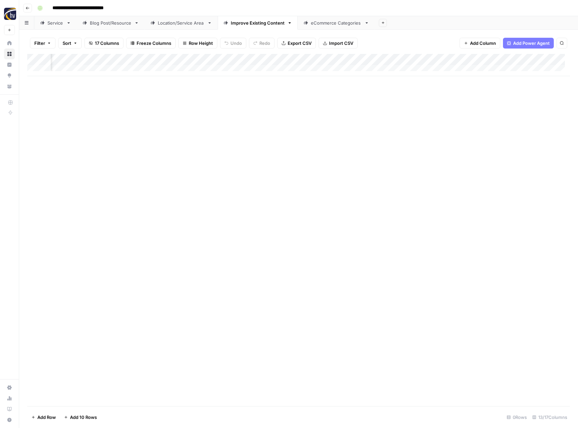
scroll to position [0, 599]
click at [419, 60] on div "Add Column" at bounding box center [298, 65] width 543 height 22
click at [380, 115] on span "Configure Inputs" at bounding box center [370, 116] width 59 height 7
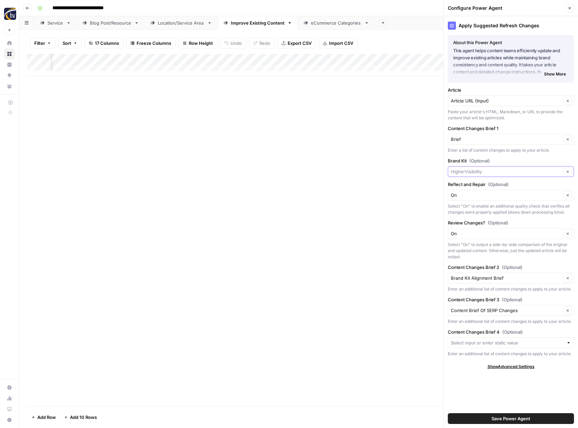
click at [470, 170] on input "Brand Kit (Optional)" at bounding box center [506, 171] width 111 height 7
click at [473, 184] on span "[PERSON_NAME] Landscapes" at bounding box center [510, 187] width 112 height 7
type input "[PERSON_NAME] Landscapes"
click at [493, 417] on span "Save Power Agent" at bounding box center [511, 418] width 39 height 7
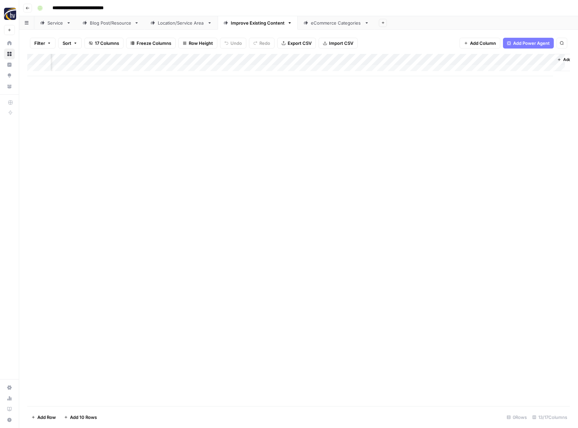
click at [342, 26] on div "eCommerce Categories" at bounding box center [336, 23] width 51 height 7
click at [330, 58] on div "Add Column" at bounding box center [298, 65] width 543 height 22
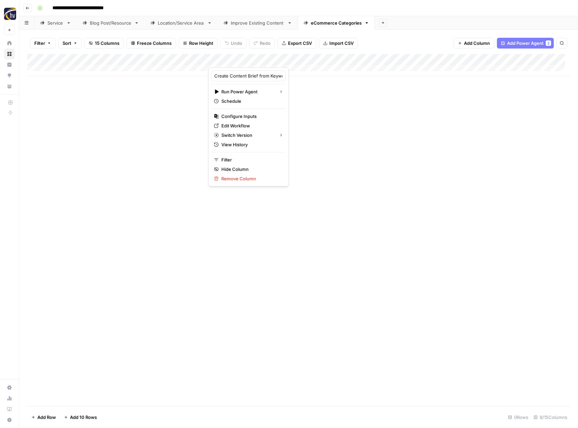
click at [275, 119] on div "Create Content Brief from Keyword - eCommerce Run Power Agent Schedule Configur…" at bounding box center [248, 126] width 80 height 119
click at [271, 117] on div "Configure Inputs" at bounding box center [248, 116] width 69 height 7
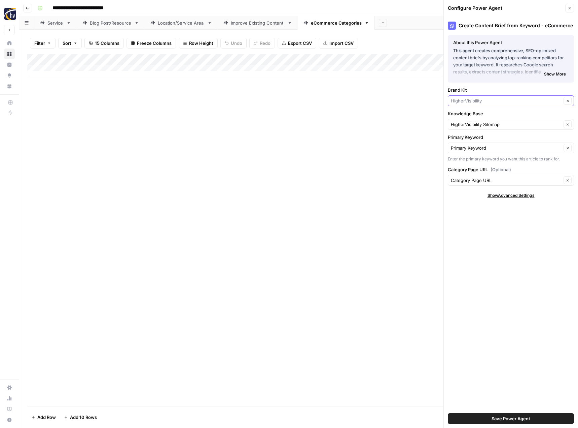
click at [480, 100] on input "Brand Kit" at bounding box center [506, 100] width 111 height 7
click at [479, 112] on button "[PERSON_NAME] Landscapes" at bounding box center [511, 116] width 120 height 9
type input "[PERSON_NAME] Landscapes"
click at [495, 417] on span "Save Power Agent" at bounding box center [511, 418] width 39 height 7
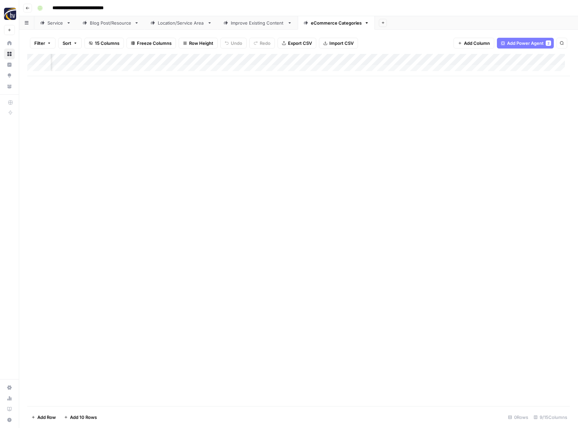
scroll to position [0, 236]
click at [482, 61] on div "Add Column" at bounding box center [298, 65] width 543 height 22
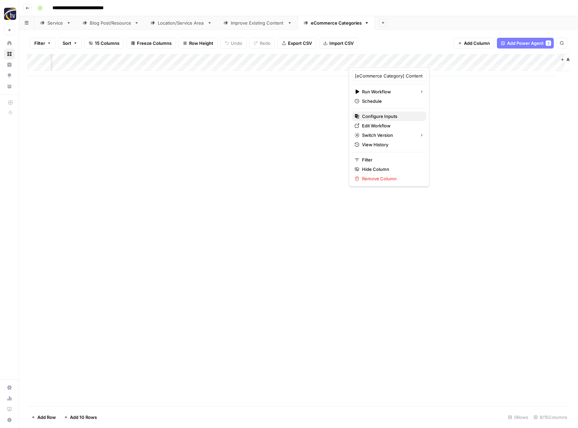
click at [398, 115] on span "Configure Inputs" at bounding box center [391, 116] width 59 height 7
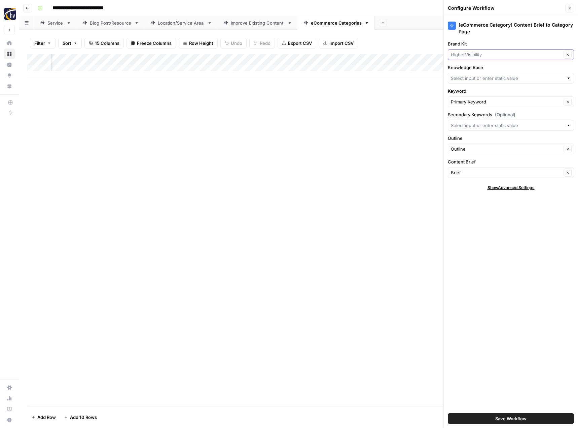
click at [485, 55] on input "Brand Kit" at bounding box center [506, 54] width 111 height 7
click at [480, 67] on span "[PERSON_NAME] Landscapes" at bounding box center [510, 70] width 112 height 7
type input "[PERSON_NAME] Landscapes"
click at [473, 73] on div at bounding box center [511, 78] width 126 height 11
click at [471, 96] on span "HigherVisibility Sitemap" at bounding box center [510, 94] width 112 height 7
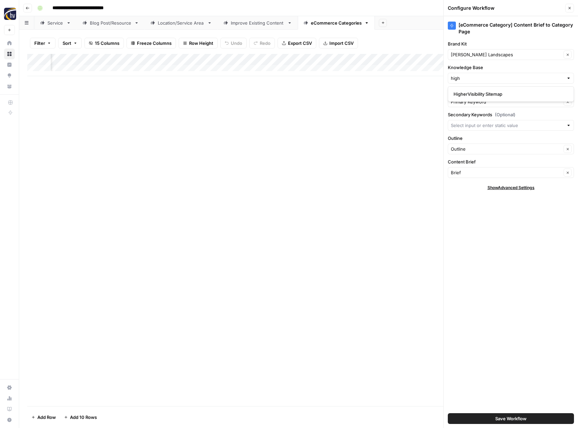
type input "HigherVisibility Sitemap"
click at [517, 417] on span "Save Workflow" at bounding box center [511, 418] width 31 height 7
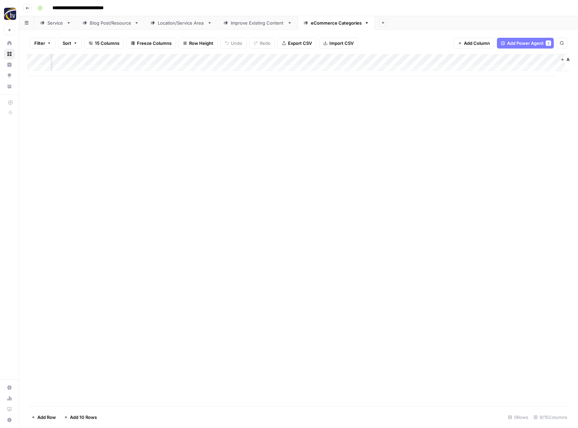
click at [30, 9] on button "Go back" at bounding box center [27, 8] width 9 height 9
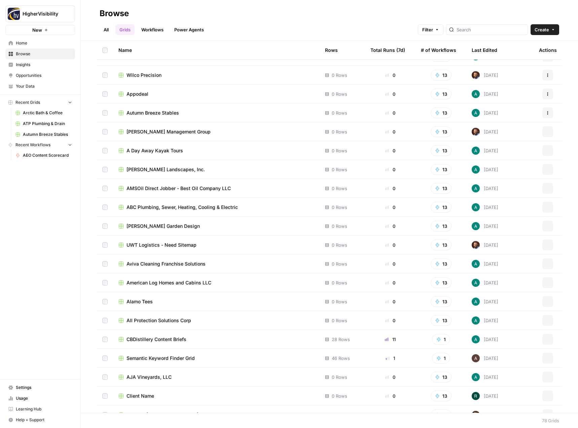
scroll to position [1118, 0]
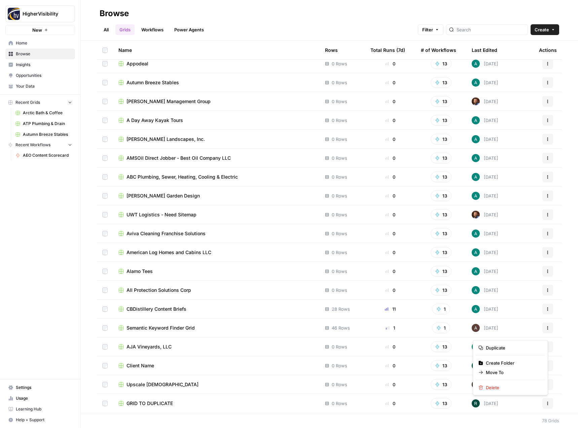
click at [543, 405] on button "Actions" at bounding box center [548, 403] width 11 height 11
click at [525, 350] on span "Duplicate" at bounding box center [513, 347] width 54 height 7
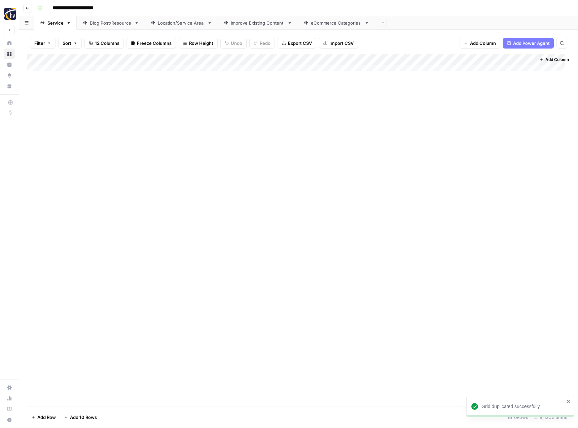
click at [67, 6] on input "**********" at bounding box center [83, 8] width 69 height 11
paste input
type input "**********"
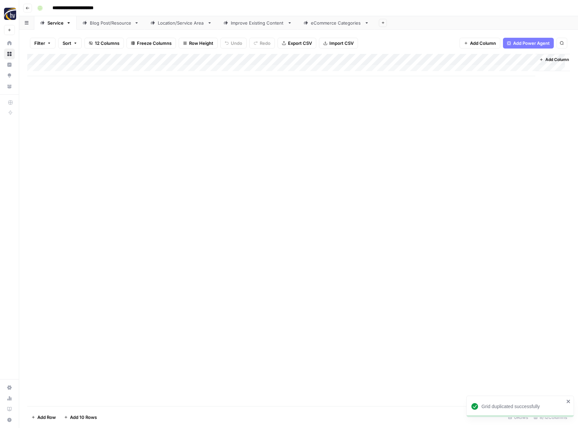
click at [101, 126] on div "Add Column" at bounding box center [298, 230] width 543 height 352
click at [159, 60] on div "Add Column" at bounding box center [298, 65] width 543 height 22
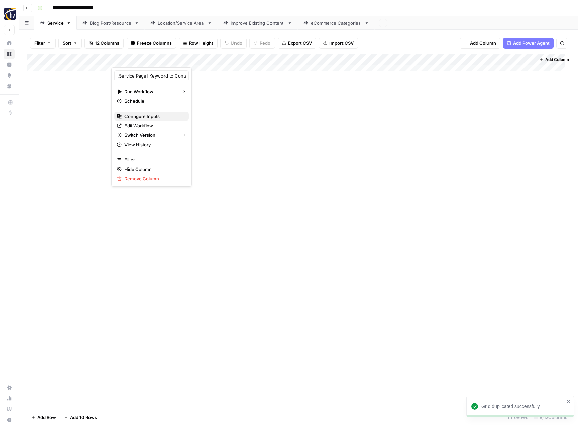
click at [150, 117] on span "Configure Inputs" at bounding box center [154, 116] width 59 height 7
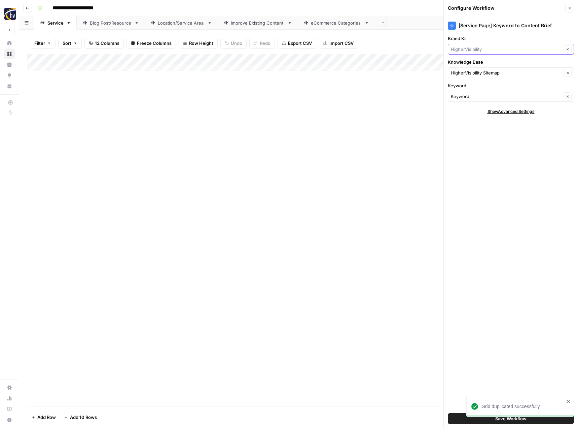
click at [481, 47] on input "Brand Kit" at bounding box center [506, 49] width 111 height 7
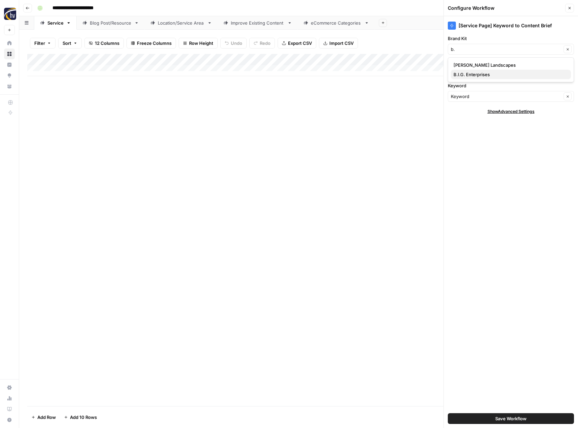
click at [476, 72] on span "B.I.G. Enterprises" at bounding box center [510, 74] width 112 height 7
type input "B.I.G. Enterprises"
click at [476, 72] on input "Knowledge Base" at bounding box center [506, 72] width 111 height 7
click at [473, 90] on span "B.I.G. Enterprises Sitemap" at bounding box center [510, 88] width 112 height 7
type input "B.I.G. Enterprises Sitemap"
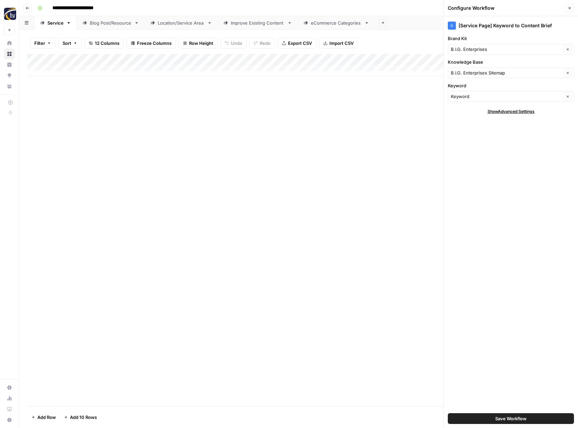
click at [492, 416] on button "Save Workflow" at bounding box center [511, 418] width 126 height 11
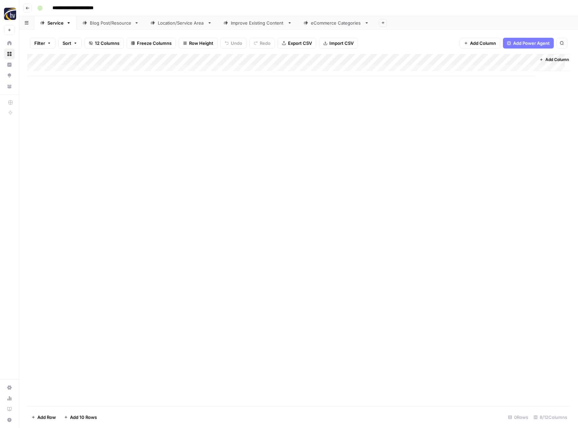
click at [462, 61] on div "Add Column" at bounding box center [298, 65] width 543 height 22
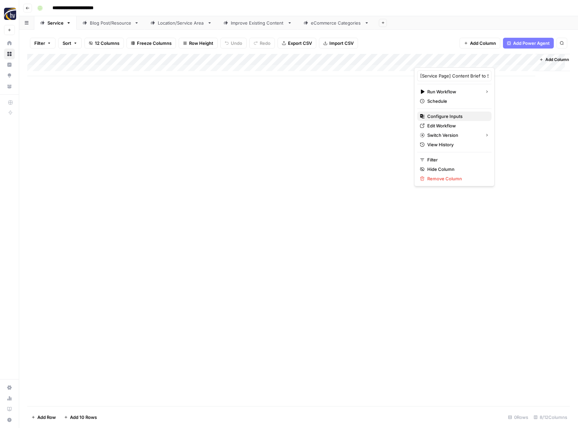
click at [430, 117] on span "Configure Inputs" at bounding box center [457, 116] width 59 height 7
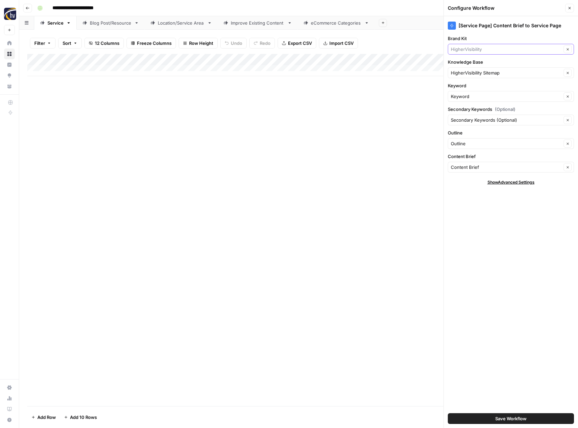
click at [479, 48] on input "Brand Kit" at bounding box center [506, 49] width 111 height 7
click at [473, 77] on span "B.I.G. Enterprises" at bounding box center [510, 74] width 112 height 7
type input "B.I.G. Enterprises"
click at [473, 75] on input "Knowledge Base" at bounding box center [506, 72] width 111 height 7
click at [473, 89] on span "B.I.G. Enterprises Sitemap" at bounding box center [510, 88] width 112 height 7
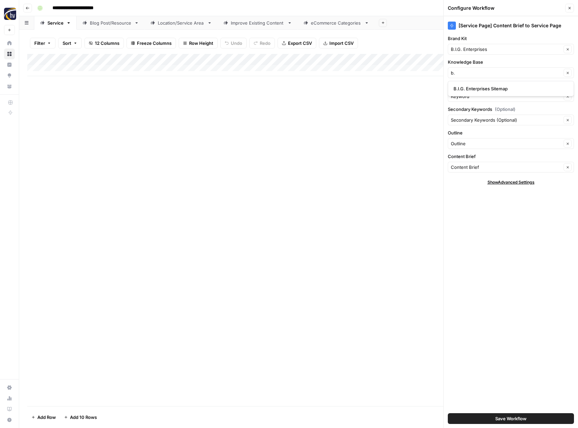
type input "B.I.G. Enterprises Sitemap"
click at [517, 419] on span "Save Workflow" at bounding box center [511, 418] width 31 height 7
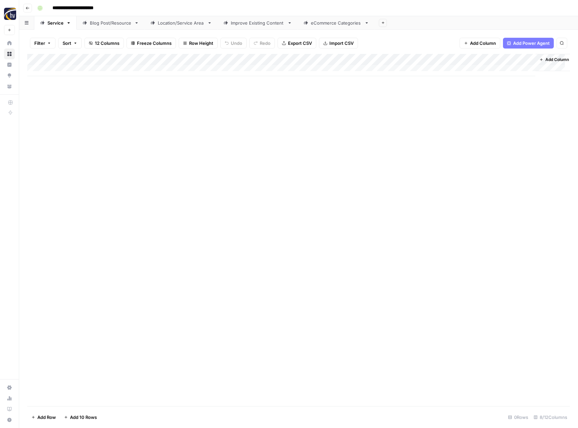
click at [111, 24] on div "Blog Post/Resource" at bounding box center [111, 23] width 42 height 7
click at [158, 58] on div "Add Column" at bounding box center [298, 65] width 543 height 22
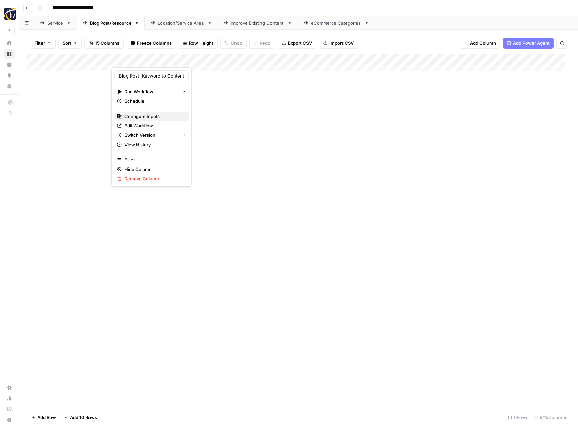
click at [147, 116] on span "Configure Inputs" at bounding box center [154, 116] width 59 height 7
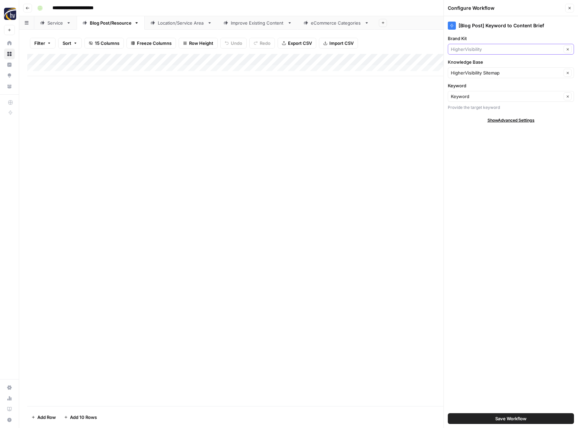
click at [478, 48] on input "Brand Kit" at bounding box center [506, 49] width 111 height 7
click at [474, 74] on span "B.I.G. Enterprises" at bounding box center [510, 74] width 112 height 7
type input "B.I.G. Enterprises"
click at [473, 75] on input "Knowledge Base" at bounding box center [506, 72] width 111 height 7
click at [472, 92] on span "B.I.G. Enterprises Sitemap" at bounding box center [510, 88] width 112 height 7
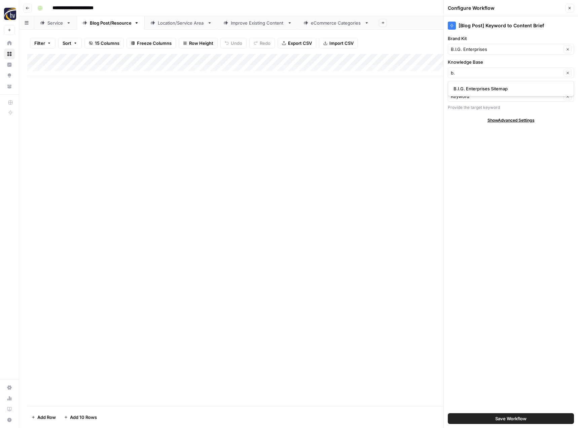
type input "B.I.G. Enterprises Sitemap"
click at [514, 420] on span "Save Workflow" at bounding box center [511, 418] width 31 height 7
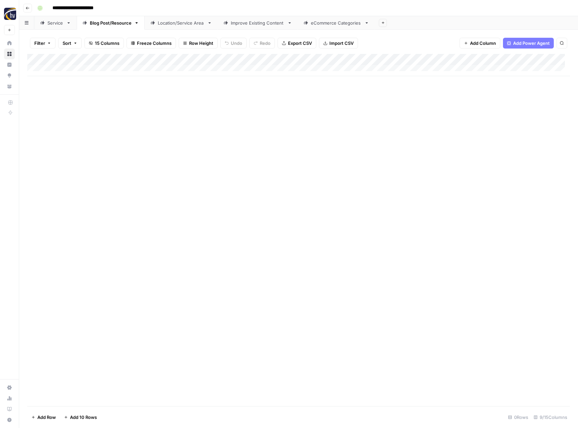
click at [522, 60] on div "Add Column" at bounding box center [298, 65] width 543 height 22
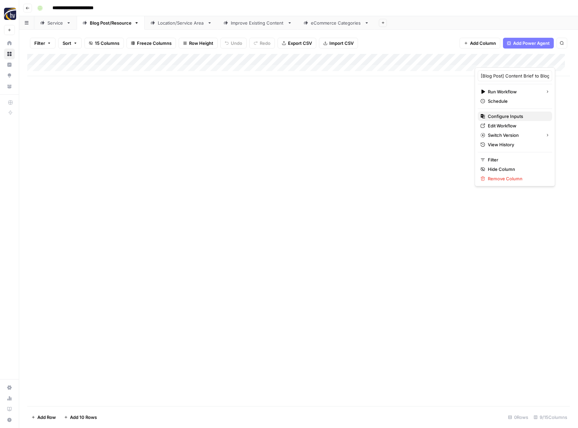
click at [505, 117] on span "Configure Inputs" at bounding box center [517, 116] width 59 height 7
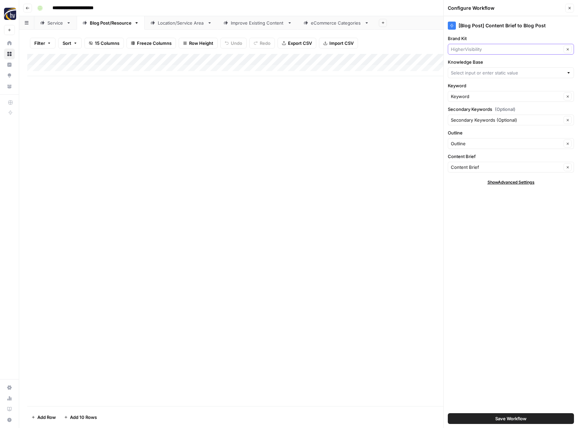
click at [483, 49] on input "Brand Kit" at bounding box center [506, 49] width 111 height 7
click at [478, 75] on span "B.I.G. Enterprises" at bounding box center [510, 74] width 112 height 7
type input "B.I.G. Enterprises"
click at [478, 75] on input "Knowledge Base" at bounding box center [507, 72] width 113 height 7
click at [478, 88] on span "B.I.G. Enterprises Sitemap" at bounding box center [510, 88] width 112 height 7
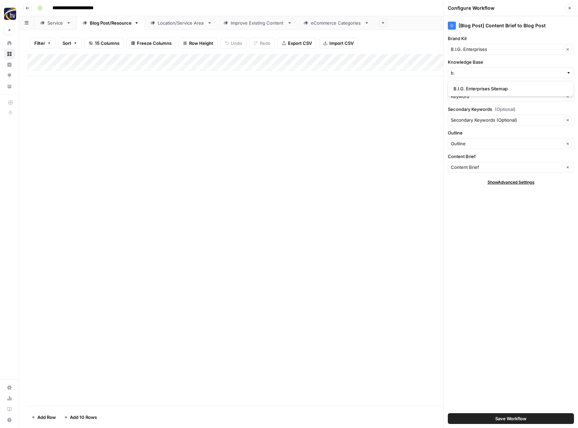
type input "B.I.G. Enterprises Sitemap"
click at [497, 419] on span "Save Workflow" at bounding box center [511, 418] width 31 height 7
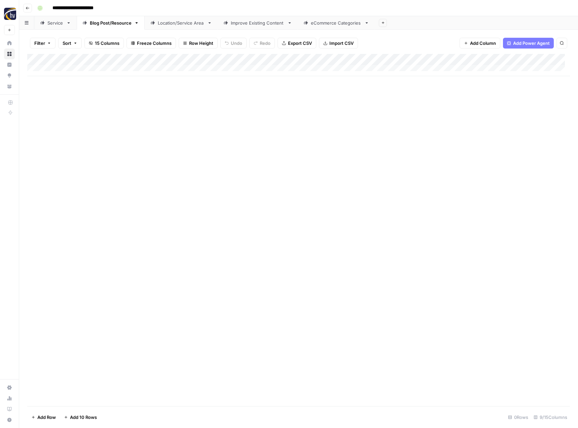
click at [171, 25] on div "Location/Service Area" at bounding box center [181, 23] width 47 height 7
type input "**********"
click at [280, 60] on div "Add Column" at bounding box center [298, 65] width 543 height 22
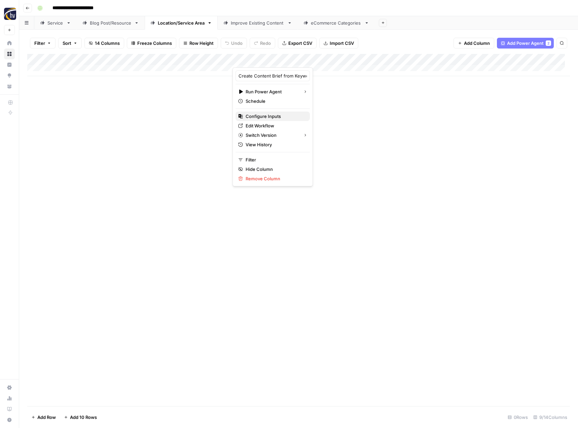
click at [264, 117] on span "Configure Inputs" at bounding box center [275, 116] width 59 height 7
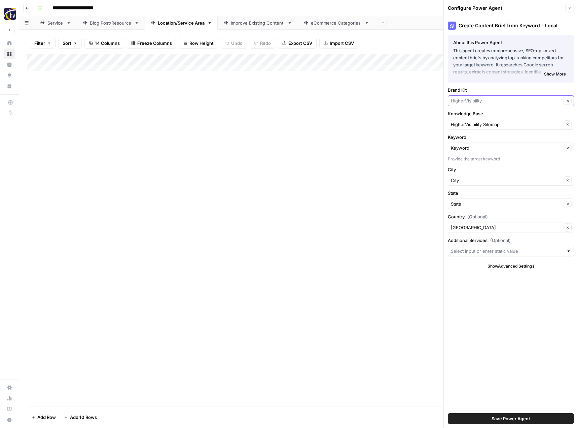
click at [483, 100] on input "Brand Kit" at bounding box center [506, 100] width 111 height 7
click at [479, 125] on span "B.I.G. Enterprises" at bounding box center [510, 126] width 112 height 7
type input "B.I.G. Enterprises"
click at [474, 123] on input "Knowledge Base" at bounding box center [506, 124] width 111 height 7
click at [476, 140] on span "B.I.G. Enterprises Sitemap" at bounding box center [510, 140] width 112 height 7
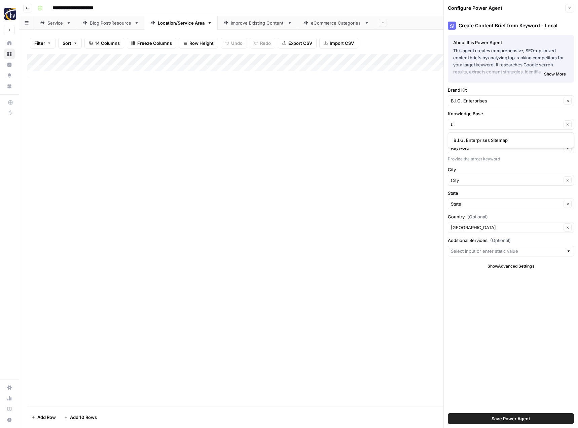
type input "B.I.G. Enterprises Sitemap"
click at [504, 418] on span "Save Power Agent" at bounding box center [511, 418] width 39 height 7
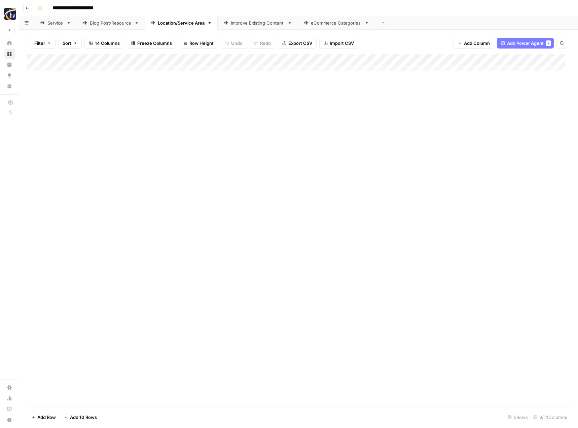
click at [520, 60] on div "Add Column" at bounding box center [298, 65] width 543 height 22
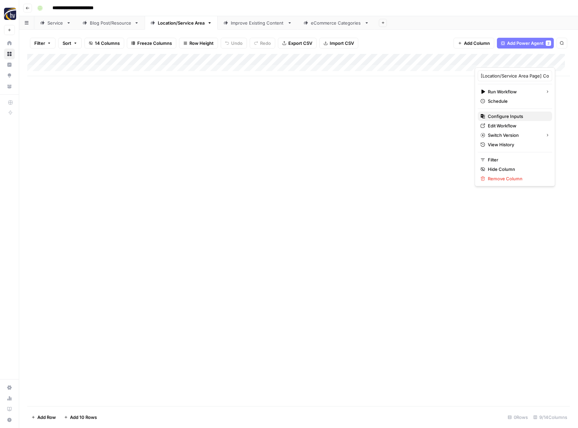
click at [513, 117] on span "Configure Inputs" at bounding box center [517, 116] width 59 height 7
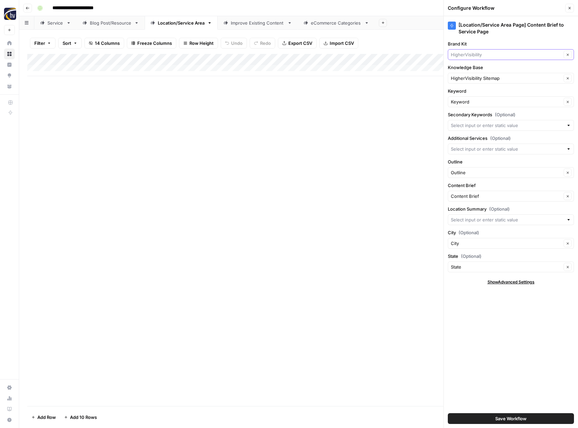
click at [477, 55] on input "Brand Kit" at bounding box center [506, 54] width 111 height 7
click at [474, 78] on span "B.I.G. Enterprises" at bounding box center [510, 79] width 112 height 7
type input "B.I.G. Enterprises"
click at [474, 78] on input "Knowledge Base" at bounding box center [506, 78] width 111 height 7
click at [475, 93] on span "B.I.G. Enterprises Sitemap" at bounding box center [510, 94] width 112 height 7
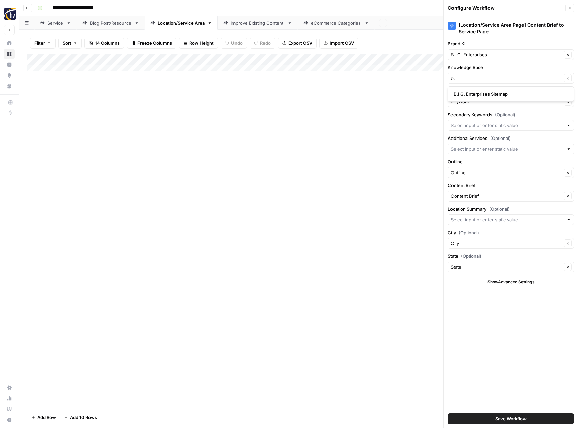
type input "B.I.G. Enterprises Sitemap"
click at [506, 418] on span "Save Workflow" at bounding box center [511, 418] width 31 height 7
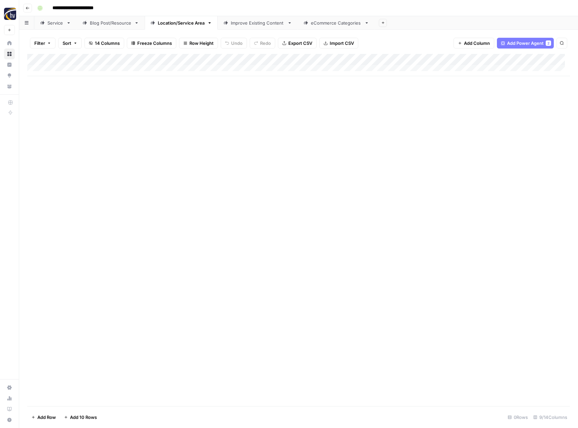
click at [257, 25] on div "Improve Existing Content" at bounding box center [258, 23] width 54 height 7
click at [373, 58] on div "Add Column" at bounding box center [298, 65] width 543 height 22
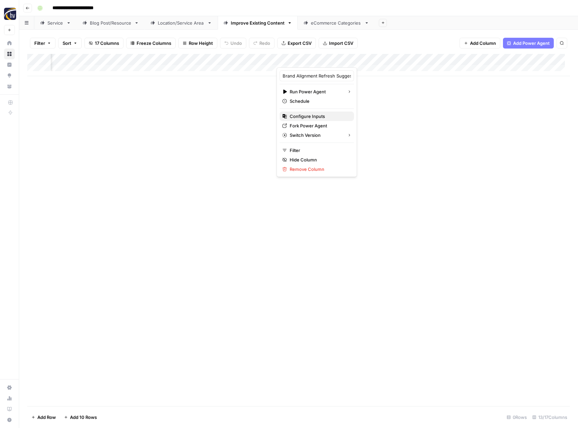
click at [319, 114] on span "Configure Inputs" at bounding box center [319, 116] width 59 height 7
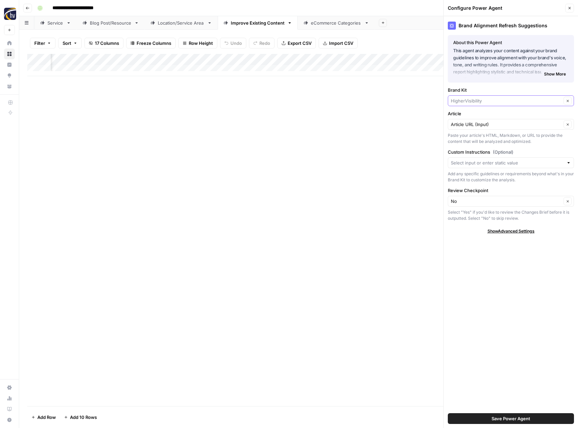
click at [462, 101] on input "Brand Kit" at bounding box center [506, 100] width 111 height 7
click at [460, 125] on span "B.I.G. Enterprises" at bounding box center [510, 126] width 112 height 7
type input "B.I.G. Enterprises"
click at [484, 417] on button "Save Power Agent" at bounding box center [511, 418] width 126 height 11
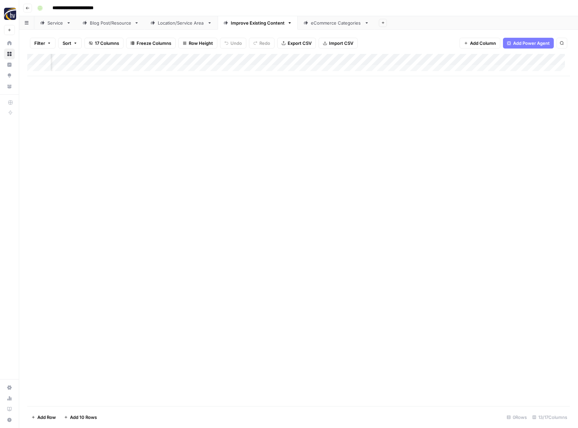
scroll to position [0, 452]
click at [398, 57] on div "Add Column" at bounding box center [298, 65] width 543 height 22
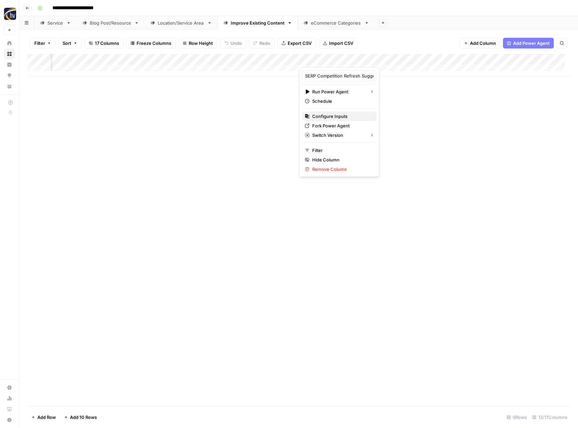
click at [357, 115] on span "Configure Inputs" at bounding box center [341, 116] width 59 height 7
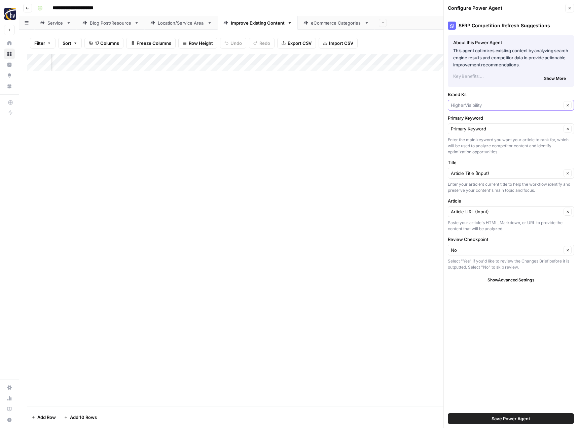
click at [475, 104] on input "Brand Kit" at bounding box center [506, 105] width 111 height 7
click at [473, 129] on span "B.I.G. Enterprises" at bounding box center [510, 130] width 112 height 7
type input "B.I.G. Enterprises"
click at [507, 417] on span "Save Power Agent" at bounding box center [511, 418] width 39 height 7
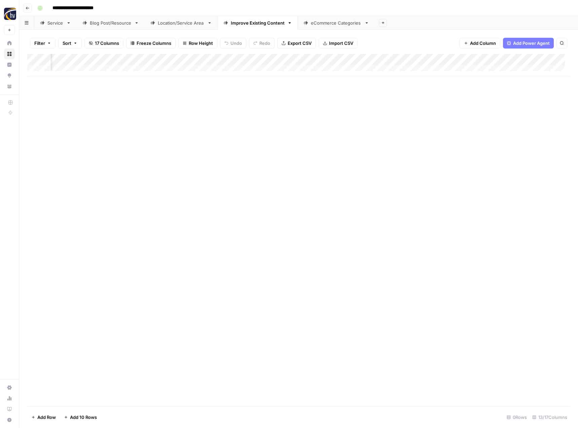
scroll to position [0, 571]
click at [446, 58] on div "Add Column" at bounding box center [298, 65] width 543 height 22
click at [404, 114] on span "Configure Inputs" at bounding box center [397, 116] width 59 height 7
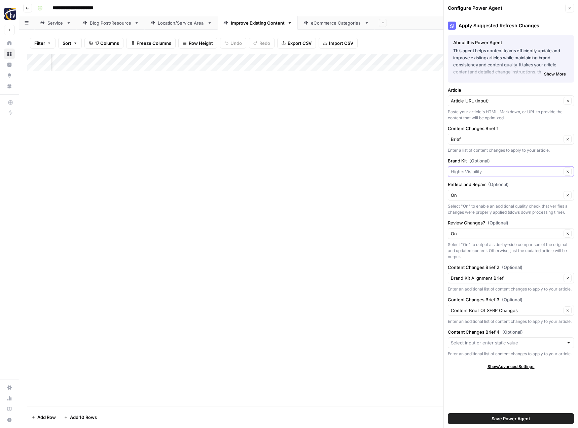
click at [473, 174] on input "Brand Kit (Optional)" at bounding box center [506, 171] width 111 height 7
click at [471, 193] on button "B.I.G. Enterprises" at bounding box center [511, 196] width 120 height 9
type input "B.I.G. Enterprises"
click at [503, 416] on span "Save Power Agent" at bounding box center [511, 418] width 39 height 7
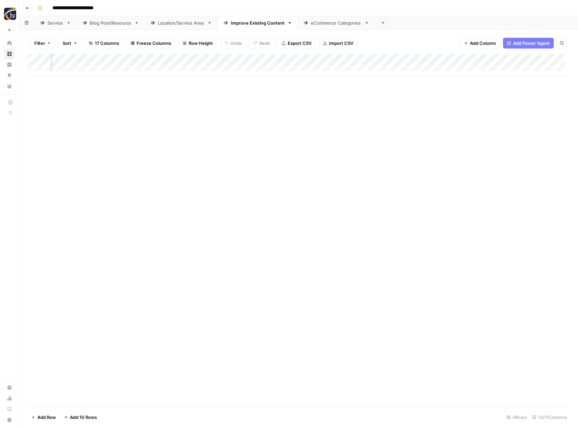
click at [321, 24] on div "eCommerce Categories" at bounding box center [336, 23] width 51 height 7
type input "**********"
click at [331, 59] on div "Add Column" at bounding box center [298, 65] width 543 height 22
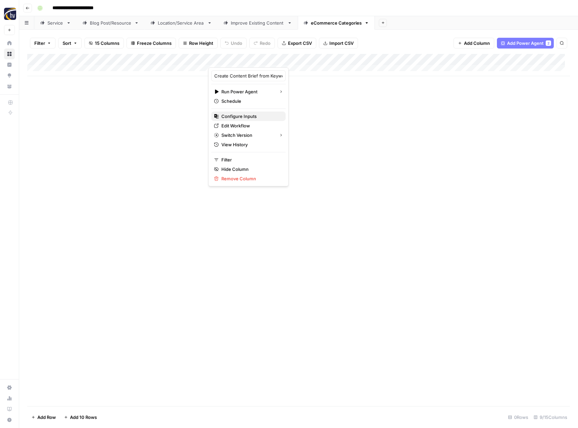
click at [264, 117] on span "Configure Inputs" at bounding box center [251, 116] width 59 height 7
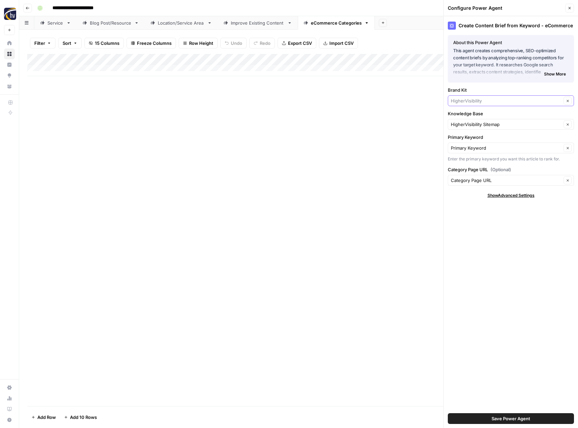
click at [472, 100] on input "Brand Kit" at bounding box center [506, 100] width 111 height 7
click at [475, 125] on span "B.I.G. Enterprises" at bounding box center [510, 126] width 112 height 7
type input "B.I.G. Enterprises"
click at [475, 125] on input "Knowledge Base" at bounding box center [506, 124] width 111 height 7
click at [479, 139] on span "B.I.G. Enterprises Sitemap" at bounding box center [510, 140] width 112 height 7
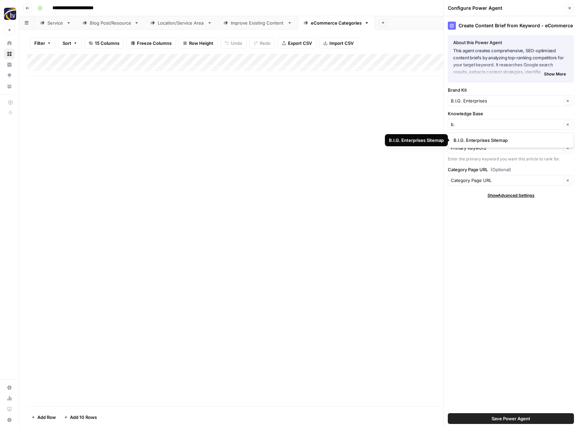
type input "B.I.G. Enterprises Sitemap"
click at [515, 417] on span "Save Power Agent" at bounding box center [511, 418] width 39 height 7
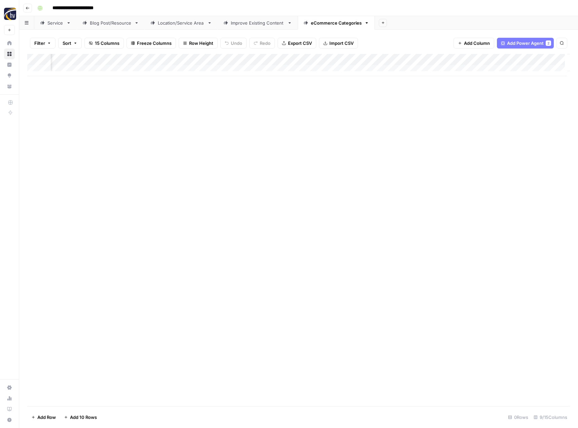
scroll to position [0, 238]
click at [480, 60] on div "Add Column" at bounding box center [298, 65] width 543 height 22
type input "[eCommerce Category] Content Brief to Category Page"
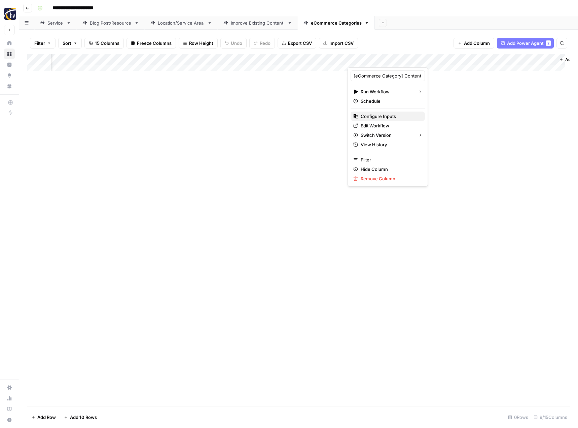
click at [392, 115] on span "Configure Inputs" at bounding box center [390, 116] width 59 height 7
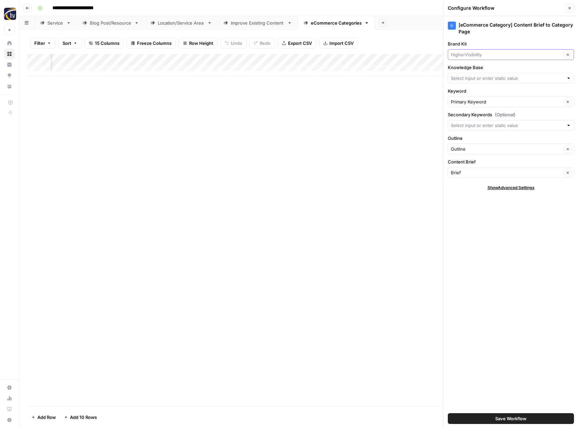
click at [482, 54] on input "Brand Kit" at bounding box center [506, 54] width 111 height 7
click at [480, 80] on span "B.I.G. Enterprises" at bounding box center [510, 79] width 112 height 7
type input "B.I.G. Enterprises"
click at [477, 75] on input "Knowledge Base" at bounding box center [507, 78] width 113 height 7
click at [478, 92] on span "B.I.G. Enterprises Sitemap" at bounding box center [510, 94] width 112 height 7
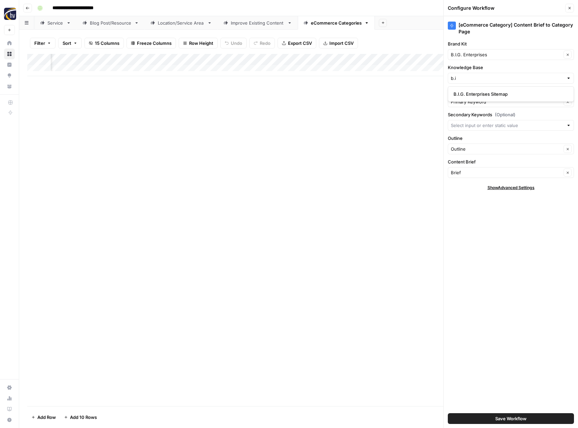
type input "B.I.G. Enterprises Sitemap"
click at [512, 420] on span "Save Workflow" at bounding box center [511, 418] width 31 height 7
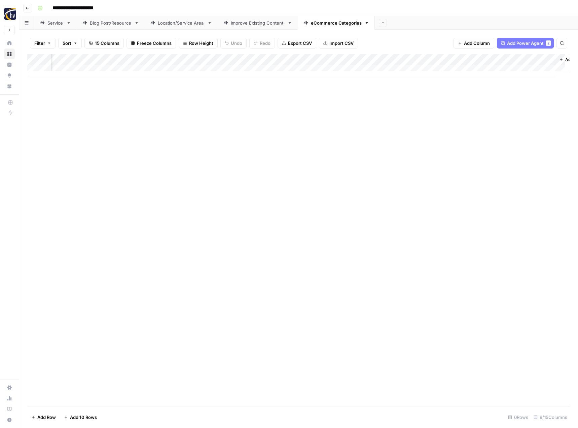
click at [307, 247] on div "Add Column" at bounding box center [298, 230] width 543 height 352
click at [27, 7] on icon "button" at bounding box center [27, 8] width 3 height 3
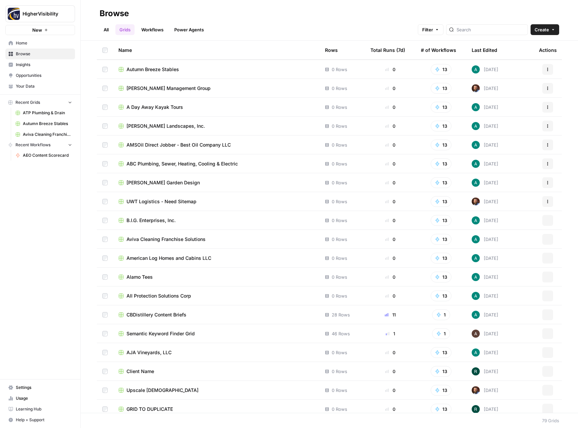
scroll to position [1137, 0]
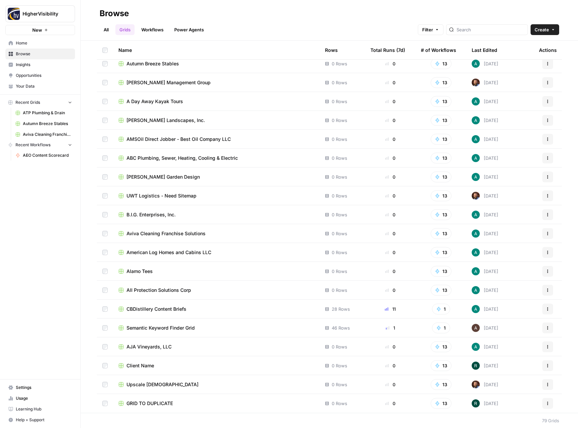
click at [548, 404] on icon "button" at bounding box center [548, 404] width 1 height 1
click at [520, 348] on span "Duplicate" at bounding box center [513, 347] width 54 height 7
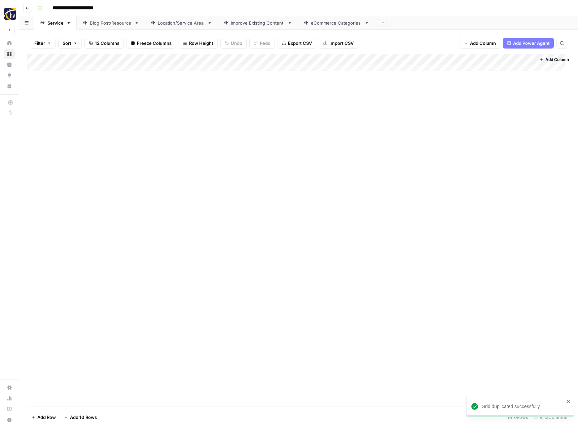
click at [85, 11] on input "**********" at bounding box center [83, 8] width 69 height 11
paste input
type input "**********"
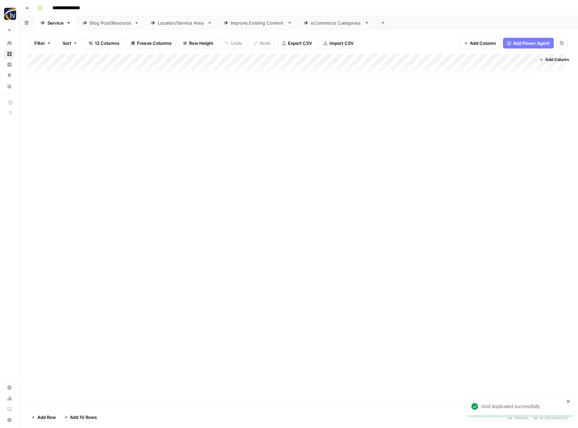
drag, startPoint x: 140, startPoint y: 129, endPoint x: 144, endPoint y: 117, distance: 11.7
click at [141, 129] on div "Add Column" at bounding box center [298, 230] width 543 height 352
click at [158, 58] on div "Add Column" at bounding box center [298, 65] width 543 height 22
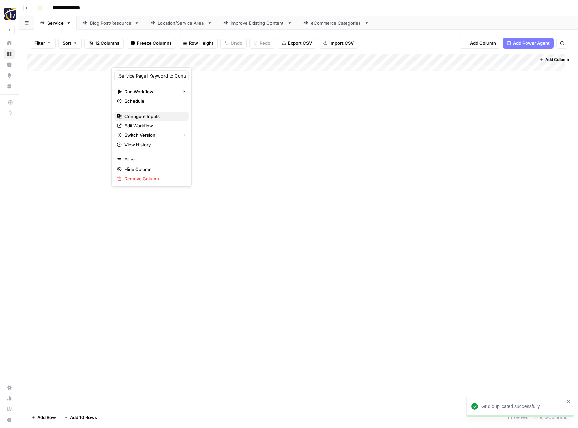
click at [147, 116] on span "Configure Inputs" at bounding box center [154, 116] width 59 height 7
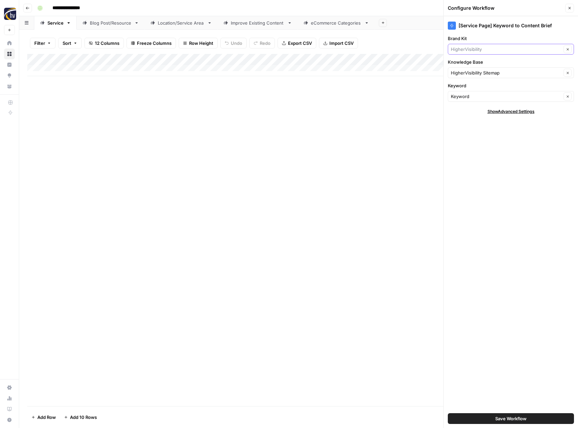
click at [486, 50] on input "Brand Kit" at bounding box center [506, 49] width 111 height 7
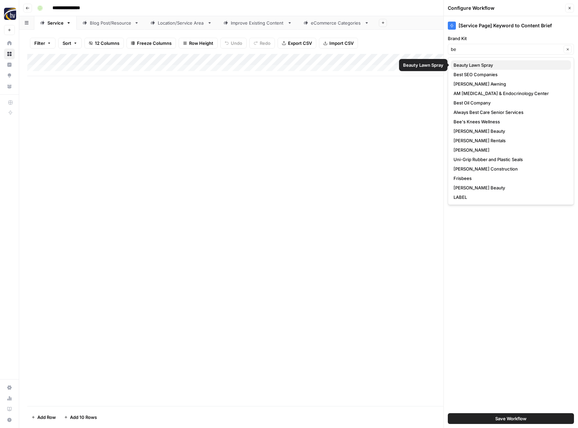
click at [483, 62] on span "Beauty Lawn Spray" at bounding box center [510, 65] width 112 height 7
type input "Beauty Lawn Spray"
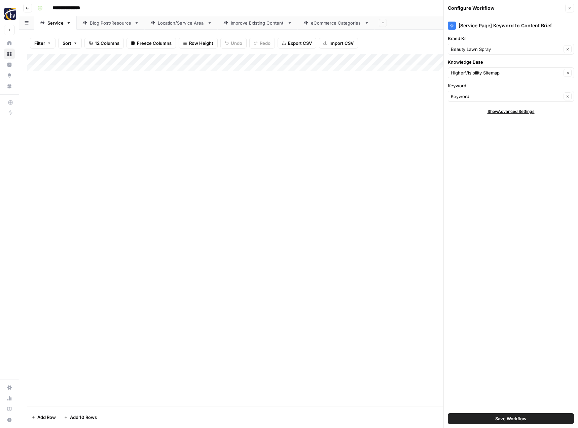
click at [69, 7] on input "**********" at bounding box center [73, 8] width 49 height 11
type input "**********"
click at [130, 138] on div "Add Column" at bounding box center [298, 230] width 543 height 352
click at [474, 71] on input "Knowledge Base" at bounding box center [506, 72] width 111 height 7
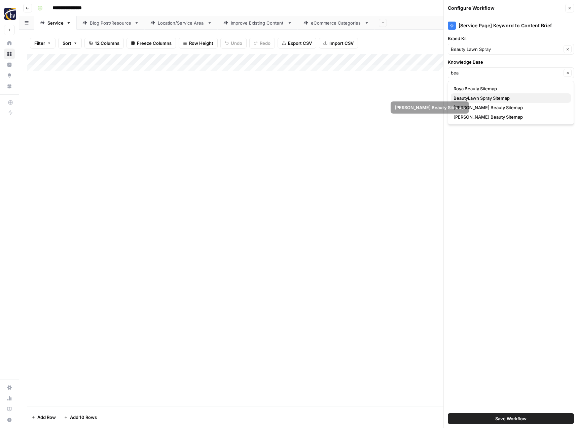
click at [471, 100] on span "BeautyLawn Spray Sitemap" at bounding box center [510, 98] width 112 height 7
type input "BeautyLawn Spray Sitemap"
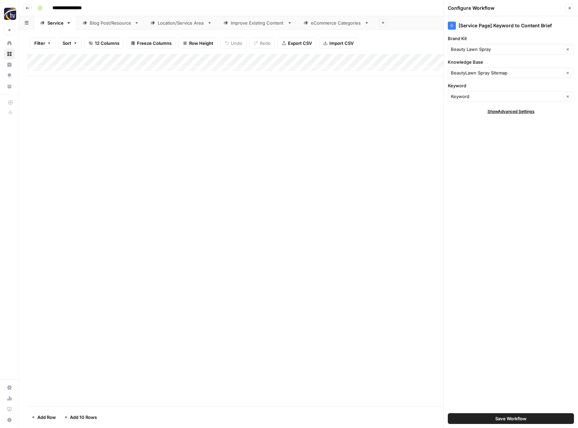
click at [69, 8] on input "**********" at bounding box center [74, 8] width 50 height 11
type input "**********"
click at [219, 184] on div "Add Column" at bounding box center [298, 230] width 543 height 352
click at [503, 415] on span "Save Workflow" at bounding box center [511, 418] width 31 height 7
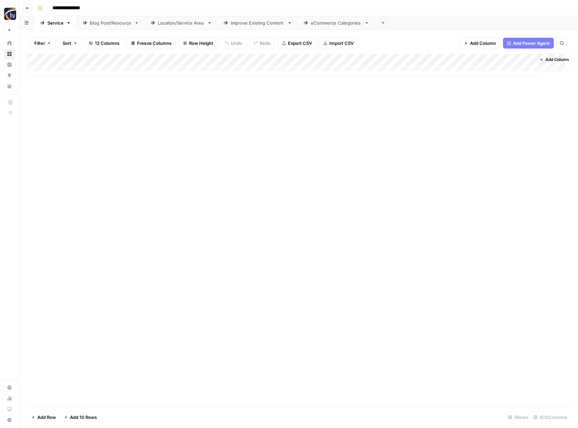
click at [463, 58] on div "Add Column" at bounding box center [298, 65] width 543 height 22
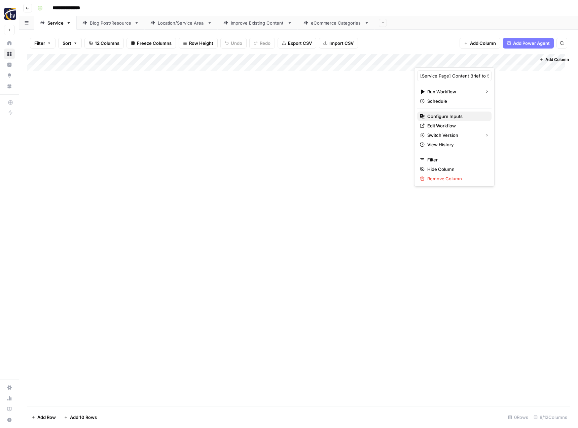
click at [452, 117] on span "Configure Inputs" at bounding box center [457, 116] width 59 height 7
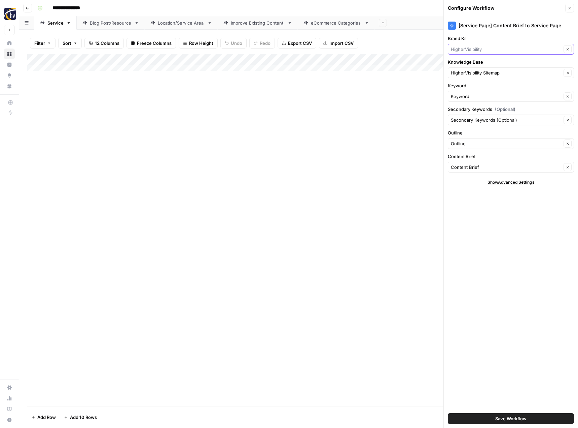
click at [475, 47] on input "Brand Kit" at bounding box center [506, 49] width 111 height 7
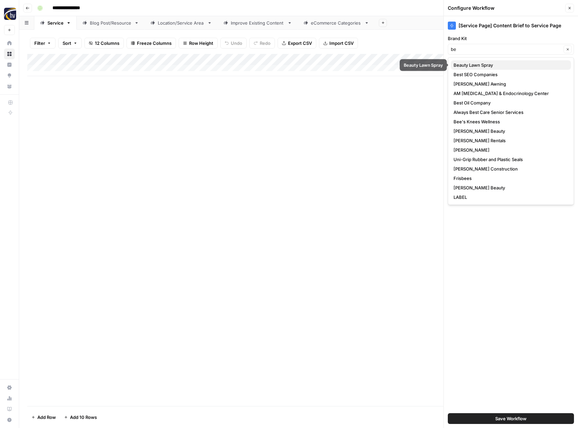
click at [475, 63] on span "Beauty Lawn Spray" at bounding box center [510, 65] width 112 height 7
type input "Beauty Lawn Spray"
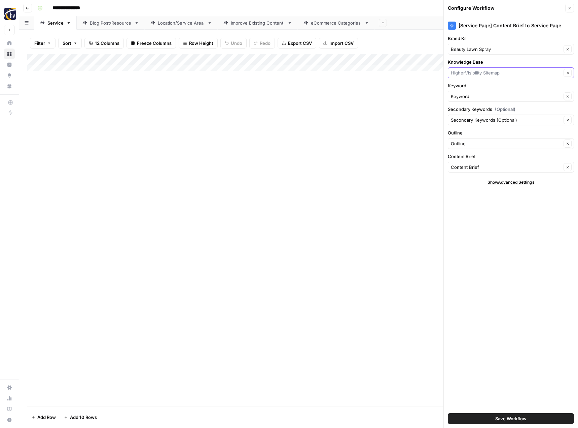
click at [472, 71] on input "Knowledge Base" at bounding box center [506, 72] width 111 height 7
click at [475, 97] on span "BeautyLawn Spray Sitemap" at bounding box center [510, 98] width 112 height 7
type input "BeautyLawn Spray Sitemap"
click at [505, 418] on span "Save Workflow" at bounding box center [511, 418] width 31 height 7
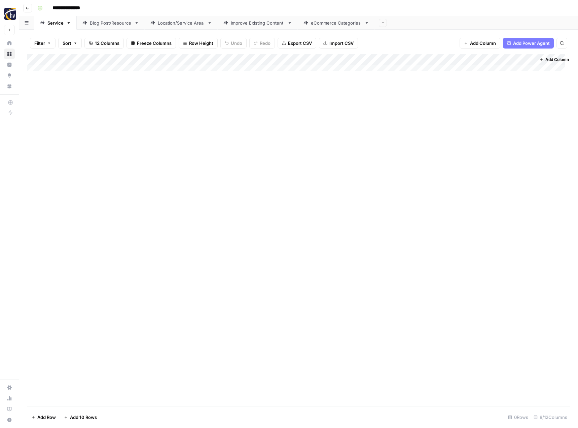
click at [117, 28] on link "Blog Post/Resource" at bounding box center [111, 22] width 68 height 13
click at [159, 60] on div "Add Column" at bounding box center [298, 65] width 543 height 22
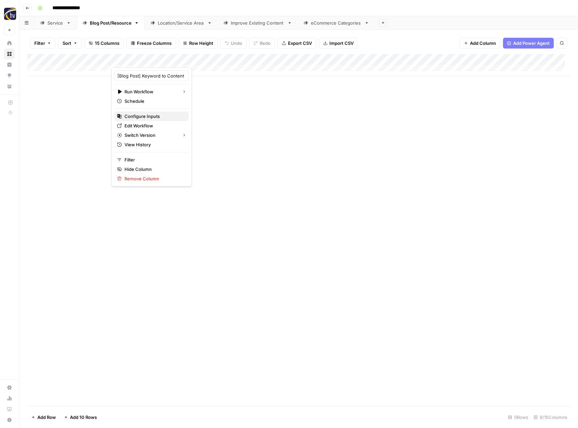
click at [150, 114] on span "Configure Inputs" at bounding box center [154, 116] width 59 height 7
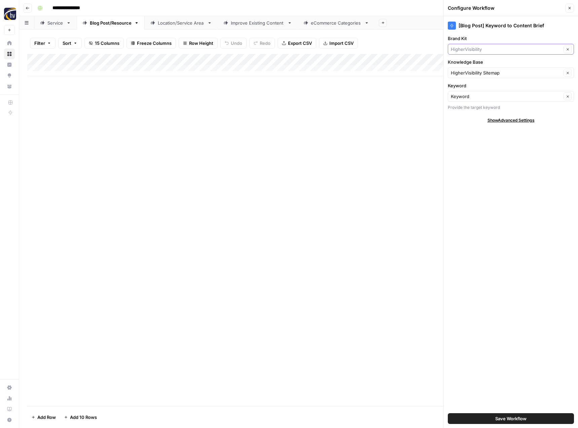
click at [477, 46] on input "Brand Kit" at bounding box center [506, 49] width 111 height 7
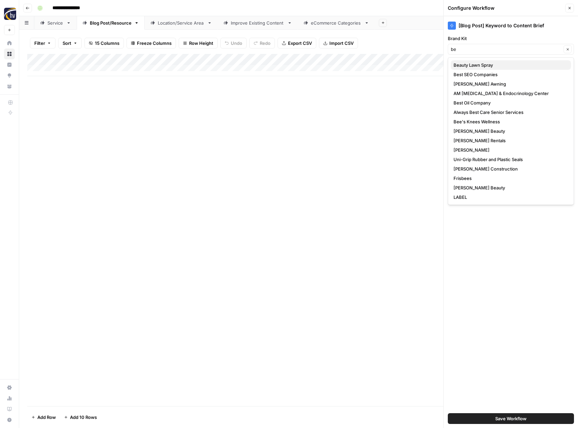
click at [478, 62] on span "Beauty Lawn Spray" at bounding box center [510, 65] width 112 height 7
type input "Beauty Lawn Spray"
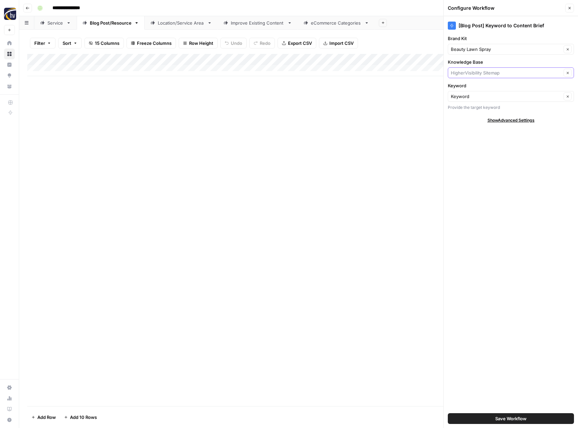
click at [471, 72] on input "Knowledge Base" at bounding box center [506, 72] width 111 height 7
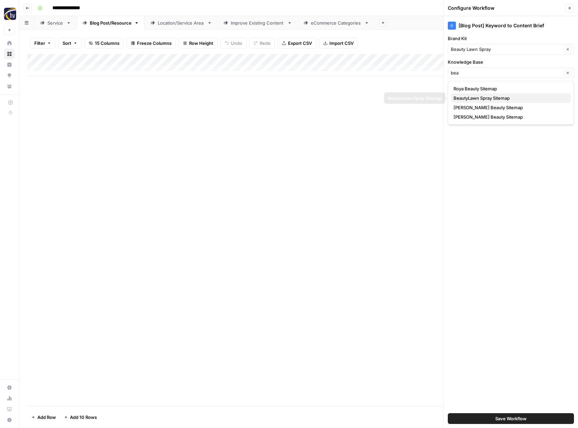
click at [469, 97] on span "BeautyLawn Spray Sitemap" at bounding box center [510, 98] width 112 height 7
type input "BeautyLawn Spray Sitemap"
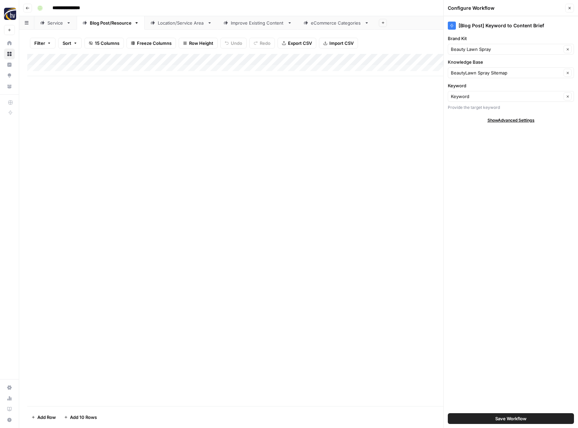
click at [514, 416] on span "Save Workflow" at bounding box center [511, 418] width 31 height 7
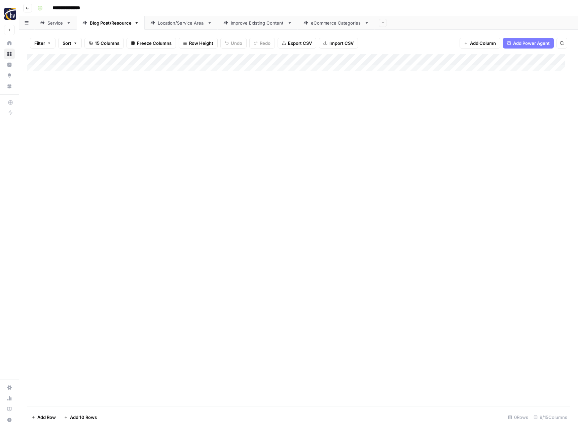
click at [521, 60] on div "Add Column" at bounding box center [298, 65] width 543 height 22
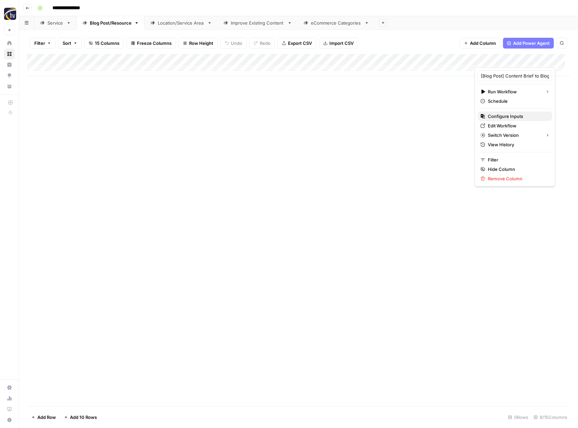
click at [493, 114] on span "Configure Inputs" at bounding box center [517, 116] width 59 height 7
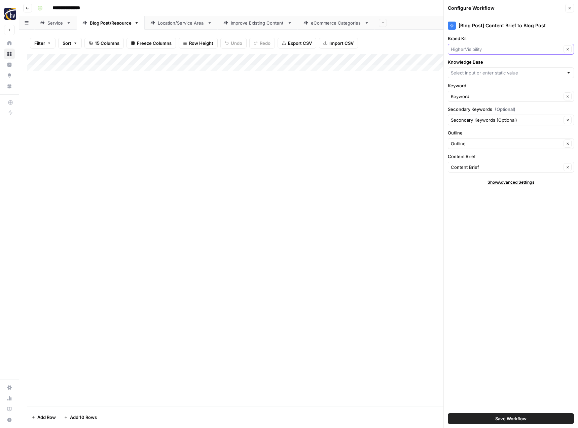
click at [476, 50] on input "Brand Kit" at bounding box center [506, 49] width 111 height 7
click at [477, 64] on span "Beauty Lawn Spray" at bounding box center [510, 65] width 112 height 7
type input "Beauty Lawn Spray"
click at [476, 72] on input "Knowledge Base" at bounding box center [507, 72] width 113 height 7
click at [475, 99] on span "BeautyLawn Spray Sitemap" at bounding box center [510, 98] width 112 height 7
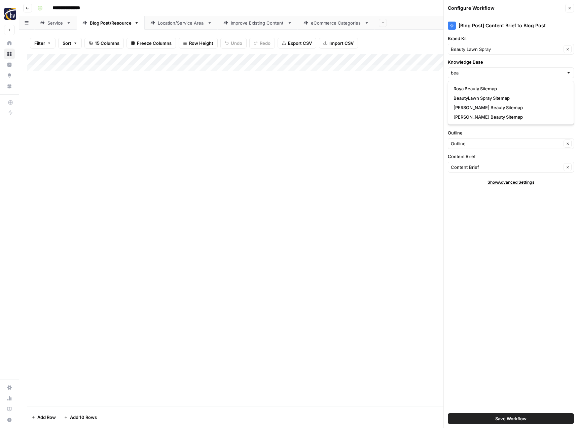
type input "BeautyLawn Spray Sitemap"
click at [508, 415] on span "Save Workflow" at bounding box center [511, 418] width 31 height 7
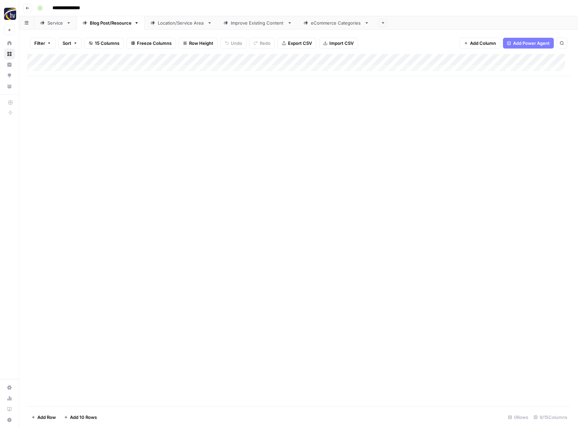
click at [185, 23] on div "Location/Service Area" at bounding box center [181, 23] width 47 height 7
type input "**********"
click at [279, 60] on div "Add Column" at bounding box center [298, 65] width 543 height 22
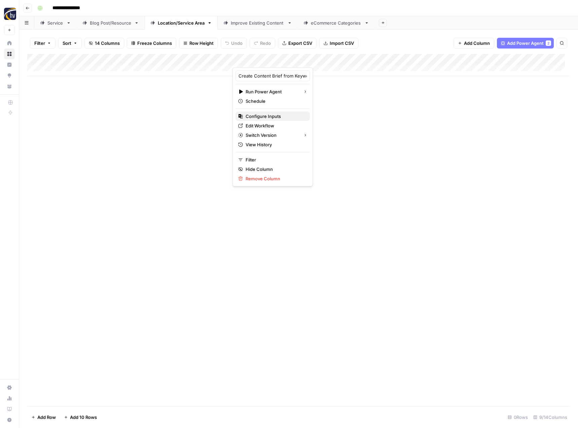
click at [260, 117] on span "Configure Inputs" at bounding box center [275, 116] width 59 height 7
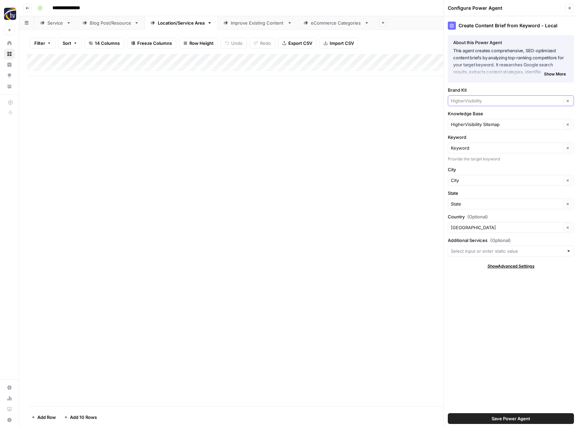
click at [476, 101] on input "Brand Kit" at bounding box center [506, 100] width 111 height 7
click at [476, 117] on span "Beauty Lawn Spray" at bounding box center [510, 116] width 112 height 7
type input "Beauty Lawn Spray"
click at [474, 122] on input "Knowledge Base" at bounding box center [506, 124] width 111 height 7
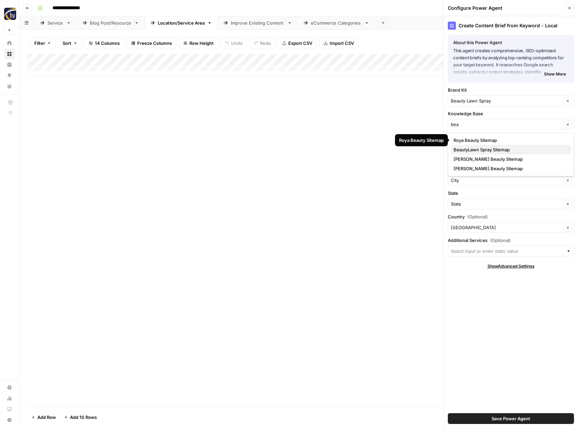
click at [475, 152] on span "BeautyLawn Spray Sitemap" at bounding box center [510, 149] width 112 height 7
type input "BeautyLawn Spray Sitemap"
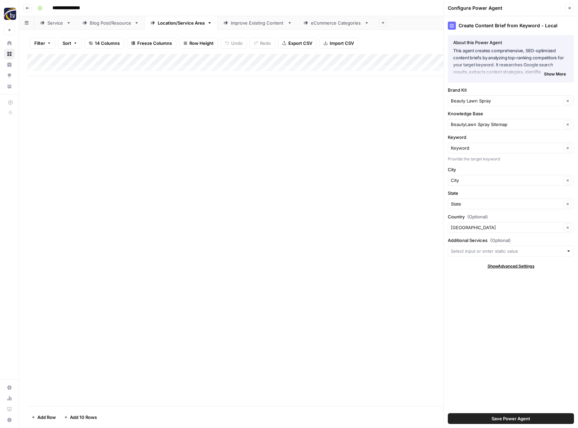
click at [518, 417] on span "Save Power Agent" at bounding box center [511, 418] width 39 height 7
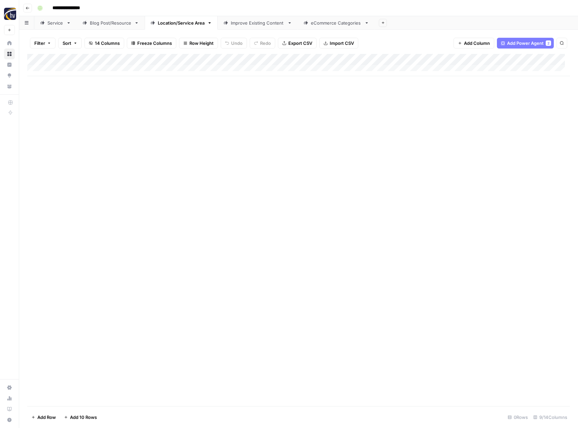
click at [521, 60] on div "Add Column" at bounding box center [298, 65] width 543 height 22
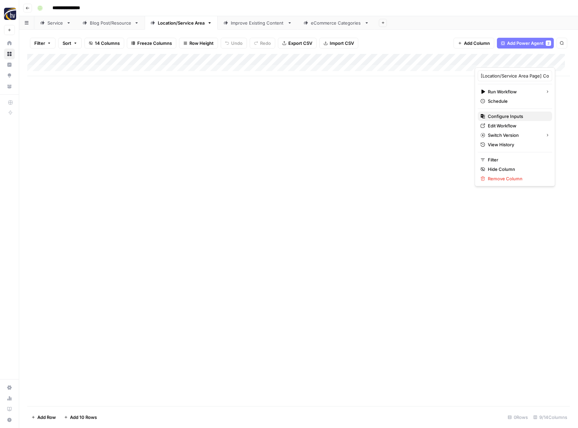
click at [498, 114] on span "Configure Inputs" at bounding box center [517, 116] width 59 height 7
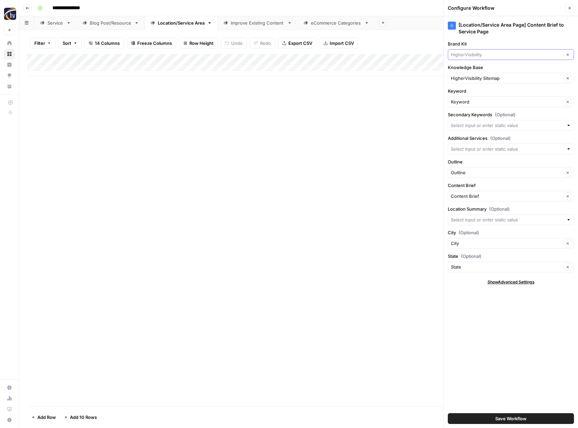
click at [473, 56] on input "Brand Kit" at bounding box center [506, 54] width 111 height 7
click at [474, 73] on span "Beauty Lawn Spray" at bounding box center [510, 70] width 112 height 7
type input "Beauty Lawn Spray"
click at [472, 78] on input "Knowledge Base" at bounding box center [506, 78] width 111 height 7
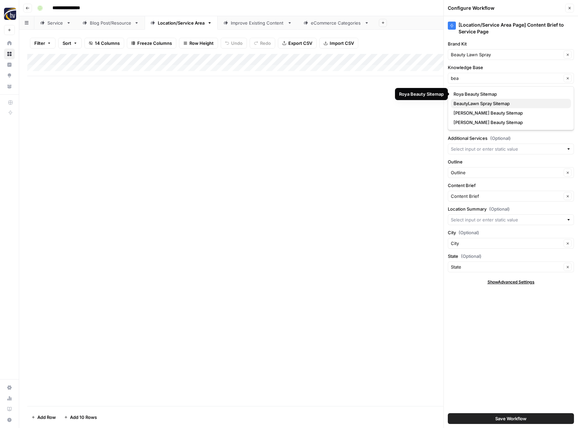
click at [475, 103] on span "BeautyLawn Spray Sitemap" at bounding box center [510, 103] width 112 height 7
type input "BeautyLawn Spray Sitemap"
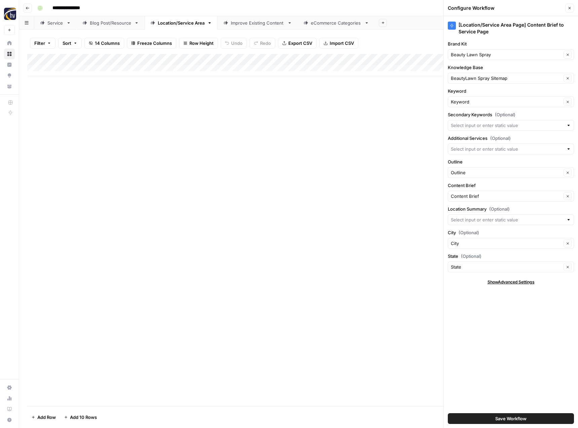
click at [524, 415] on span "Save Workflow" at bounding box center [511, 418] width 31 height 7
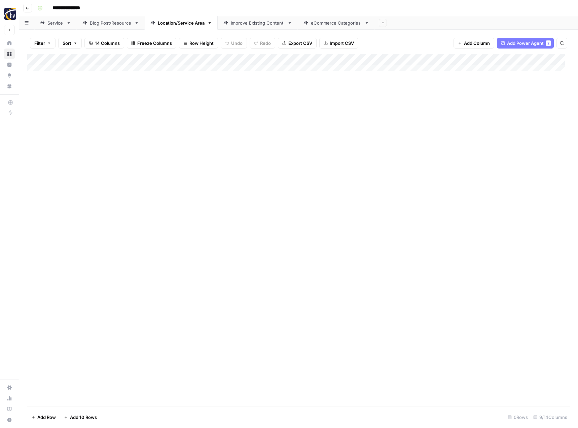
click at [266, 25] on div "Improve Existing Content" at bounding box center [258, 23] width 54 height 7
click at [393, 59] on div "Add Column" at bounding box center [298, 65] width 543 height 22
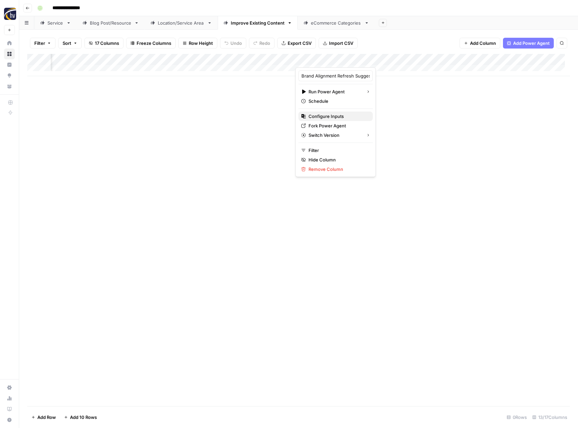
click at [346, 115] on span "Configure Inputs" at bounding box center [338, 116] width 59 height 7
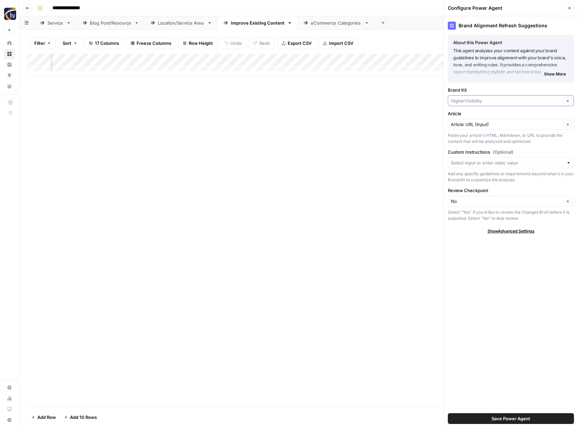
click at [462, 102] on input "Brand Kit" at bounding box center [506, 100] width 111 height 7
click at [468, 116] on span "Beauty Lawn Spray" at bounding box center [510, 116] width 112 height 7
type input "Beauty Lawn Spray"
click at [506, 417] on span "Save Power Agent" at bounding box center [511, 418] width 39 height 7
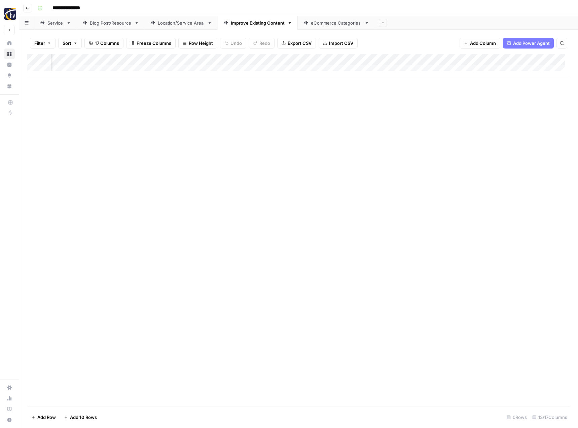
scroll to position [0, 506]
click at [345, 59] on div "Add Column" at bounding box center [298, 65] width 543 height 22
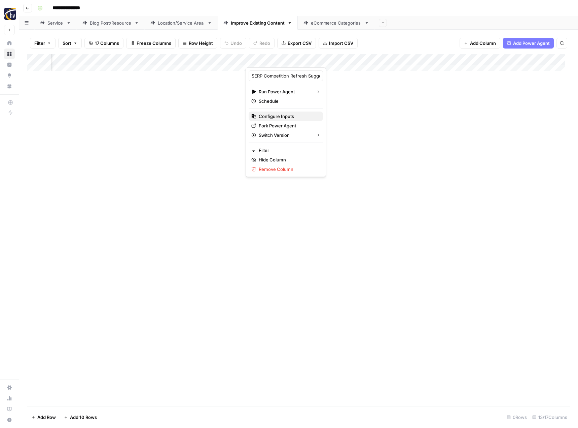
click at [291, 113] on span "Configure Inputs" at bounding box center [288, 116] width 59 height 7
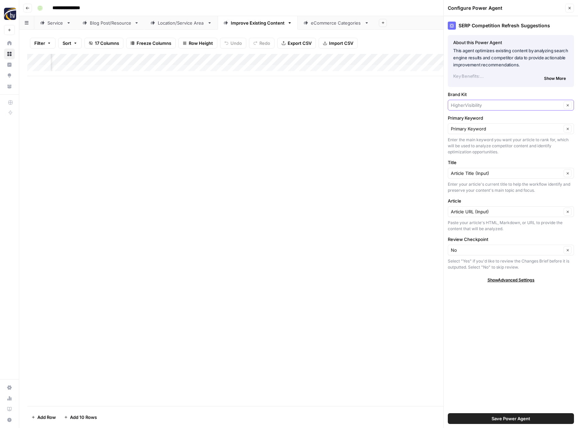
click at [461, 107] on input "Brand Kit" at bounding box center [506, 105] width 111 height 7
click at [465, 122] on span "Beauty Lawn Spray" at bounding box center [510, 120] width 112 height 7
type input "Beauty Lawn Spray"
click at [512, 418] on span "Save Power Agent" at bounding box center [511, 418] width 39 height 7
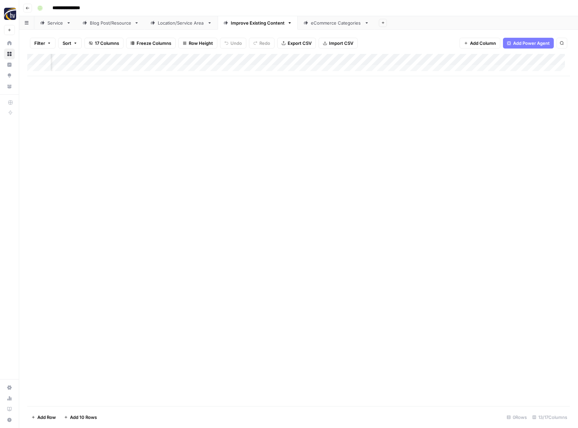
click at [510, 60] on div "Add Column" at bounding box center [298, 65] width 543 height 22
click at [454, 115] on span "Configure Inputs" at bounding box center [462, 116] width 59 height 7
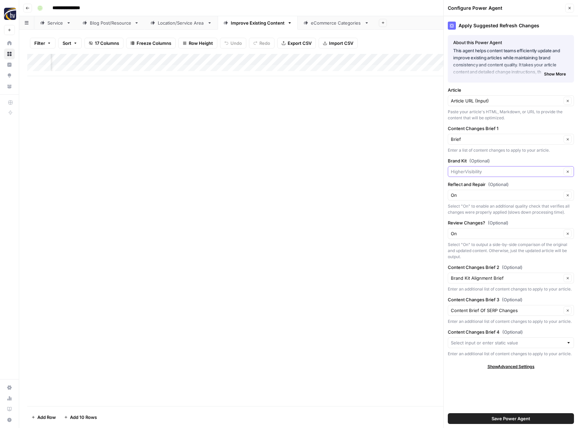
click at [473, 172] on input "Brand Kit (Optional)" at bounding box center [506, 171] width 111 height 7
drag, startPoint x: 479, startPoint y: 182, endPoint x: 479, endPoint y: 186, distance: 4.0
click at [479, 186] on div "Beauty Lawn Spray Charlis Beauty Taylor Rose Beauty Roya Beauty" at bounding box center [511, 201] width 126 height 44
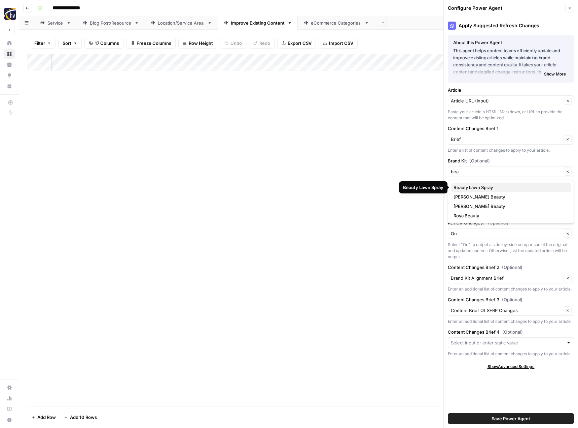
click at [481, 188] on span "Beauty Lawn Spray" at bounding box center [510, 187] width 112 height 7
type input "Beauty Lawn Spray"
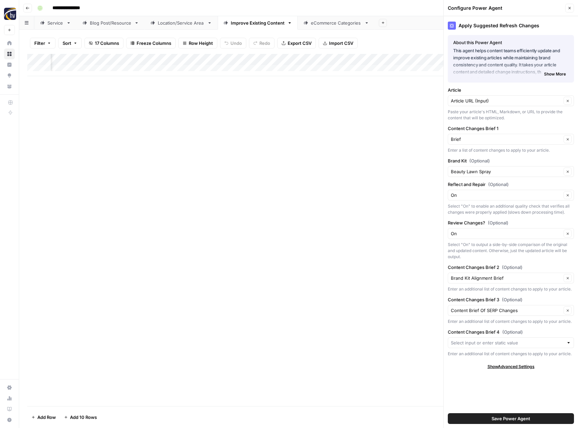
click at [520, 418] on span "Save Power Agent" at bounding box center [511, 418] width 39 height 7
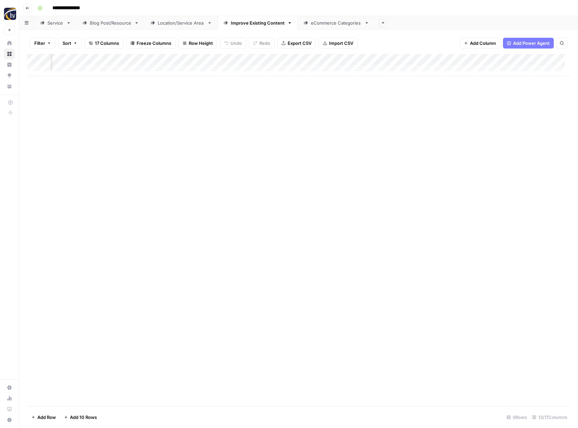
click at [335, 247] on div "Add Column" at bounding box center [298, 230] width 543 height 352
click at [328, 27] on link "eCommerce Categories" at bounding box center [336, 22] width 77 height 13
click at [328, 58] on div "Add Column" at bounding box center [298, 65] width 543 height 22
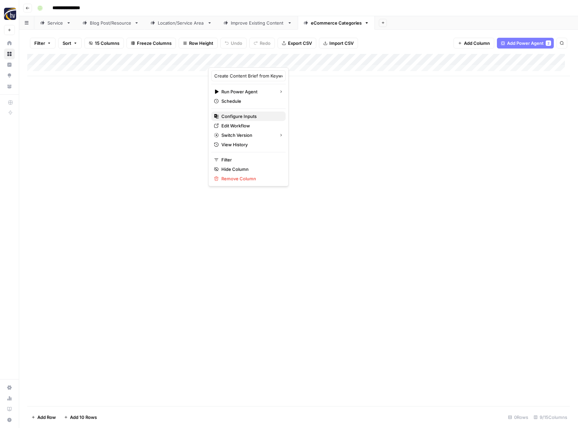
click at [261, 114] on span "Configure Inputs" at bounding box center [251, 116] width 59 height 7
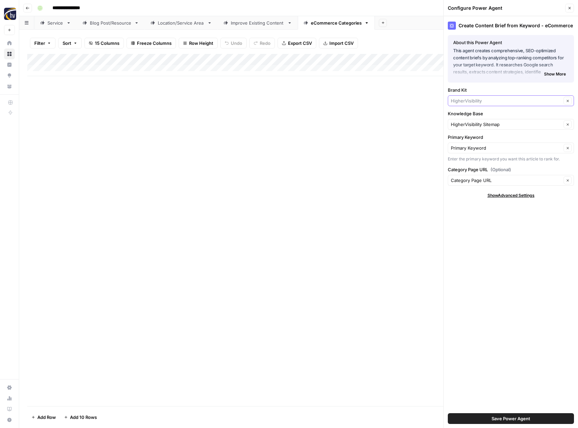
click at [479, 98] on input "Brand Kit" at bounding box center [506, 100] width 111 height 7
click at [482, 119] on span "Beauty Lawn Spray" at bounding box center [510, 116] width 112 height 7
type input "Beauty Lawn Spray"
click at [482, 119] on div "HigherVisibility Sitemap Clear" at bounding box center [511, 124] width 126 height 11
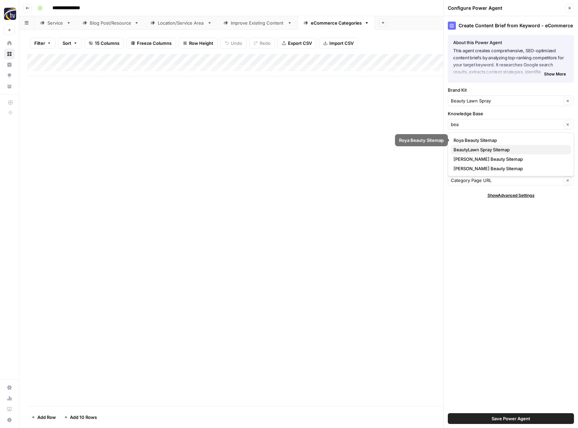
click at [479, 148] on span "BeautyLawn Spray Sitemap" at bounding box center [510, 149] width 112 height 7
type input "BeautyLawn Spray Sitemap"
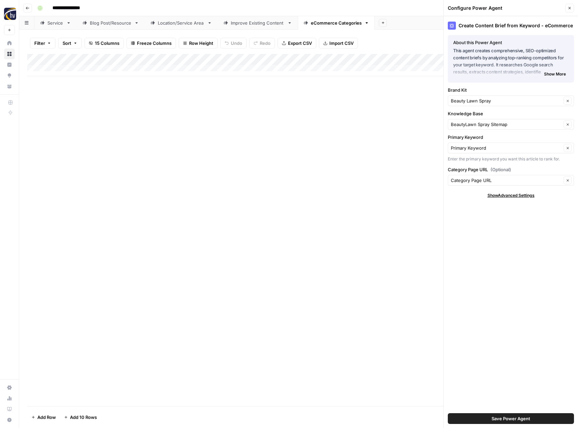
click at [508, 417] on span "Save Power Agent" at bounding box center [511, 418] width 39 height 7
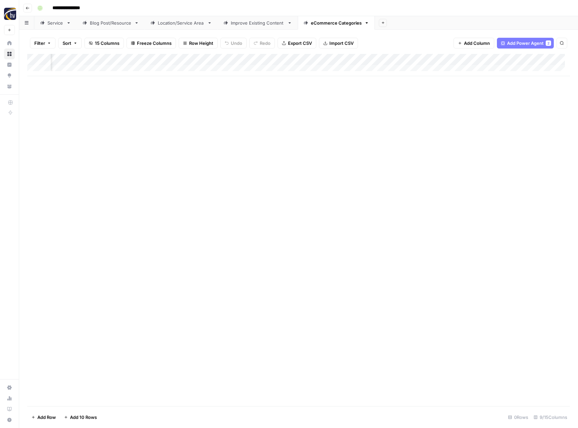
scroll to position [0, 219]
click at [498, 60] on div "Add Column" at bounding box center [298, 65] width 543 height 22
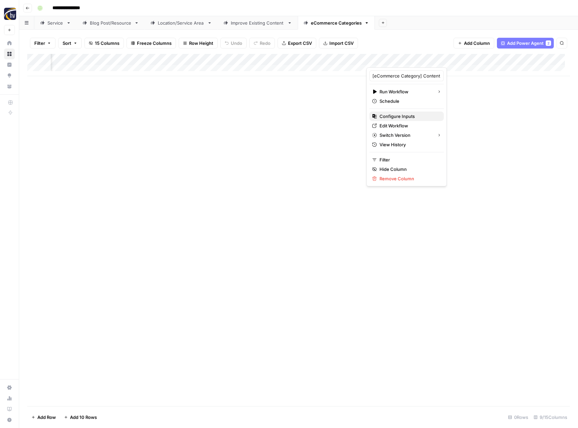
click at [421, 117] on span "Configure Inputs" at bounding box center [409, 116] width 59 height 7
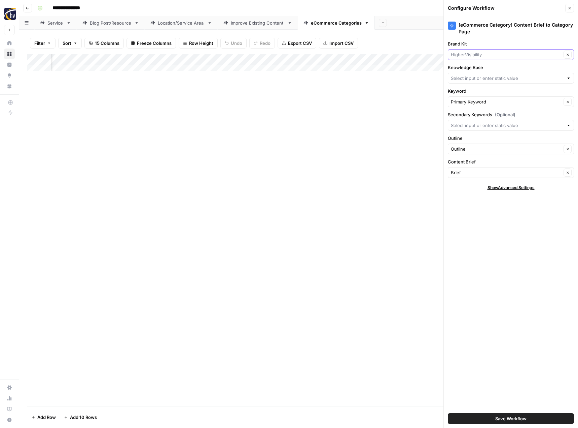
click at [473, 54] on input "Brand Kit" at bounding box center [506, 54] width 111 height 7
click at [472, 70] on span "Beauty Lawn Spray" at bounding box center [510, 70] width 112 height 7
type input "Beauty Lawn Spray"
click at [468, 75] on input "Knowledge Base" at bounding box center [507, 78] width 113 height 7
click at [472, 94] on span "Roya Beauty Sitemap" at bounding box center [510, 94] width 112 height 7
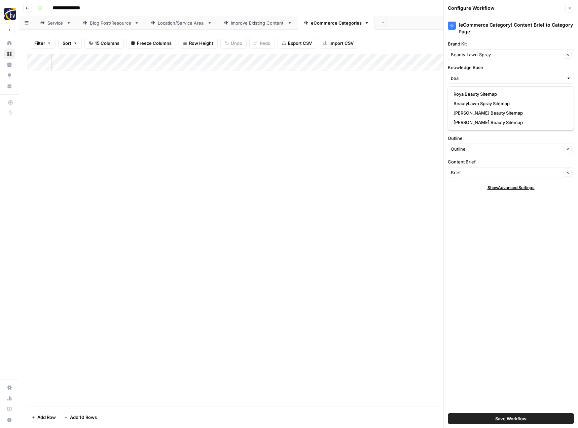
type input "Roya Beauty Sitemap"
click at [477, 78] on input "Knowledge Base" at bounding box center [506, 78] width 111 height 7
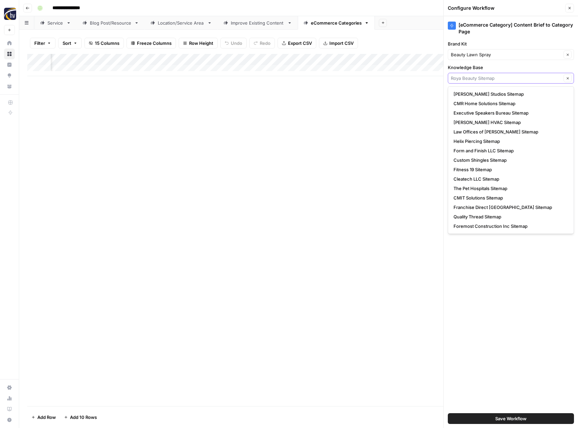
click at [477, 78] on input "Knowledge Base" at bounding box center [506, 78] width 111 height 7
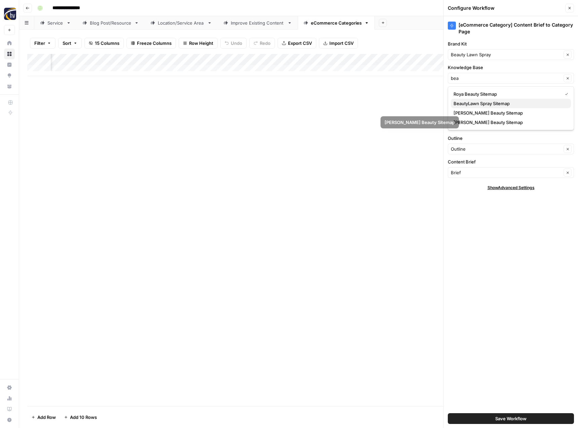
click at [481, 103] on span "BeautyLawn Spray Sitemap" at bounding box center [510, 103] width 112 height 7
type input "BeautyLawn Spray Sitemap"
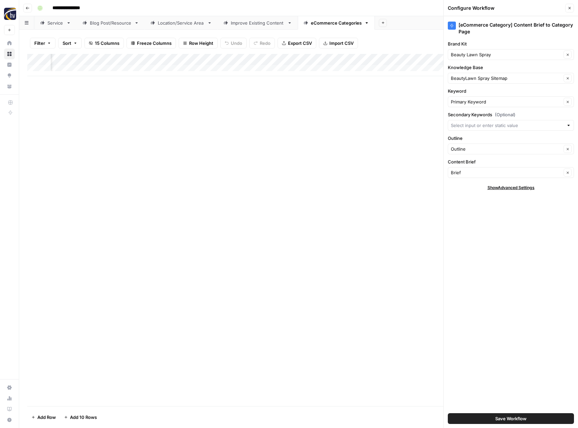
click at [494, 419] on button "Save Workflow" at bounding box center [511, 418] width 126 height 11
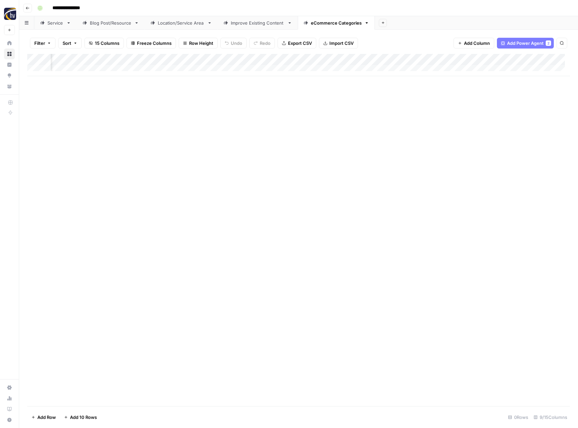
click at [426, 269] on div "Add Column" at bounding box center [298, 230] width 543 height 352
click at [30, 11] on button "Go back" at bounding box center [27, 8] width 9 height 9
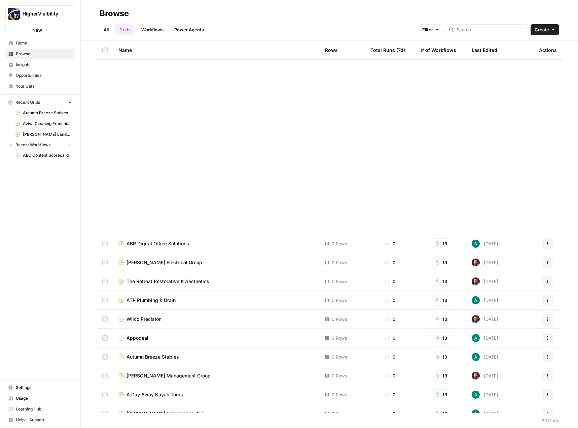
scroll to position [1155, 0]
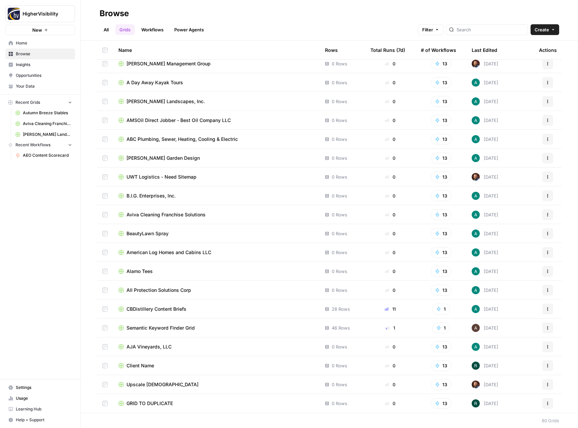
click at [543, 405] on button "Actions" at bounding box center [548, 403] width 11 height 11
click at [526, 344] on span "Duplicate" at bounding box center [513, 347] width 54 height 7
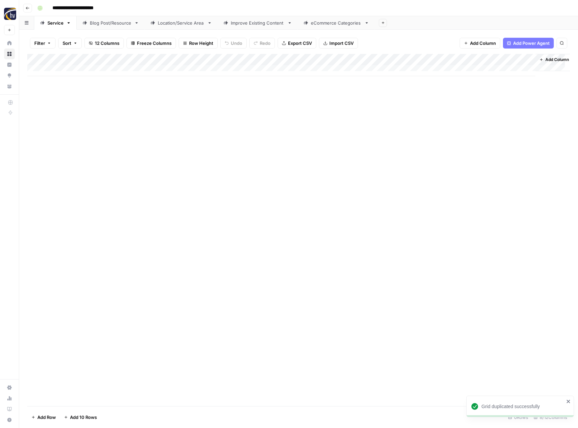
click at [78, 8] on input "**********" at bounding box center [83, 8] width 69 height 11
paste input
type input "**********"
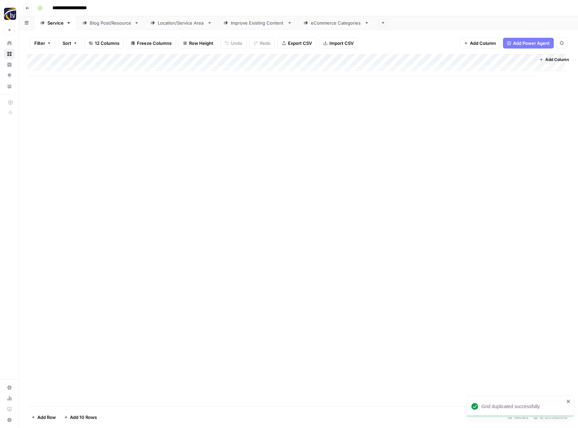
click at [121, 126] on div "Add Column" at bounding box center [298, 230] width 543 height 352
click at [158, 58] on div "Add Column" at bounding box center [298, 65] width 543 height 22
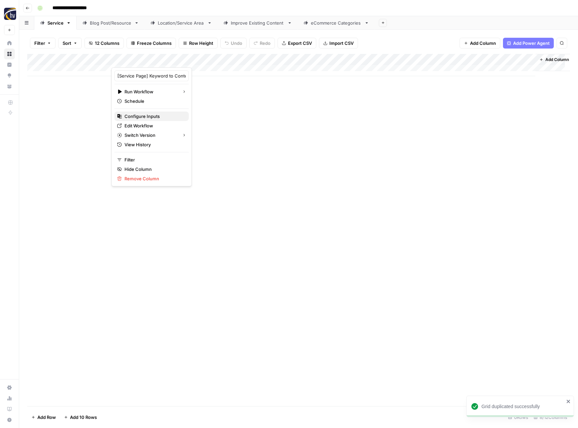
click at [145, 114] on span "Configure Inputs" at bounding box center [154, 116] width 59 height 7
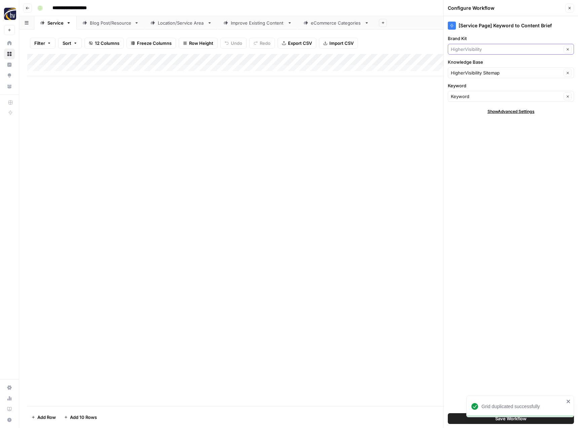
click at [476, 47] on input "Brand Kit" at bounding box center [506, 49] width 111 height 7
click at [476, 62] on span "Bee's Knees Wellness" at bounding box center [510, 65] width 112 height 7
type input "Bee's Knees Wellness"
click at [471, 73] on input "Knowledge Base" at bounding box center [506, 72] width 111 height 7
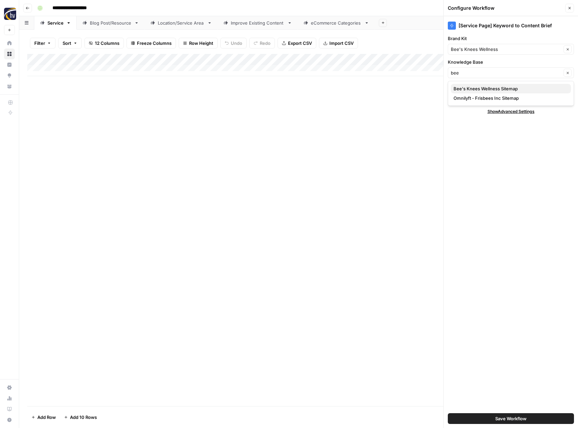
click at [471, 85] on span "Bee's Knees Wellness Sitemap" at bounding box center [510, 88] width 112 height 7
type input "Bee's Knees Wellness Sitemap"
click at [501, 416] on span "Save Workflow" at bounding box center [511, 418] width 31 height 7
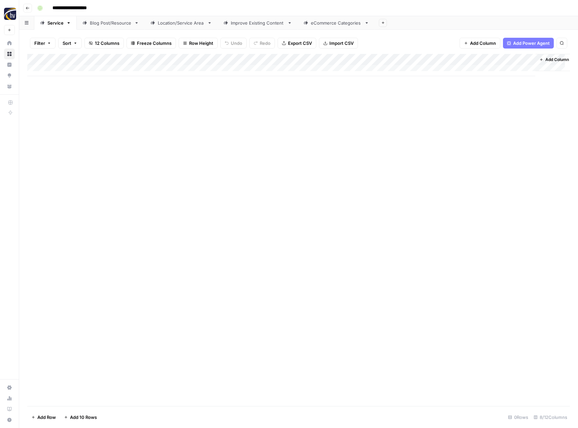
click at [463, 57] on div "Add Column" at bounding box center [298, 65] width 543 height 22
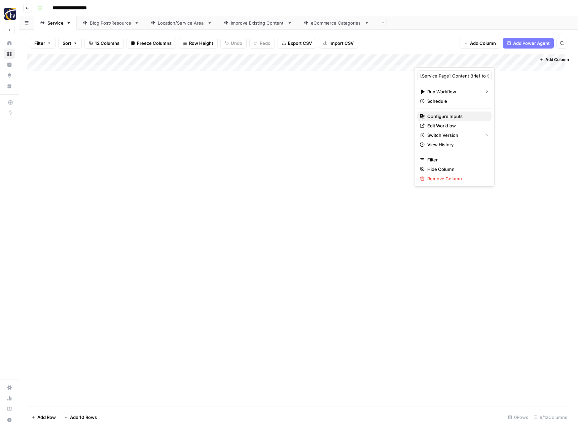
click at [445, 115] on span "Configure Inputs" at bounding box center [457, 116] width 59 height 7
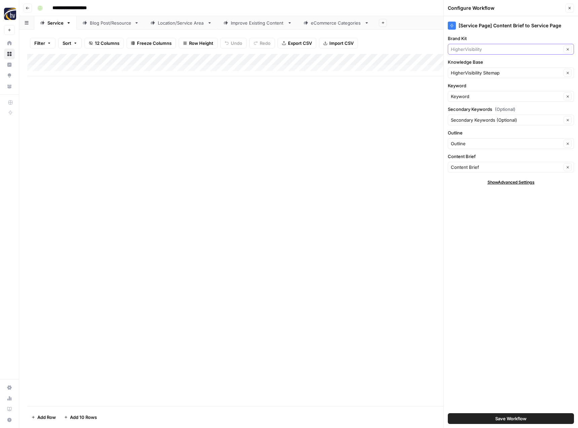
click at [476, 48] on input "Brand Kit" at bounding box center [506, 49] width 111 height 7
click at [475, 63] on span "Bee's Knees Wellness" at bounding box center [510, 65] width 112 height 7
type input "Bee's Knees Wellness"
click at [473, 73] on input "Knowledge Base" at bounding box center [506, 72] width 111 height 7
click at [474, 89] on span "Bee's Knees Wellness Sitemap" at bounding box center [510, 88] width 112 height 7
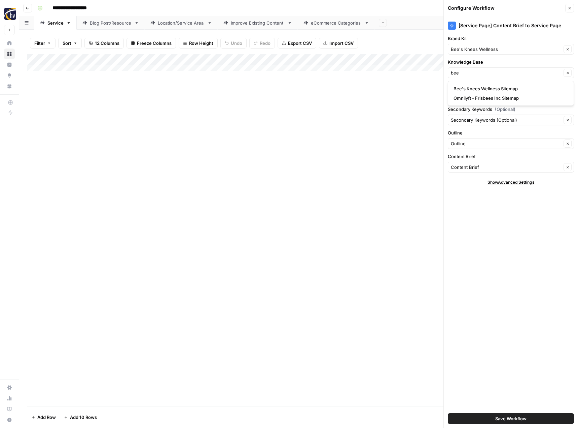
type input "Bee's Knees Wellness Sitemap"
click at [509, 418] on span "Save Workflow" at bounding box center [511, 418] width 31 height 7
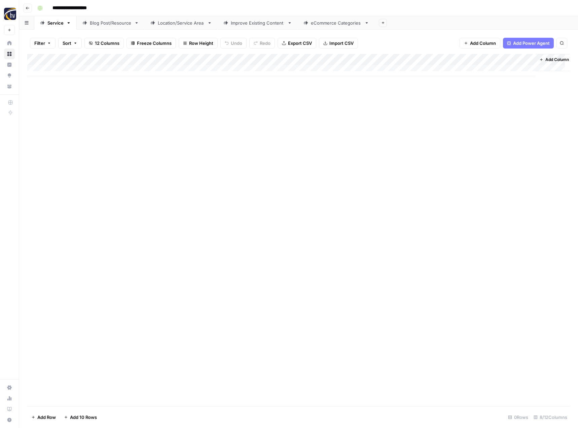
click at [121, 25] on div "Blog Post/Resource" at bounding box center [111, 23] width 42 height 7
click at [159, 61] on div "Add Column" at bounding box center [298, 65] width 543 height 22
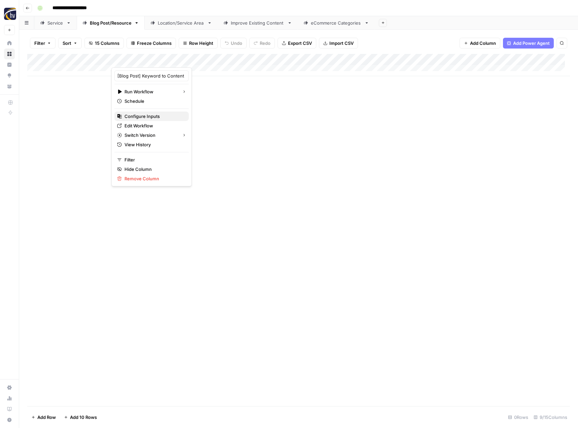
click at [159, 118] on span "Configure Inputs" at bounding box center [154, 116] width 59 height 7
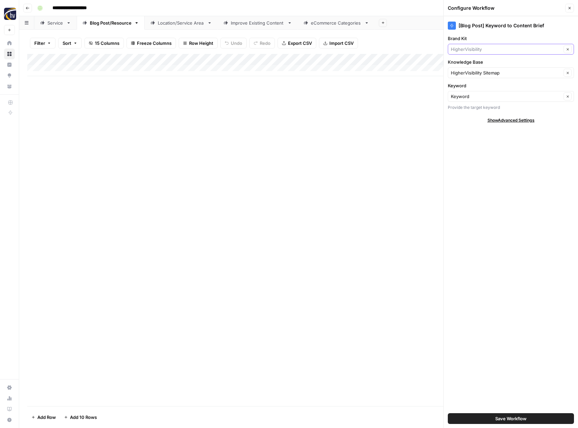
click at [492, 49] on input "Brand Kit" at bounding box center [506, 49] width 111 height 7
click at [490, 58] on div "Bee's Knees Wellness Frisbees" at bounding box center [511, 69] width 126 height 25
click at [486, 63] on span "Bee's Knees Wellness" at bounding box center [510, 65] width 112 height 7
type input "Bee's Knees Wellness"
click at [477, 76] on div "HigherVisibility Sitemap Clear" at bounding box center [511, 72] width 126 height 11
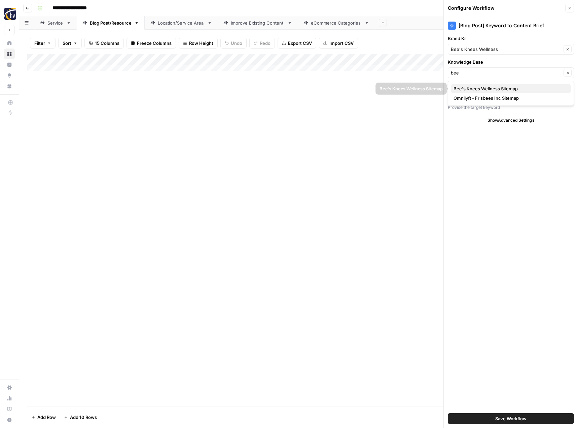
click at [475, 88] on span "Bee's Knees Wellness Sitemap" at bounding box center [510, 88] width 112 height 7
type input "Bee's Knees Wellness Sitemap"
click at [523, 415] on span "Save Workflow" at bounding box center [511, 418] width 31 height 7
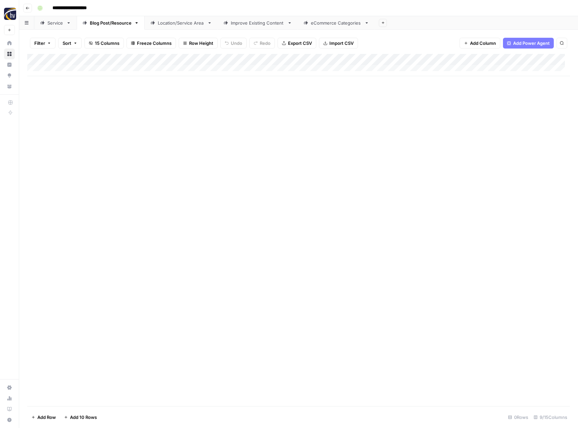
click at [520, 59] on div "Add Column" at bounding box center [298, 65] width 543 height 22
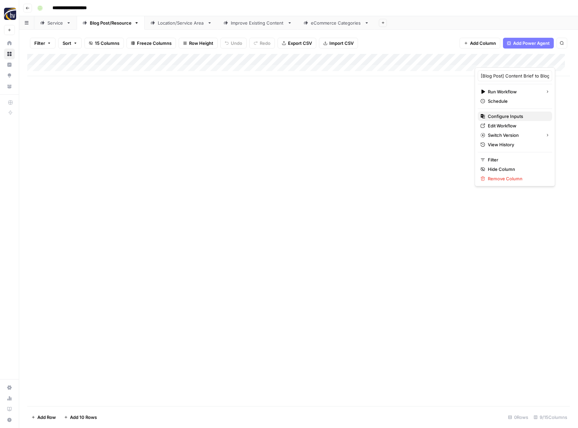
click at [490, 113] on span "Configure Inputs" at bounding box center [517, 116] width 59 height 7
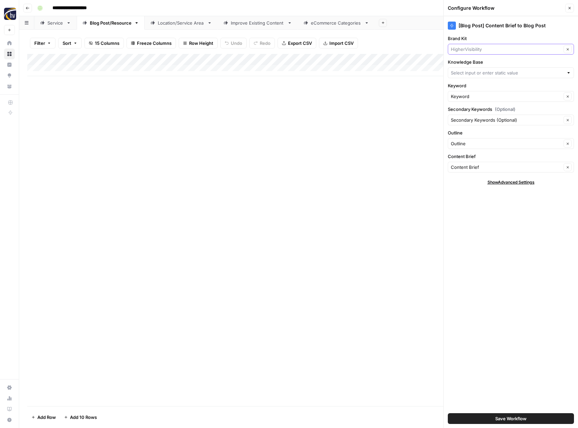
click at [479, 50] on input "Brand Kit" at bounding box center [506, 49] width 111 height 7
click at [478, 64] on span "Bee's Knees Wellness" at bounding box center [510, 65] width 112 height 7
type input "Bee's Knees Wellness"
click at [475, 73] on input "Knowledge Base" at bounding box center [507, 72] width 113 height 7
click at [478, 92] on span "Bee's Knees Wellness Sitemap" at bounding box center [510, 88] width 112 height 7
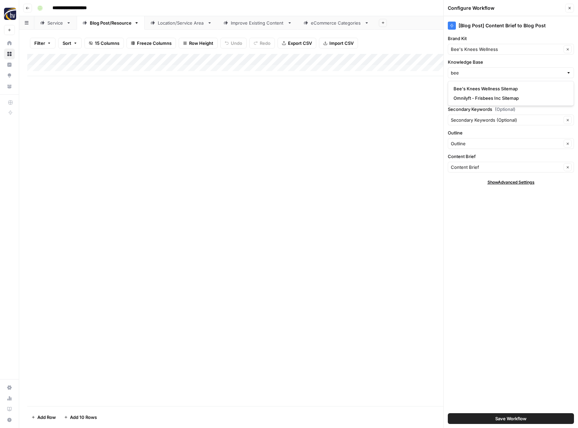
type input "Bee's Knees Wellness Sitemap"
click at [524, 417] on span "Save Workflow" at bounding box center [511, 418] width 31 height 7
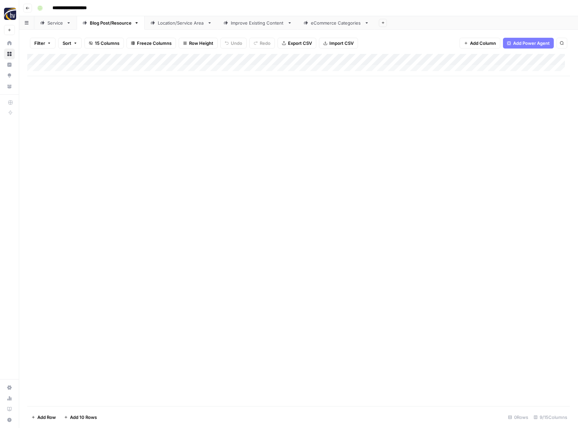
click at [187, 24] on div "Location/Service Area" at bounding box center [181, 23] width 47 height 7
click at [282, 61] on div "Add Column" at bounding box center [298, 65] width 543 height 22
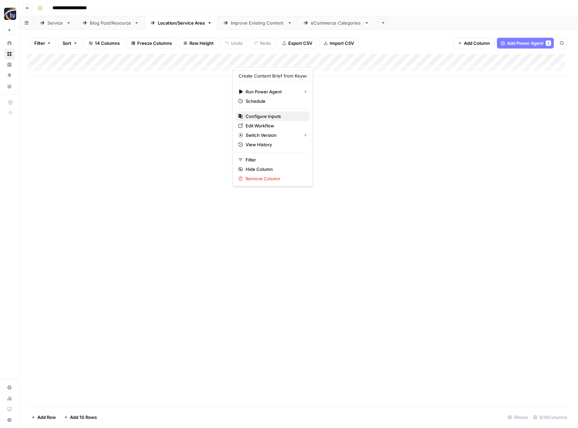
click at [278, 114] on span "Configure Inputs" at bounding box center [275, 116] width 59 height 7
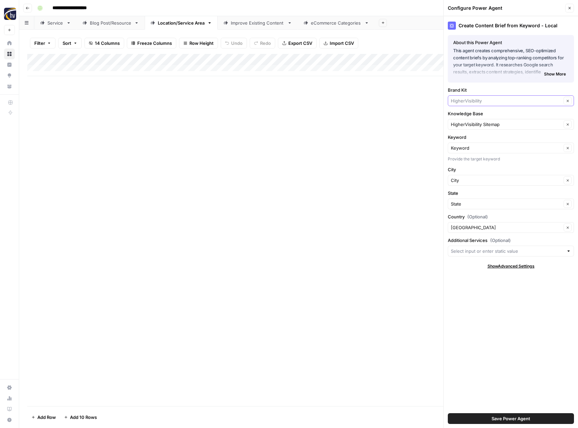
click at [468, 101] on input "Brand Kit" at bounding box center [506, 100] width 111 height 7
click at [465, 120] on button "Bee's Knees Wellness" at bounding box center [511, 116] width 120 height 9
type input "Bee's Knees Wellness"
click at [467, 127] on input "Knowledge Base" at bounding box center [506, 124] width 111 height 7
click at [468, 139] on span "Bee's Knees Wellness Sitemap" at bounding box center [510, 140] width 112 height 7
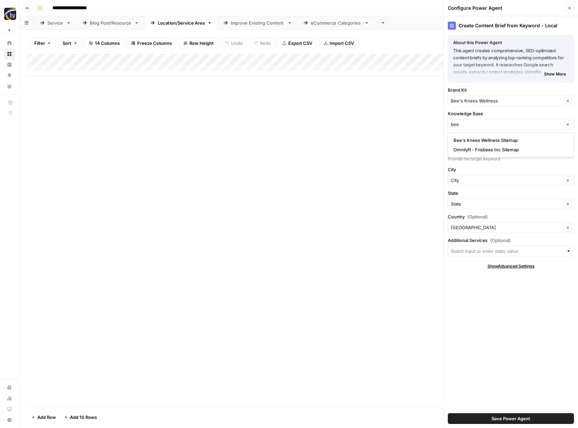
type input "Bee's Knees Wellness Sitemap"
click at [527, 418] on span "Save Power Agent" at bounding box center [511, 418] width 39 height 7
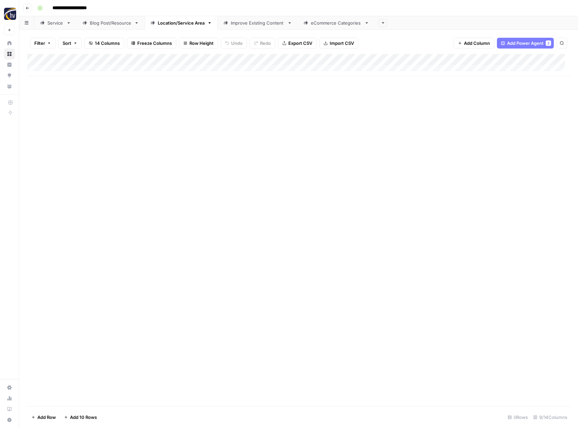
click at [523, 58] on div "Add Column" at bounding box center [298, 65] width 543 height 22
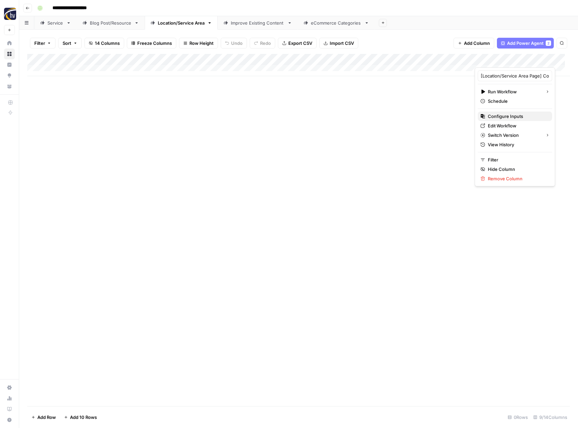
click at [495, 112] on button "Configure Inputs" at bounding box center [515, 115] width 74 height 9
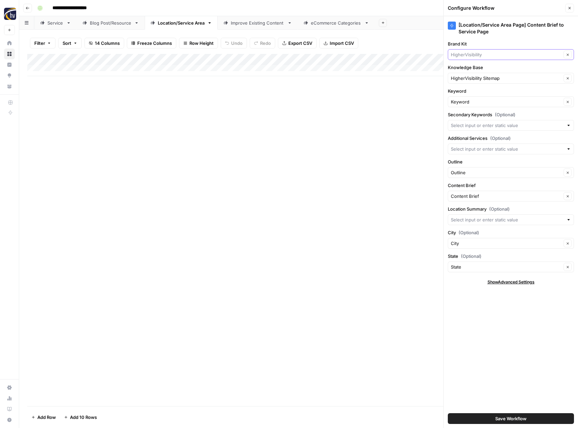
click at [484, 57] on input "Brand Kit" at bounding box center [506, 54] width 111 height 7
click at [485, 71] on span "Bee's Knees Wellness" at bounding box center [510, 70] width 112 height 7
type input "Bee's Knees Wellness"
click at [479, 82] on div "HigherVisibility Sitemap Clear" at bounding box center [511, 78] width 126 height 11
click at [481, 96] on span "Bee's Knees Wellness Sitemap" at bounding box center [510, 94] width 112 height 7
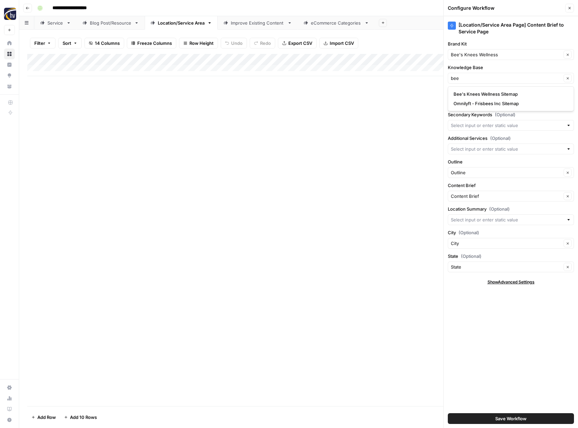
type input "Bee's Knees Wellness Sitemap"
click at [514, 419] on span "Save Workflow" at bounding box center [511, 418] width 31 height 7
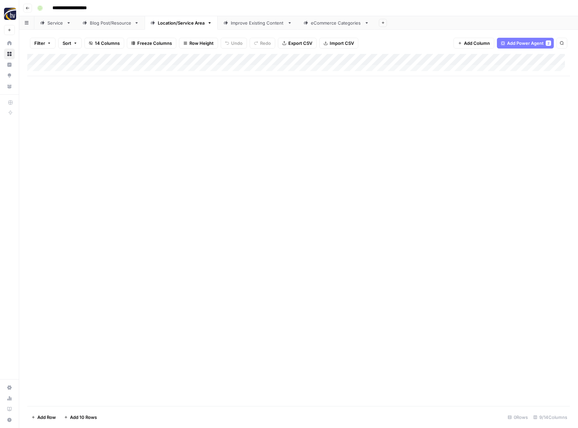
click at [332, 222] on div "Add Column" at bounding box center [298, 230] width 543 height 352
click at [259, 26] on div "Improve Existing Content" at bounding box center [258, 23] width 54 height 7
click at [401, 58] on div "Add Column" at bounding box center [298, 65] width 543 height 22
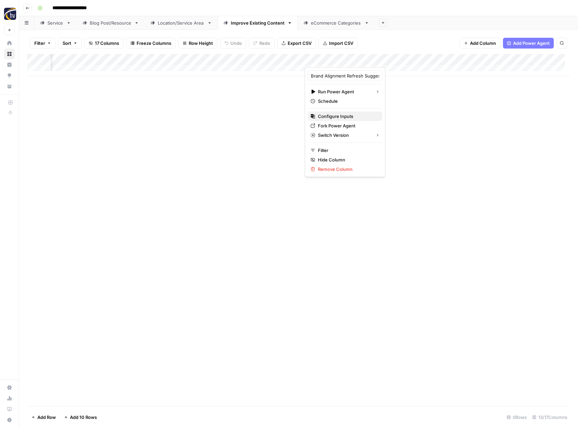
click at [344, 112] on button "Configure Inputs" at bounding box center [345, 115] width 74 height 9
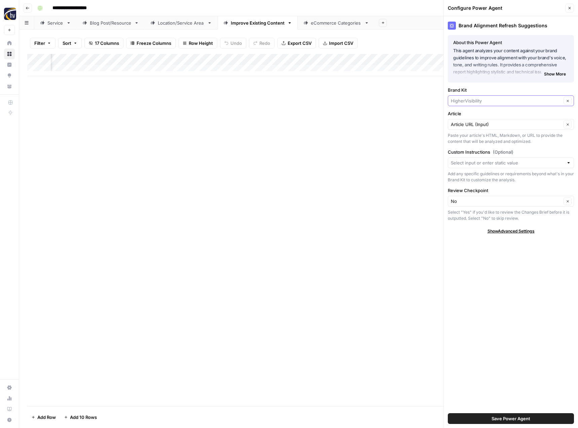
click at [473, 99] on input "Brand Kit" at bounding box center [506, 100] width 111 height 7
click at [470, 118] on span "Bee's Knees Wellness" at bounding box center [510, 116] width 112 height 7
type input "Bee's Knees Wellness"
click at [508, 416] on span "Save Power Agent" at bounding box center [511, 418] width 39 height 7
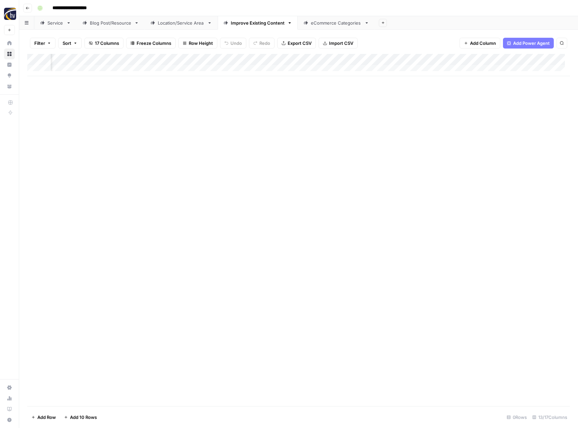
scroll to position [0, 524]
click at [327, 59] on div "Add Column" at bounding box center [298, 65] width 543 height 22
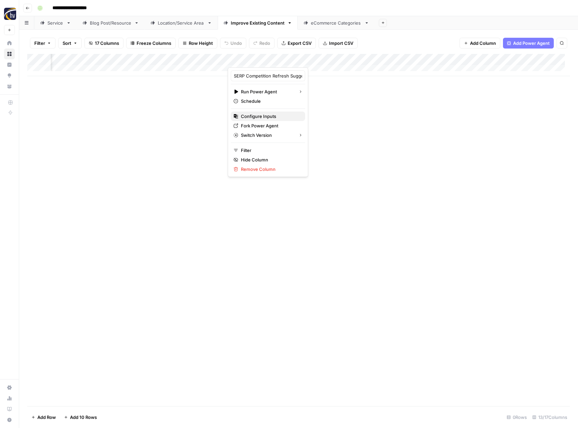
click at [284, 117] on span "Configure Inputs" at bounding box center [270, 116] width 59 height 7
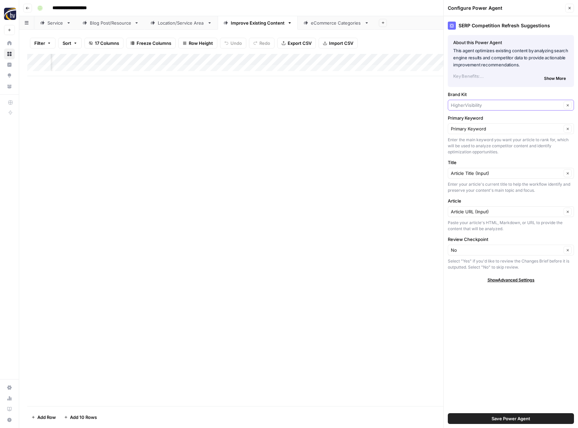
click at [478, 104] on input "Brand Kit" at bounding box center [506, 105] width 111 height 7
click at [477, 122] on span "Bee's Knees Wellness" at bounding box center [510, 120] width 112 height 7
type input "Bee's Knees Wellness"
click at [505, 415] on span "Save Power Agent" at bounding box center [511, 418] width 39 height 7
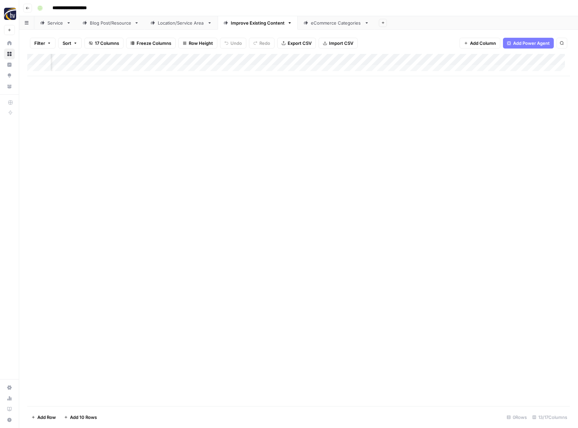
click at [492, 60] on div "Add Column" at bounding box center [298, 65] width 543 height 22
click at [440, 116] on span "Configure Inputs" at bounding box center [444, 116] width 59 height 7
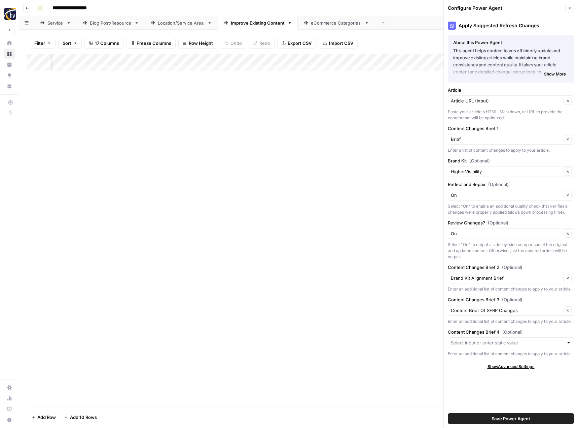
click at [474, 167] on div "HigherVisibility Clear" at bounding box center [511, 171] width 126 height 11
click at [475, 182] on div "Bee's Knees Wellness Frisbees" at bounding box center [511, 191] width 126 height 25
click at [475, 185] on span "Bee's Knees Wellness" at bounding box center [510, 187] width 112 height 7
type input "Bee's Knees Wellness"
click at [512, 420] on span "Save Power Agent" at bounding box center [511, 418] width 39 height 7
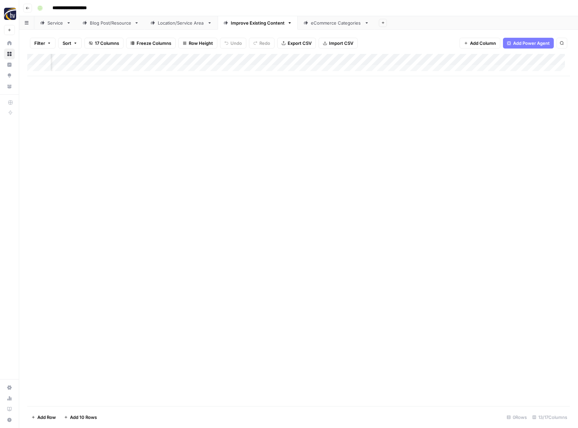
click at [326, 23] on div "eCommerce Categories" at bounding box center [336, 23] width 51 height 7
click at [328, 58] on div "Add Column" at bounding box center [298, 65] width 543 height 22
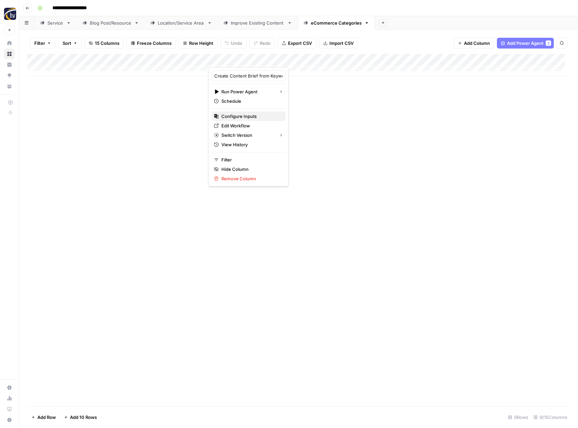
click at [268, 119] on span "Configure Inputs" at bounding box center [251, 116] width 59 height 7
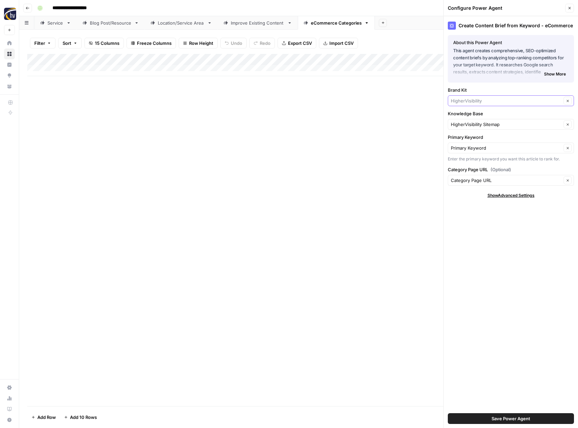
click at [472, 98] on input "Brand Kit" at bounding box center [506, 100] width 111 height 7
click at [474, 117] on span "Bee's Knees Wellness" at bounding box center [510, 116] width 112 height 7
type input "Bee's Knees Wellness"
click at [472, 127] on input "Knowledge Base" at bounding box center [506, 124] width 111 height 7
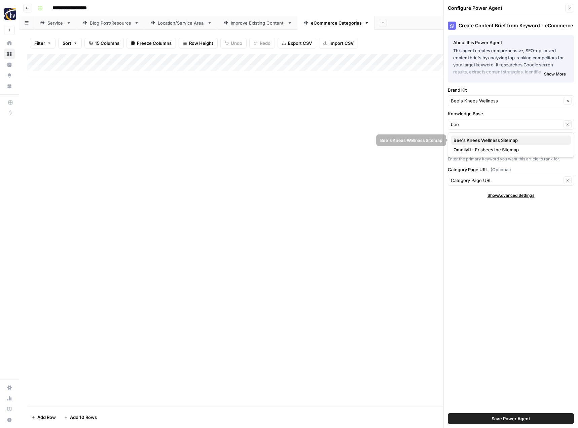
click at [474, 142] on span "Bee's Knees Wellness Sitemap" at bounding box center [510, 140] width 112 height 7
type input "Bee's Knees Wellness Sitemap"
click at [515, 417] on span "Save Power Agent" at bounding box center [511, 418] width 39 height 7
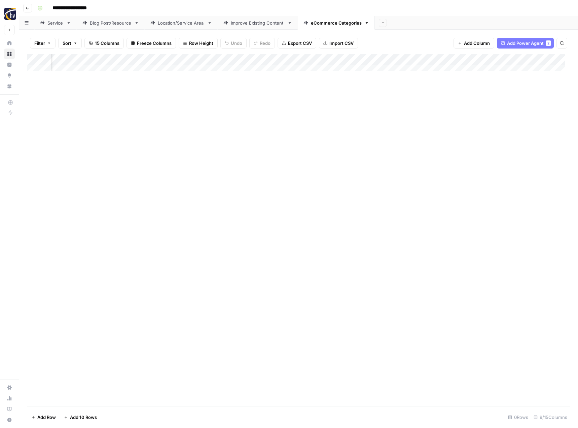
scroll to position [0, 226]
click at [491, 61] on div "Add Column" at bounding box center [298, 65] width 543 height 22
type input "[eCommerce Category] Content Brief to Category Page"
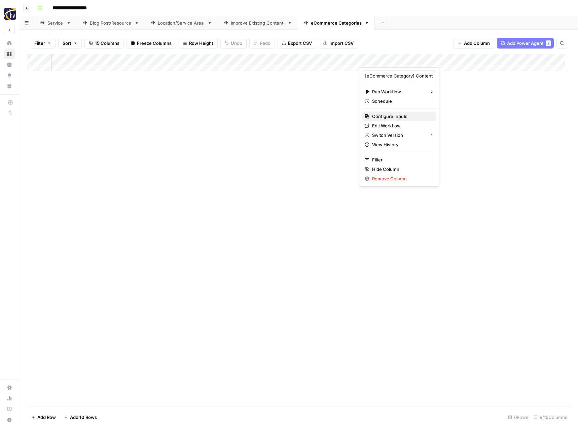
click at [409, 115] on span "Configure Inputs" at bounding box center [401, 116] width 59 height 7
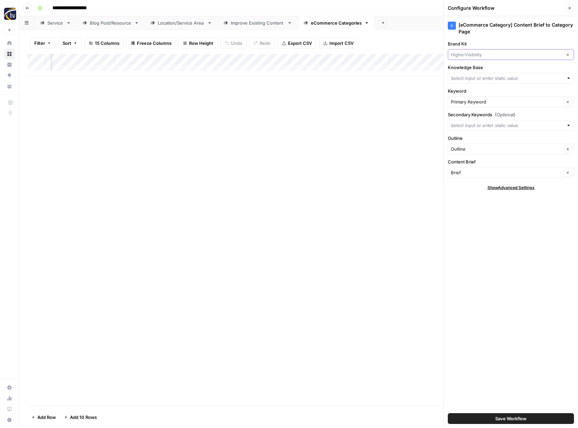
click at [486, 56] on input "Brand Kit" at bounding box center [506, 54] width 111 height 7
click at [483, 69] on span "Bee's Knees Wellness" at bounding box center [510, 70] width 112 height 7
type input "Bee's Knees Wellness"
click at [477, 78] on input "Knowledge Base" at bounding box center [507, 78] width 113 height 7
click at [475, 96] on span "Bee's Knees Wellness Sitemap" at bounding box center [510, 94] width 112 height 7
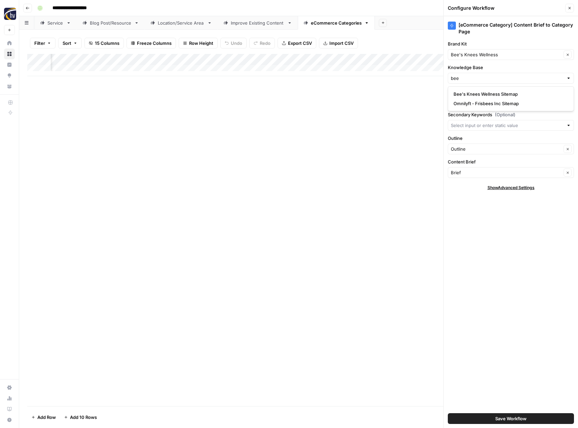
type input "Bee's Knees Wellness Sitemap"
click at [528, 416] on button "Save Workflow" at bounding box center [511, 418] width 126 height 11
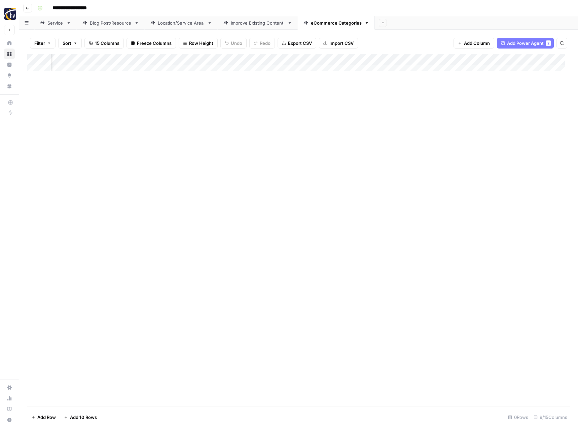
drag, startPoint x: 29, startPoint y: 11, endPoint x: 5, endPoint y: 32, distance: 32.0
click at [29, 11] on button "Go back" at bounding box center [27, 8] width 9 height 9
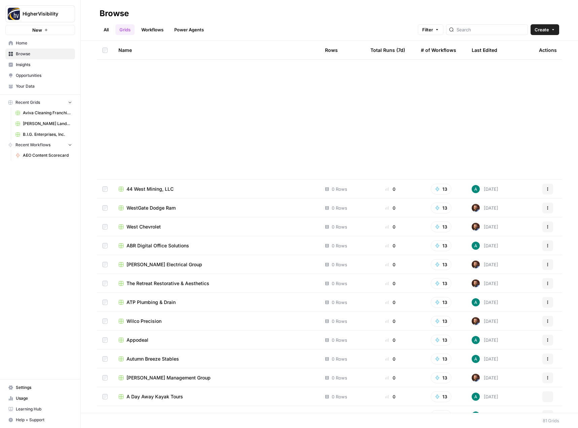
scroll to position [1174, 0]
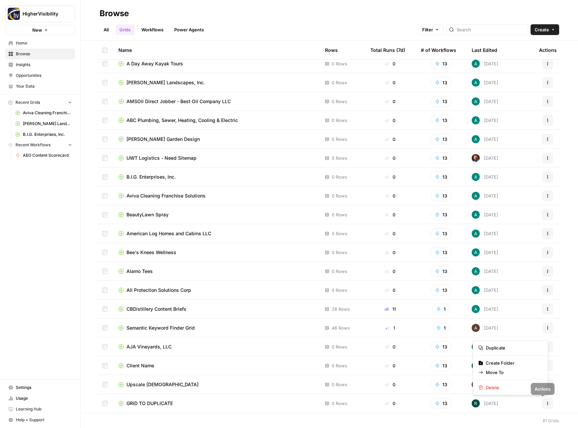
click at [545, 403] on button "Actions" at bounding box center [548, 403] width 11 height 11
click at [512, 348] on span "Duplicate" at bounding box center [513, 347] width 54 height 7
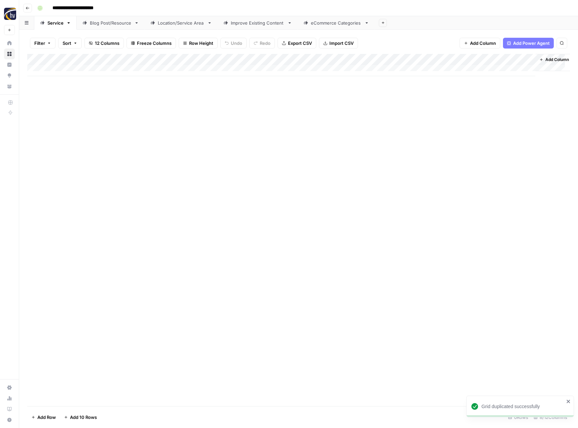
click at [92, 10] on input "**********" at bounding box center [83, 8] width 69 height 11
paste input
type input "**********"
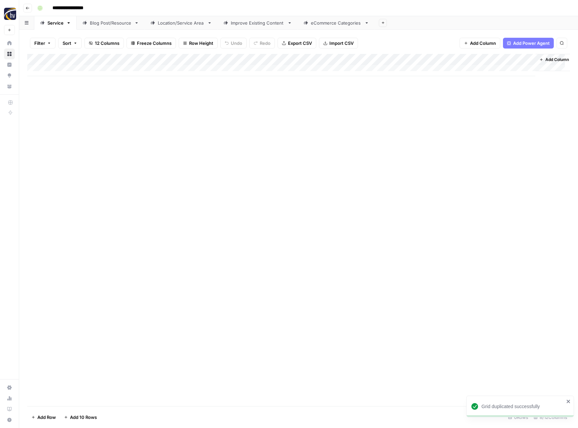
click at [127, 155] on div "Add Column" at bounding box center [298, 230] width 543 height 352
click at [159, 58] on div "Add Column" at bounding box center [298, 65] width 543 height 22
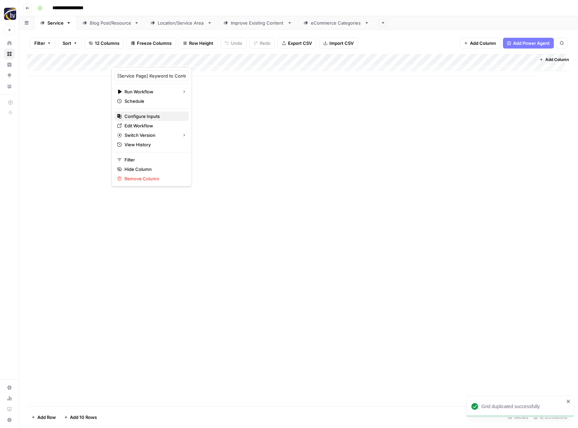
click at [146, 115] on span "Configure Inputs" at bounding box center [154, 116] width 59 height 7
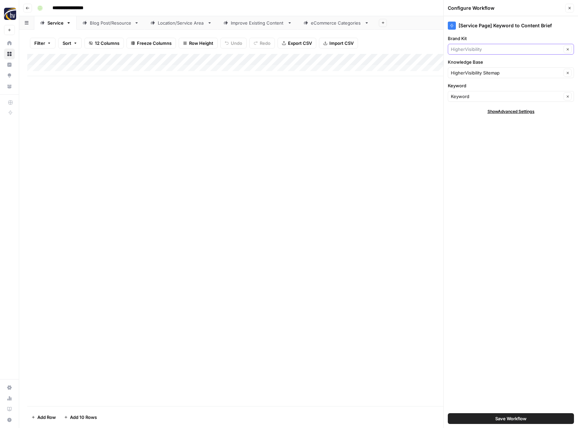
click at [462, 50] on input "Brand Kit" at bounding box center [506, 49] width 111 height 7
click at [467, 63] on span "[PERSON_NAME] Awning" at bounding box center [510, 65] width 112 height 7
type input "[PERSON_NAME] Awning"
click at [471, 68] on div "HigherVisibility Sitemap Clear" at bounding box center [511, 72] width 126 height 11
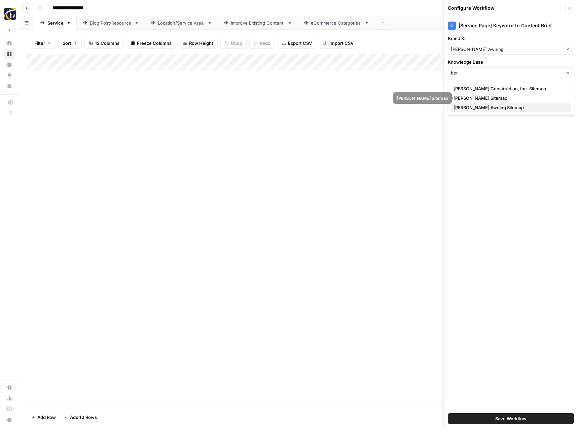
click at [469, 105] on span "[PERSON_NAME] Awning Sitemap" at bounding box center [510, 107] width 112 height 7
type input "[PERSON_NAME] Awning Sitemap"
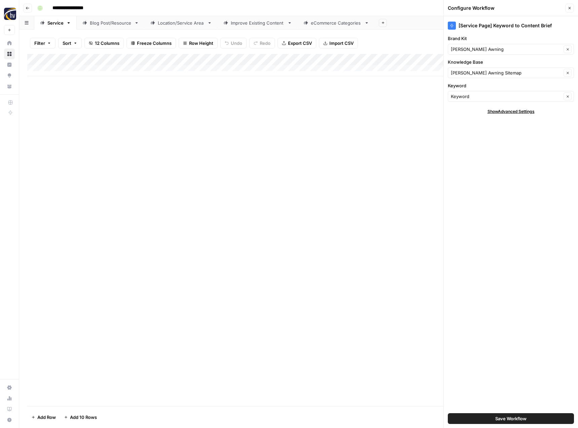
click at [494, 418] on button "Save Workflow" at bounding box center [511, 418] width 126 height 11
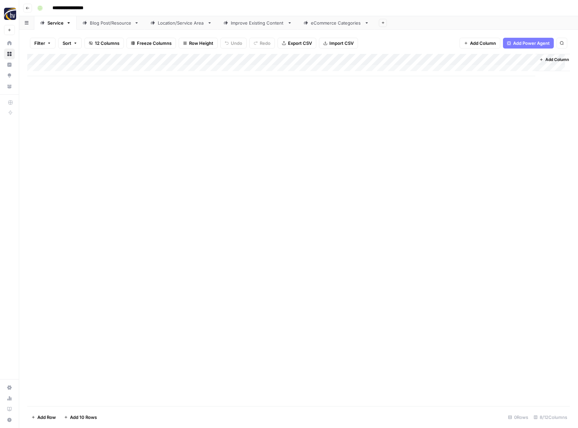
click at [460, 62] on div "Add Column" at bounding box center [298, 65] width 543 height 22
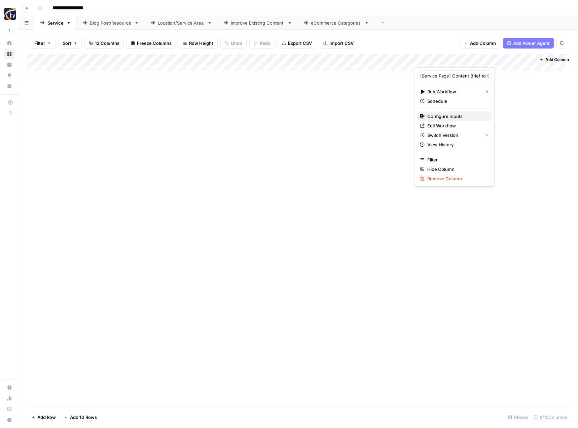
click at [443, 117] on span "Configure Inputs" at bounding box center [457, 116] width 59 height 7
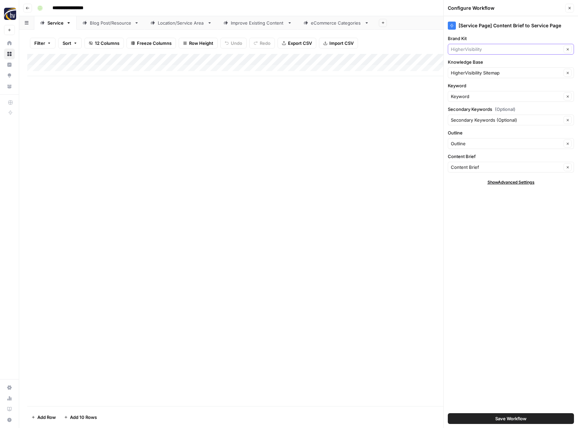
click at [481, 48] on input "Brand Kit" at bounding box center [506, 49] width 111 height 7
click at [482, 64] on span "[PERSON_NAME] Awning" at bounding box center [510, 65] width 112 height 7
type input "[PERSON_NAME] Awning"
click at [480, 73] on input "Knowledge Base" at bounding box center [506, 72] width 111 height 7
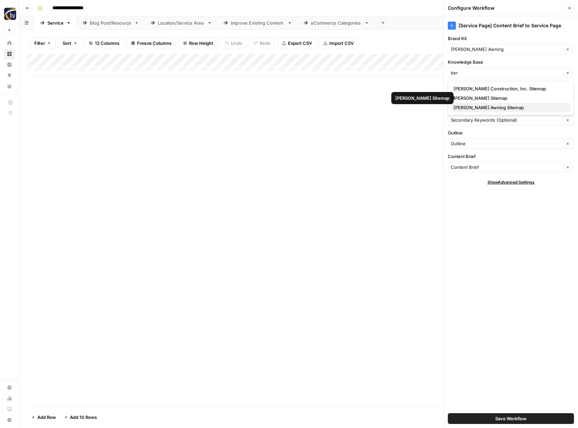
click at [483, 107] on span "[PERSON_NAME] Awning Sitemap" at bounding box center [510, 107] width 112 height 7
type input "[PERSON_NAME] Awning Sitemap"
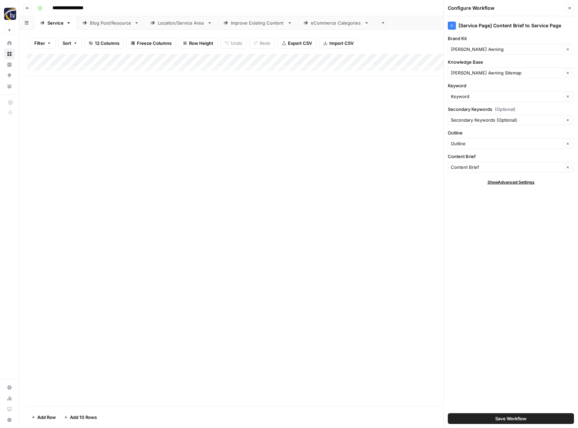
click at [502, 417] on span "Save Workflow" at bounding box center [511, 418] width 31 height 7
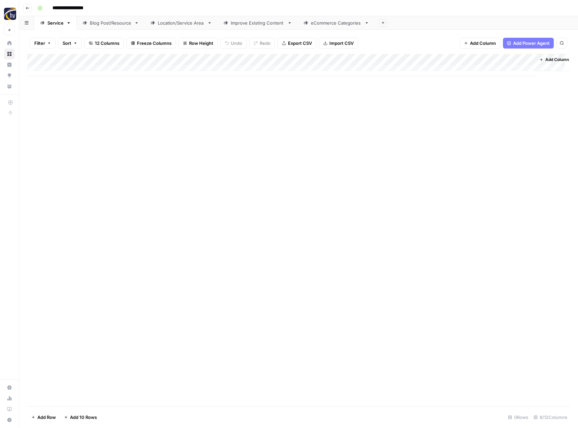
click at [117, 22] on div "Blog Post/Resource" at bounding box center [111, 23] width 42 height 7
click at [158, 57] on div "Add Column" at bounding box center [298, 65] width 543 height 22
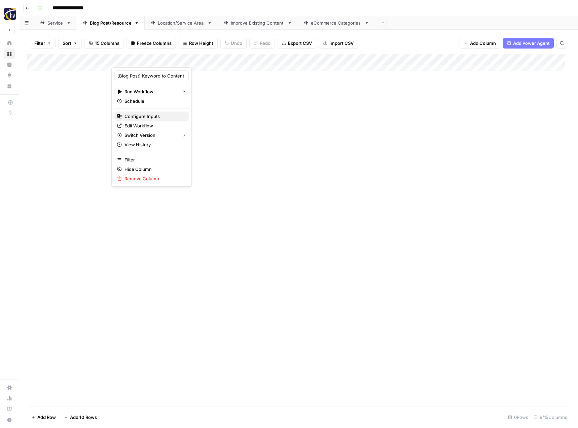
click at [141, 118] on span "Configure Inputs" at bounding box center [154, 116] width 59 height 7
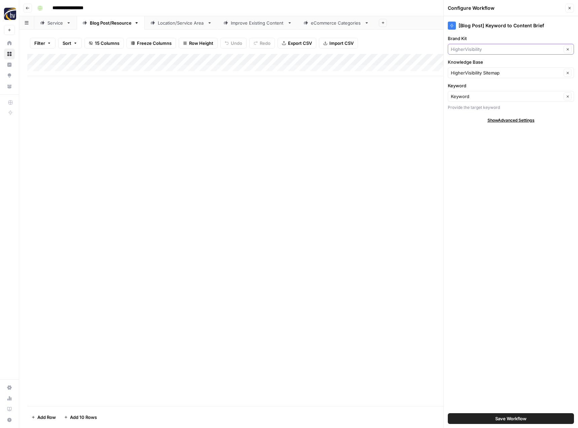
click at [474, 48] on input "Brand Kit" at bounding box center [506, 49] width 111 height 7
click at [472, 67] on span "[PERSON_NAME] Awning" at bounding box center [510, 65] width 112 height 7
type input "[PERSON_NAME] Awning"
click at [472, 72] on input "Knowledge Base" at bounding box center [506, 72] width 111 height 7
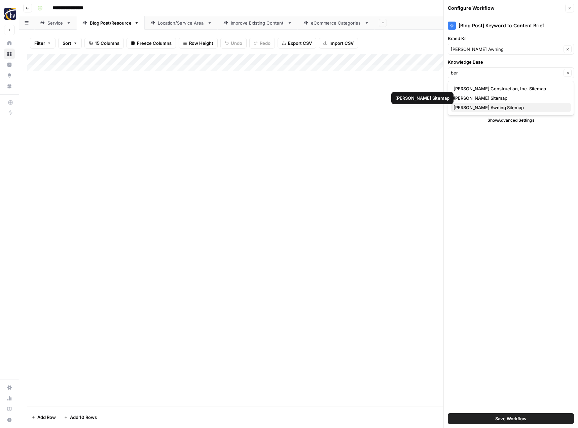
click at [471, 109] on span "[PERSON_NAME] Awning Sitemap" at bounding box center [510, 107] width 112 height 7
type input "[PERSON_NAME] Awning Sitemap"
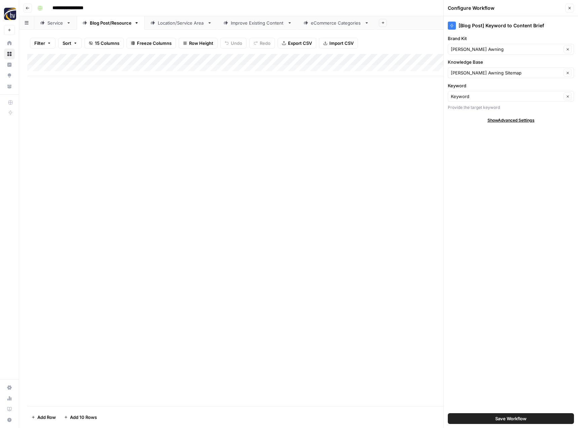
click at [500, 416] on span "Save Workflow" at bounding box center [511, 418] width 31 height 7
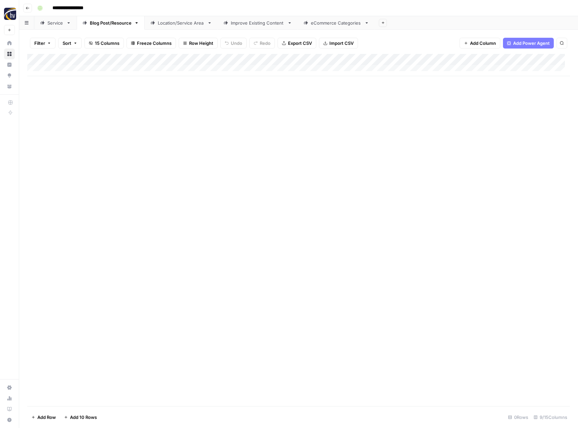
click at [520, 59] on div "Add Column" at bounding box center [298, 65] width 543 height 22
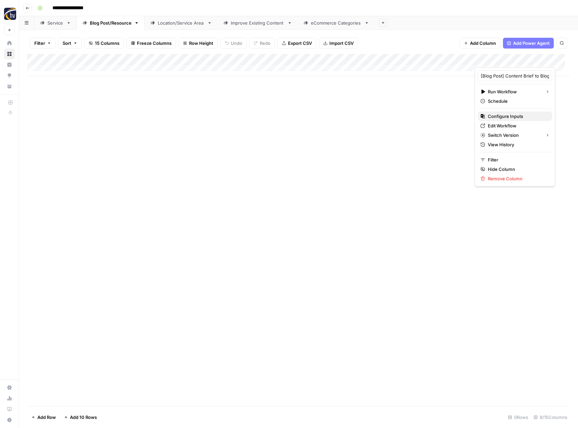
click at [495, 116] on span "Configure Inputs" at bounding box center [517, 116] width 59 height 7
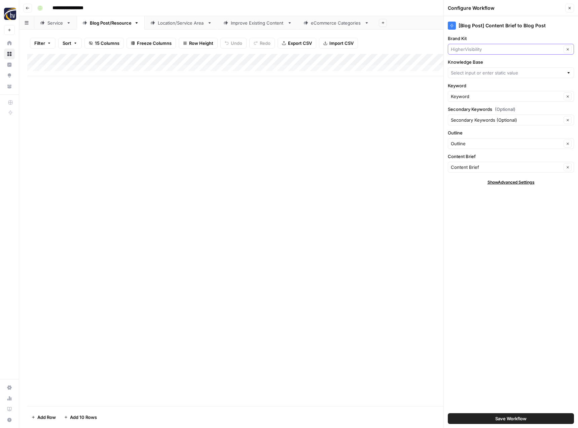
click at [473, 49] on input "Brand Kit" at bounding box center [506, 49] width 111 height 7
click at [475, 65] on span "[PERSON_NAME] Awning" at bounding box center [510, 65] width 112 height 7
type input "[PERSON_NAME] Awning"
click at [475, 75] on input "Knowledge Base" at bounding box center [507, 72] width 113 height 7
click at [475, 105] on span "[PERSON_NAME] Awning Sitemap" at bounding box center [510, 107] width 112 height 7
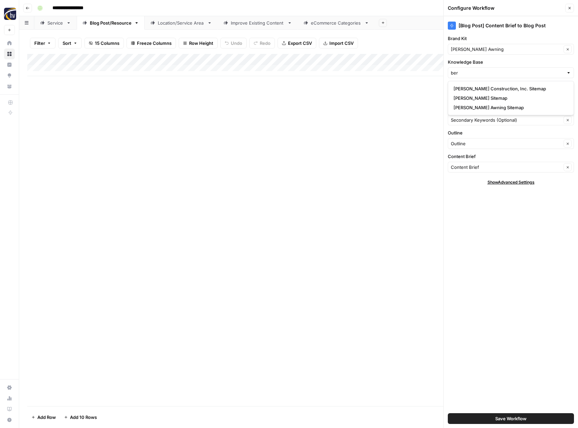
type input "[PERSON_NAME] Awning Sitemap"
click at [502, 415] on span "Save Workflow" at bounding box center [511, 418] width 31 height 7
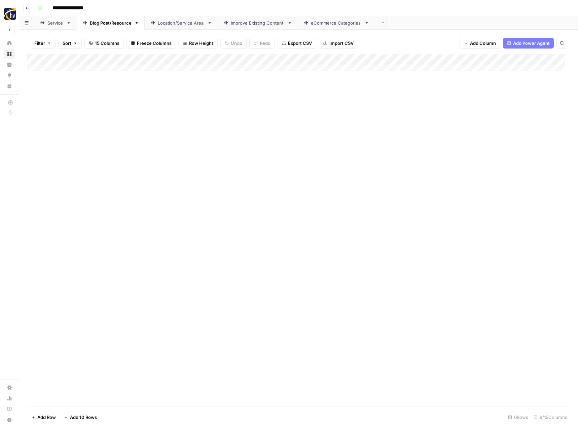
click at [181, 26] on div "Location/Service Area" at bounding box center [181, 23] width 47 height 7
click at [279, 59] on div "Add Column" at bounding box center [298, 65] width 543 height 22
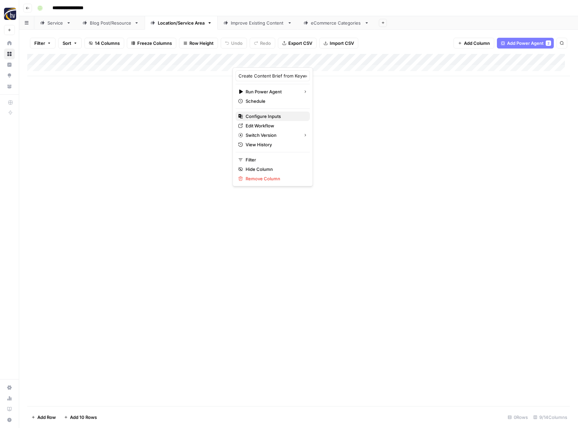
click at [261, 114] on span "Configure Inputs" at bounding box center [275, 116] width 59 height 7
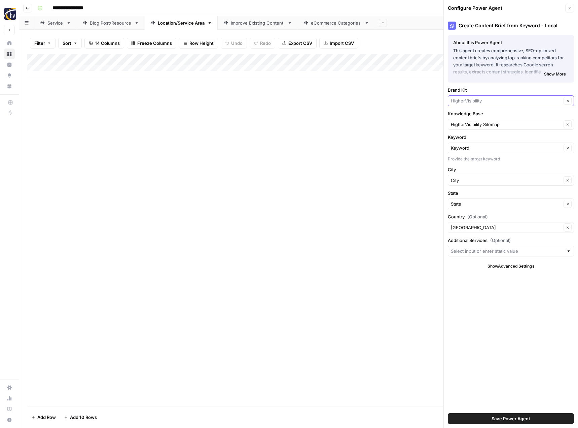
click at [459, 101] on input "Brand Kit" at bounding box center [506, 100] width 111 height 7
click at [462, 116] on span "[PERSON_NAME] Awning" at bounding box center [510, 116] width 112 height 7
type input "[PERSON_NAME] Awning"
click at [462, 124] on input "Knowledge Base" at bounding box center [506, 124] width 111 height 7
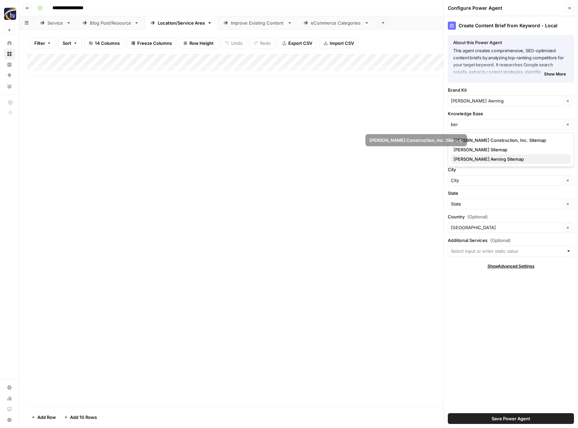
click at [465, 160] on span "[PERSON_NAME] Awning Sitemap" at bounding box center [510, 159] width 112 height 7
type input "[PERSON_NAME] Awning Sitemap"
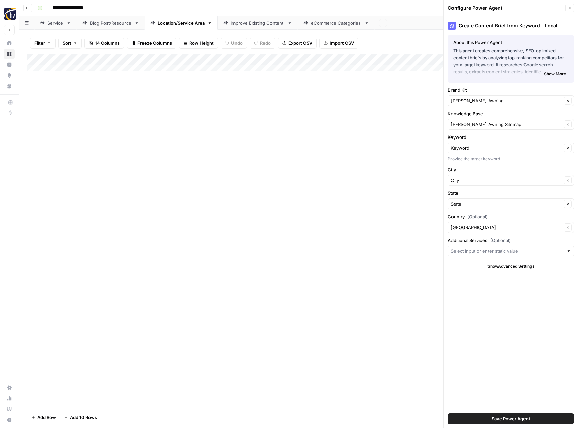
click at [521, 420] on span "Save Power Agent" at bounding box center [511, 418] width 39 height 7
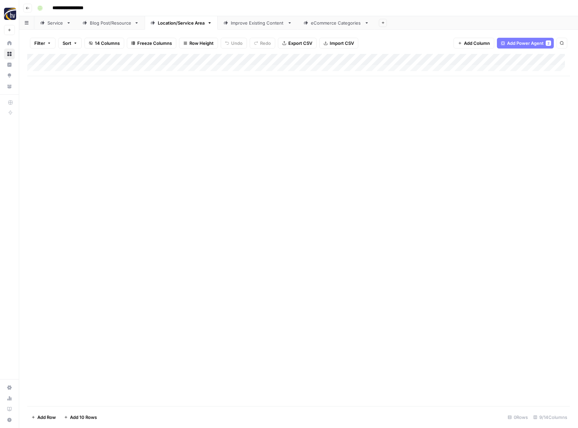
click at [522, 62] on div "Add Column" at bounding box center [298, 65] width 543 height 22
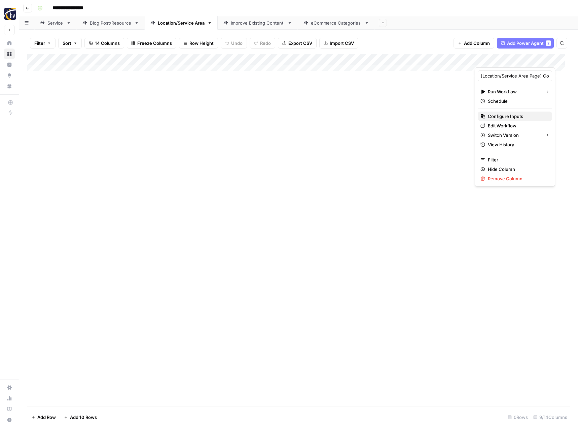
click at [494, 112] on div "[Location/Service Area Page] Content Brief to Service Page (1) Run Workflow Sch…" at bounding box center [515, 126] width 80 height 119
click at [494, 115] on span "Configure Inputs" at bounding box center [517, 116] width 59 height 7
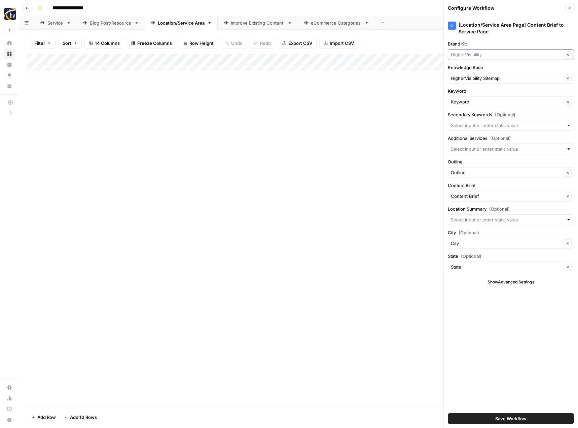
click at [485, 54] on input "Brand Kit" at bounding box center [506, 54] width 111 height 7
click at [486, 69] on span "[PERSON_NAME] Awning" at bounding box center [510, 70] width 112 height 7
type input "[PERSON_NAME] Awning"
click at [481, 76] on input "Knowledge Base" at bounding box center [506, 78] width 111 height 7
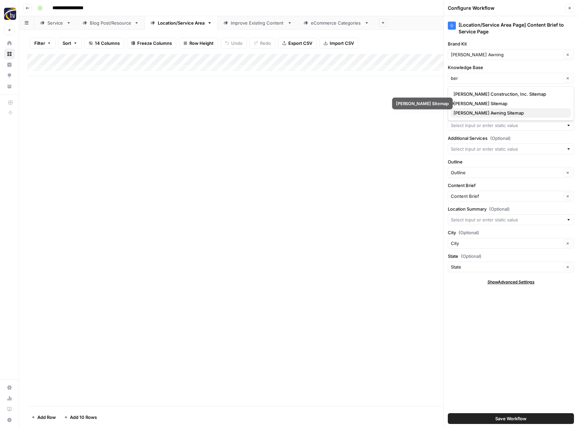
click at [478, 112] on span "[PERSON_NAME] Awning Sitemap" at bounding box center [510, 112] width 112 height 7
type input "[PERSON_NAME] Awning Sitemap"
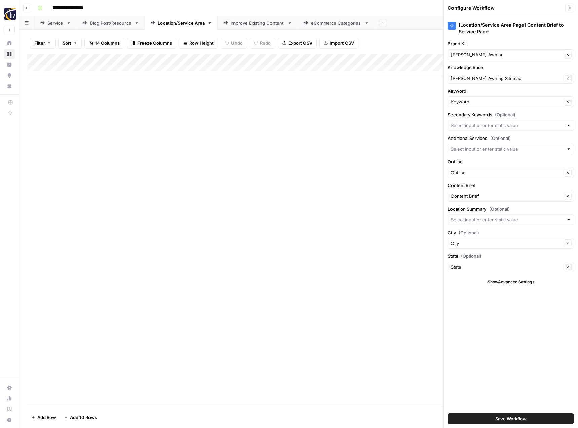
click at [503, 418] on span "Save Workflow" at bounding box center [511, 418] width 31 height 7
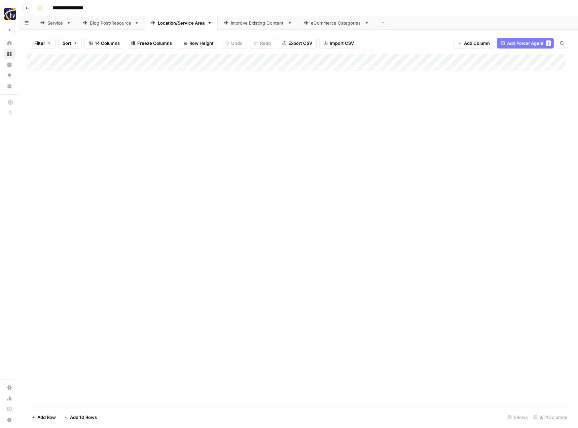
click at [261, 26] on div "Improve Existing Content" at bounding box center [258, 23] width 54 height 7
click at [378, 58] on div "Add Column" at bounding box center [298, 65] width 543 height 22
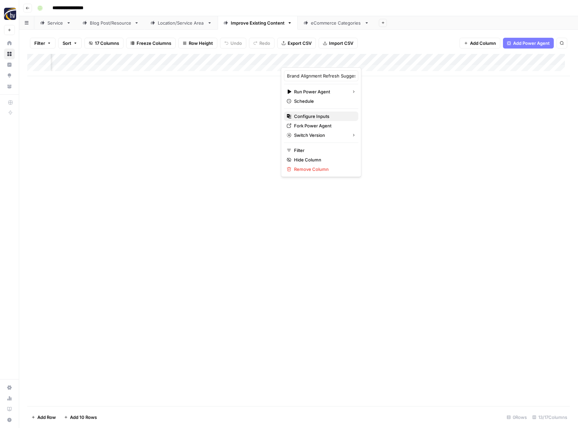
click at [317, 114] on span "Configure Inputs" at bounding box center [323, 116] width 59 height 7
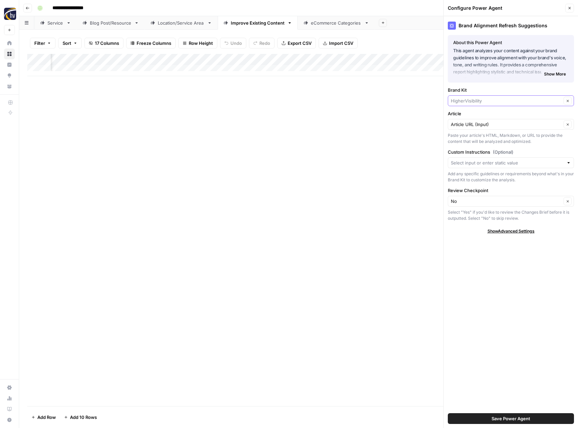
click at [466, 100] on input "Brand Kit" at bounding box center [506, 100] width 111 height 7
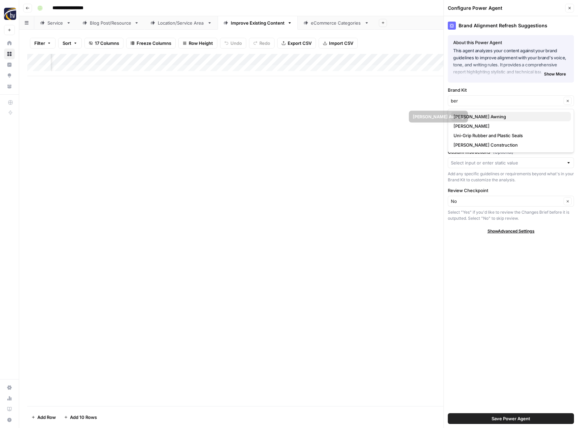
click at [468, 114] on span "[PERSON_NAME] Awning" at bounding box center [510, 116] width 112 height 7
type input "[PERSON_NAME] Awning"
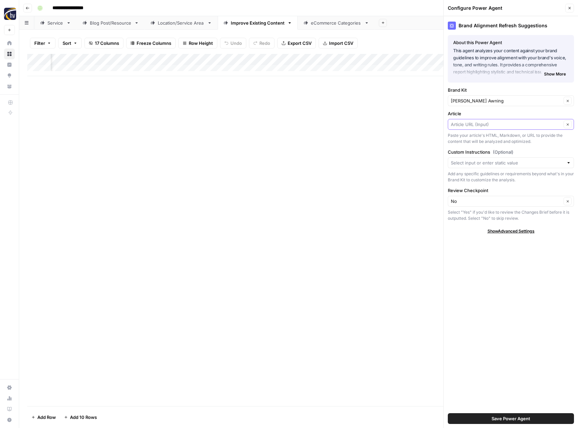
click at [466, 121] on input "Article" at bounding box center [506, 124] width 111 height 7
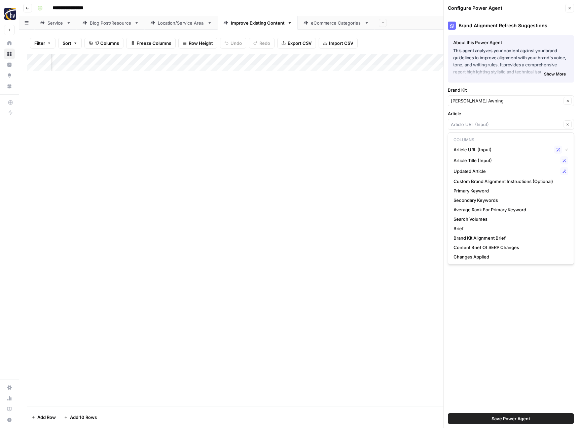
type input "Article URL (Input)"
click at [411, 110] on div "Add Column" at bounding box center [298, 230] width 543 height 352
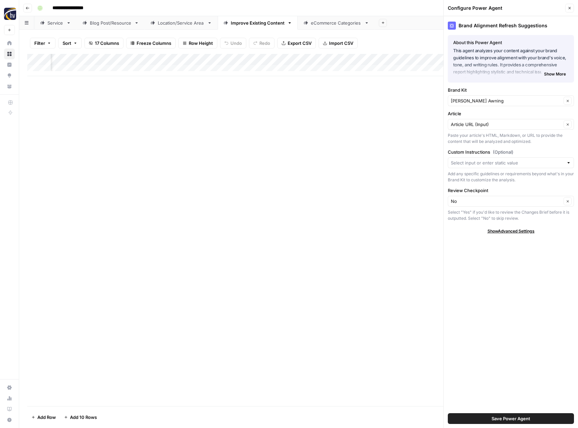
click at [527, 418] on span "Save Power Agent" at bounding box center [511, 418] width 39 height 7
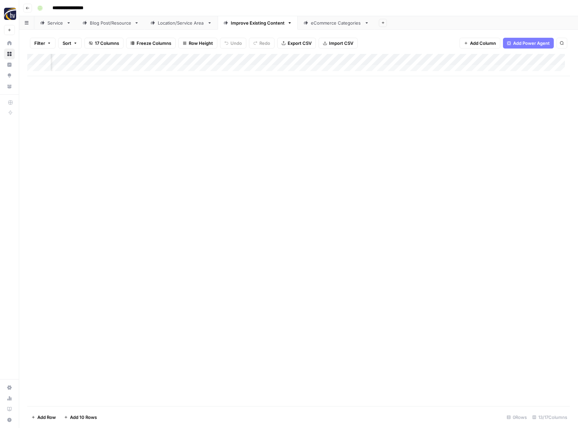
click at [551, 59] on div "Add Column" at bounding box center [298, 65] width 543 height 22
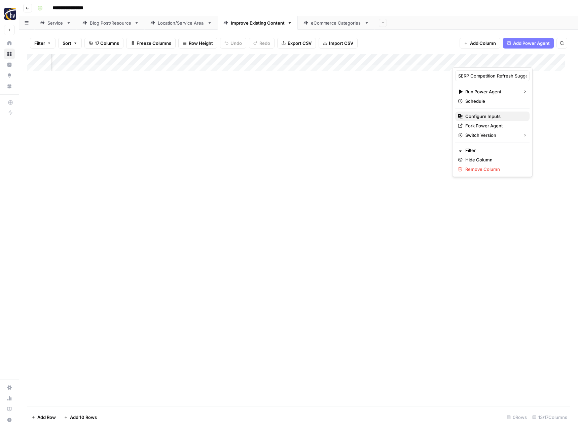
click at [502, 113] on span "Configure Inputs" at bounding box center [495, 116] width 59 height 7
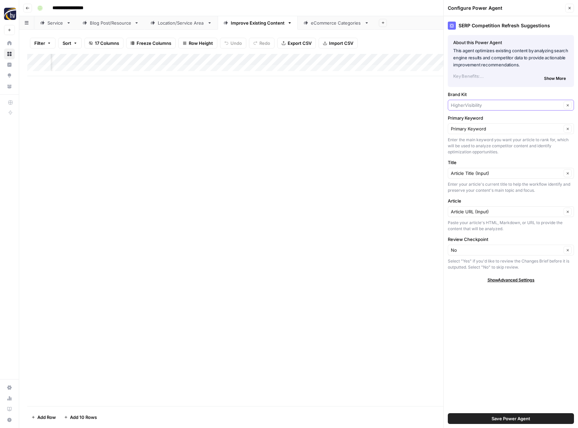
click at [488, 103] on input "Brand Kit" at bounding box center [506, 105] width 111 height 7
click at [488, 120] on span "[PERSON_NAME] Awning" at bounding box center [510, 120] width 112 height 7
type input "[PERSON_NAME] Awning"
click at [501, 420] on span "Save Power Agent" at bounding box center [511, 418] width 39 height 7
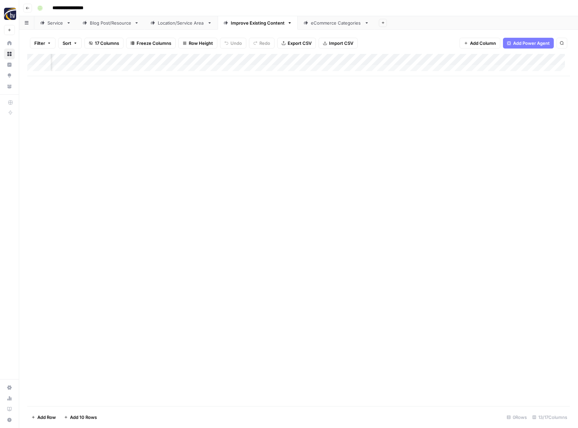
scroll to position [0, 578]
click at [440, 60] on div "Add Column" at bounding box center [298, 65] width 543 height 22
click at [396, 113] on span "Configure Inputs" at bounding box center [391, 116] width 59 height 7
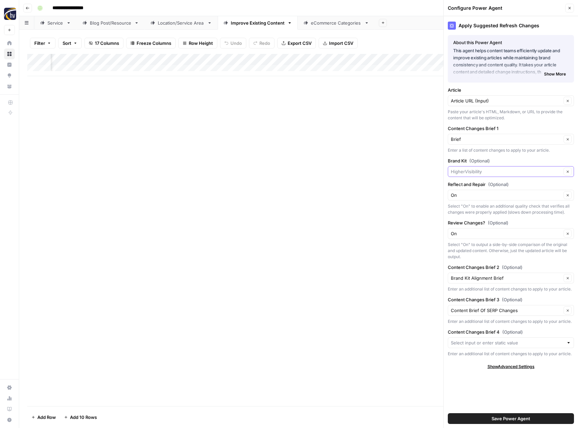
click at [464, 174] on input "Brand Kit (Optional)" at bounding box center [506, 171] width 111 height 7
click at [466, 184] on span "[PERSON_NAME] Awning" at bounding box center [510, 187] width 112 height 7
type input "[PERSON_NAME] Awning"
click at [511, 418] on span "Save Power Agent" at bounding box center [511, 418] width 39 height 7
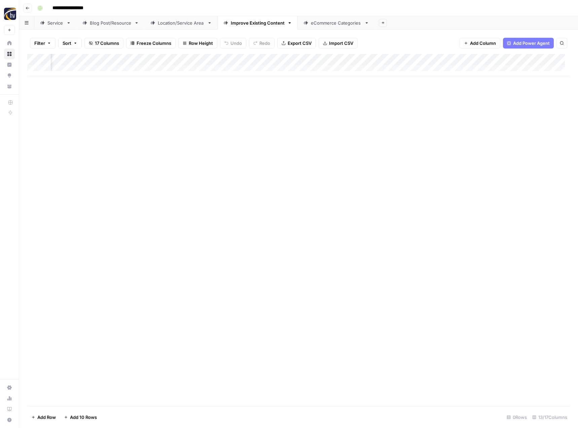
click at [346, 167] on div "Add Column" at bounding box center [298, 230] width 543 height 352
click at [332, 25] on div "eCommerce Categories" at bounding box center [336, 23] width 51 height 7
click at [327, 60] on div "Add Column" at bounding box center [298, 65] width 543 height 22
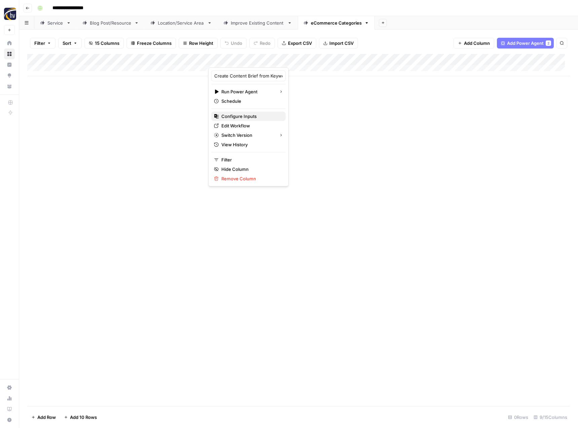
click at [251, 113] on span "Configure Inputs" at bounding box center [251, 116] width 59 height 7
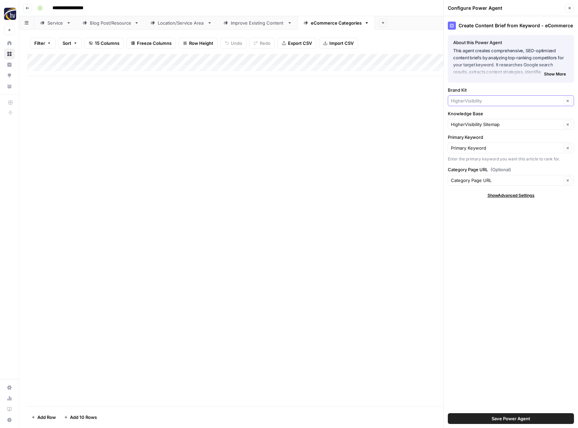
click at [465, 103] on input "Brand Kit" at bounding box center [506, 100] width 111 height 7
click at [469, 118] on span "[PERSON_NAME] Awning" at bounding box center [510, 116] width 112 height 7
type input "[PERSON_NAME] Awning"
click at [467, 121] on input "Knowledge Base" at bounding box center [506, 124] width 111 height 7
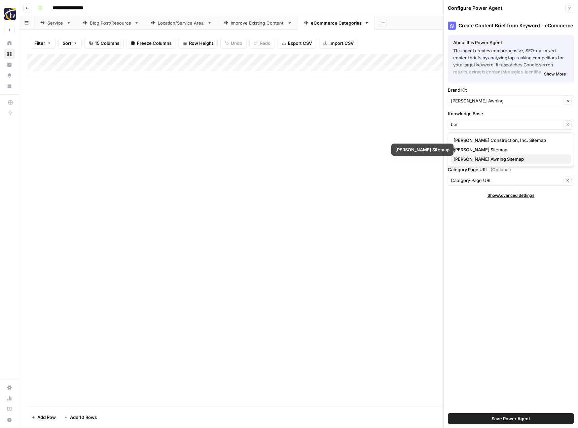
click at [468, 157] on span "[PERSON_NAME] Awning Sitemap" at bounding box center [510, 159] width 112 height 7
type input "[PERSON_NAME] Awning Sitemap"
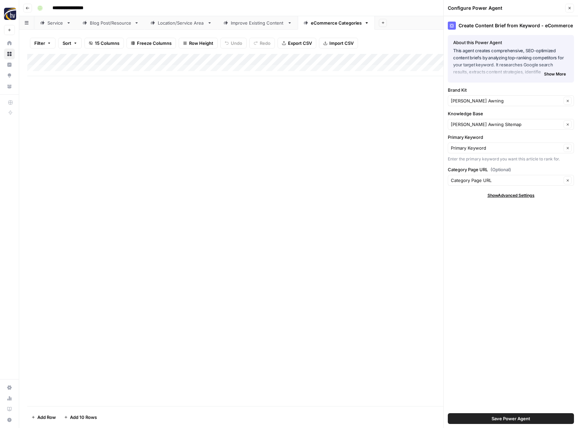
click at [515, 417] on span "Save Power Agent" at bounding box center [511, 418] width 39 height 7
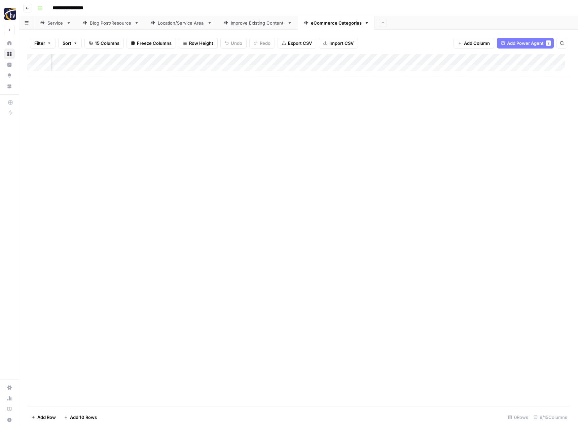
scroll to position [0, 222]
click at [496, 59] on div "Add Column" at bounding box center [298, 65] width 543 height 22
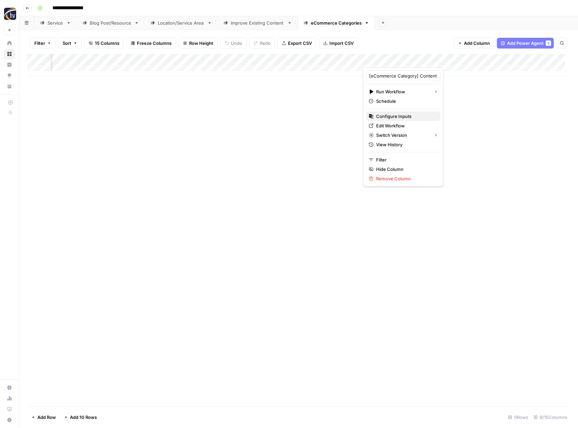
click at [414, 114] on span "Configure Inputs" at bounding box center [405, 116] width 59 height 7
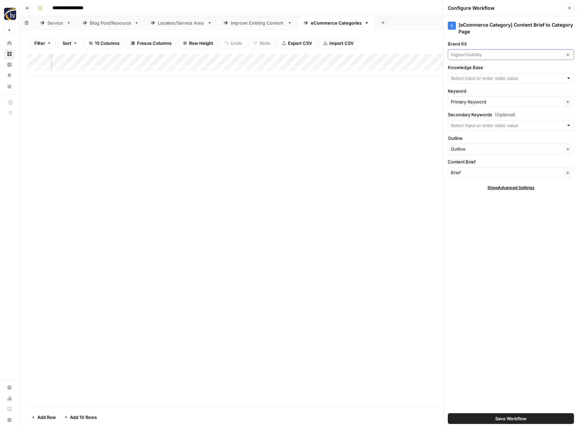
click at [502, 54] on input "Brand Kit" at bounding box center [506, 54] width 111 height 7
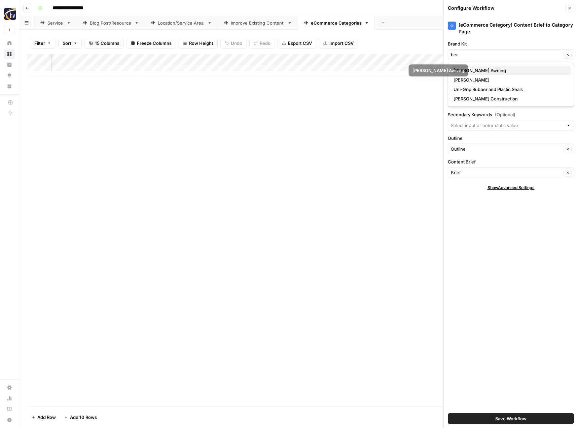
click at [496, 69] on span "[PERSON_NAME] Awning" at bounding box center [510, 70] width 112 height 7
type input "[PERSON_NAME] Awning"
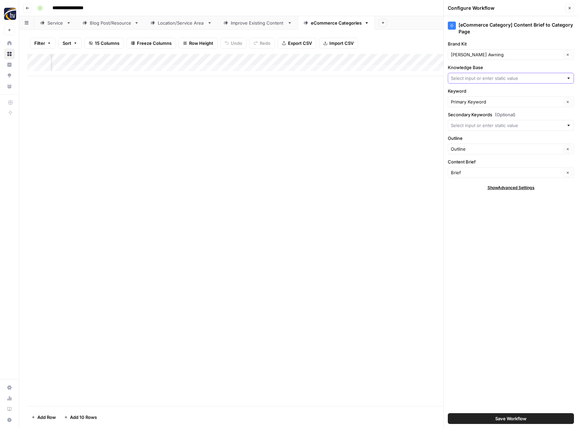
click at [491, 77] on input "Knowledge Base" at bounding box center [507, 78] width 113 height 7
click at [482, 110] on span "[PERSON_NAME] Awning Sitemap" at bounding box center [510, 112] width 112 height 7
type input "[PERSON_NAME] Awning Sitemap"
click at [536, 416] on button "Save Workflow" at bounding box center [511, 418] width 126 height 11
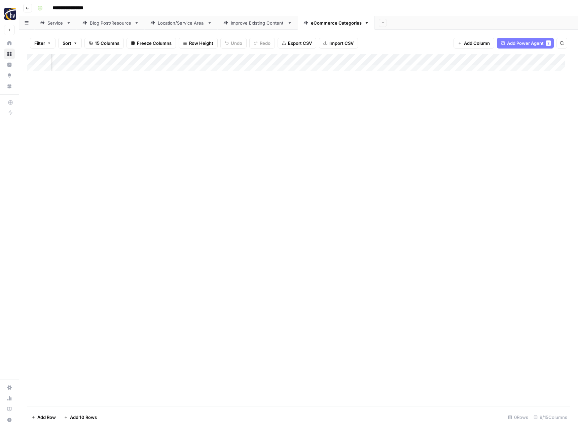
drag, startPoint x: 31, startPoint y: 8, endPoint x: 8, endPoint y: 32, distance: 32.6
click at [31, 8] on button "Go back" at bounding box center [27, 8] width 9 height 9
